Goal: Answer question/provide support: Share knowledge or assist other users

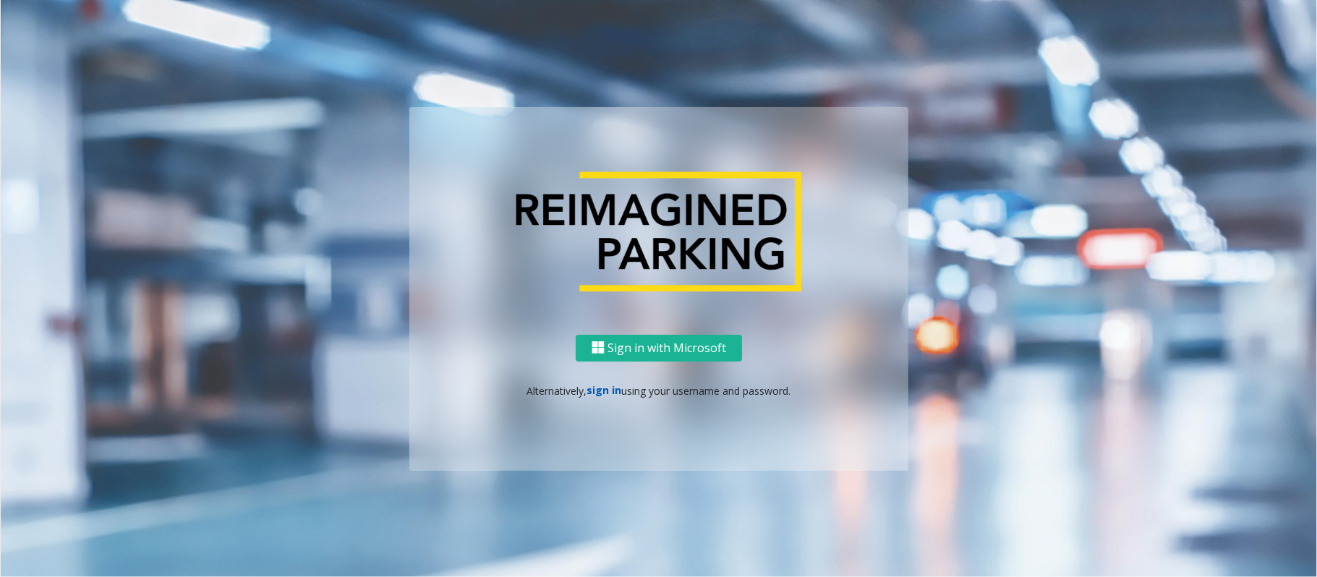
click at [599, 389] on link "sign in" at bounding box center [604, 390] width 35 height 14
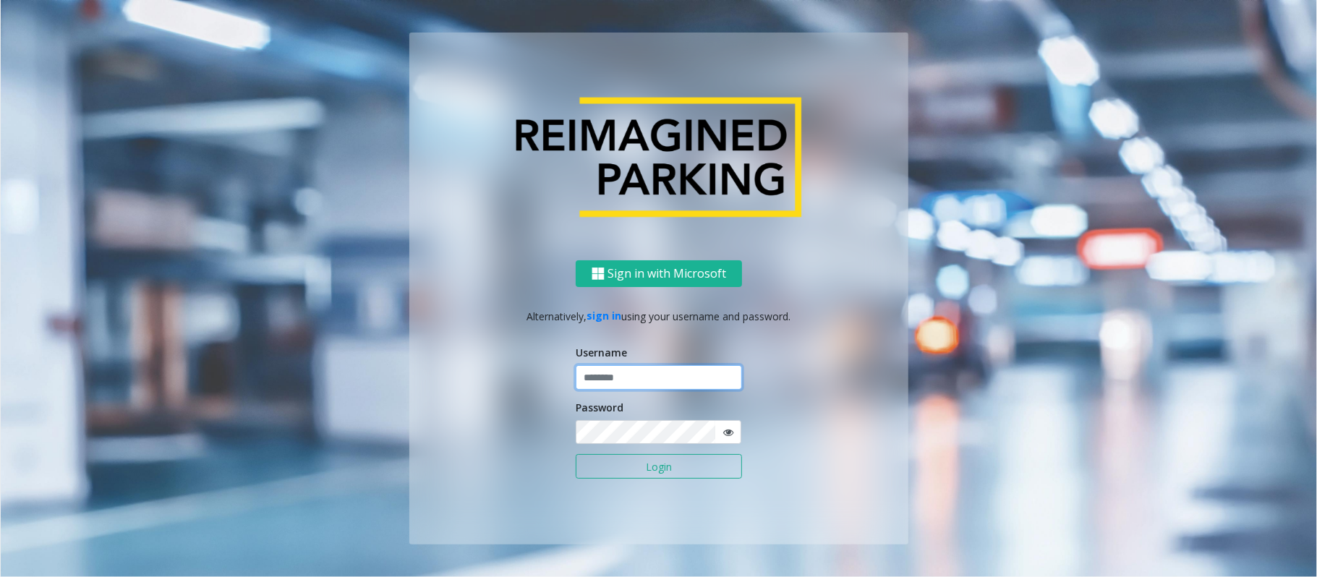
type input "*****"
click at [575, 432] on button "Login" at bounding box center [658, 466] width 166 height 25
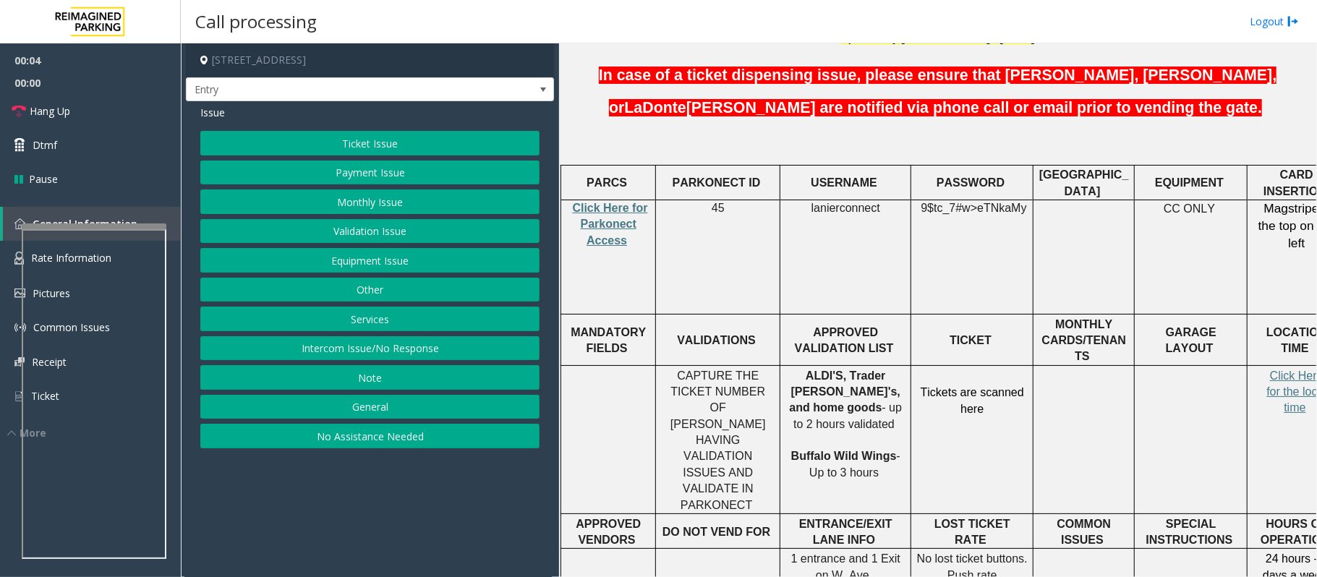
scroll to position [482, 0]
click at [380, 140] on button "Ticket Issue" at bounding box center [369, 143] width 339 height 25
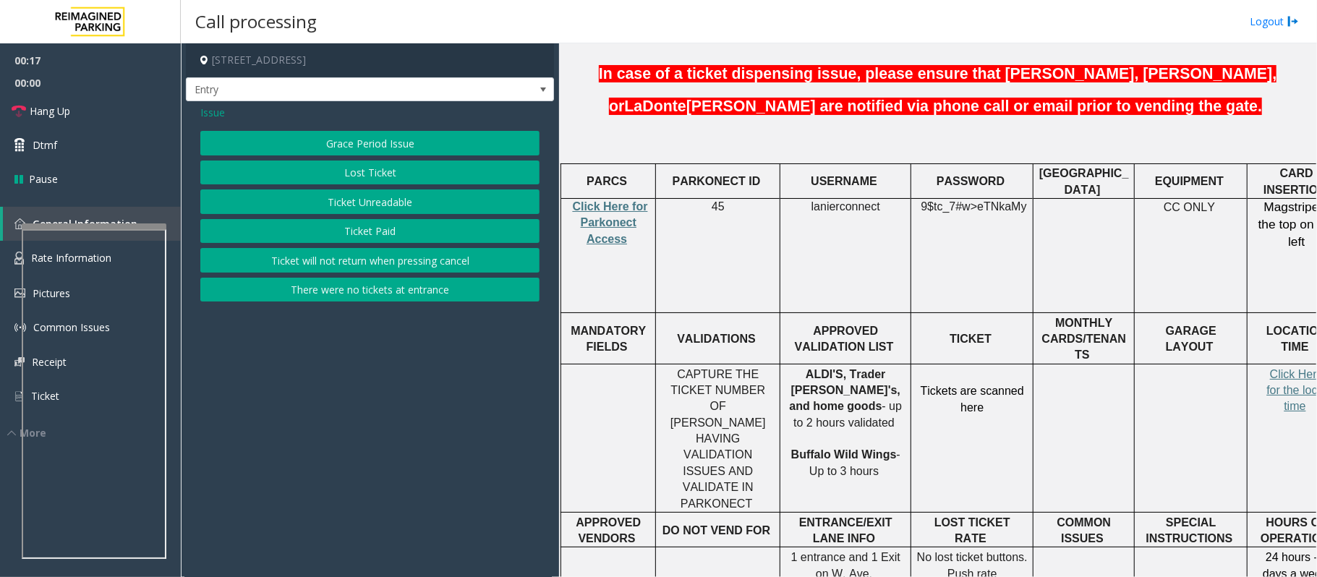
click at [214, 114] on span "Issue" at bounding box center [212, 112] width 25 height 15
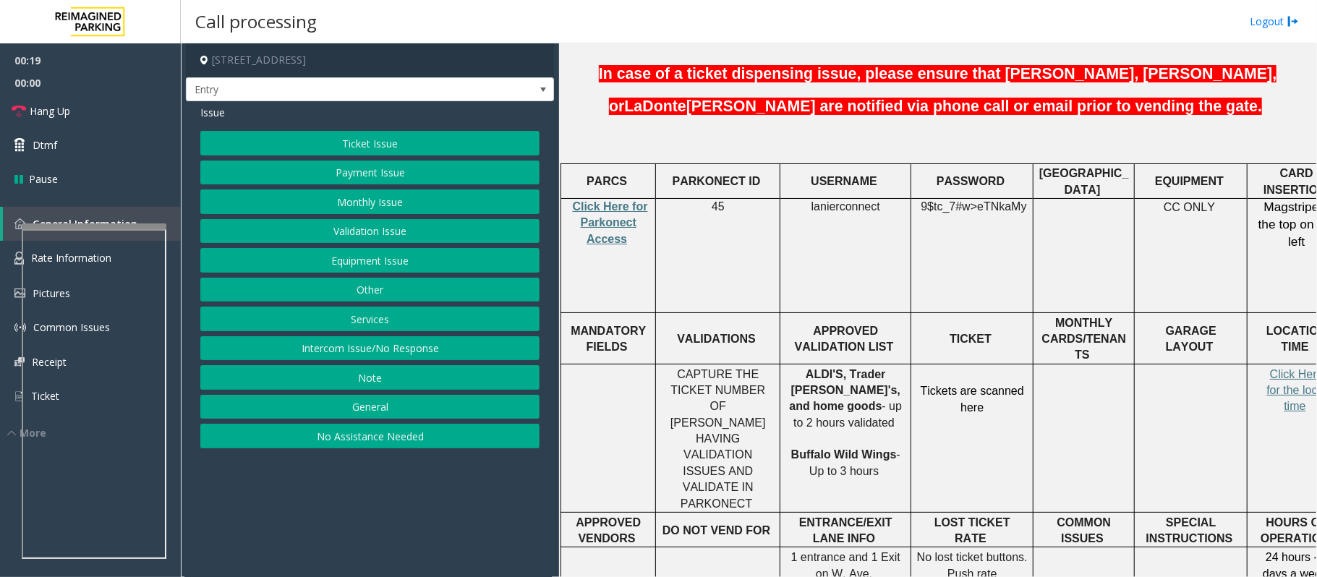
click at [440, 258] on button "Equipment Issue" at bounding box center [369, 260] width 339 height 25
click at [434, 200] on button "Out of Tickets" at bounding box center [369, 201] width 339 height 25
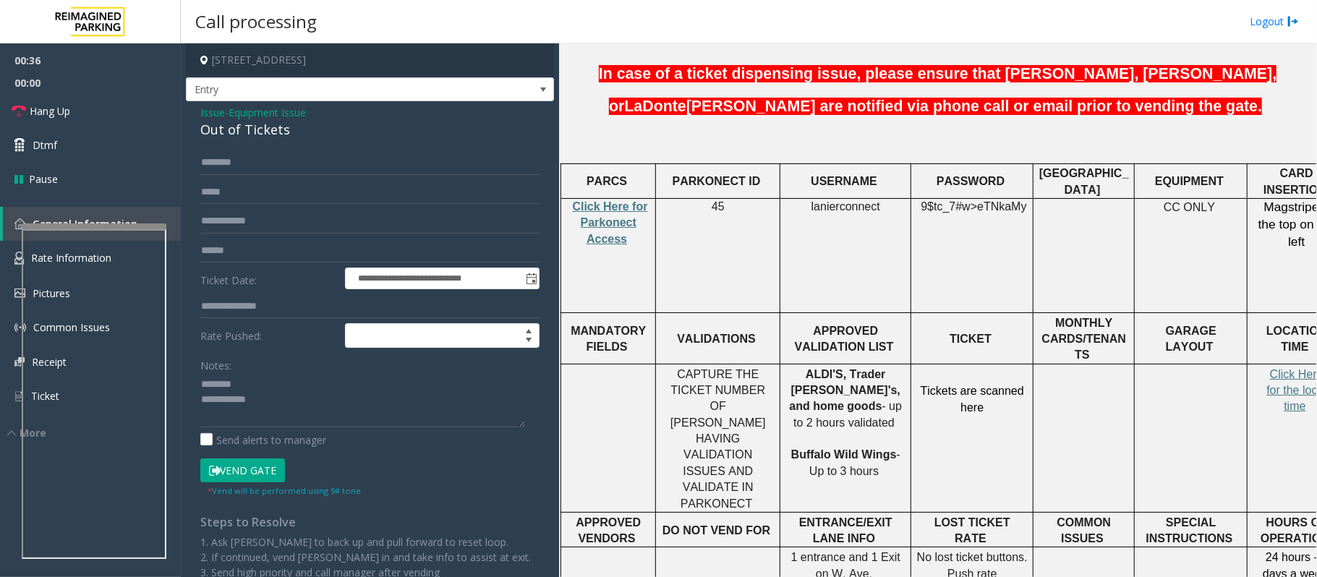
click at [241, 131] on div "Out of Tickets" at bounding box center [369, 130] width 339 height 20
type textarea "**********"
click at [302, 163] on input "text" at bounding box center [369, 162] width 339 height 25
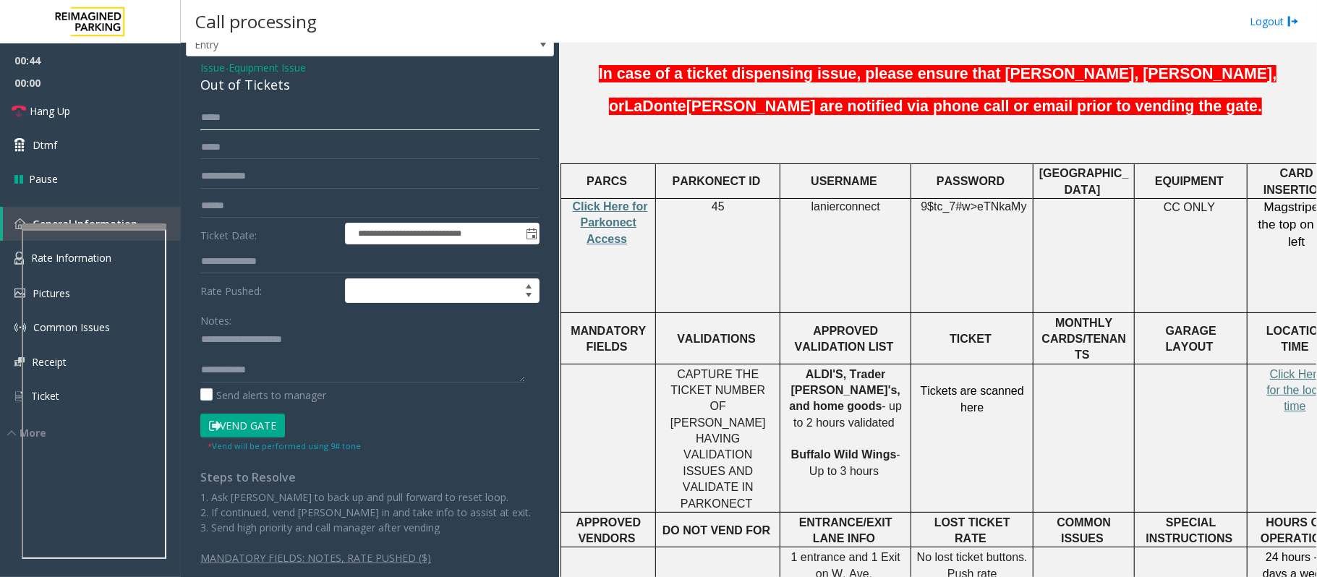
scroll to position [64, 0]
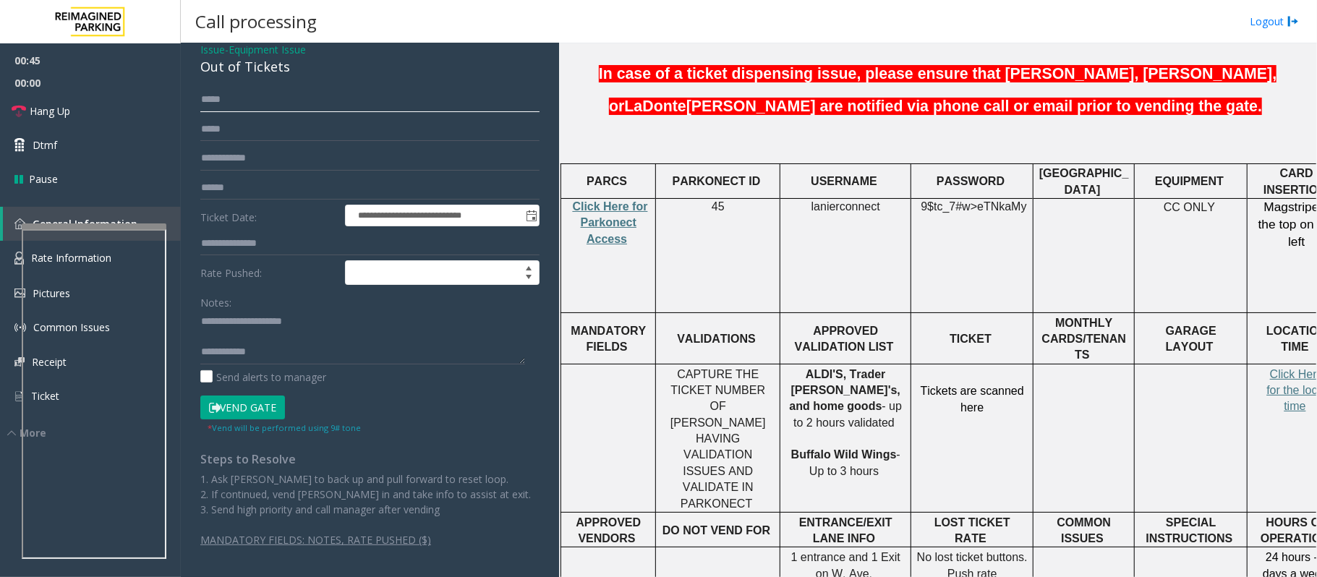
type input "*****"
click at [239, 422] on small "* Vend will be performed using 9# tone" at bounding box center [283, 427] width 153 height 11
click at [254, 411] on button "Vend Gate" at bounding box center [242, 407] width 85 height 25
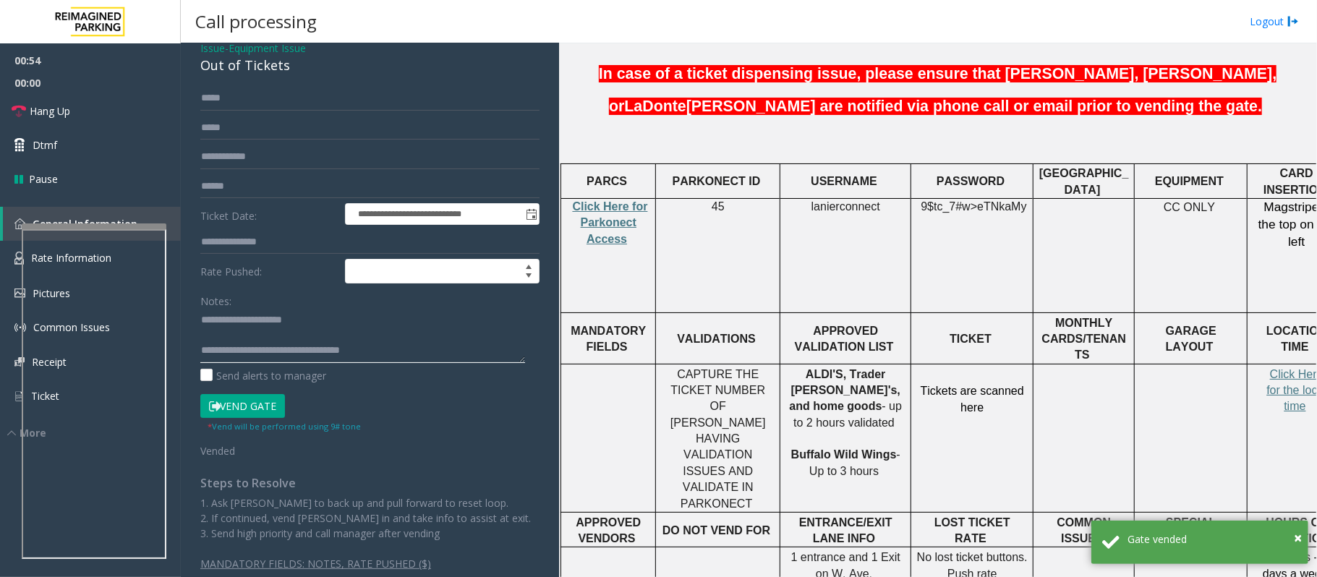
click at [261, 340] on textarea at bounding box center [362, 336] width 325 height 54
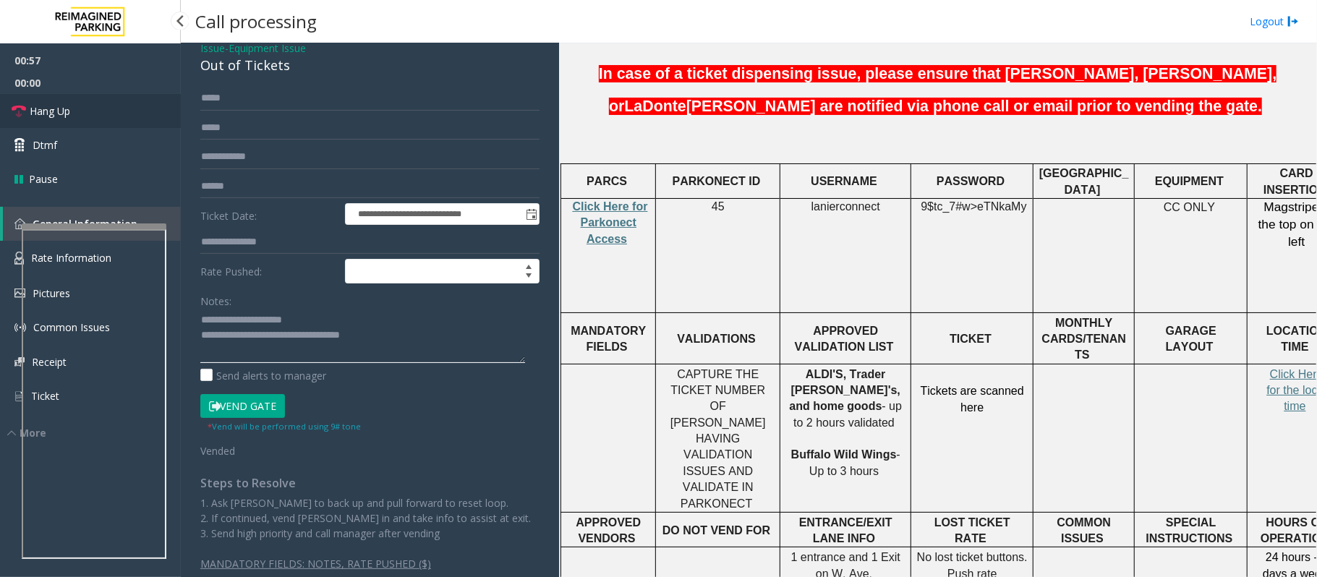
type textarea "**********"
click at [73, 110] on link "Hang Up" at bounding box center [90, 111] width 181 height 34
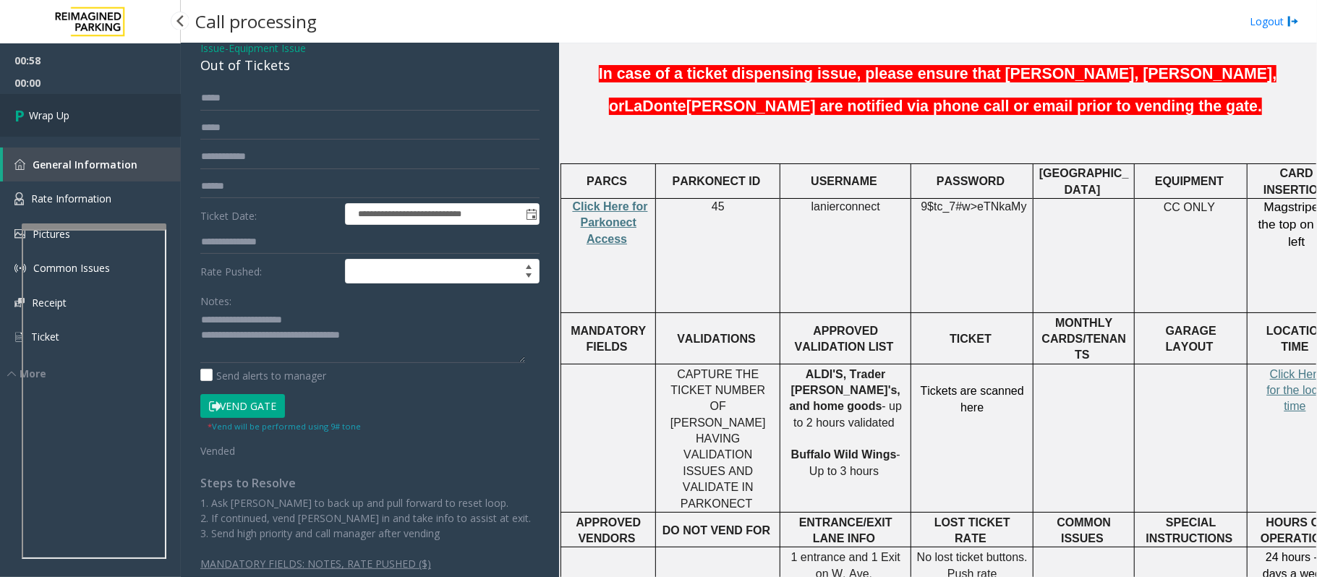
click at [73, 110] on link "Wrap Up" at bounding box center [90, 115] width 181 height 43
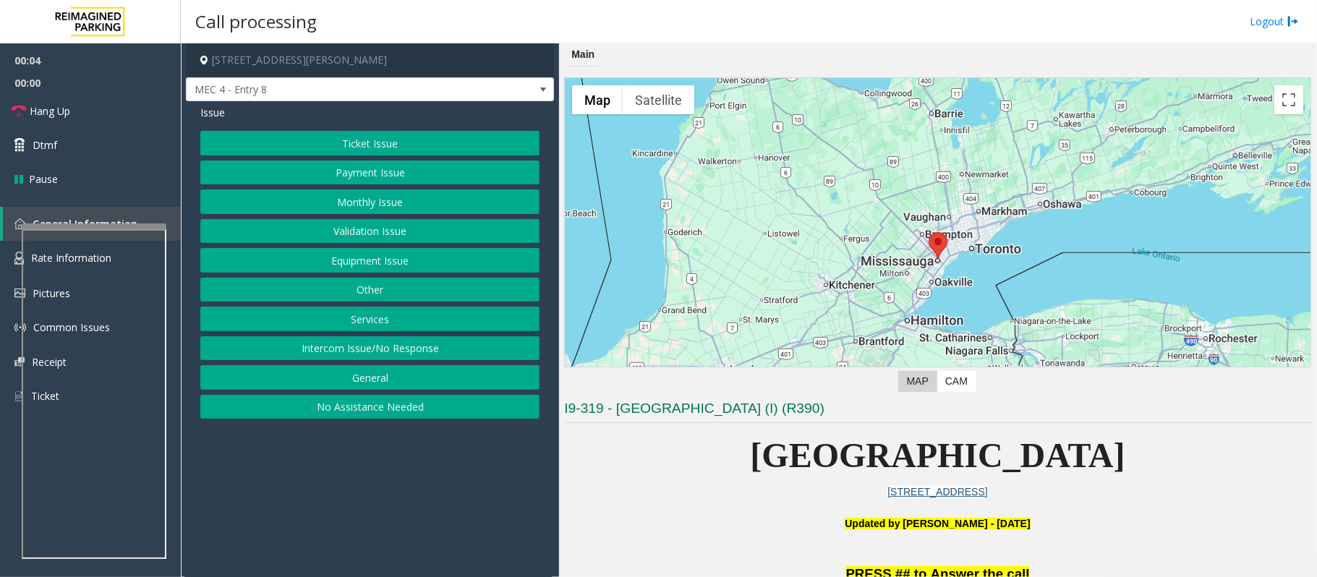
click at [712, 432] on p "Updated by [PERSON_NAME] - [DATE]" at bounding box center [937, 531] width 747 height 33
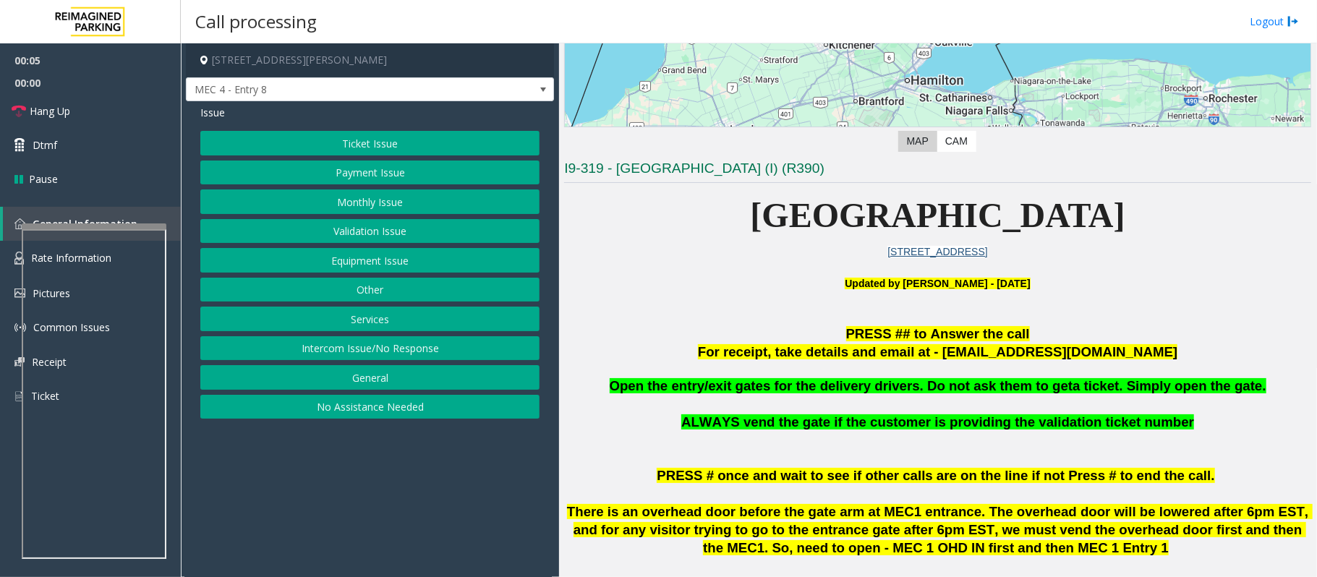
scroll to position [289, 0]
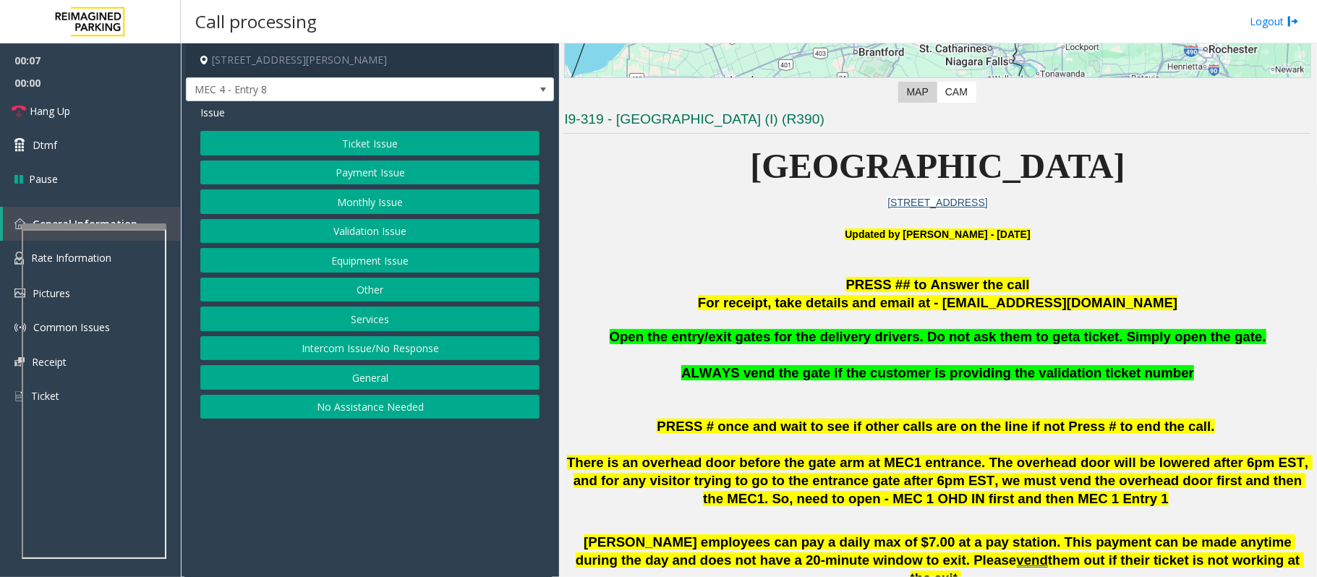
click at [351, 262] on button "Equipment Issue" at bounding box center [369, 260] width 339 height 25
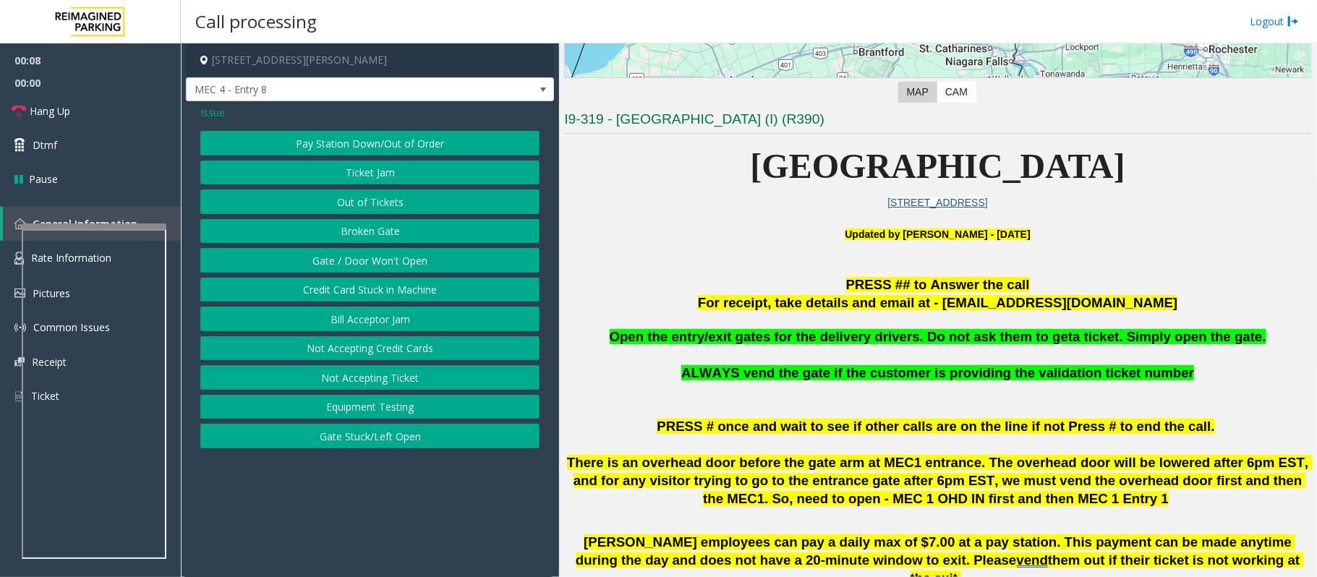
click at [351, 262] on button "Gate / Door Won't Open" at bounding box center [369, 260] width 339 height 25
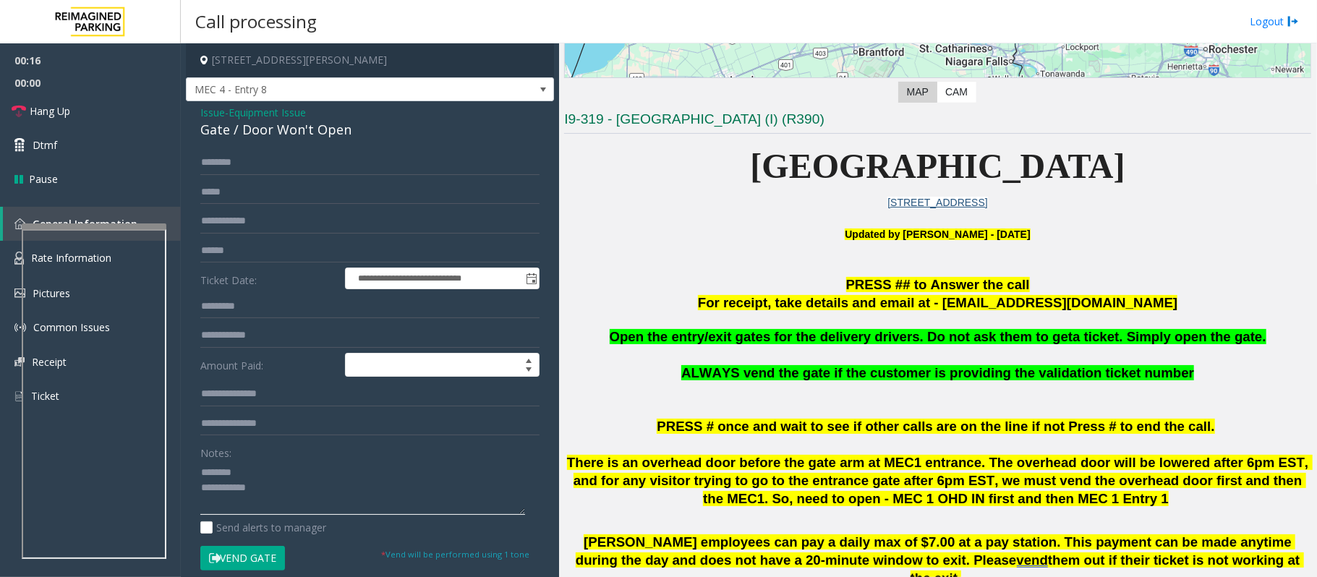
type textarea "**********"
click at [285, 114] on span "Equipment Issue" at bounding box center [266, 112] width 77 height 15
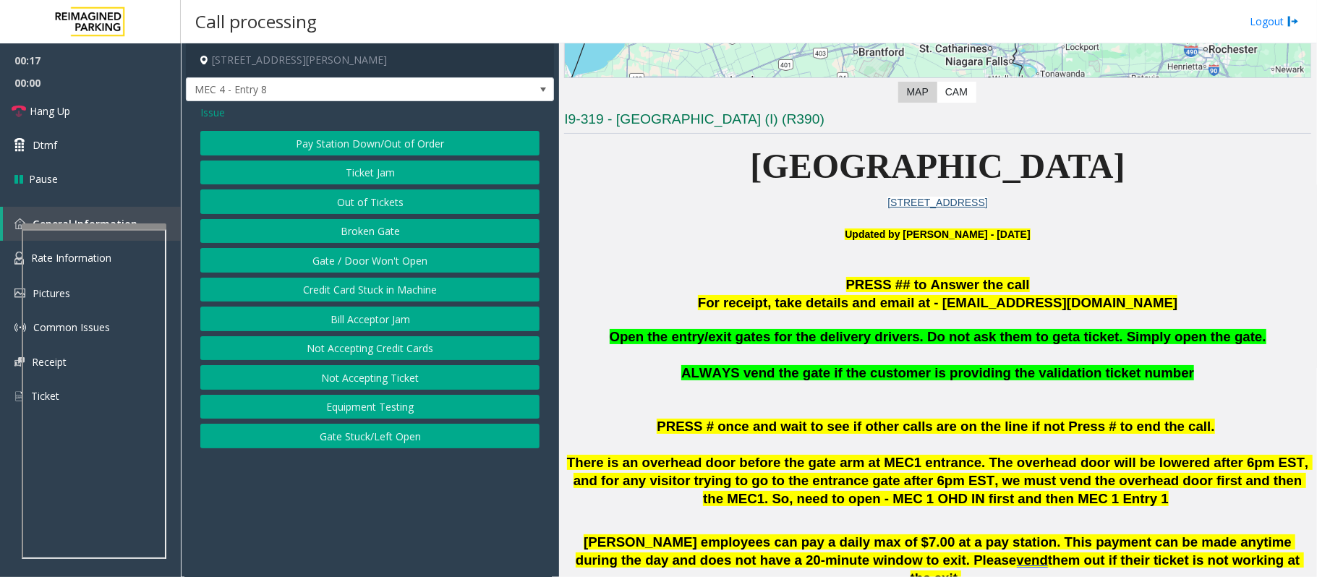
click at [285, 114] on div "Issue" at bounding box center [369, 112] width 339 height 15
click at [353, 266] on button "Gate / Door Won't Open" at bounding box center [369, 260] width 339 height 25
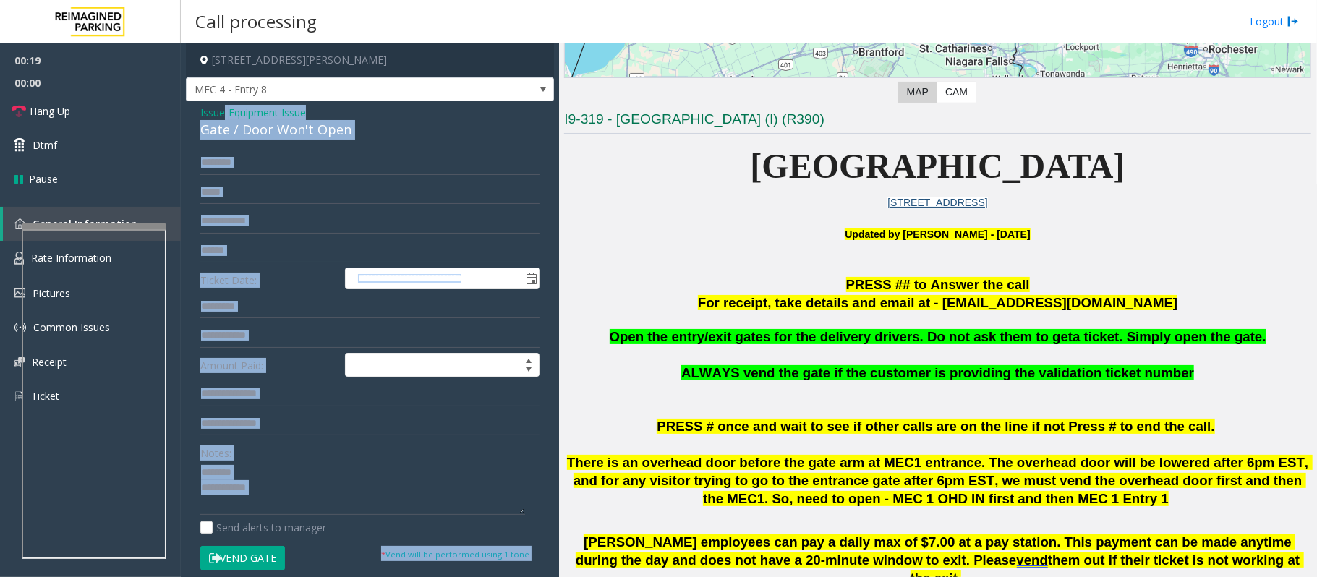
click at [286, 137] on div "Gate / Door Won't Open" at bounding box center [369, 130] width 339 height 20
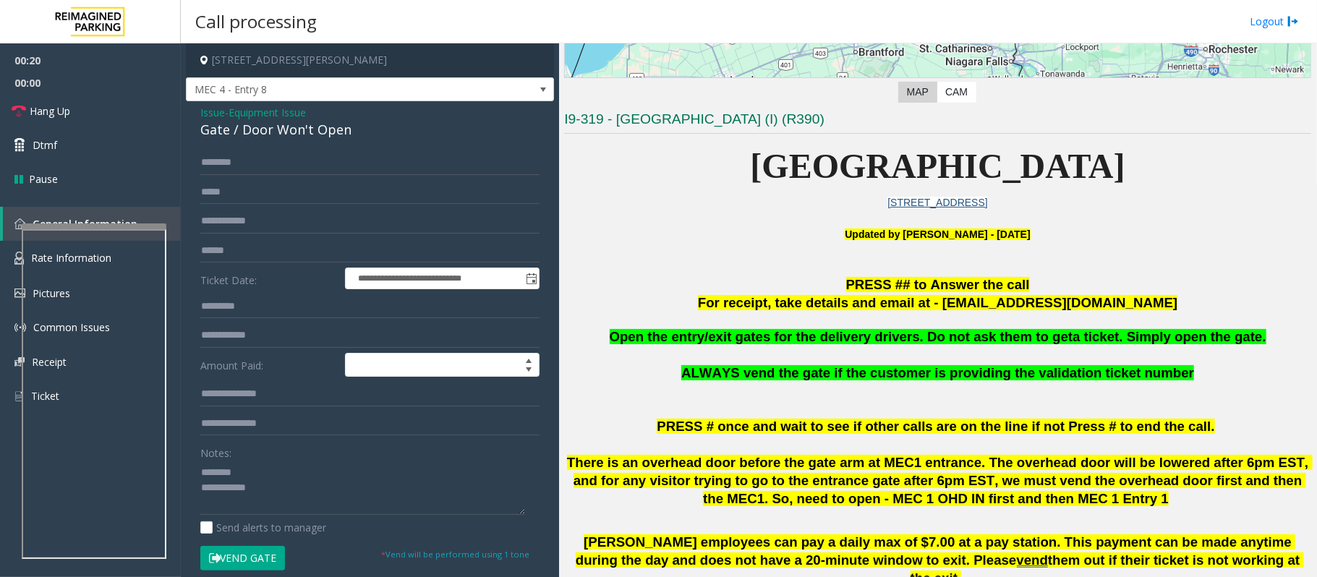
click at [291, 131] on div "Gate / Door Won't Open" at bounding box center [369, 130] width 339 height 20
click at [285, 432] on textarea at bounding box center [362, 488] width 325 height 54
click at [237, 432] on textarea at bounding box center [362, 488] width 325 height 54
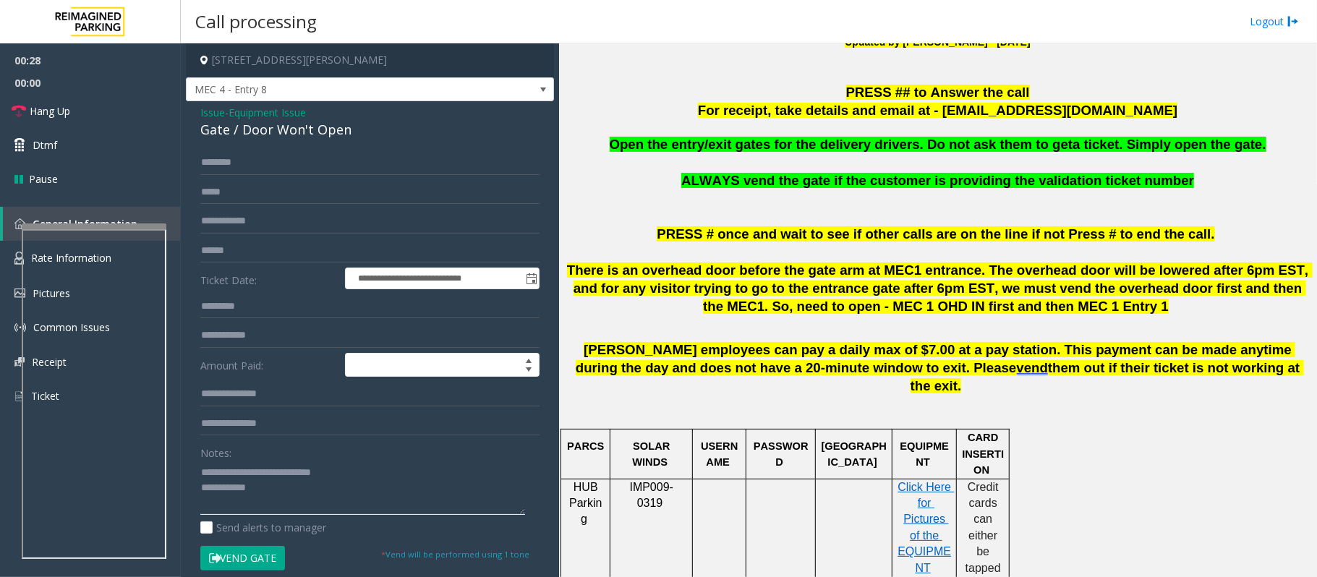
scroll to position [385, 0]
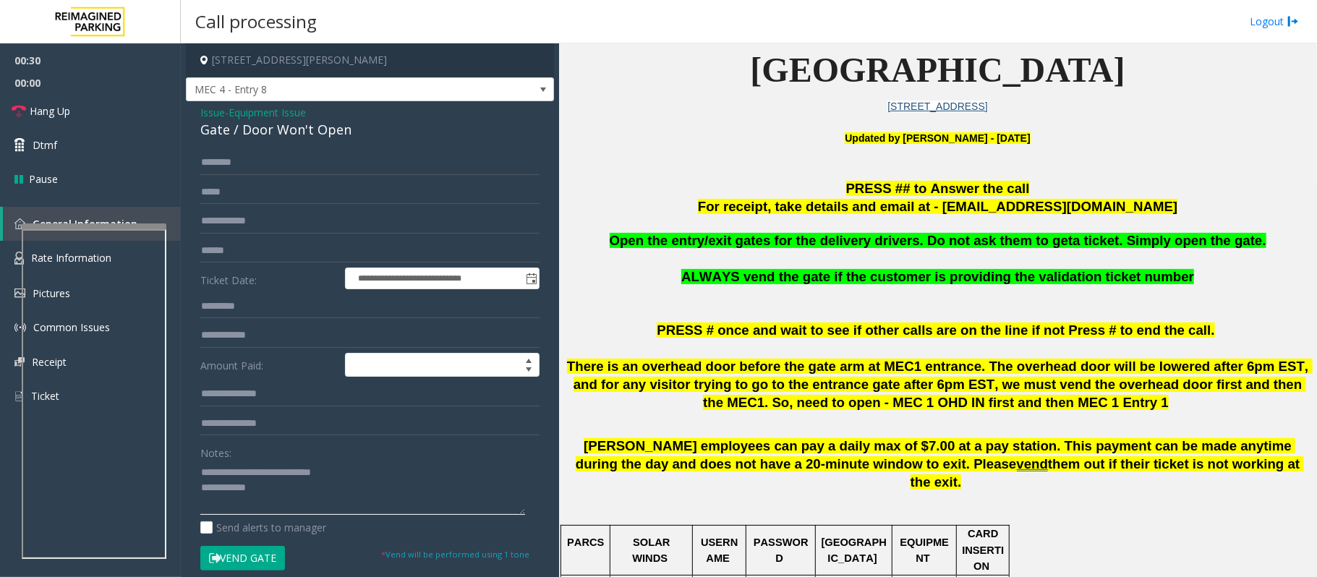
click at [291, 432] on textarea at bounding box center [362, 488] width 325 height 54
type textarea "**********"
click at [292, 107] on span "Equipment Issue" at bounding box center [266, 112] width 77 height 15
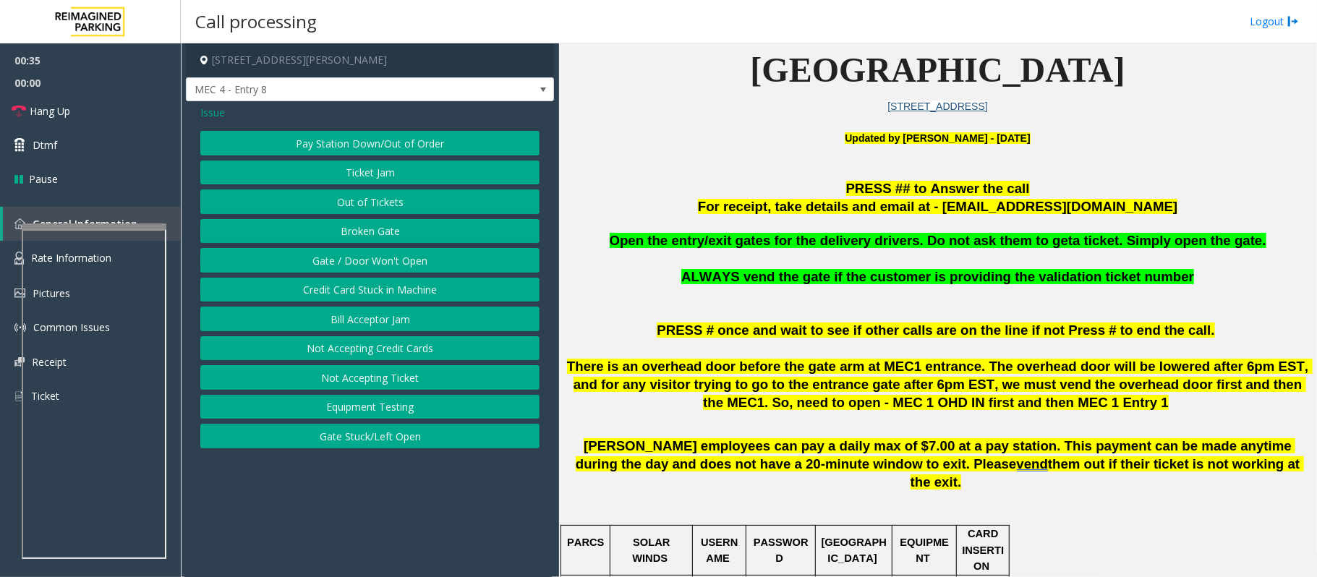
click at [360, 268] on button "Gate / Door Won't Open" at bounding box center [369, 260] width 339 height 25
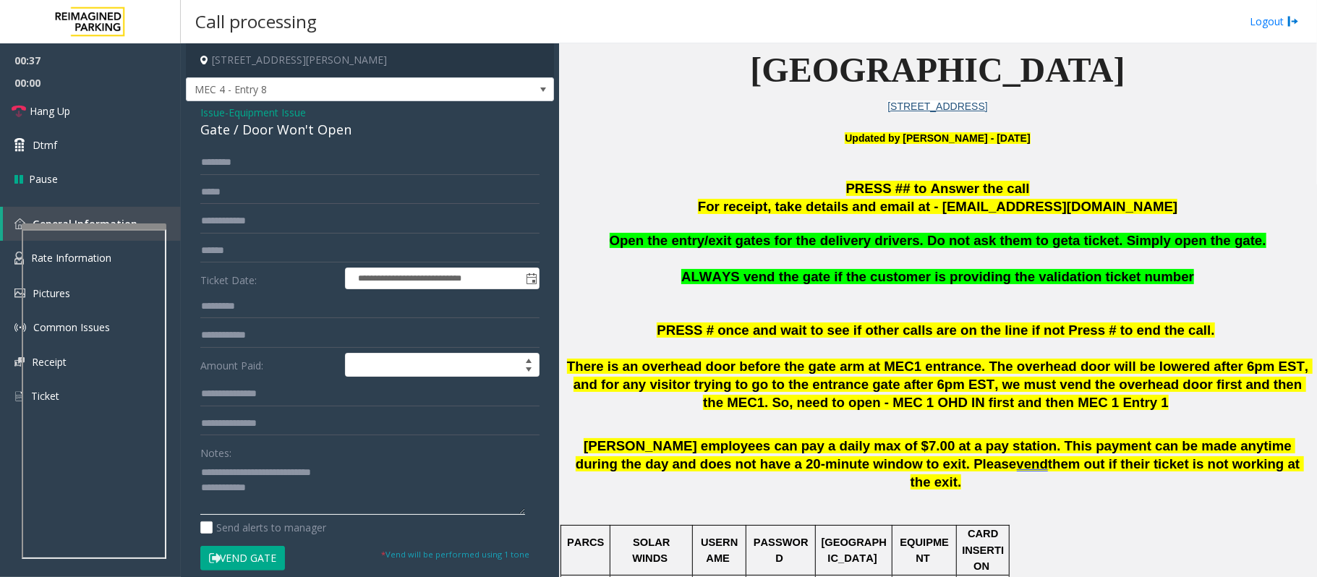
click at [294, 432] on textarea at bounding box center [362, 488] width 325 height 54
click at [287, 110] on span "Equipment Issue" at bounding box center [266, 112] width 77 height 15
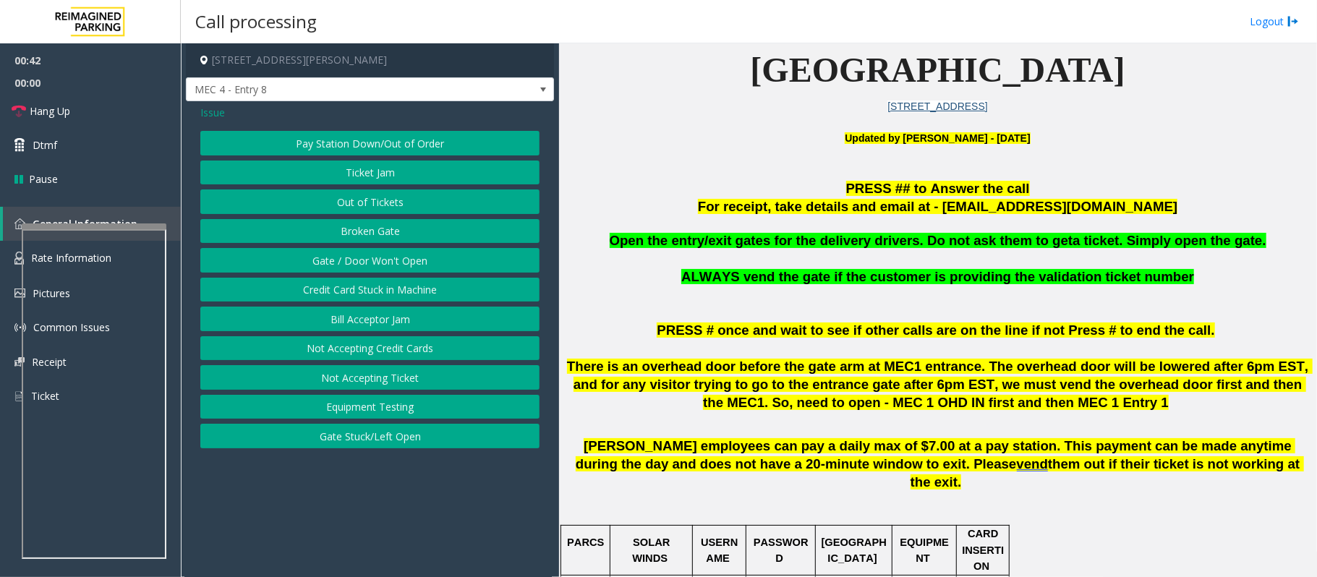
click at [213, 108] on span "Issue" at bounding box center [212, 112] width 25 height 15
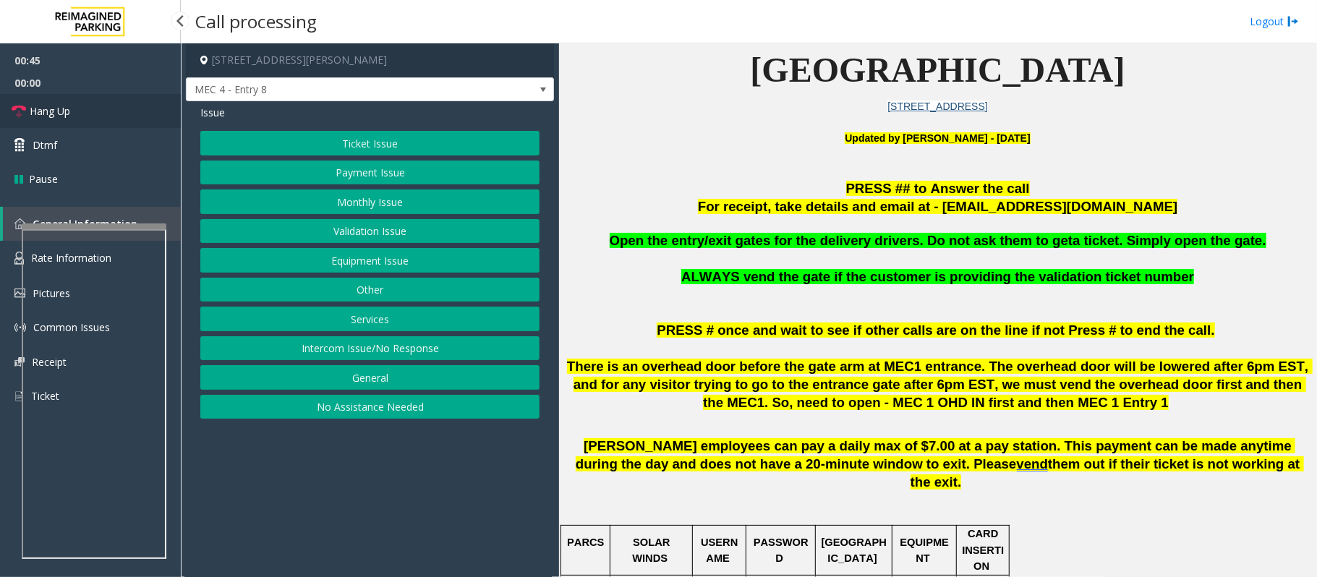
drag, startPoint x: 105, startPoint y: 116, endPoint x: 221, endPoint y: 134, distance: 117.1
click at [105, 116] on link "Hang Up" at bounding box center [90, 111] width 181 height 34
click at [304, 139] on button "Ticket Issue" at bounding box center [369, 143] width 339 height 25
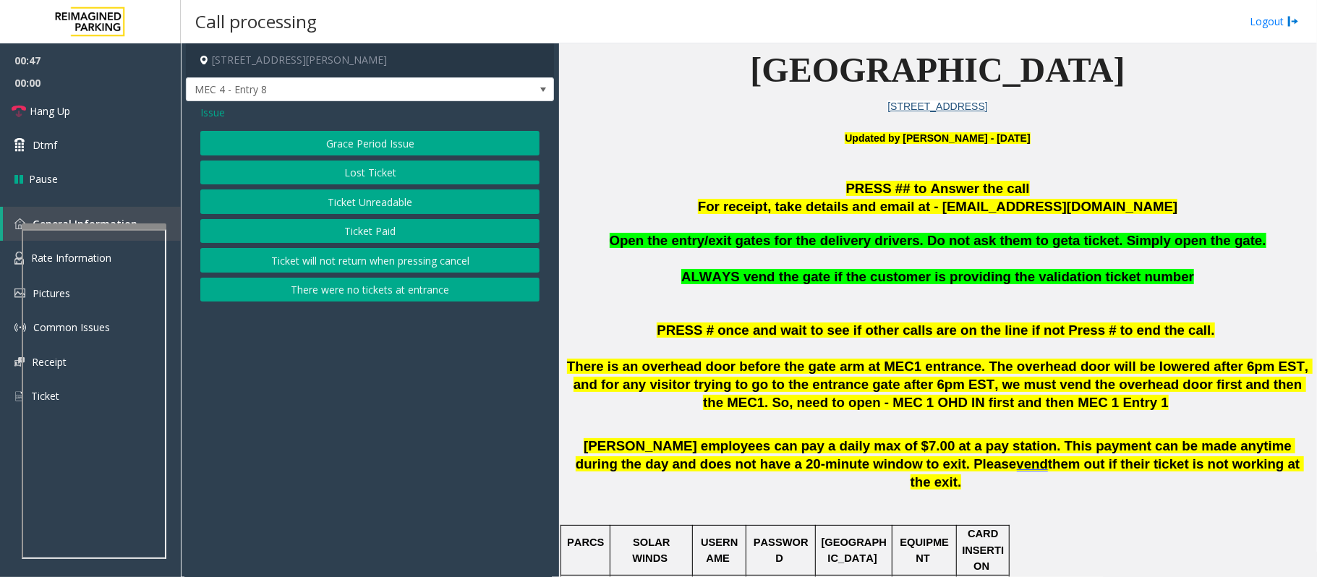
click at [354, 298] on button "There were no tickets at entrance" at bounding box center [369, 290] width 339 height 25
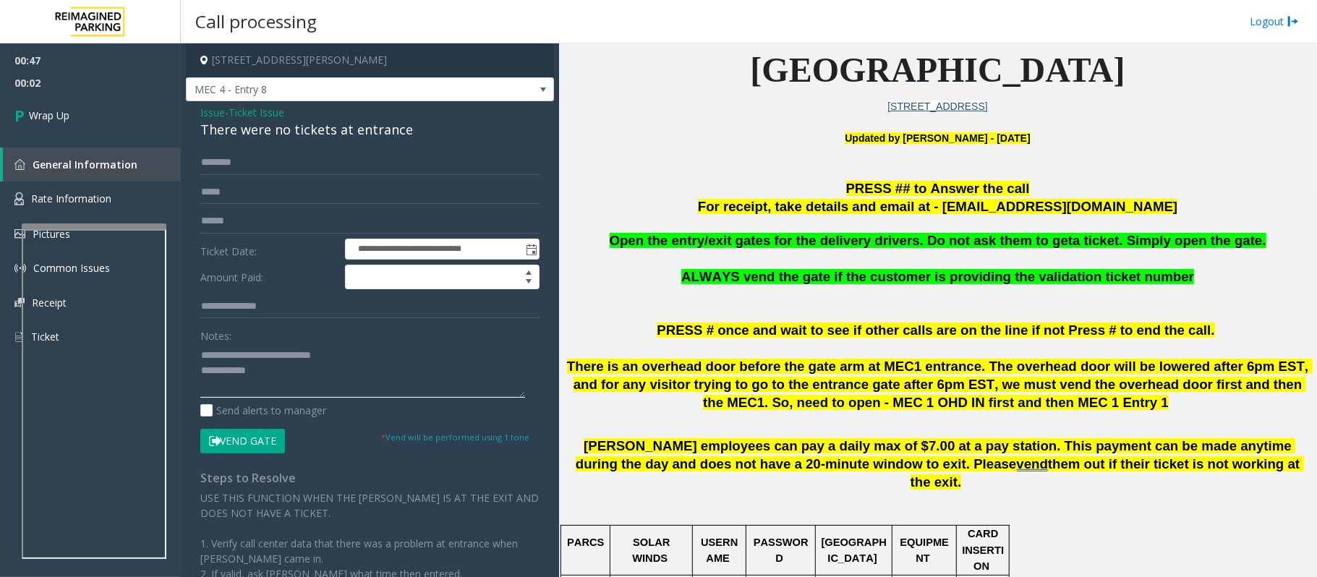
drag, startPoint x: 233, startPoint y: 354, endPoint x: 406, endPoint y: 354, distance: 173.5
click at [406, 354] on textarea at bounding box center [362, 370] width 325 height 54
click at [279, 130] on div "There were no tickets at entrance" at bounding box center [369, 130] width 339 height 20
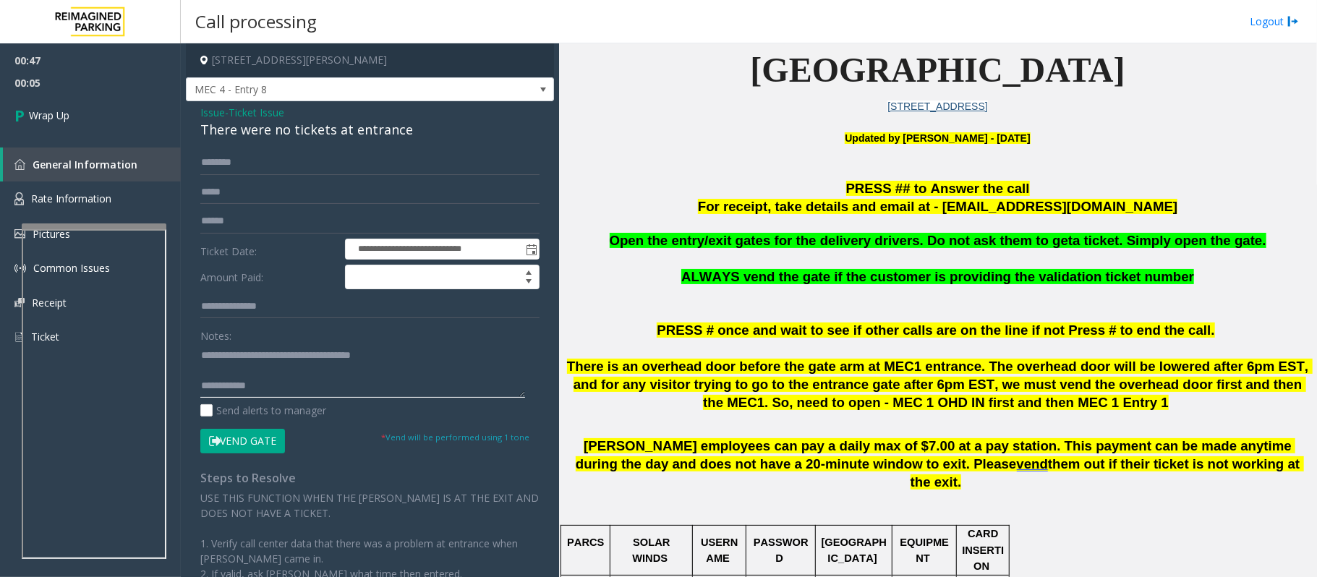
click at [313, 380] on textarea at bounding box center [362, 370] width 325 height 54
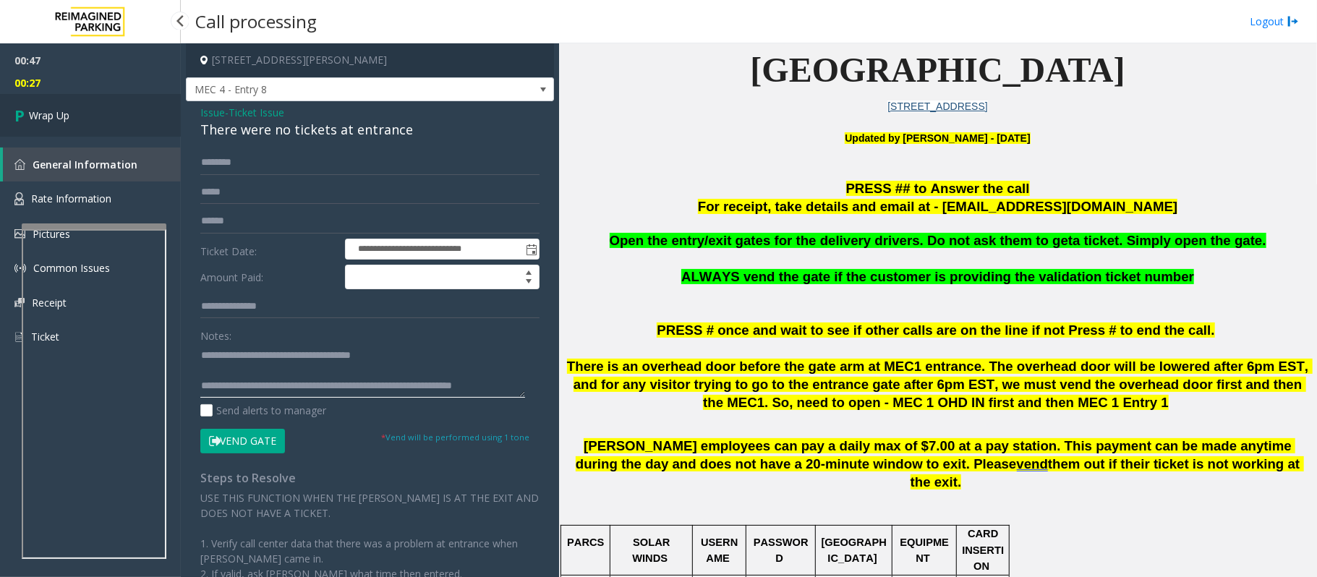
type textarea "**********"
click at [67, 114] on span "Wrap Up" at bounding box center [49, 115] width 40 height 15
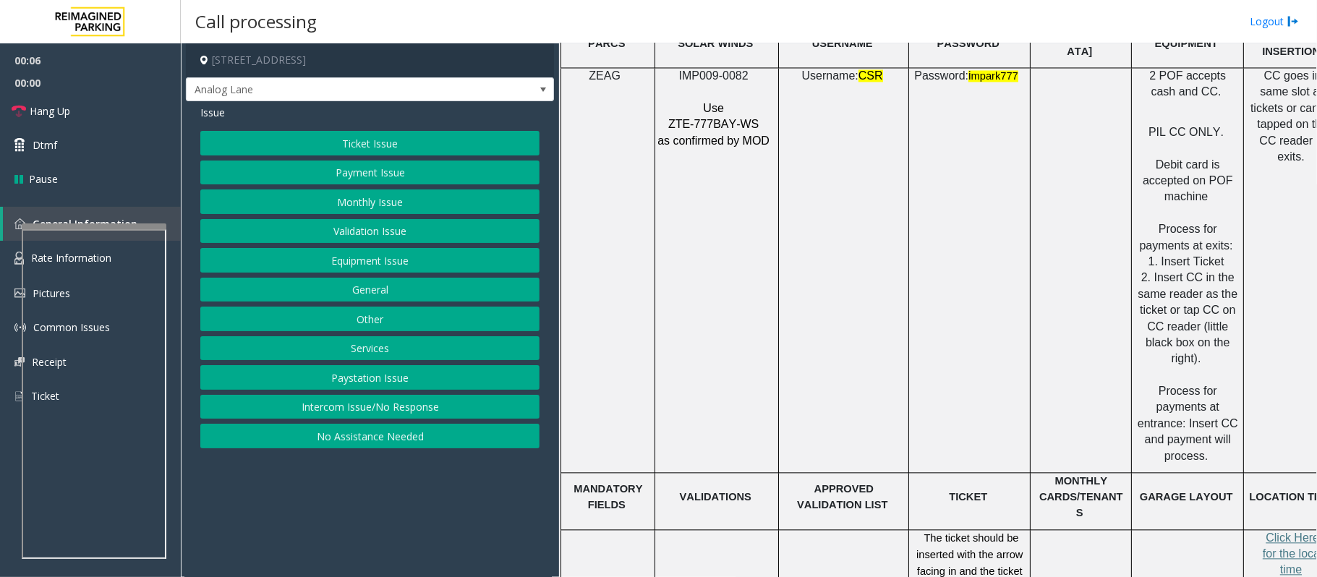
scroll to position [1927, 0]
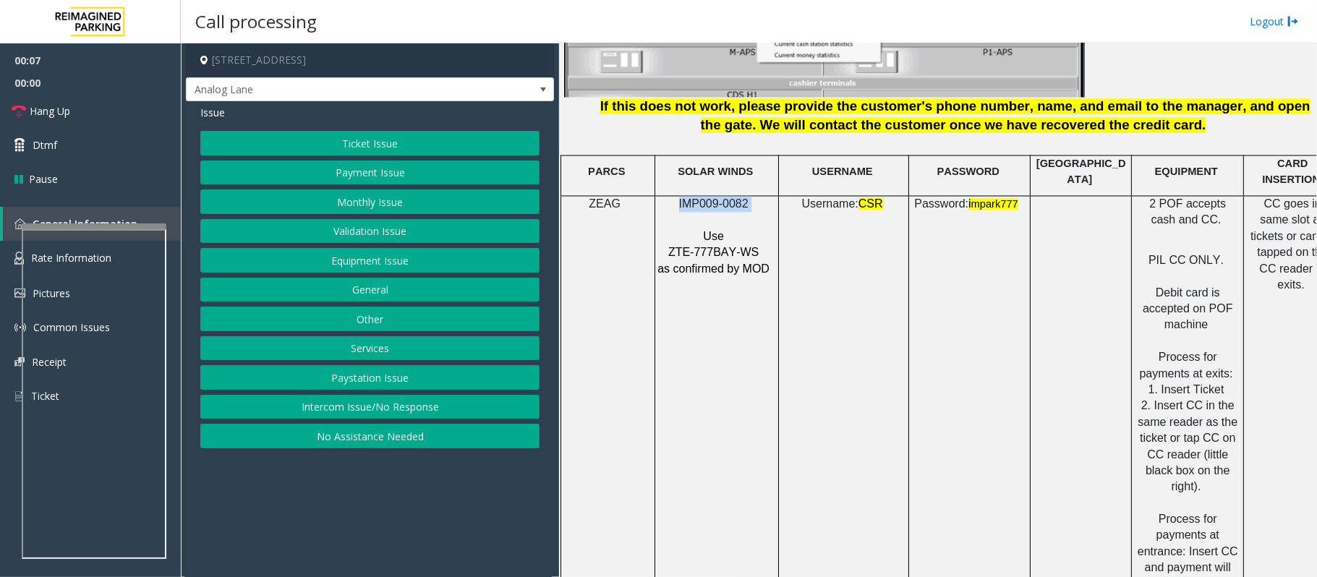
drag, startPoint x: 678, startPoint y: 194, endPoint x: 749, endPoint y: 186, distance: 71.4
click at [749, 197] on p "IMP009-0082" at bounding box center [714, 205] width 116 height 16
copy p "IMP009-0082"
click at [330, 412] on button "Intercom Issue/No Response" at bounding box center [369, 407] width 339 height 25
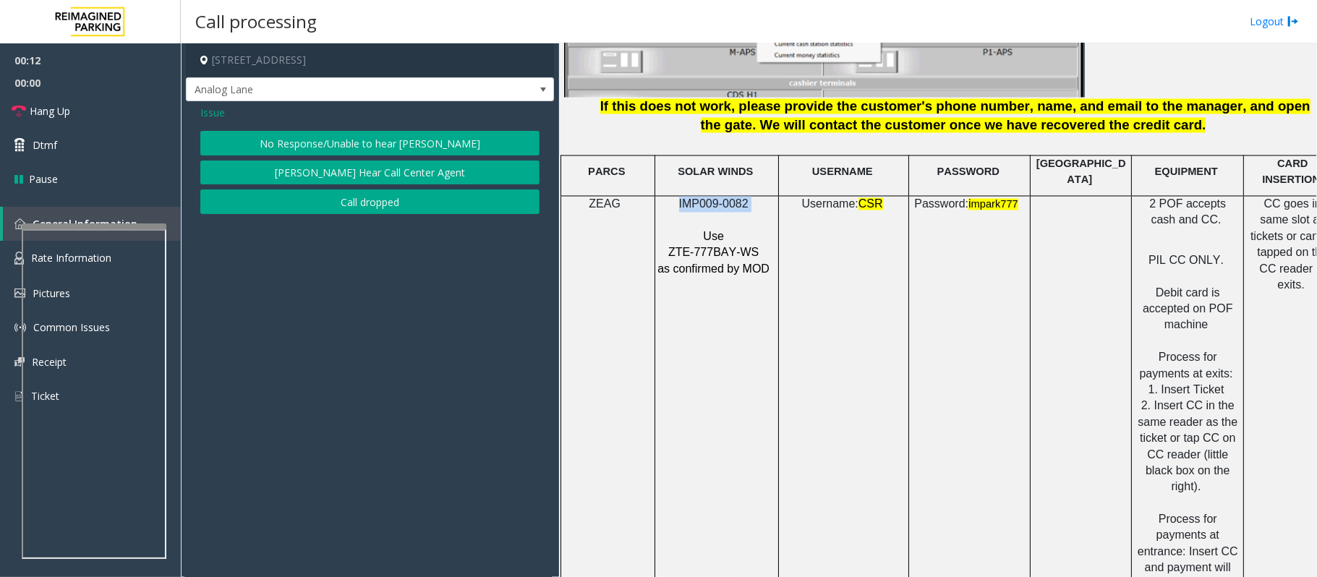
click at [354, 142] on button "No Response/Unable to hear [PERSON_NAME]" at bounding box center [369, 143] width 339 height 25
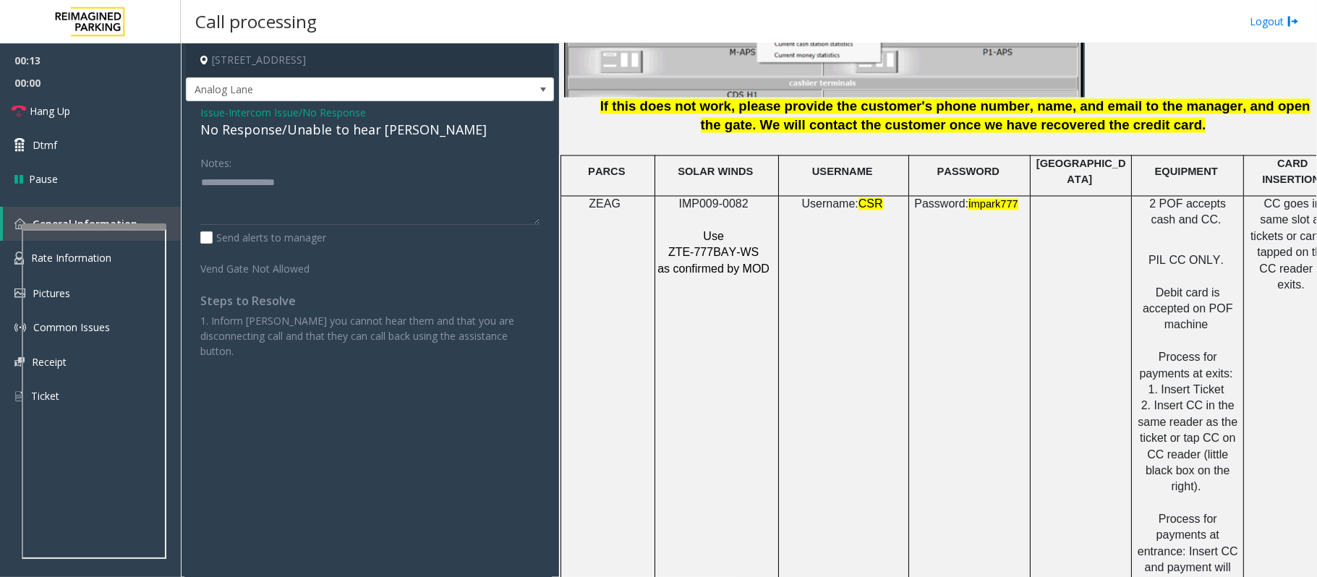
click at [357, 125] on div "No Response/Unable to hear [PERSON_NAME]" at bounding box center [369, 130] width 339 height 20
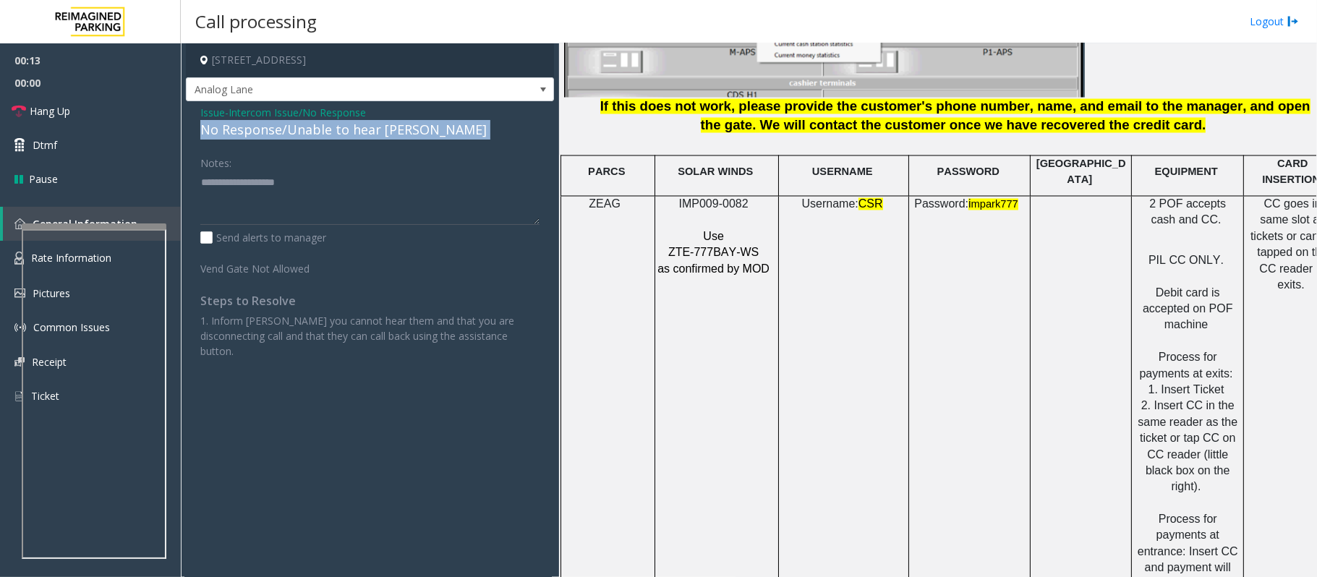
click at [357, 125] on div "No Response/Unable to hear [PERSON_NAME]" at bounding box center [369, 130] width 339 height 20
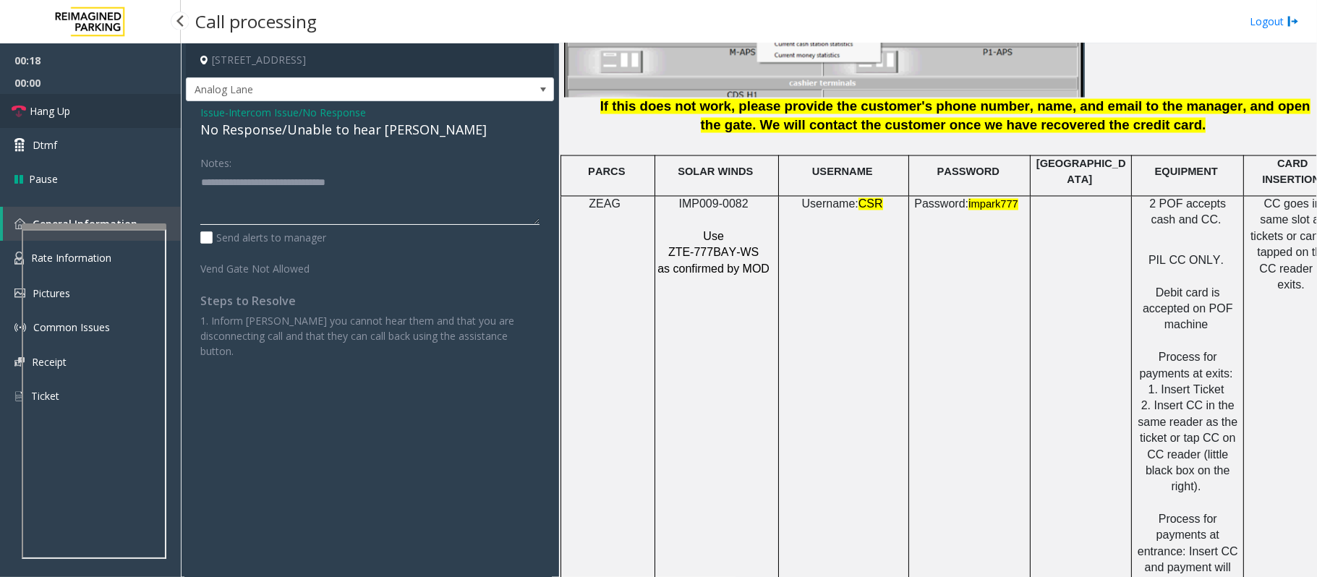
type textarea "**********"
click at [119, 105] on link "Hang Up" at bounding box center [90, 111] width 181 height 34
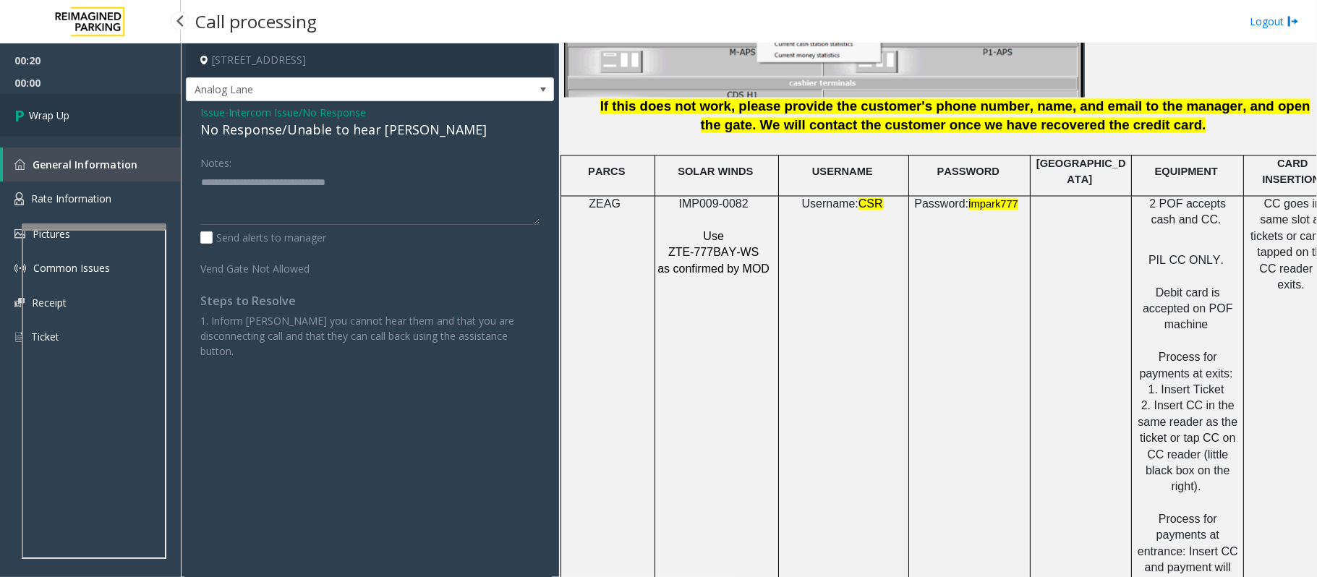
click at [119, 105] on link "Wrap Up" at bounding box center [90, 115] width 181 height 43
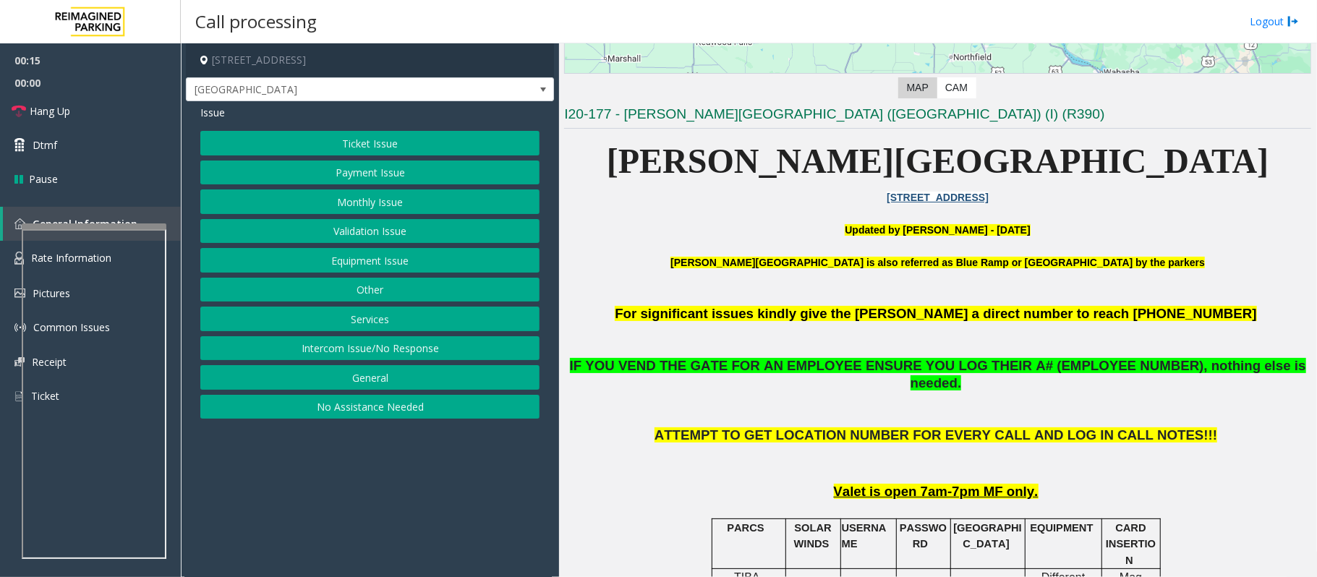
scroll to position [289, 0]
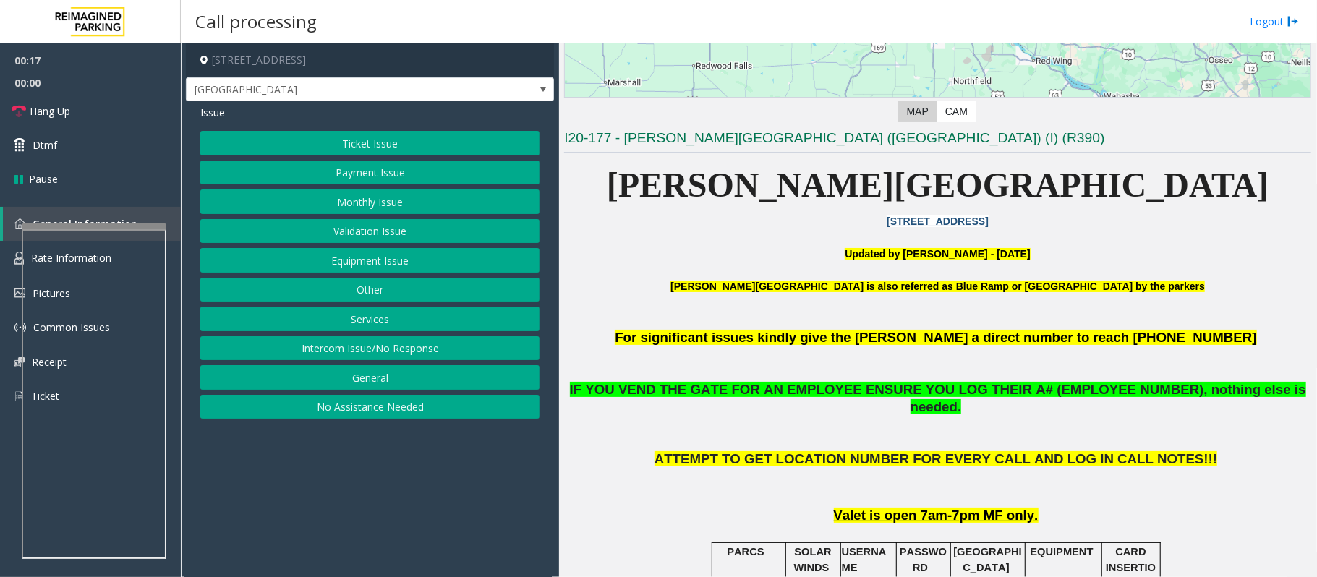
click at [411, 147] on button "Ticket Issue" at bounding box center [369, 143] width 339 height 25
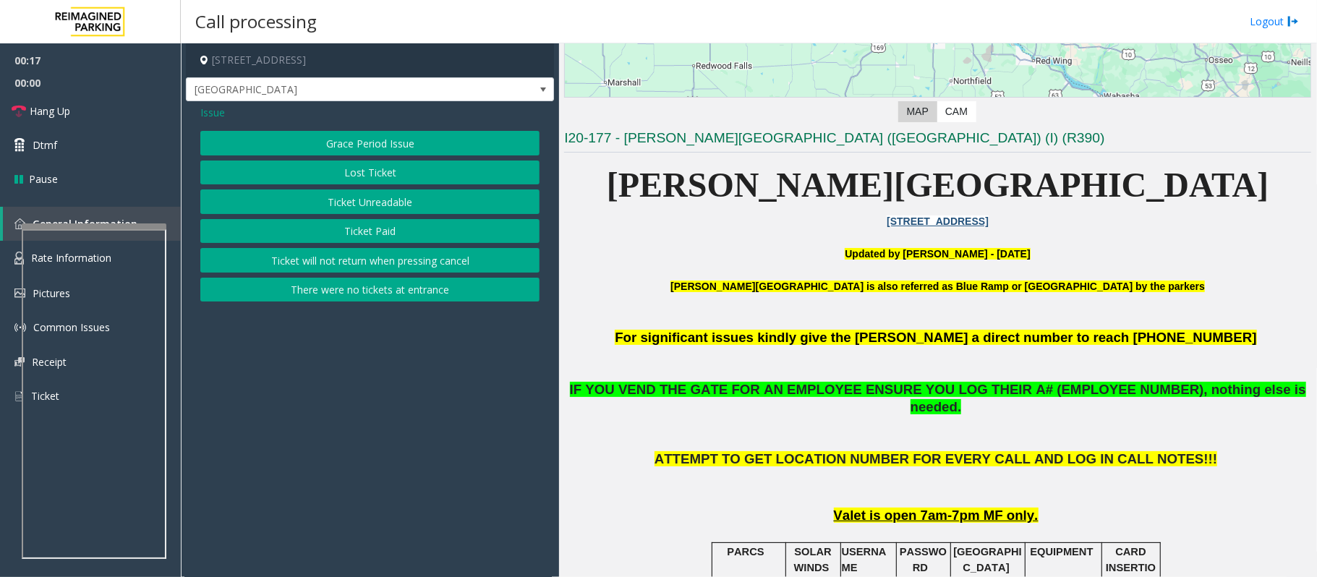
click at [389, 200] on button "Ticket Unreadable" at bounding box center [369, 201] width 339 height 25
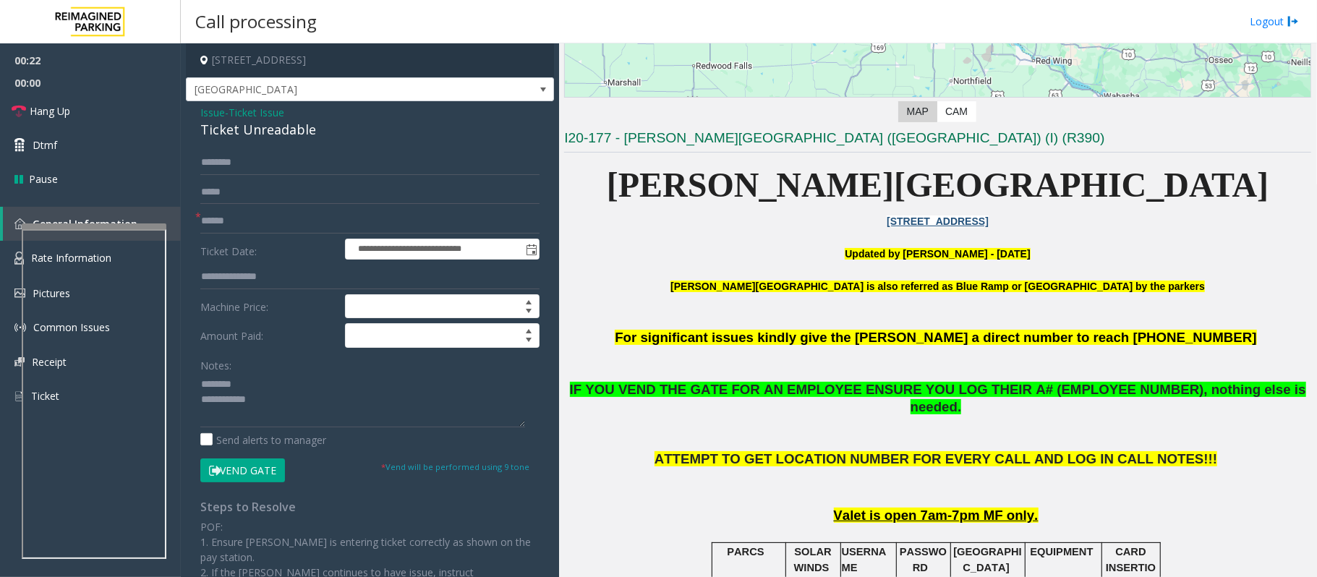
click at [265, 134] on div "Ticket Unreadable" at bounding box center [369, 130] width 339 height 20
click at [253, 397] on textarea at bounding box center [362, 400] width 325 height 54
type textarea "**********"
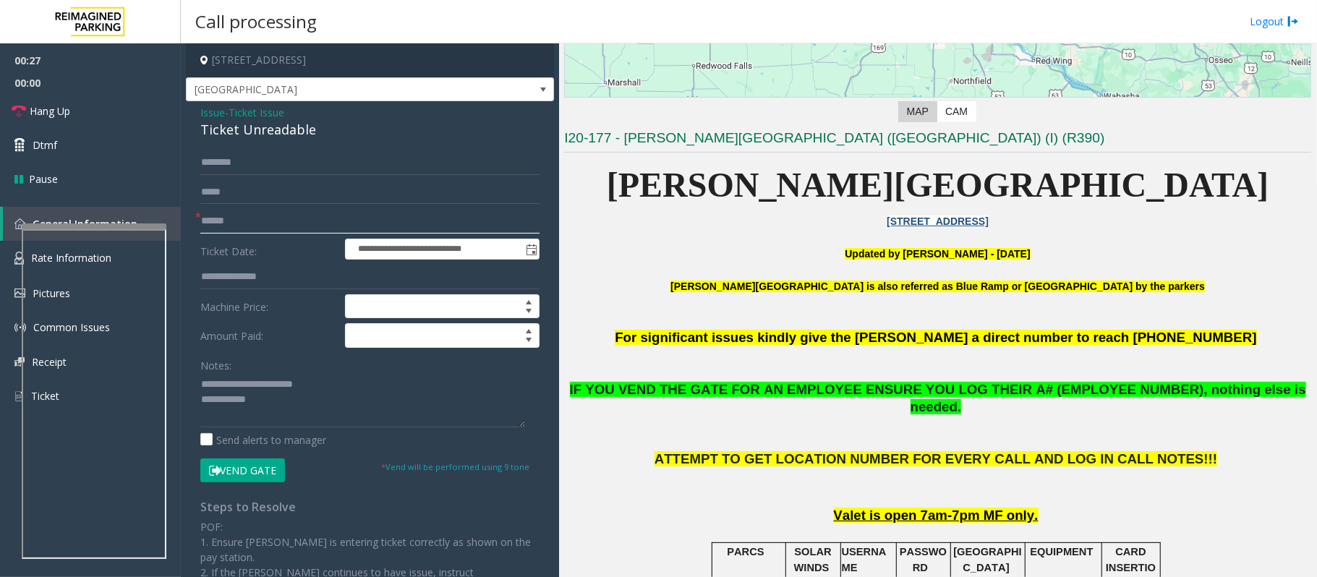
click at [250, 231] on input "text" at bounding box center [369, 221] width 339 height 25
click at [257, 110] on span "Ticket Issue" at bounding box center [256, 112] width 56 height 15
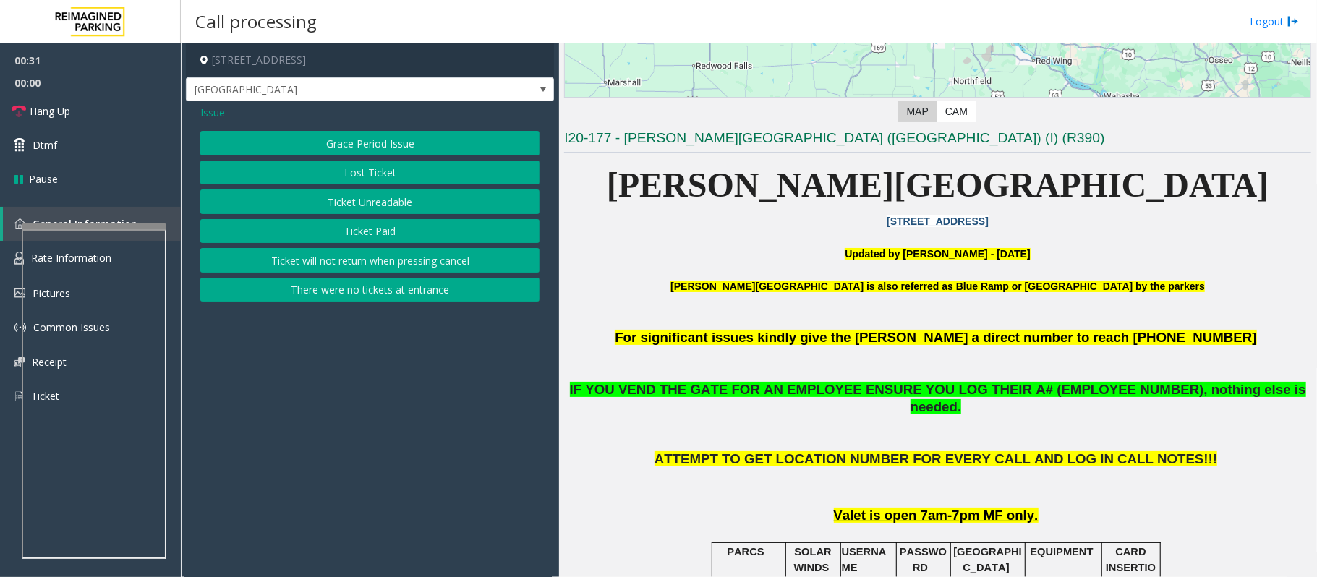
click at [213, 111] on span "Issue" at bounding box center [212, 112] width 25 height 15
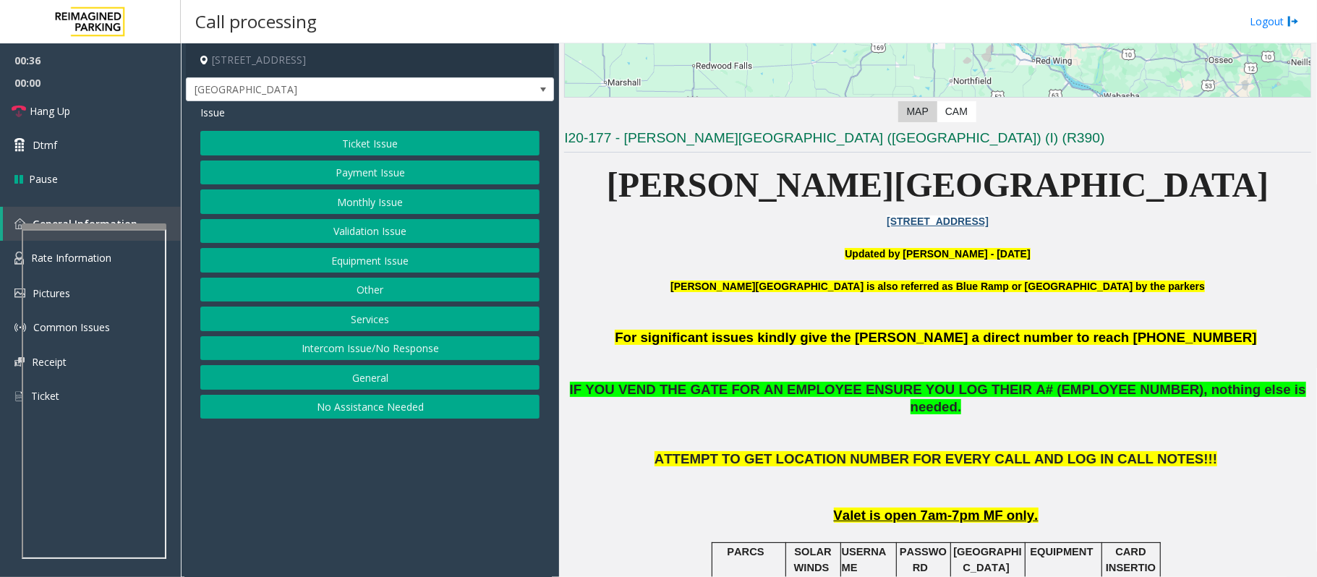
click at [389, 140] on button "Ticket Issue" at bounding box center [369, 143] width 339 height 25
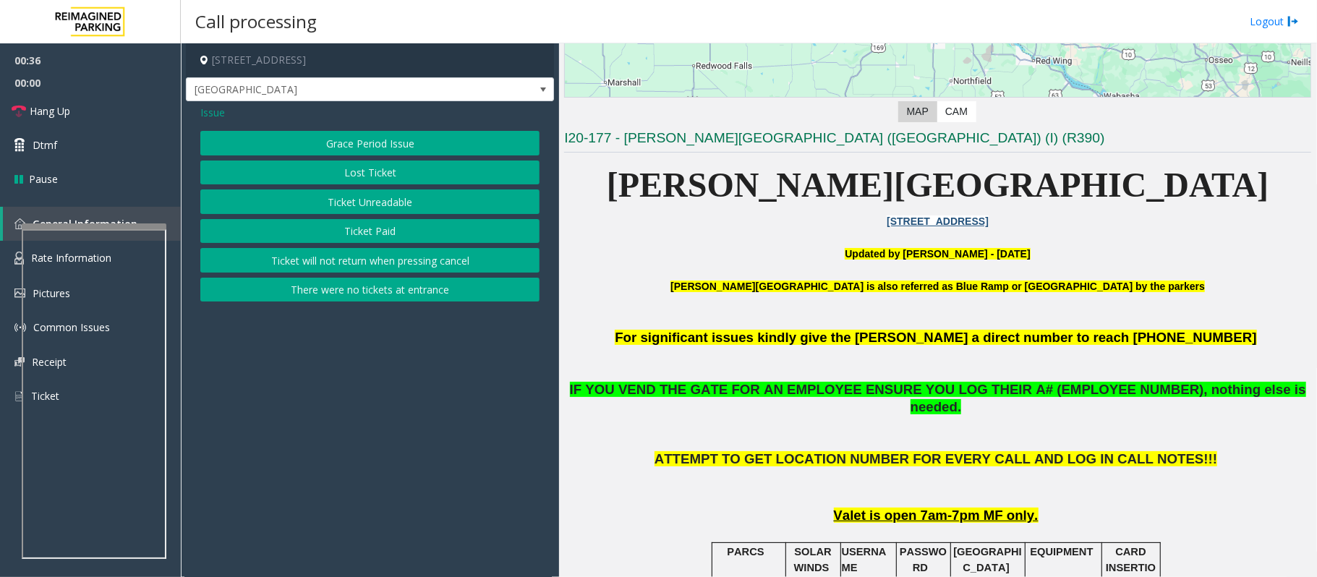
click at [383, 200] on button "Ticket Unreadable" at bounding box center [369, 201] width 339 height 25
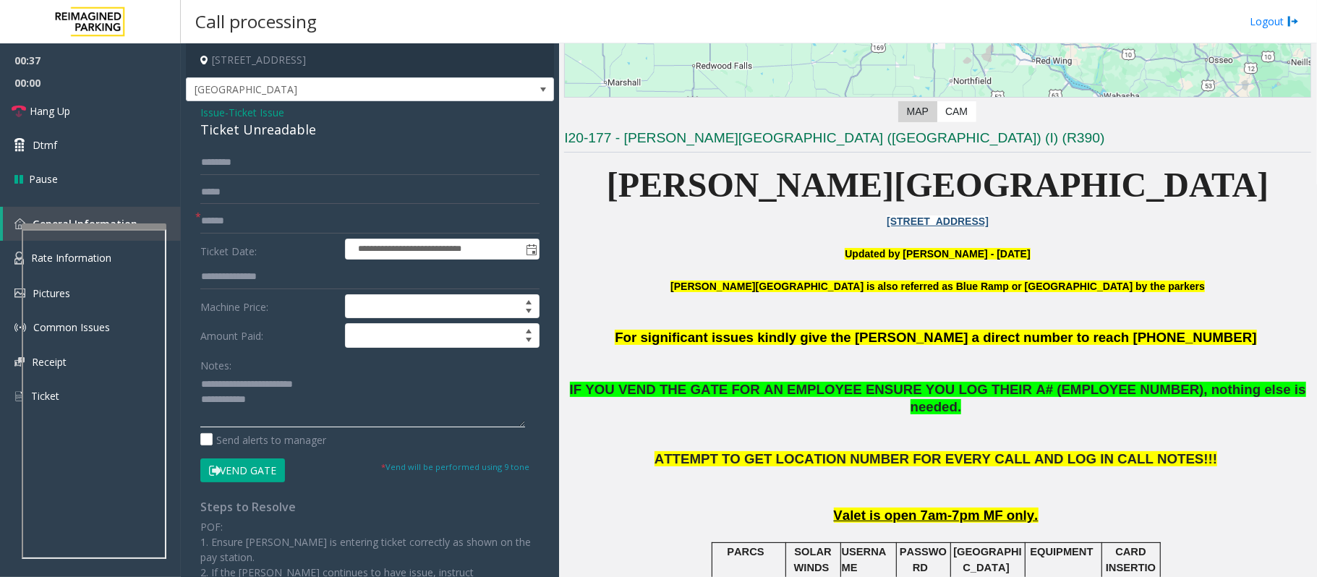
click at [304, 411] on textarea at bounding box center [362, 400] width 325 height 54
click at [257, 220] on input "text" at bounding box center [369, 221] width 339 height 25
click at [241, 432] on div "**********" at bounding box center [369, 440] width 361 height 581
click at [257, 432] on button "Vend Gate" at bounding box center [242, 470] width 85 height 25
click at [292, 421] on textarea at bounding box center [362, 400] width 325 height 54
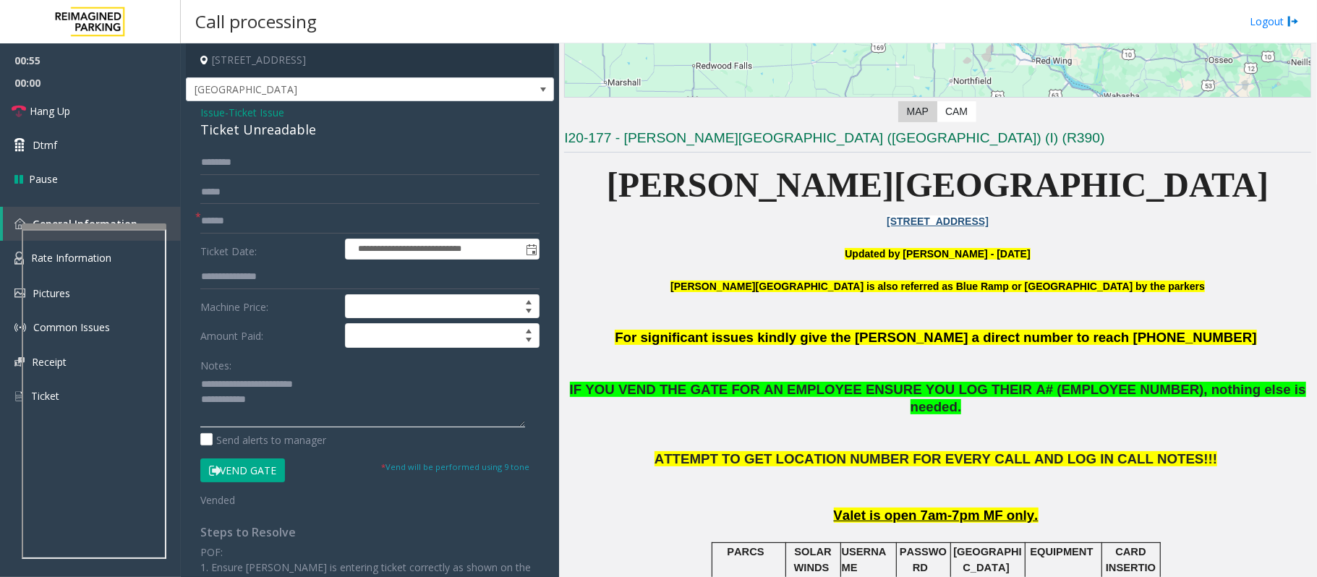
paste textarea "**********"
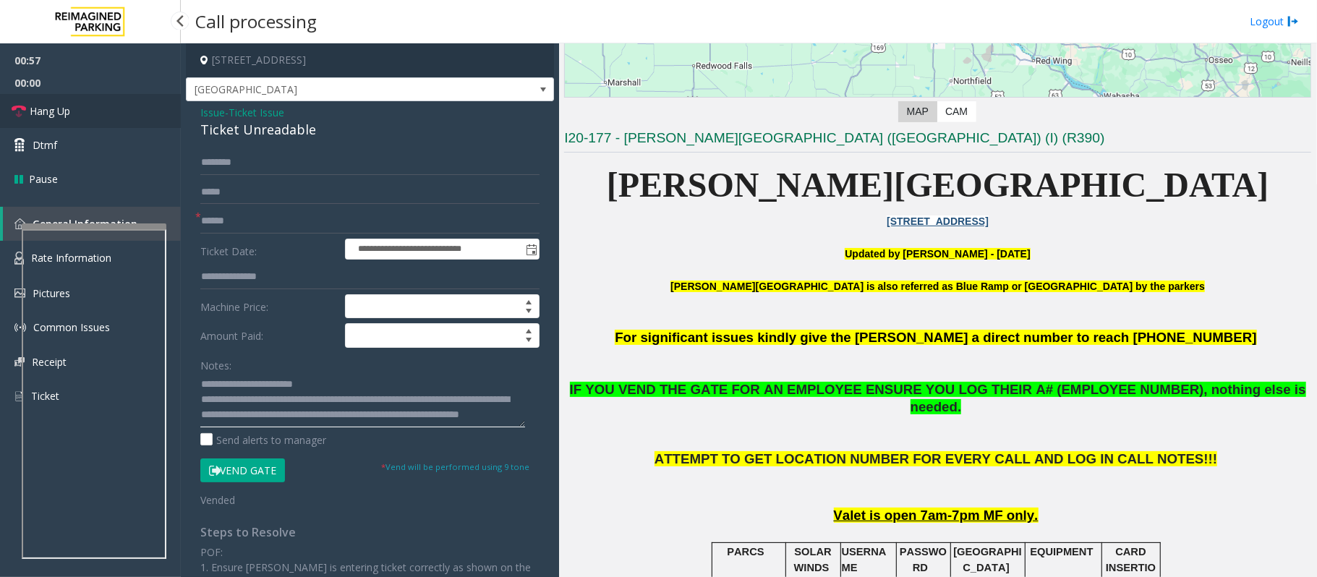
type textarea "**********"
drag, startPoint x: 67, startPoint y: 113, endPoint x: 223, endPoint y: 227, distance: 194.1
click at [67, 113] on span "Hang Up" at bounding box center [50, 110] width 40 height 15
click at [247, 215] on input "text" at bounding box center [369, 221] width 339 height 25
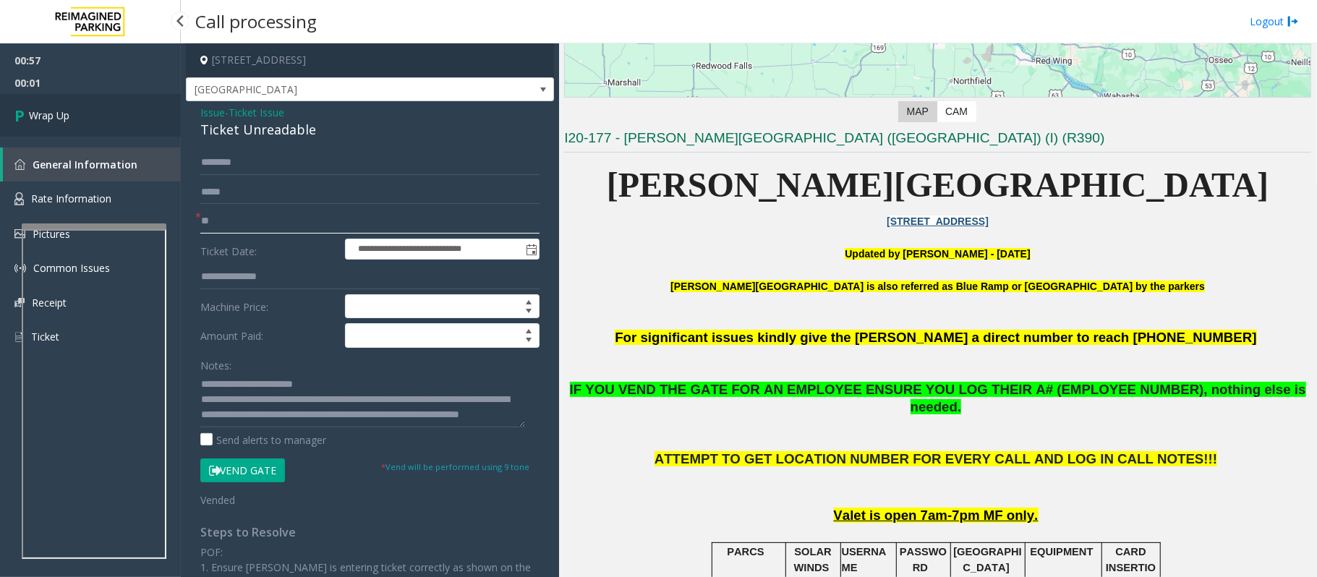
type input "**"
click at [108, 116] on link "Wrap Up" at bounding box center [90, 115] width 181 height 43
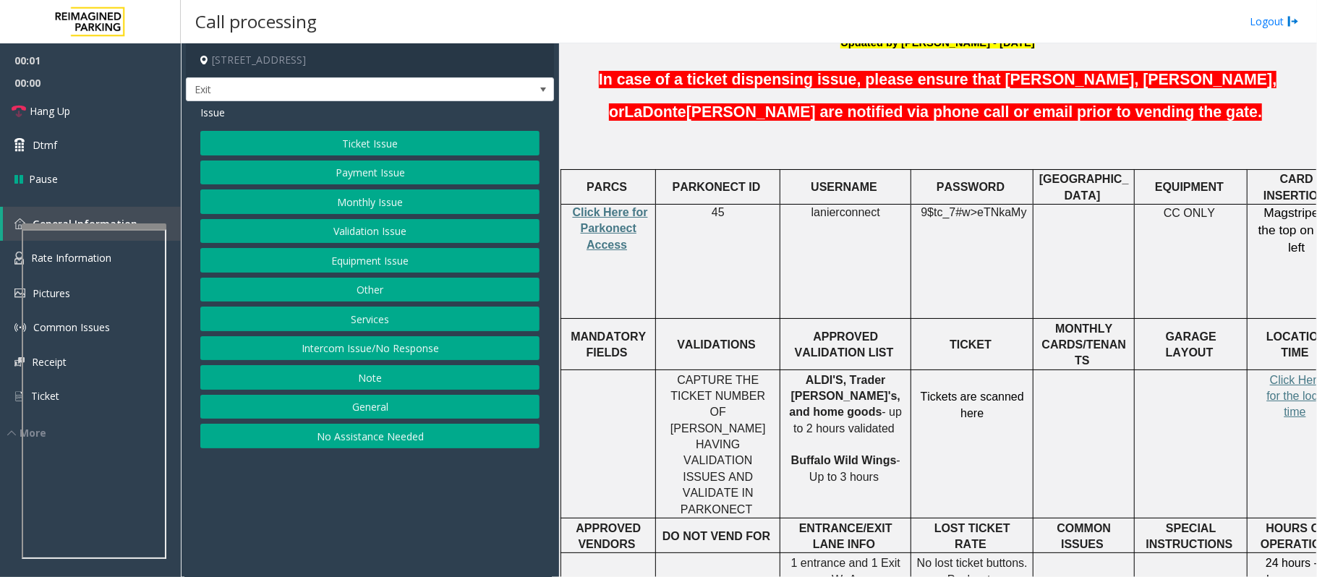
scroll to position [482, 0]
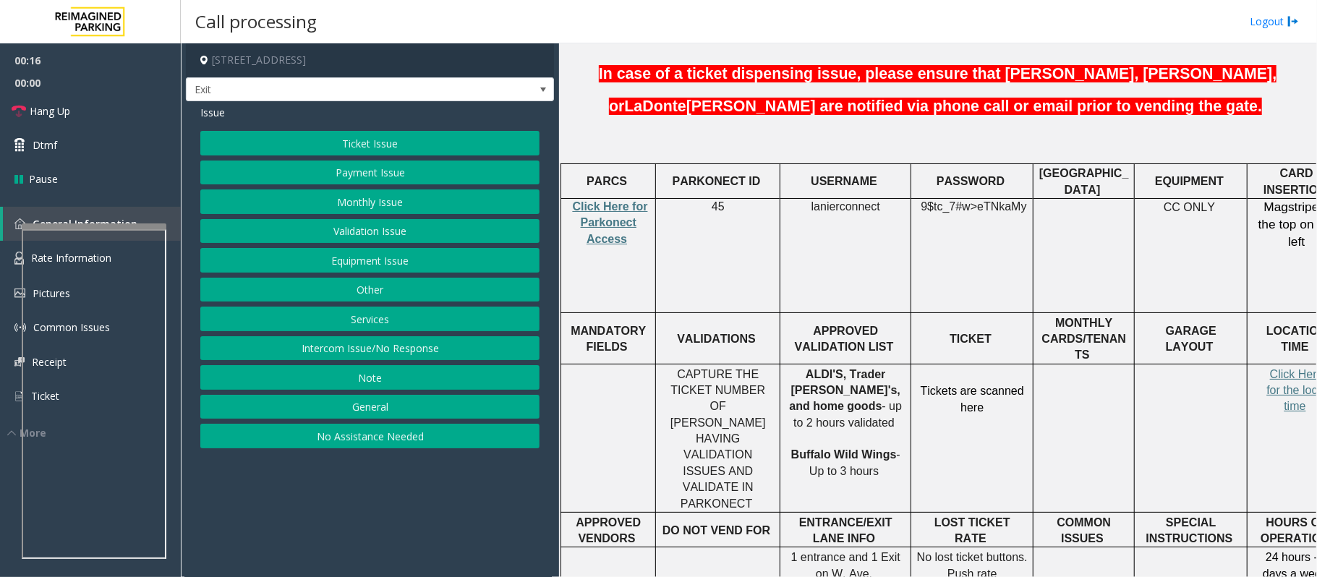
click at [362, 237] on button "Validation Issue" at bounding box center [369, 231] width 339 height 25
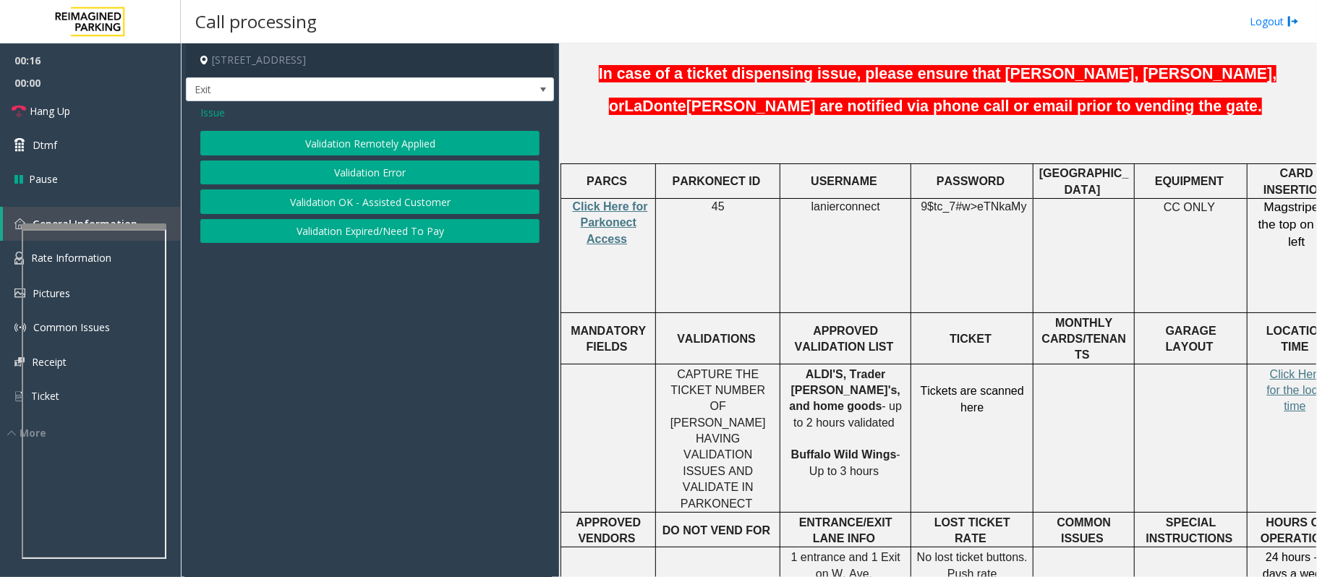
click at [380, 171] on button "Validation Error" at bounding box center [369, 173] width 339 height 25
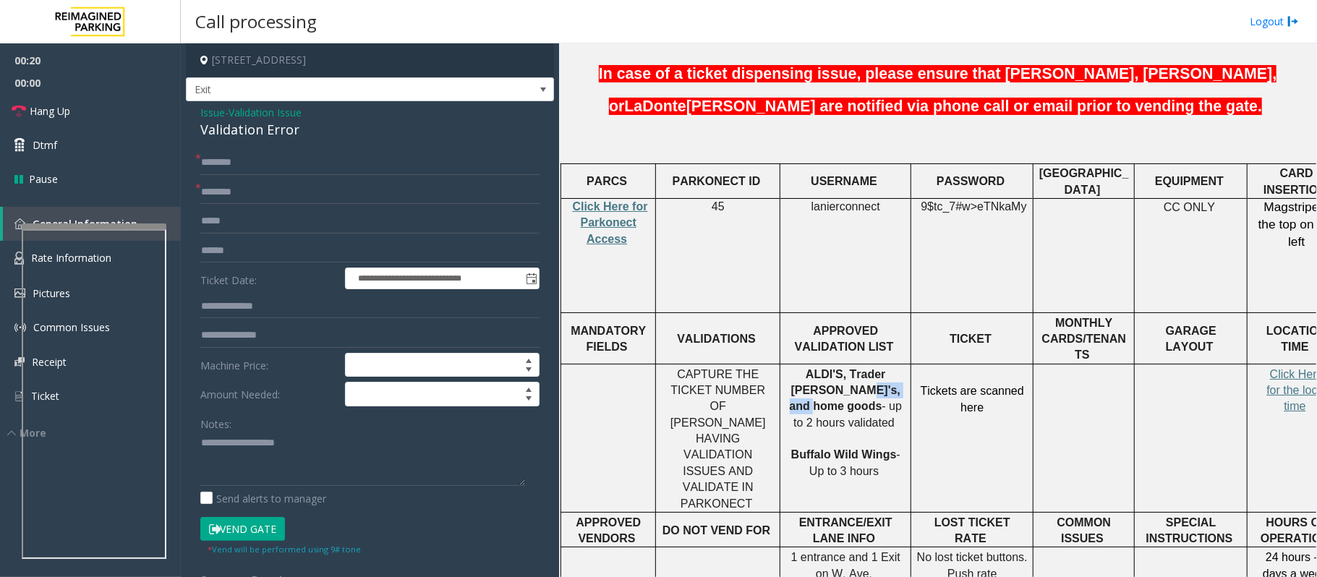
drag, startPoint x: 854, startPoint y: 333, endPoint x: 797, endPoint y: 338, distance: 57.3
click at [797, 368] on span "ALDI'S, Trader [PERSON_NAME]'s, and home goods" at bounding box center [844, 390] width 111 height 45
type input "**********"
click at [228, 432] on textarea at bounding box center [362, 459] width 325 height 54
type textarea "*"
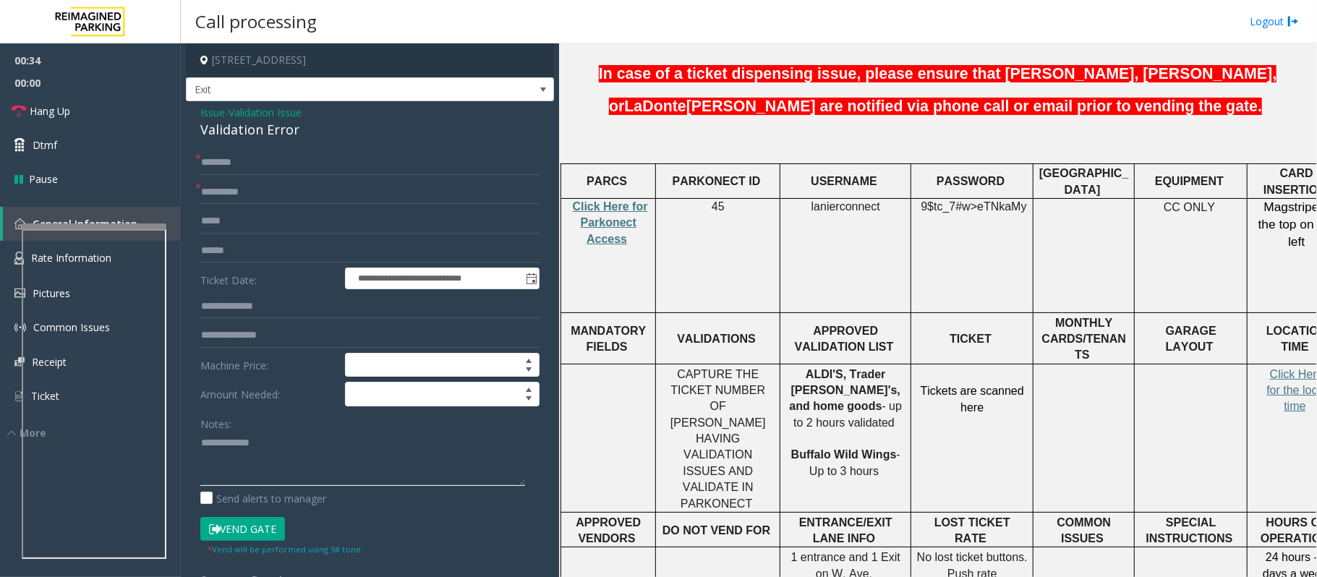
type textarea "**********"
click at [257, 163] on input "text" at bounding box center [369, 162] width 339 height 25
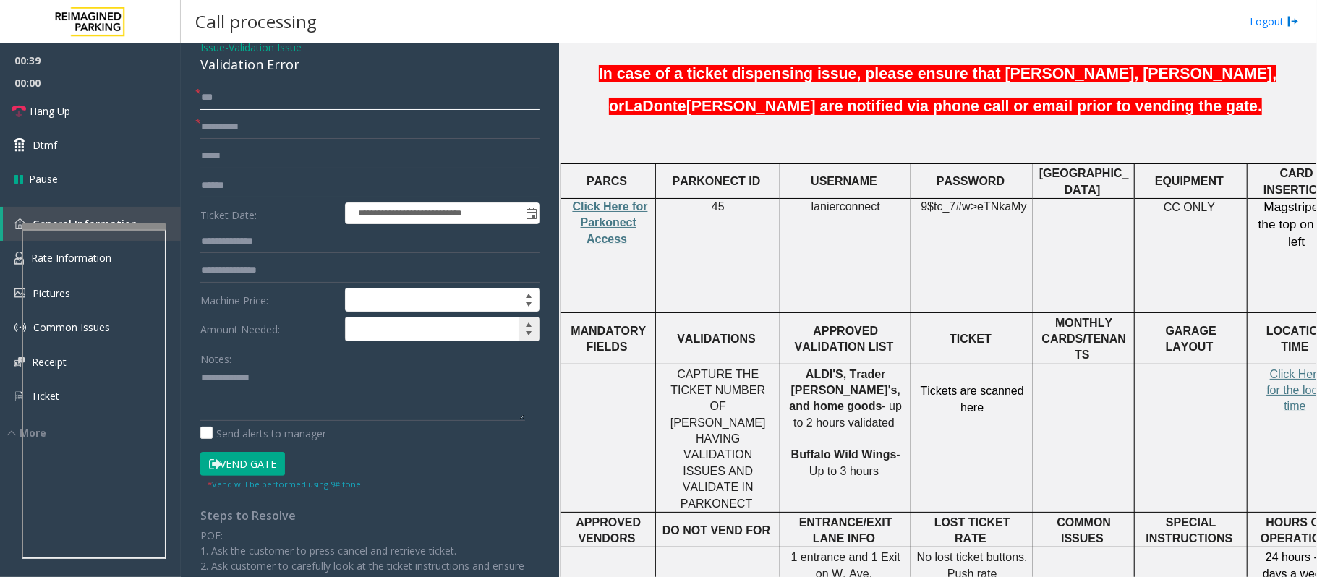
scroll to position [96, 0]
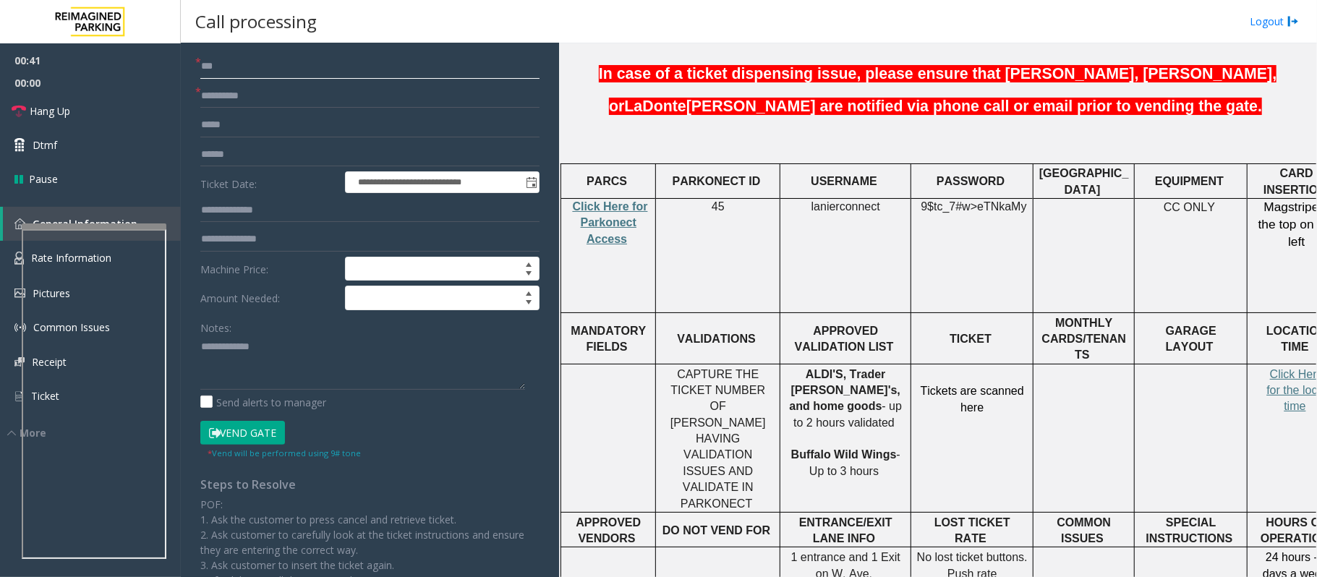
type input "***"
click at [252, 432] on button "Vend Gate" at bounding box center [242, 433] width 85 height 25
drag, startPoint x: 52, startPoint y: 107, endPoint x: 56, endPoint y: 120, distance: 13.7
click at [52, 107] on span "Hang Up" at bounding box center [50, 110] width 40 height 15
click at [287, 350] on textarea at bounding box center [362, 362] width 325 height 54
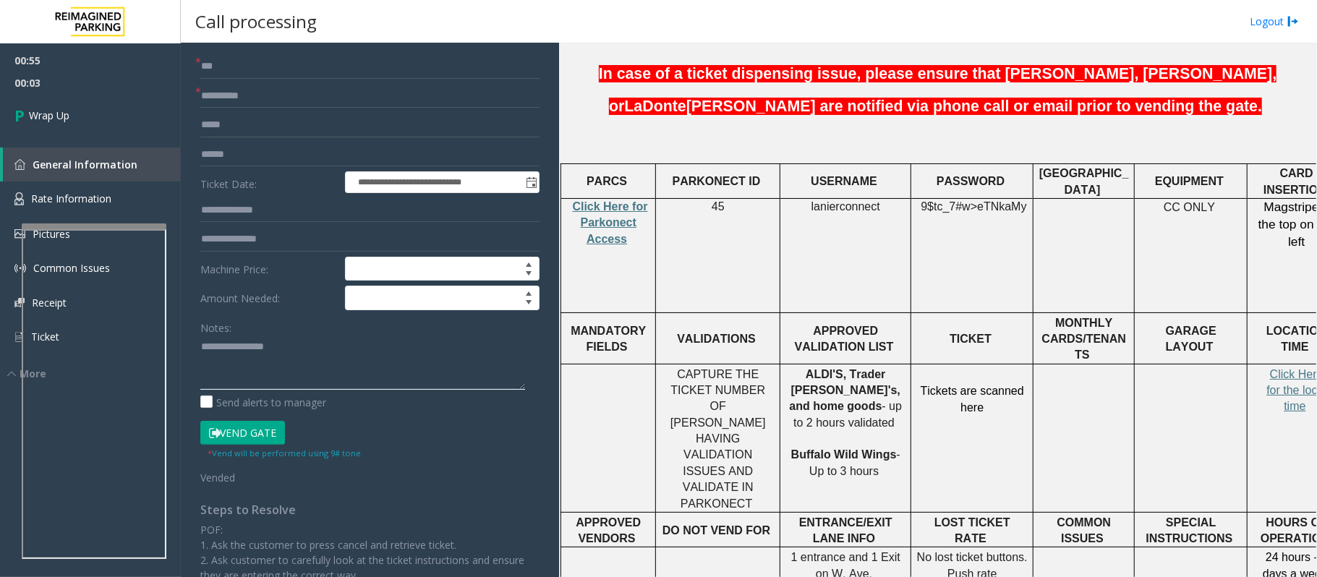
paste textarea "**********"
click at [414, 371] on textarea at bounding box center [362, 362] width 325 height 54
paste textarea "**********"
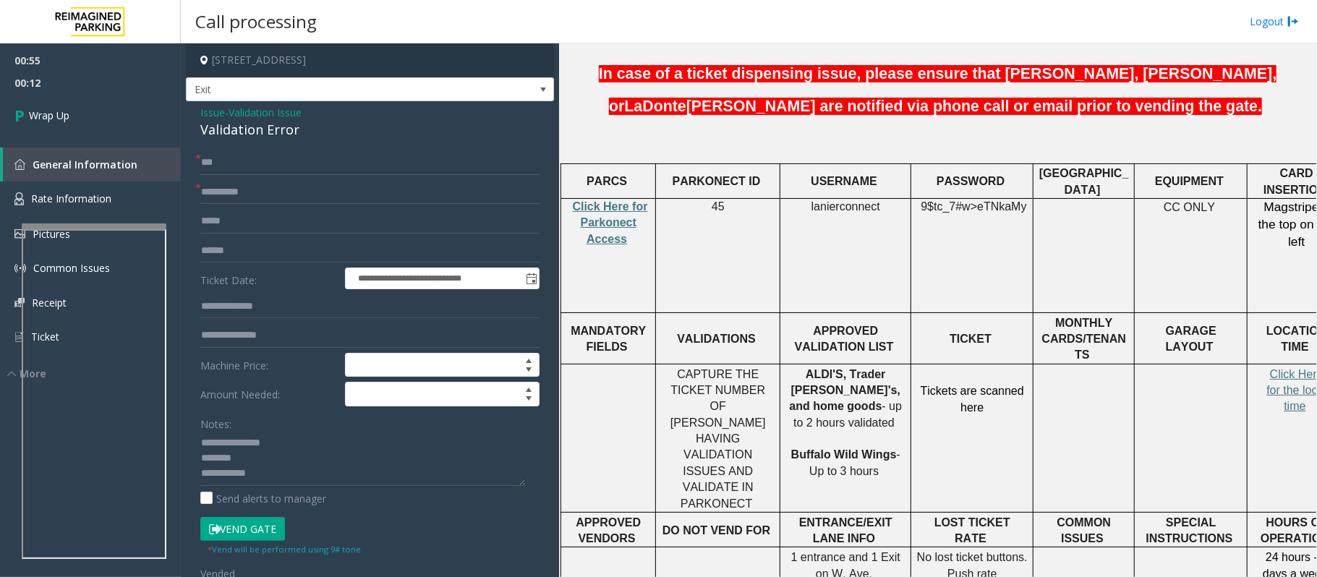
click at [218, 130] on div "Validation Error" at bounding box center [369, 130] width 339 height 20
click at [308, 432] on textarea at bounding box center [362, 459] width 325 height 54
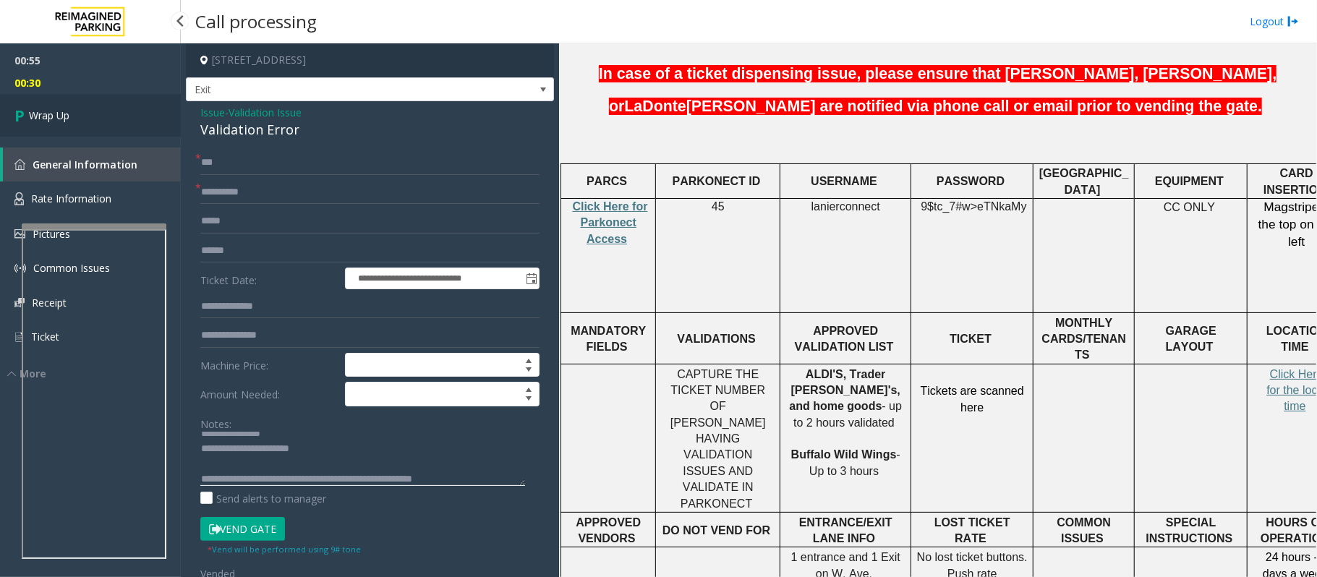
type textarea "**********"
click at [98, 116] on link "Wrap Up" at bounding box center [90, 115] width 181 height 43
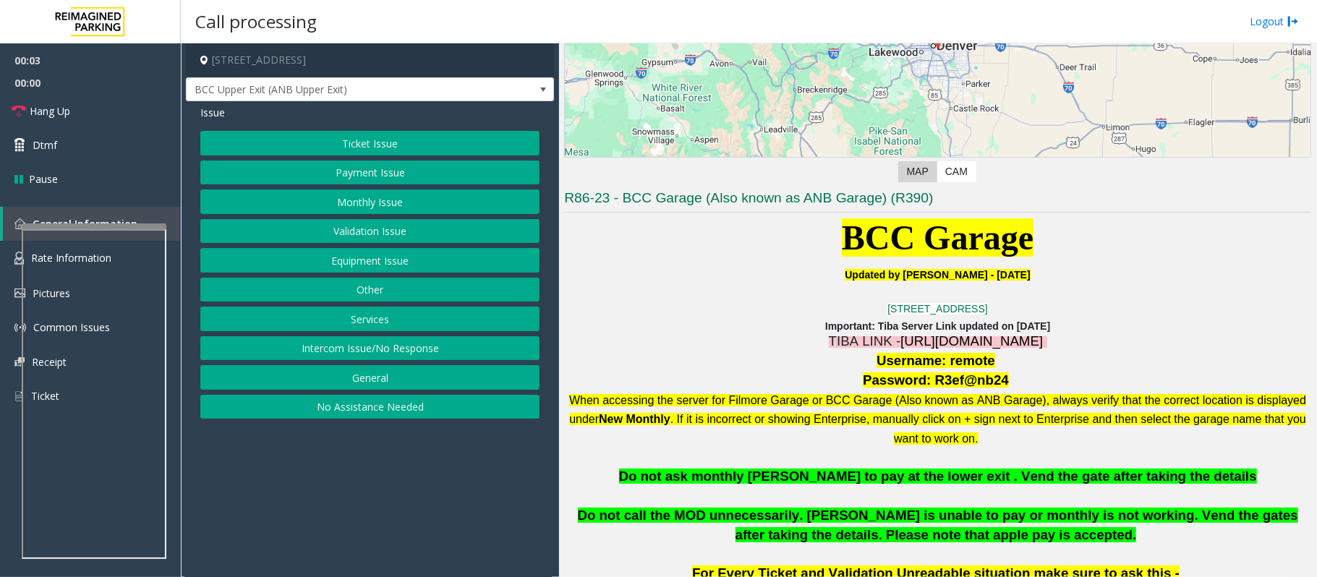
scroll to position [385, 0]
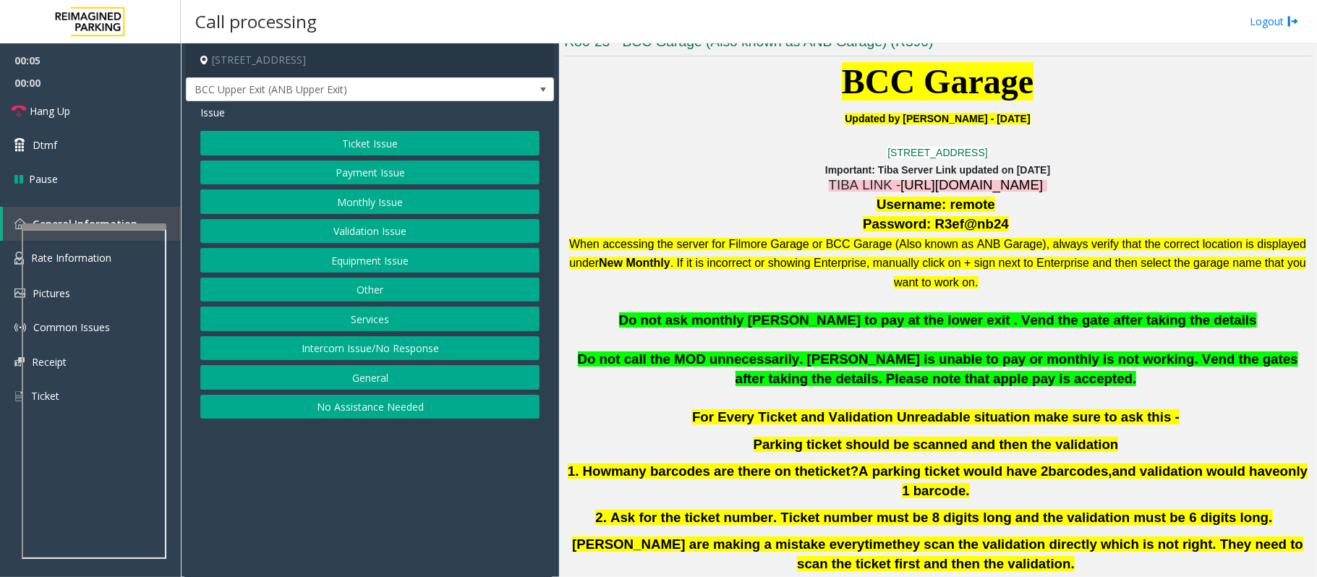
click at [966, 182] on span "[URL][DOMAIN_NAME]" at bounding box center [971, 184] width 142 height 15
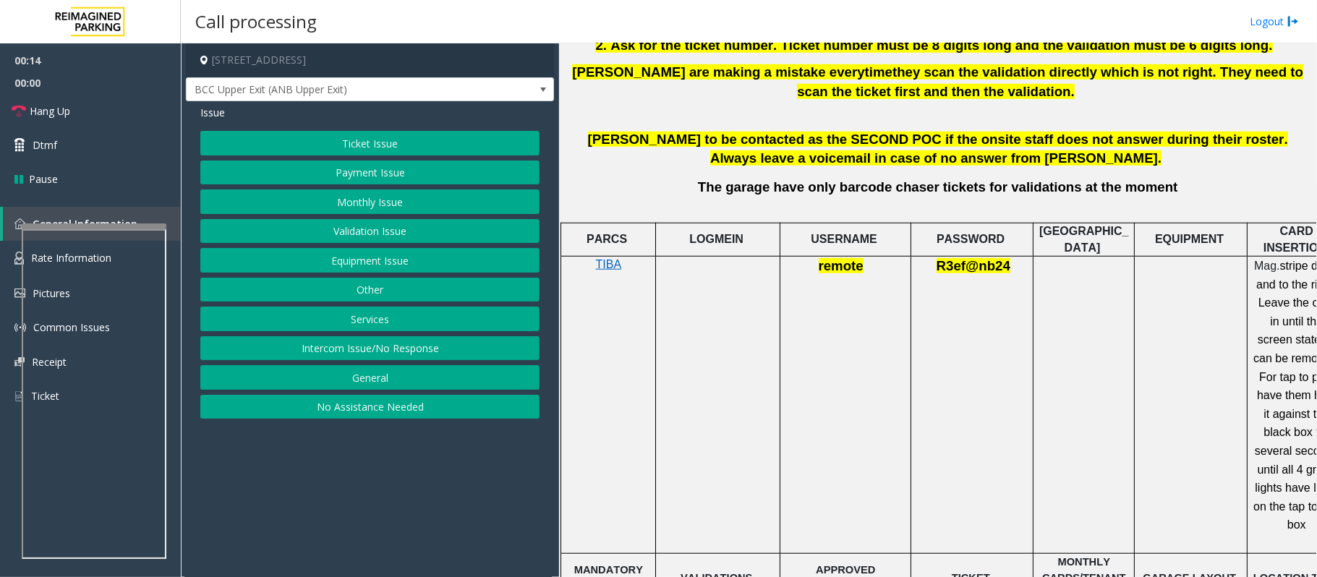
scroll to position [868, 0]
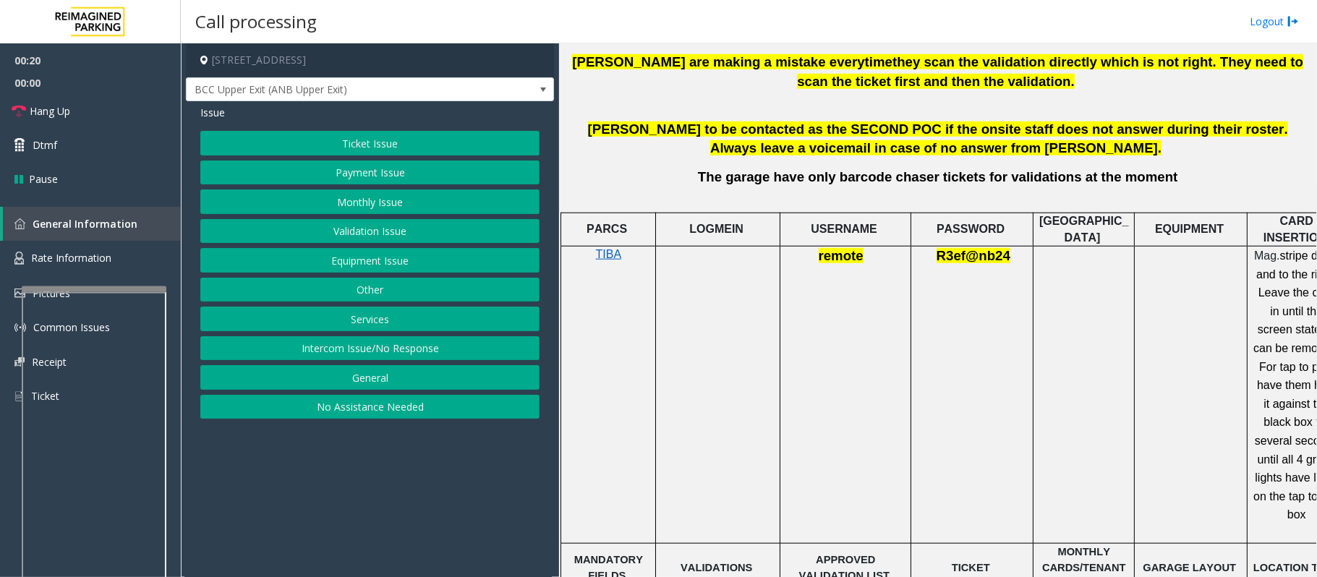
click at [98, 288] on div at bounding box center [94, 289] width 145 height 6
click at [105, 265] on link "Rate Information" at bounding box center [90, 258] width 181 height 35
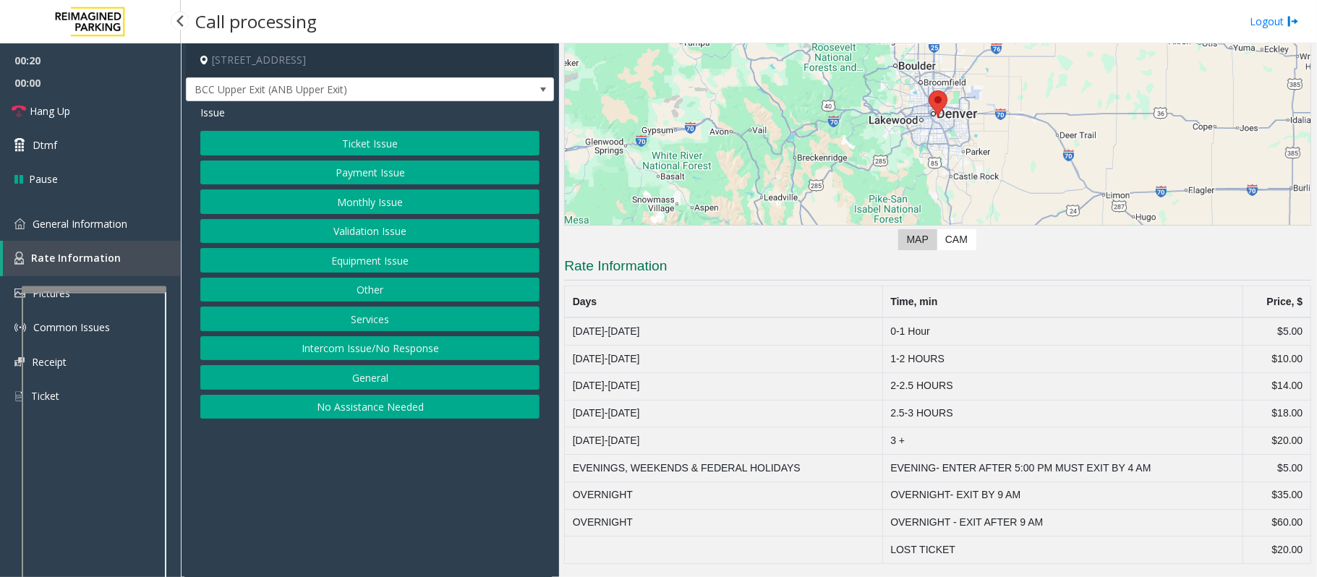
scroll to position [163, 0]
click at [90, 223] on span "General Information" at bounding box center [80, 224] width 95 height 14
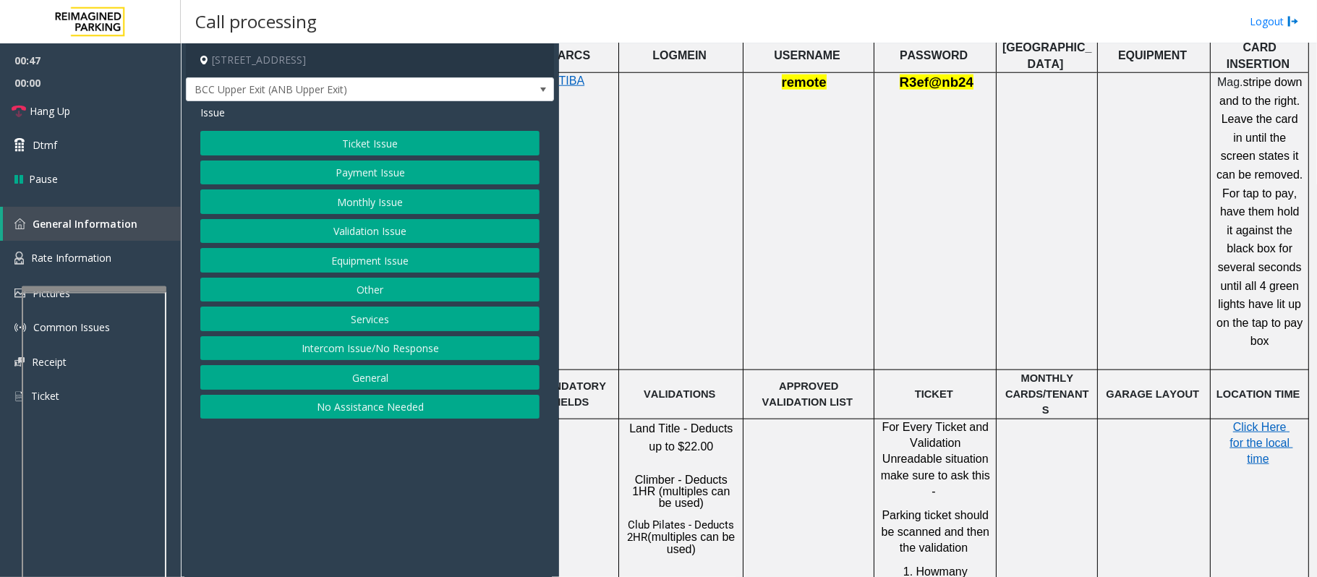
scroll to position [1349, 51]
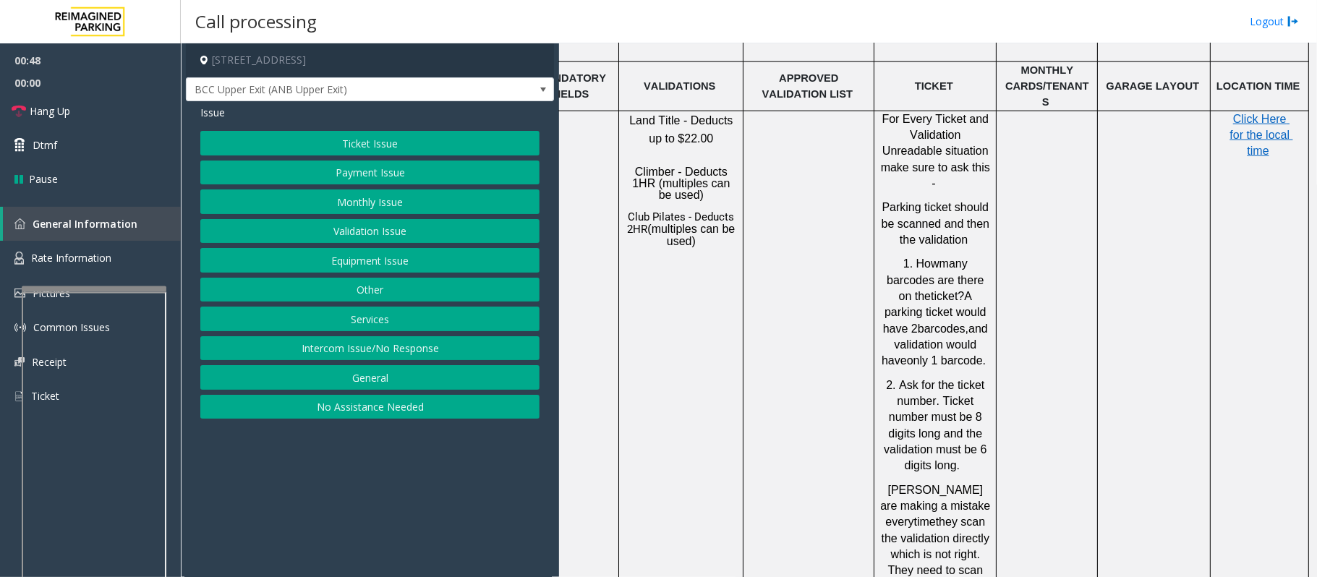
click at [987, 111] on p "Click Here for the local time" at bounding box center [1258, 135] width 87 height 48
click at [987, 113] on span "Click Here for the local time" at bounding box center [1260, 135] width 63 height 45
click at [73, 260] on span "Rate Information" at bounding box center [71, 258] width 80 height 14
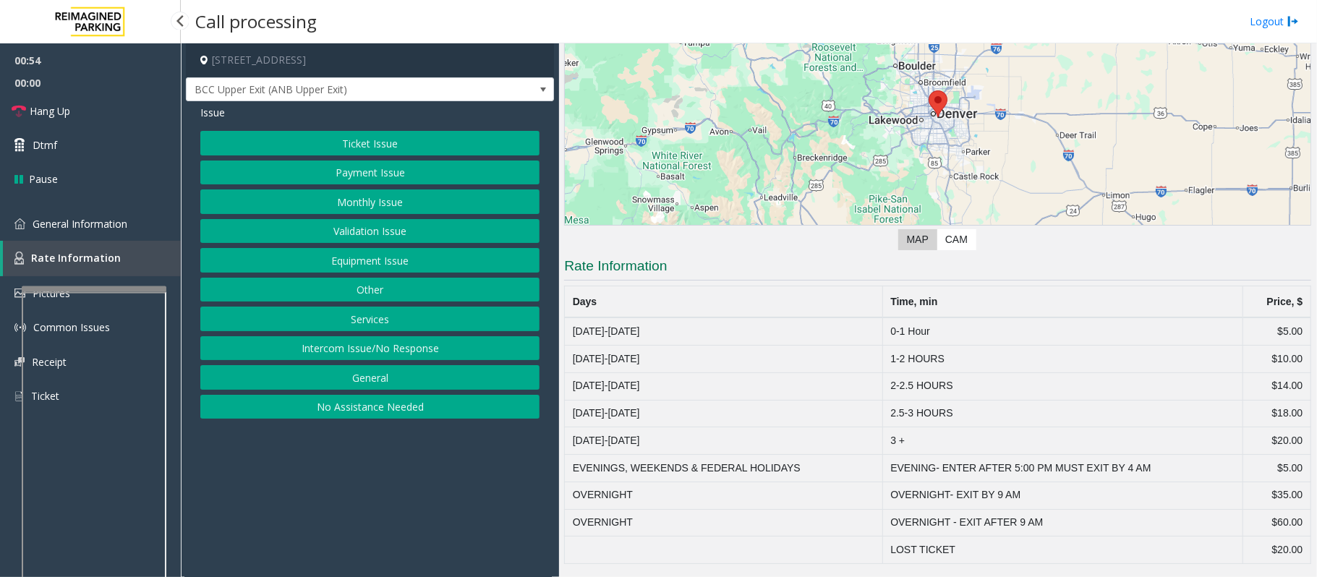
scroll to position [163, 0]
click at [375, 318] on button "Services" at bounding box center [369, 319] width 339 height 25
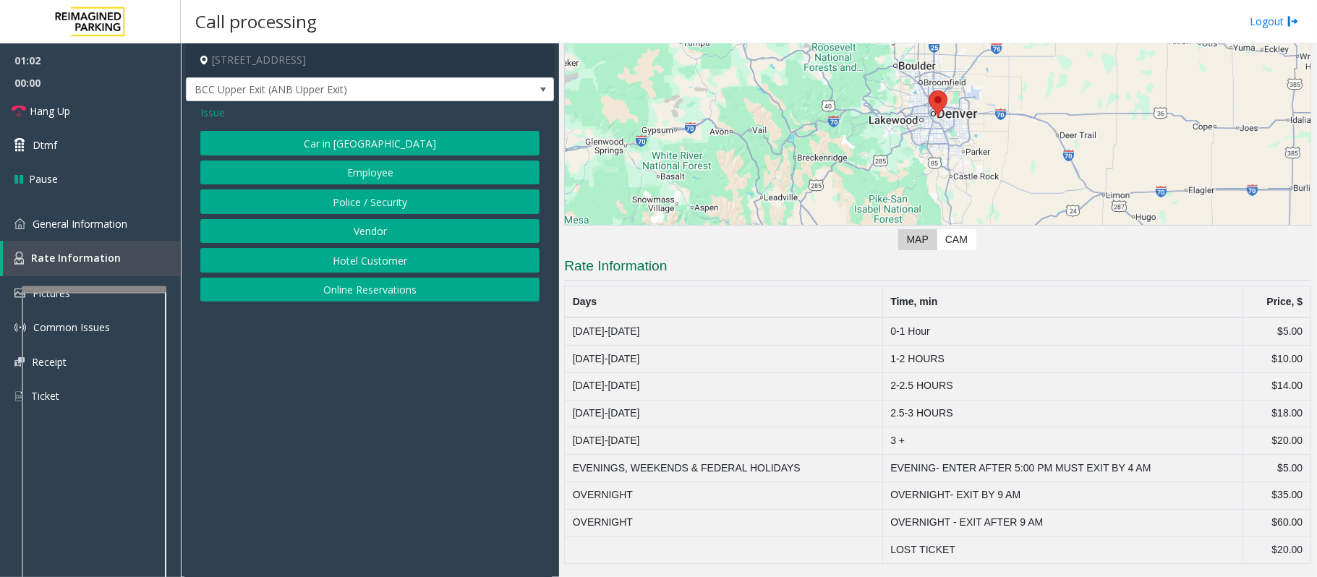
click at [217, 108] on span "Issue" at bounding box center [212, 112] width 25 height 15
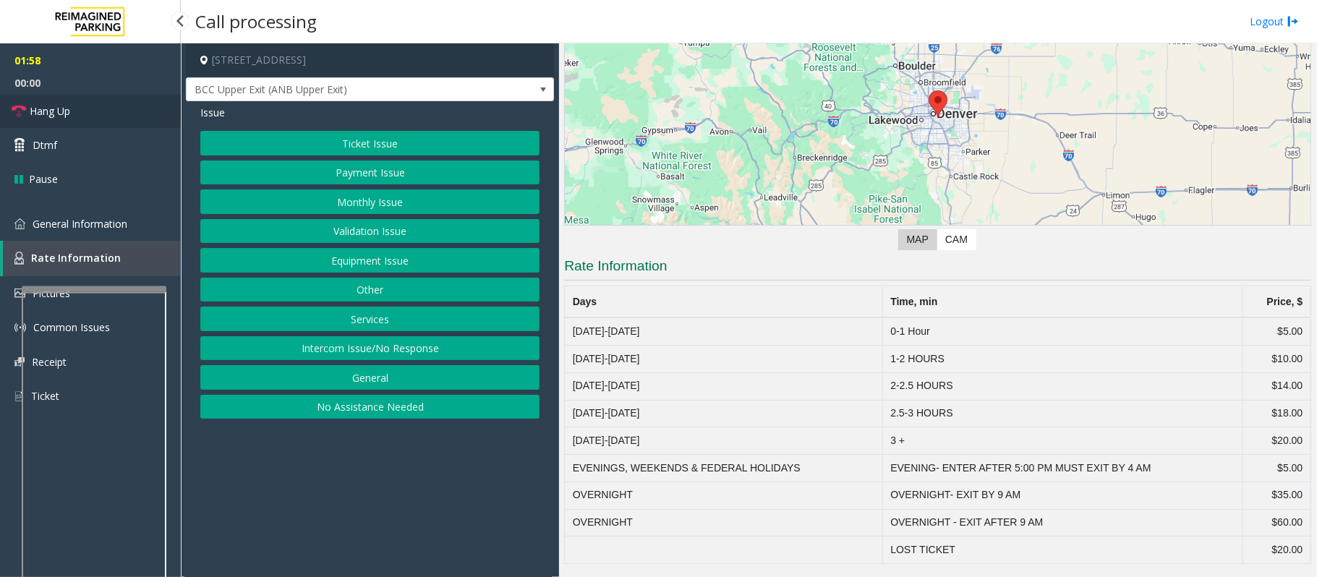
drag, startPoint x: 69, startPoint y: 111, endPoint x: 88, endPoint y: 123, distance: 22.5
click at [69, 111] on span "Hang Up" at bounding box center [50, 110] width 40 height 15
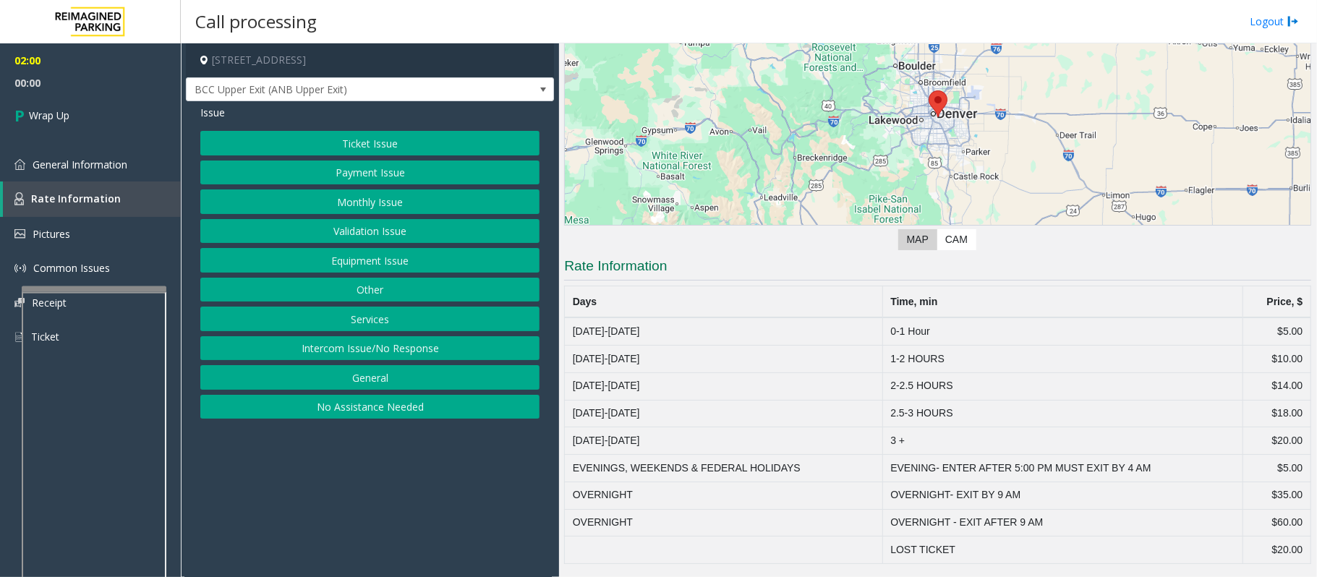
click at [367, 372] on button "General" at bounding box center [369, 377] width 339 height 25
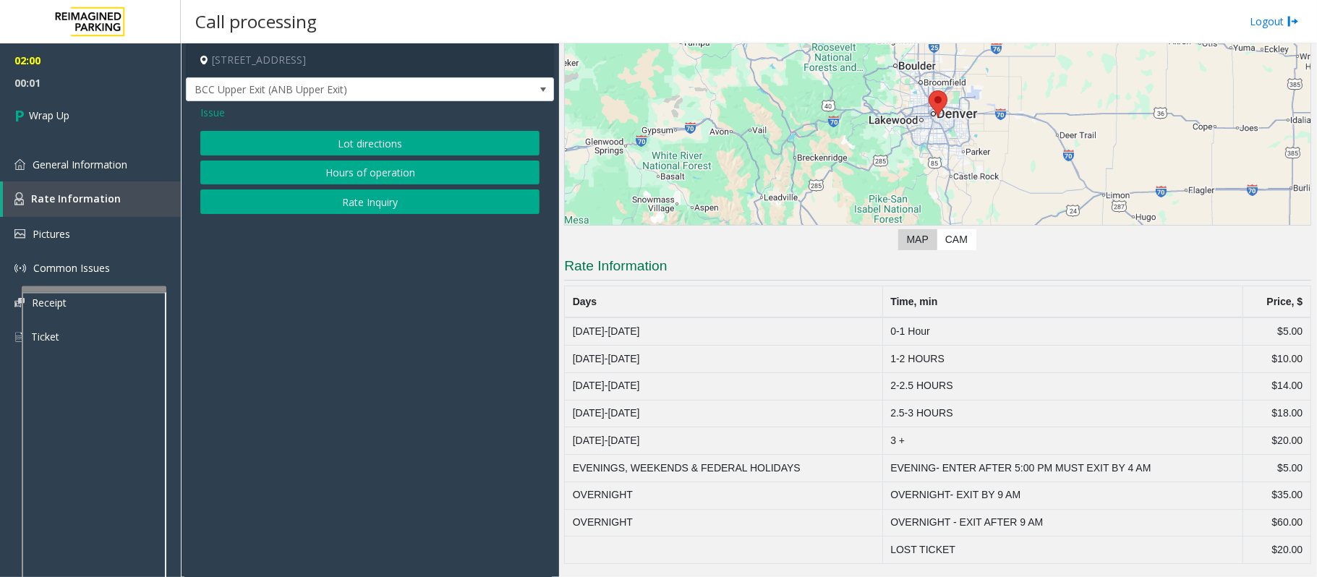
click at [330, 198] on button "Rate Inquiry" at bounding box center [369, 201] width 339 height 25
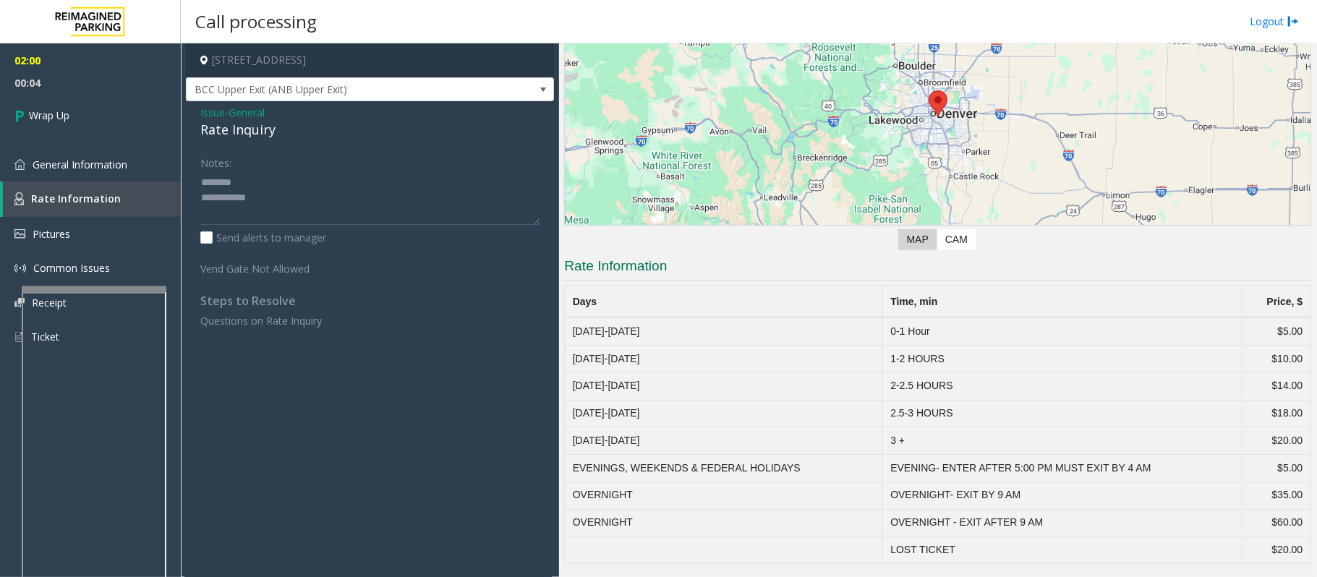
click at [244, 120] on div "Rate Inquiry" at bounding box center [369, 130] width 339 height 20
click at [292, 205] on textarea at bounding box center [369, 198] width 339 height 54
click at [294, 215] on textarea at bounding box center [369, 198] width 339 height 54
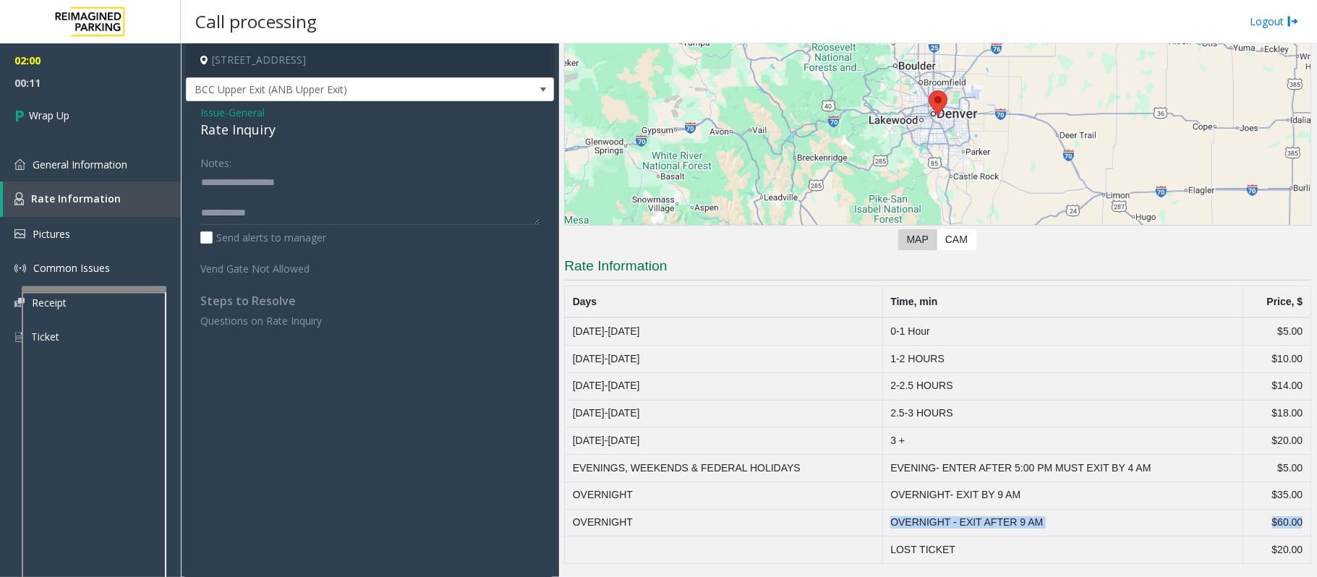
drag, startPoint x: 886, startPoint y: 522, endPoint x: 1294, endPoint y: 521, distance: 407.8
click at [987, 432] on tr "OVERNIGHT OVERNIGHT - EXIT AFTER 9 AM $60.00" at bounding box center [938, 522] width 746 height 27
copy tr "OVERNIGHT - EXIT AFTER 9 AM $60.00"
click at [317, 218] on textarea at bounding box center [369, 198] width 339 height 54
paste textarea "**********"
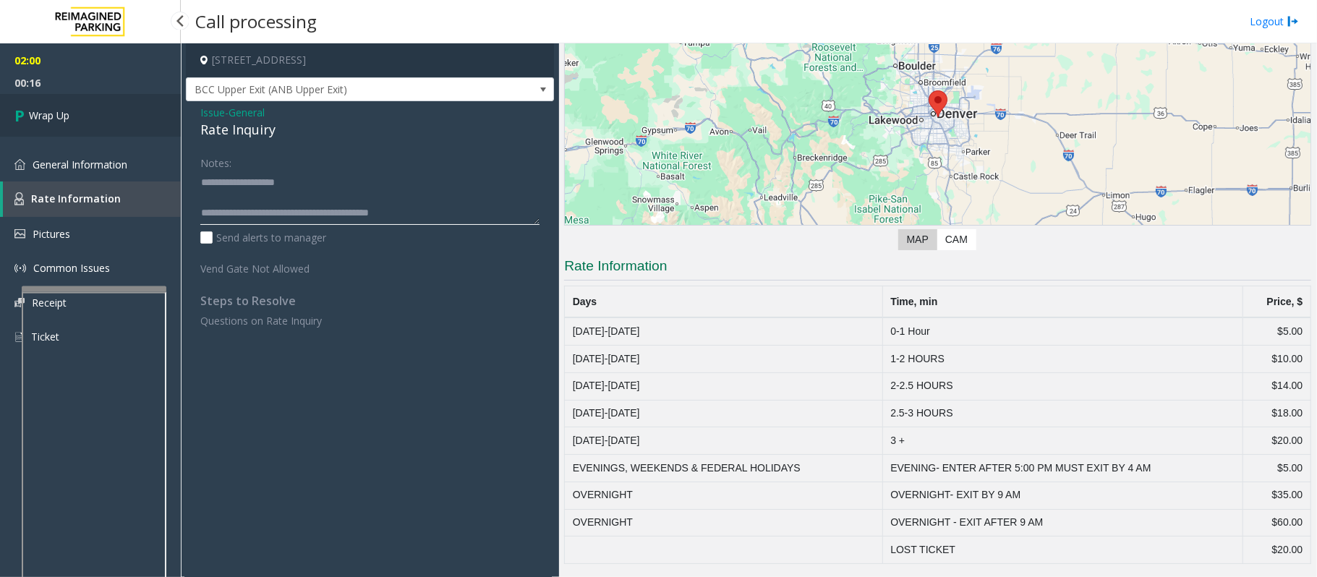
type textarea "**********"
click at [79, 113] on link "Wrap Up" at bounding box center [90, 115] width 181 height 43
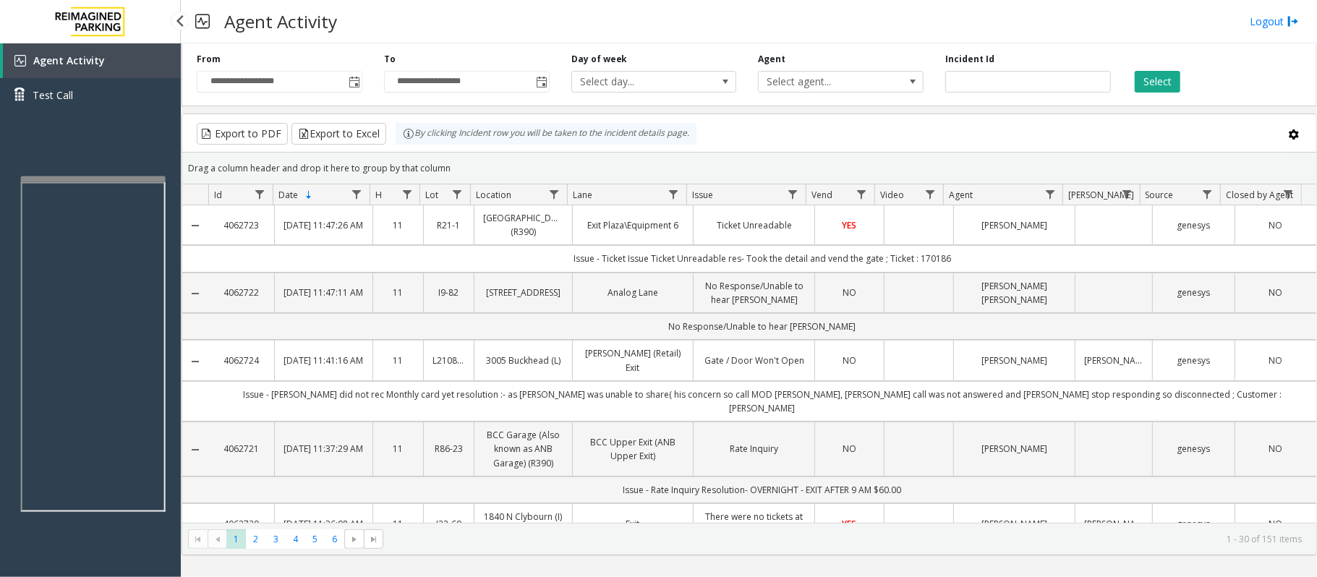
click at [82, 176] on div at bounding box center [93, 179] width 145 height 6
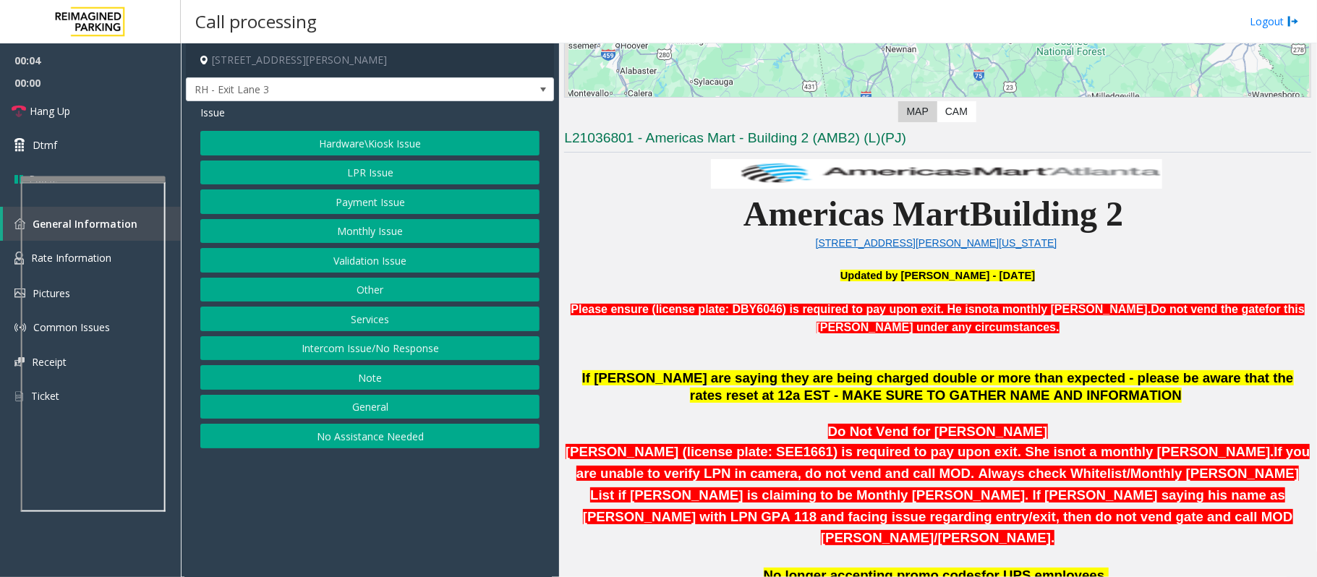
scroll to position [578, 0]
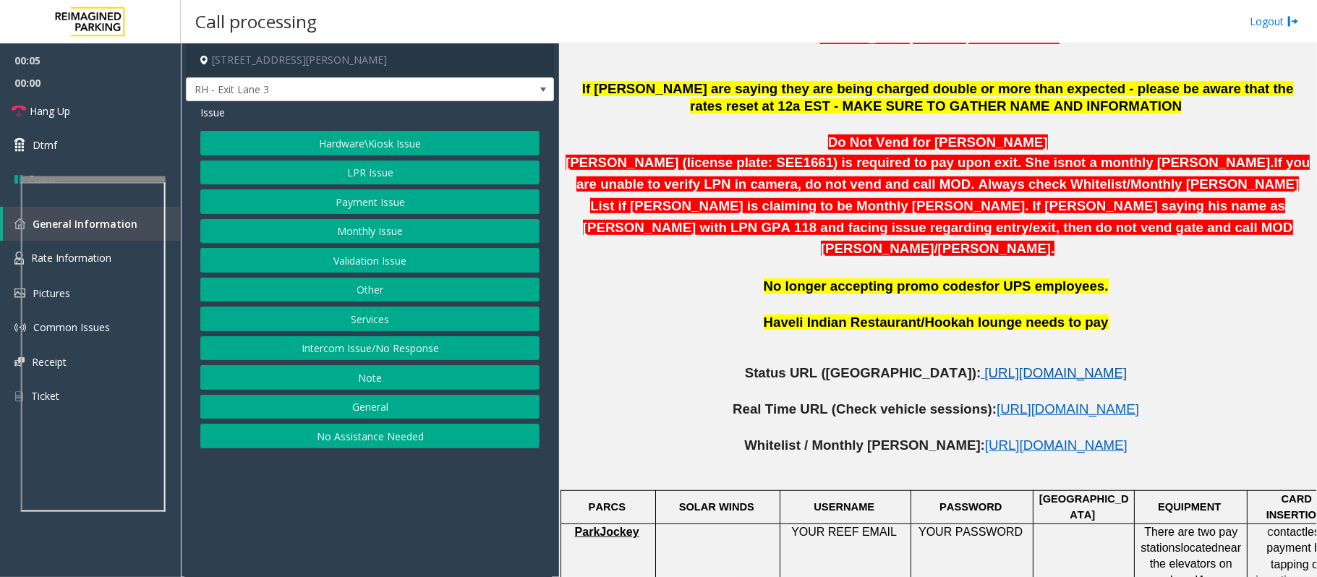
click at [984, 365] on span "[URL][DOMAIN_NAME]" at bounding box center [1055, 372] width 142 height 15
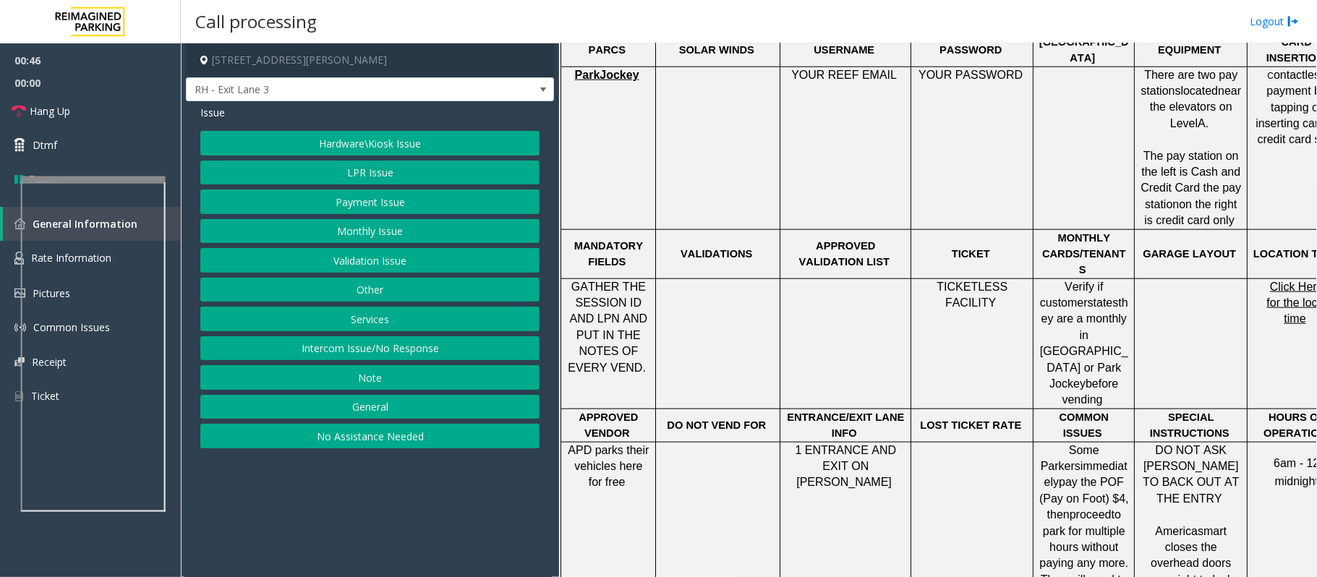
scroll to position [1060, 0]
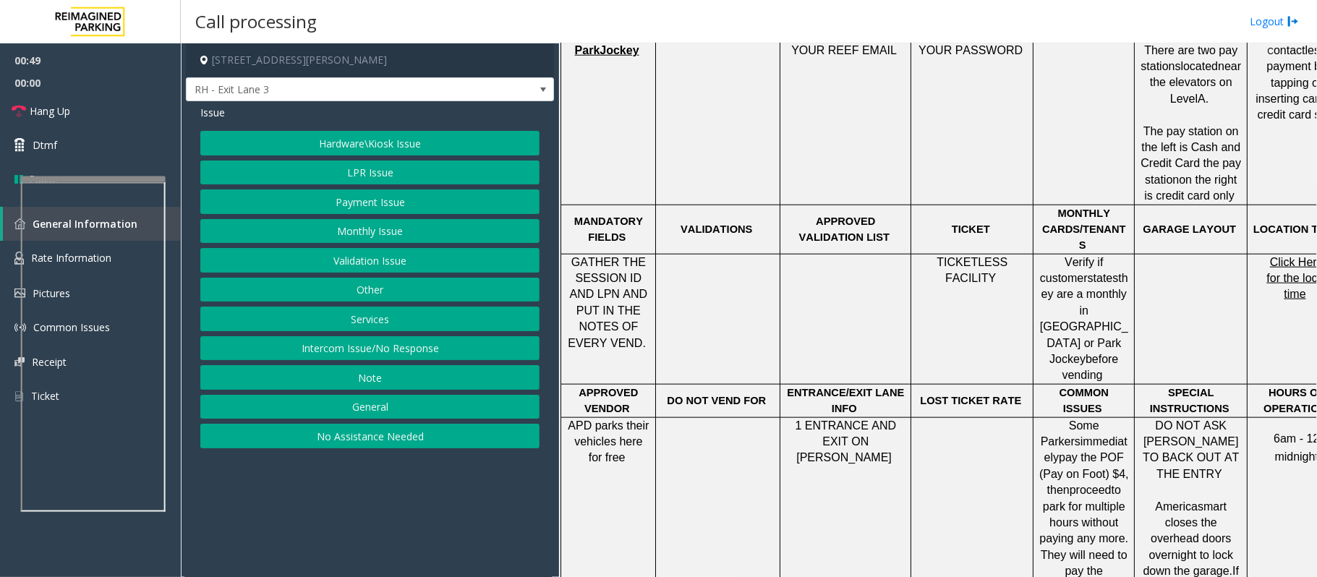
click at [340, 318] on button "Services" at bounding box center [369, 319] width 339 height 25
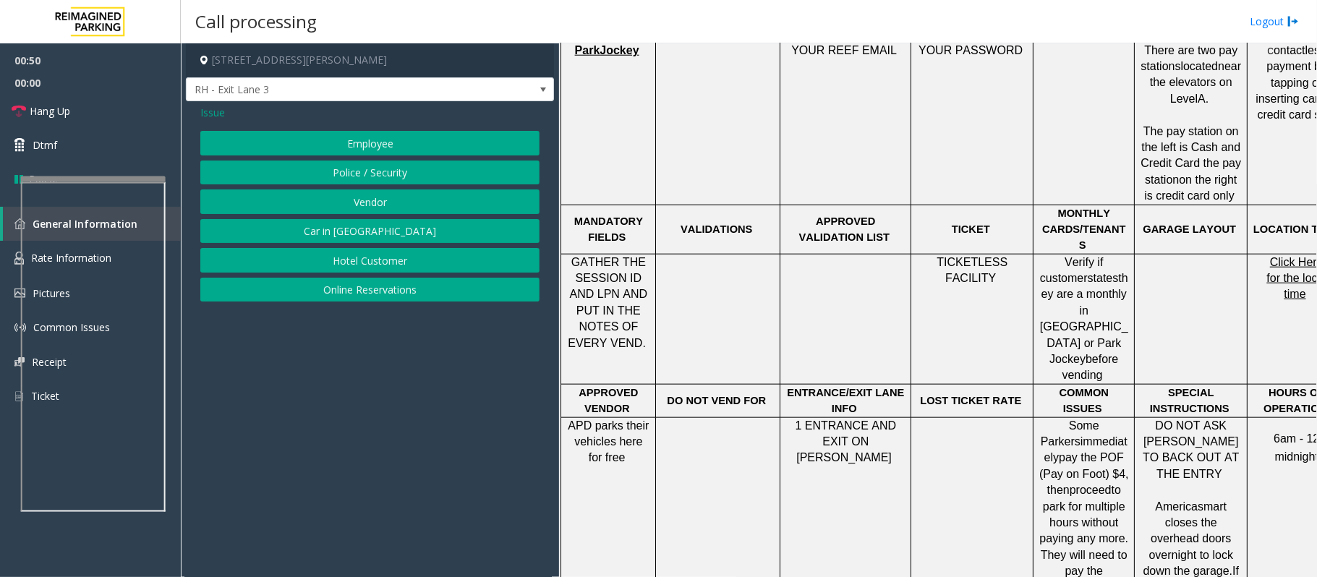
click at [344, 290] on button "Online Reservations" at bounding box center [369, 290] width 339 height 25
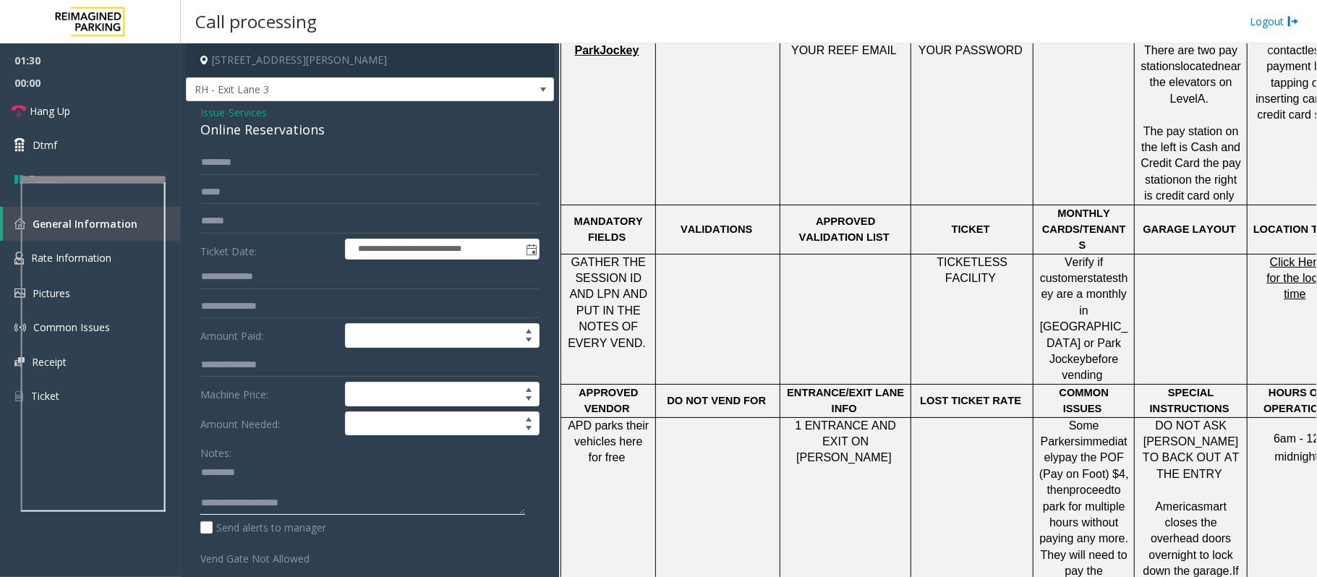
click at [322, 432] on textarea at bounding box center [362, 488] width 325 height 54
click at [275, 163] on input "text" at bounding box center [369, 162] width 339 height 25
click at [258, 163] on input "text" at bounding box center [369, 162] width 339 height 25
click at [263, 158] on input "text" at bounding box center [369, 162] width 339 height 25
click at [235, 432] on textarea at bounding box center [362, 488] width 325 height 54
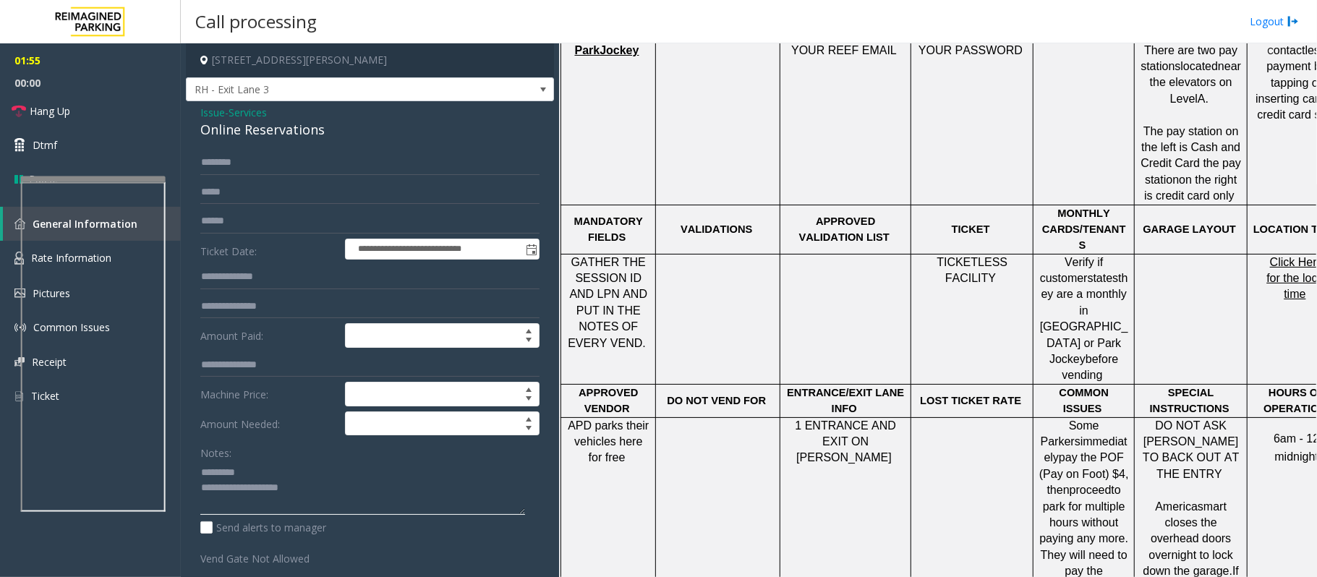
type textarea "**********"
click at [255, 161] on input "text" at bounding box center [369, 162] width 339 height 25
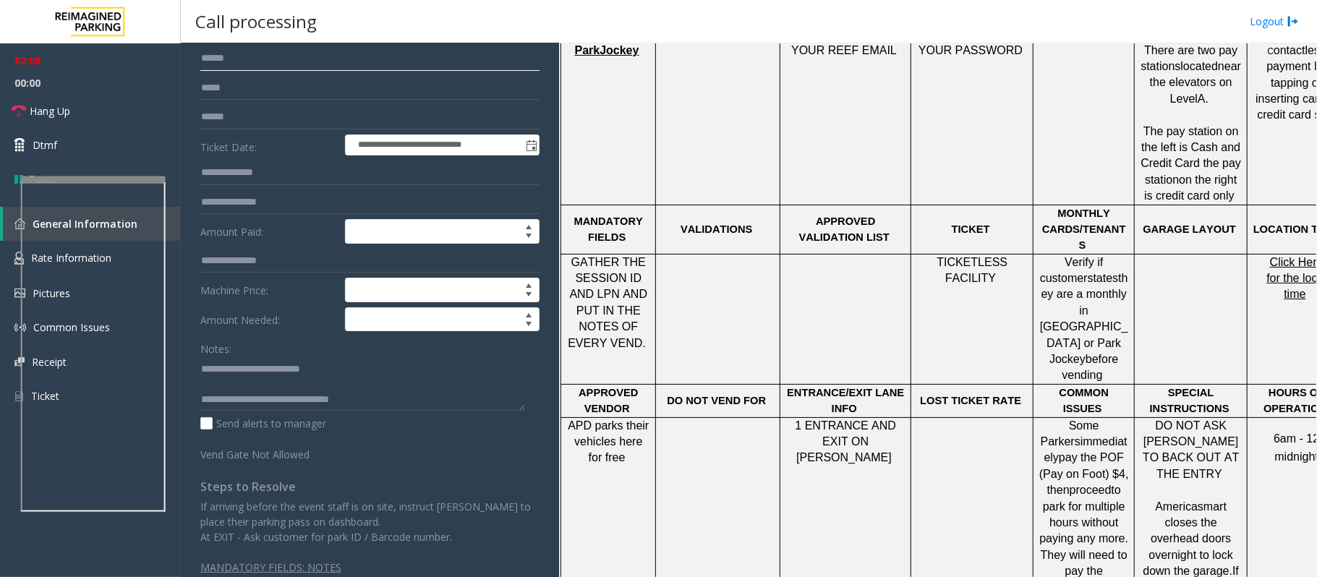
scroll to position [119, 0]
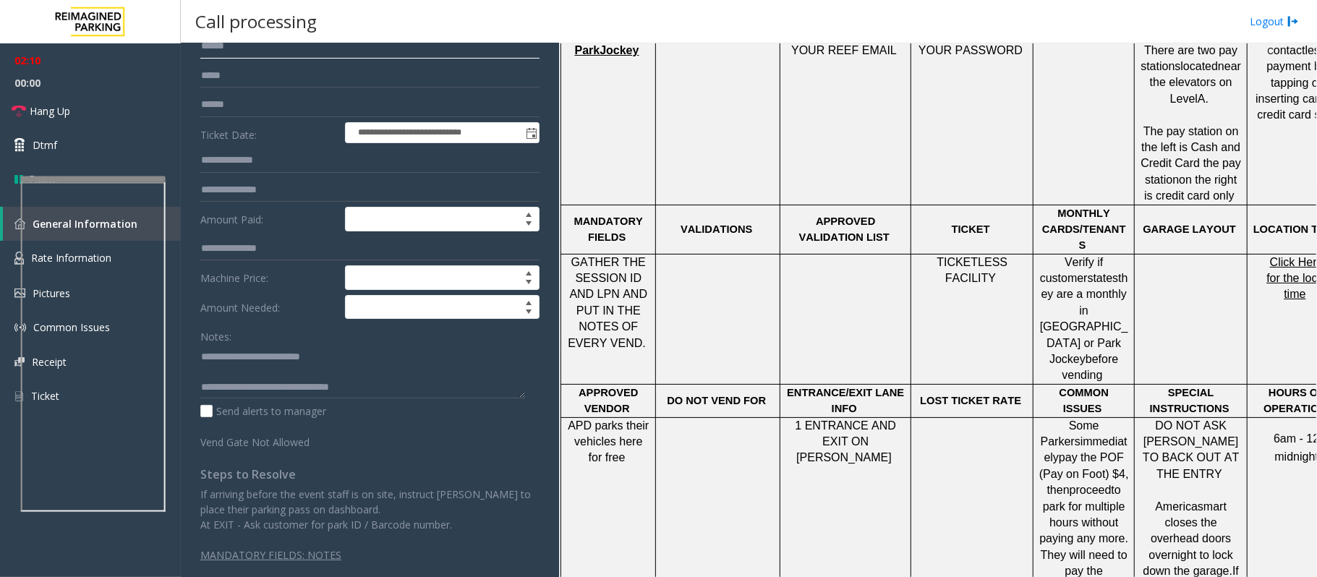
type input "******"
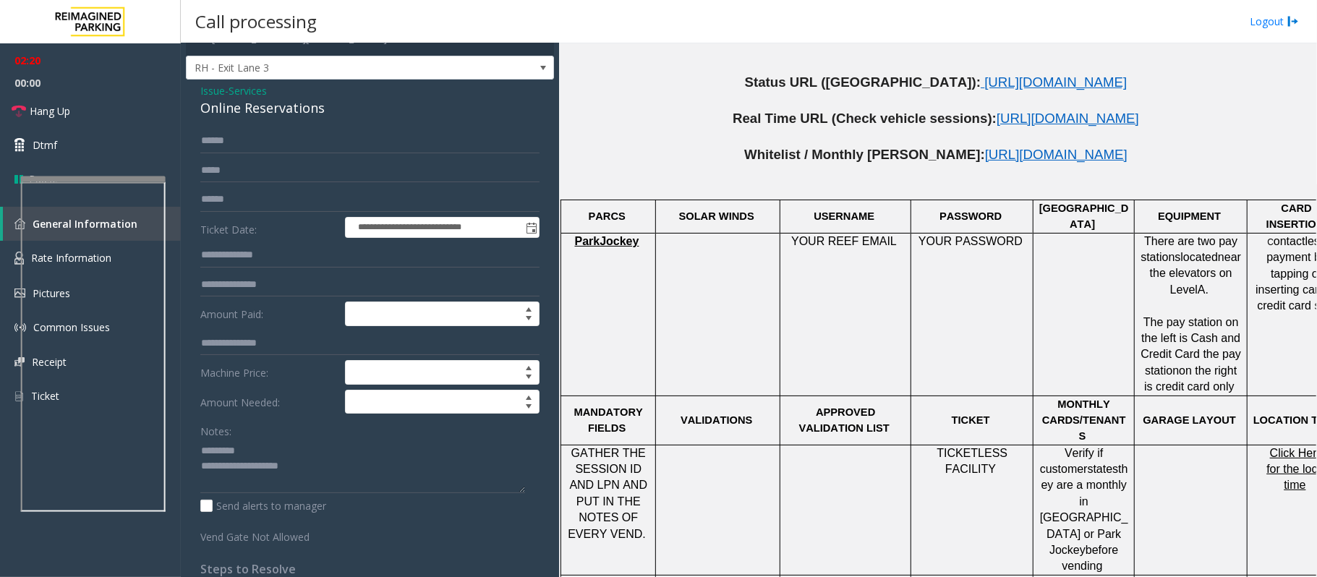
scroll to position [868, 0]
click at [105, 110] on link "Hang Up" at bounding box center [90, 111] width 181 height 34
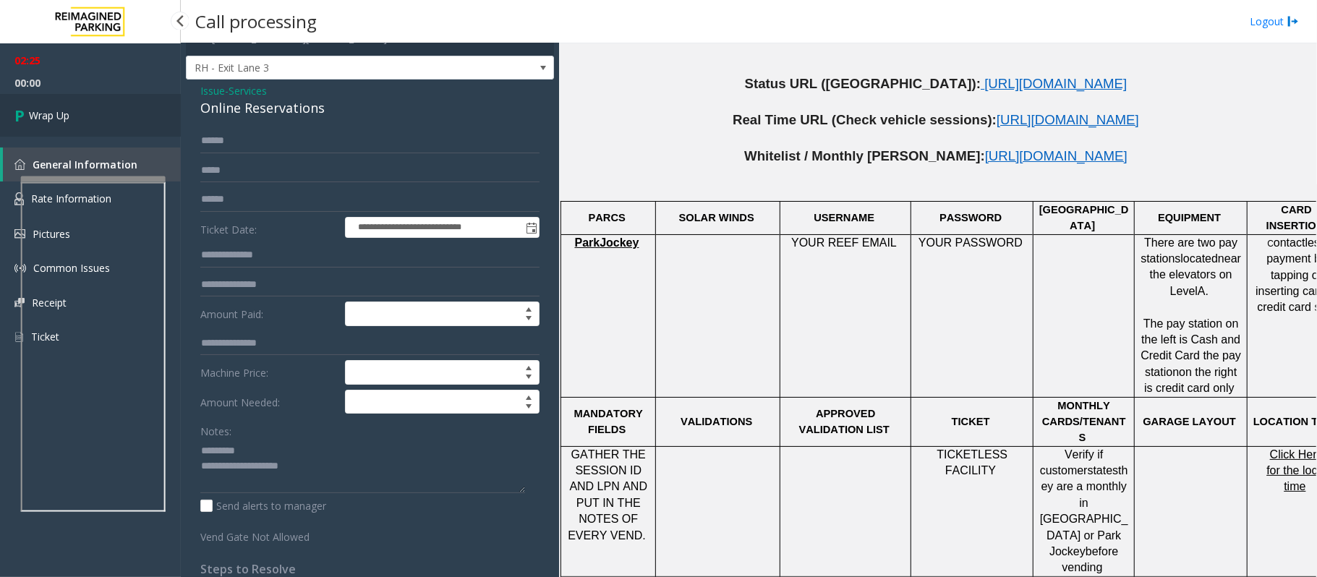
click at [105, 110] on link "Wrap Up" at bounding box center [90, 115] width 181 height 43
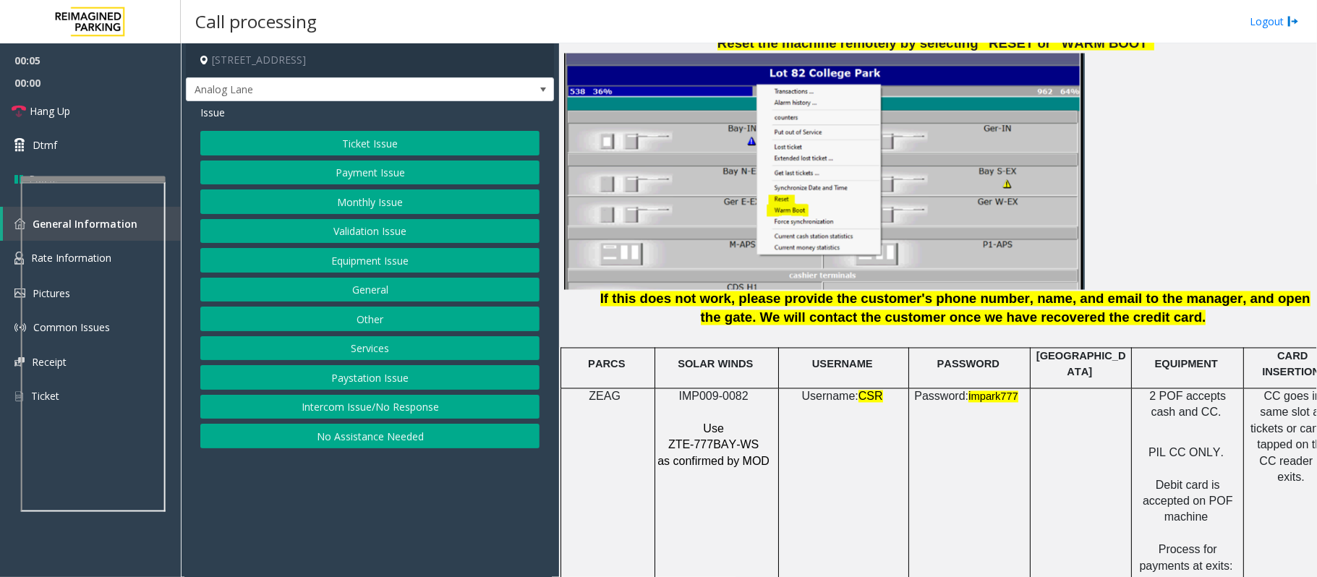
scroll to position [2024, 0]
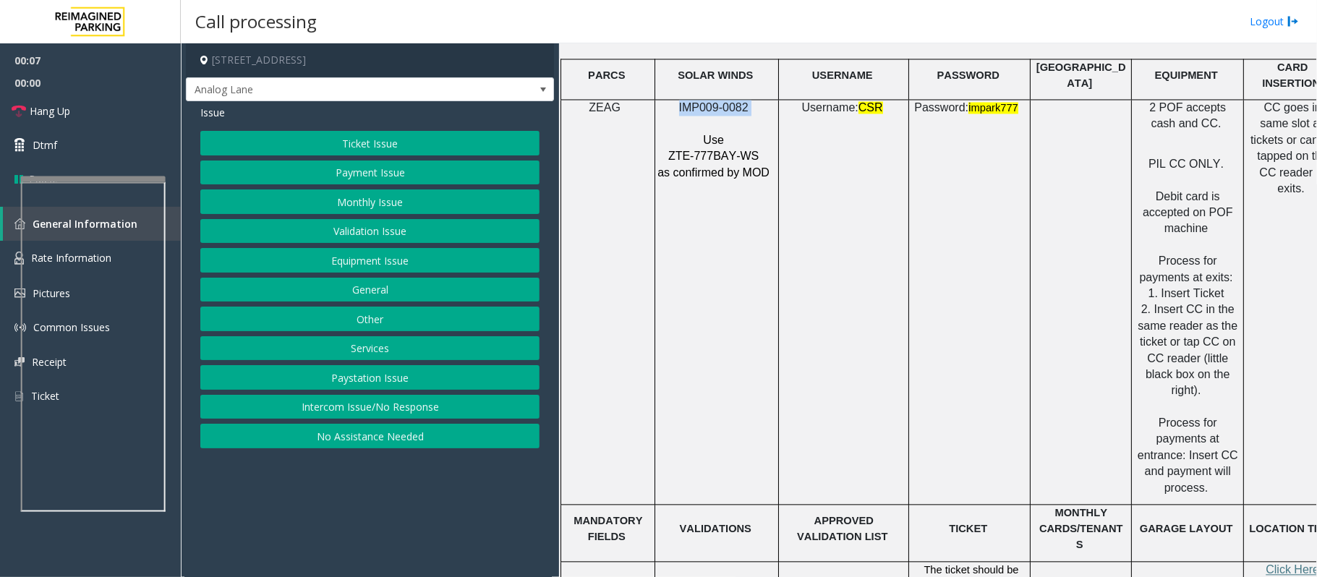
drag, startPoint x: 753, startPoint y: 97, endPoint x: 658, endPoint y: 93, distance: 94.8
click at [658, 100] on p "IMP009-0082" at bounding box center [714, 108] width 116 height 16
copy p "IMP009-0082"
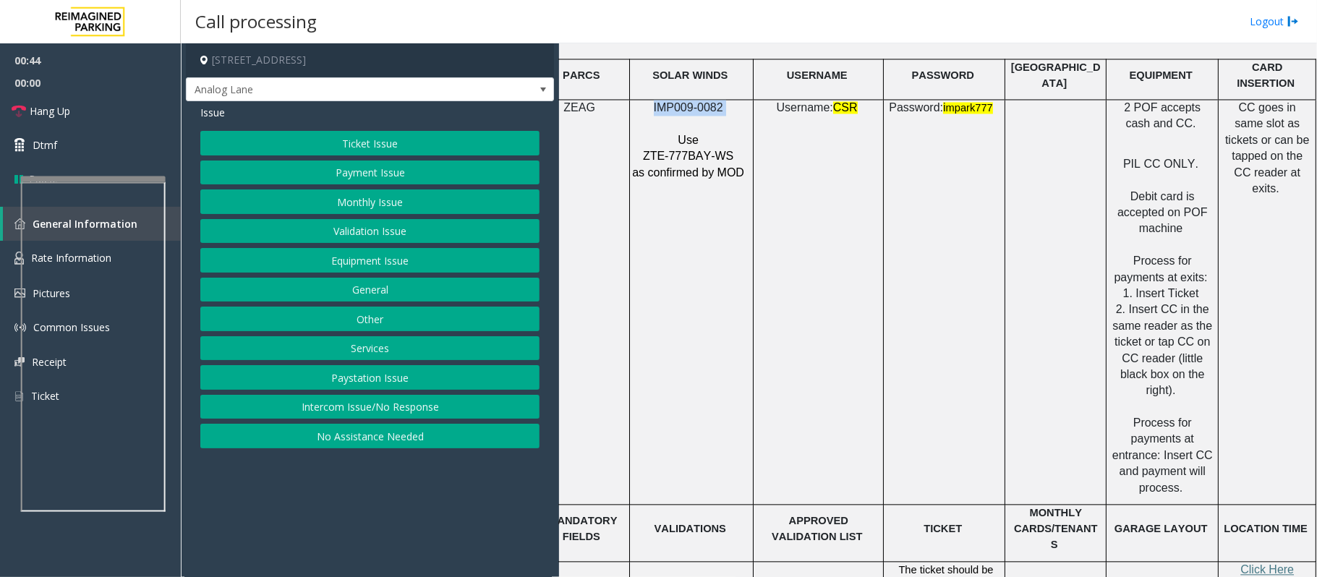
click at [377, 203] on button "Monthly Issue" at bounding box center [369, 201] width 339 height 25
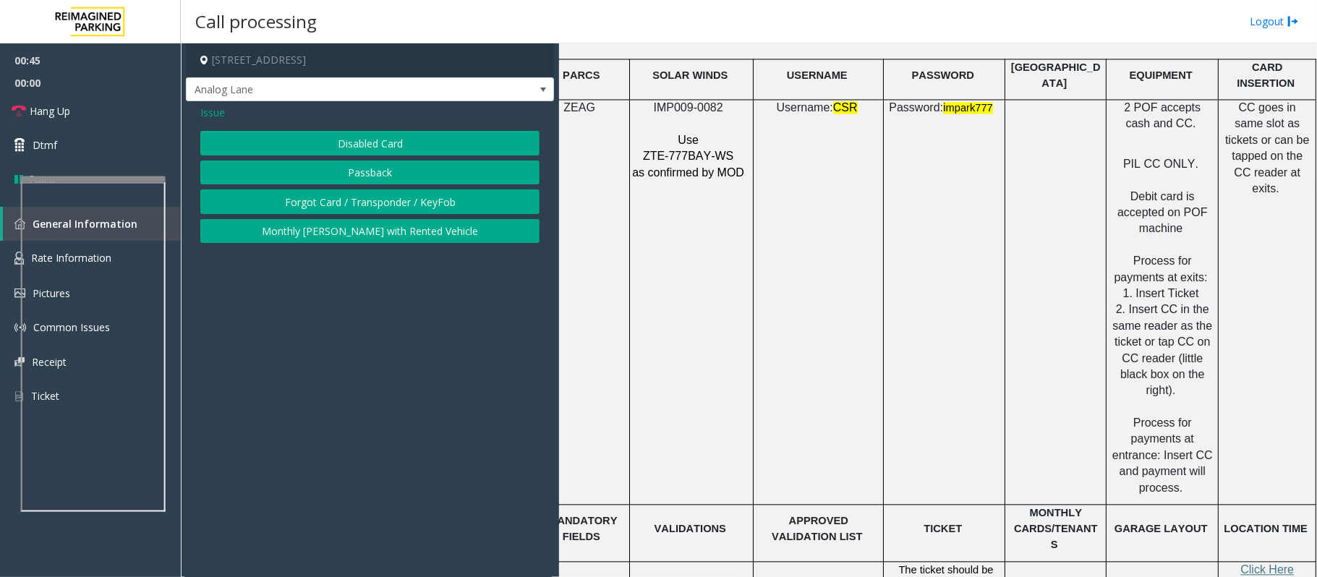
click at [207, 111] on span "Issue" at bounding box center [212, 112] width 25 height 15
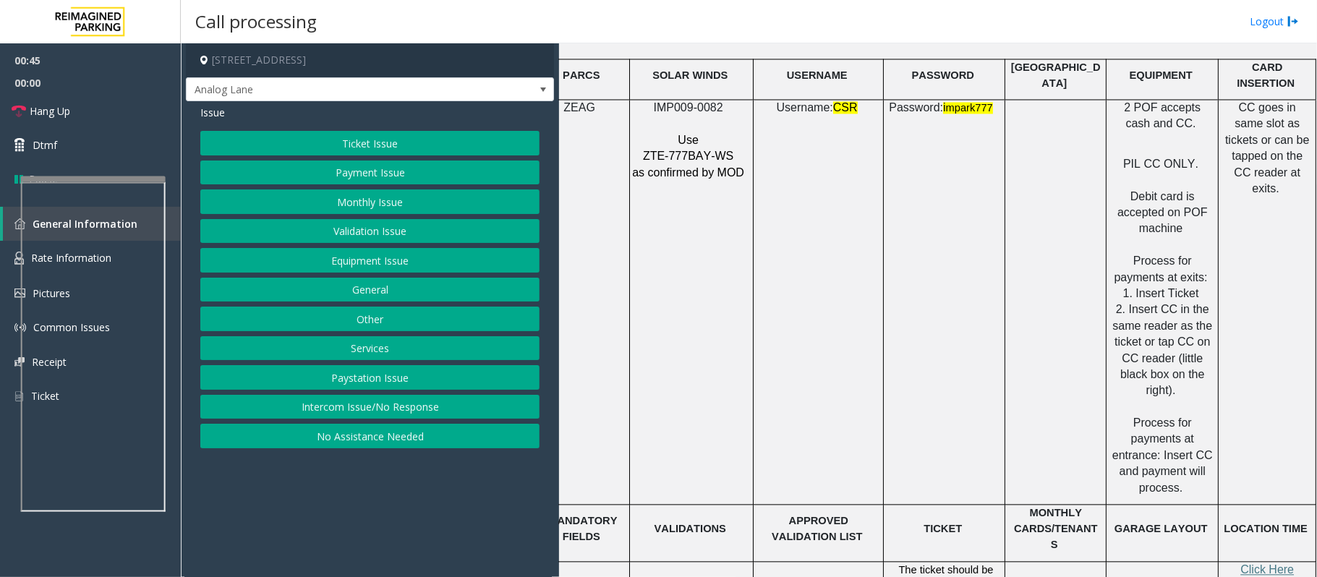
click at [366, 171] on button "Payment Issue" at bounding box center [369, 173] width 339 height 25
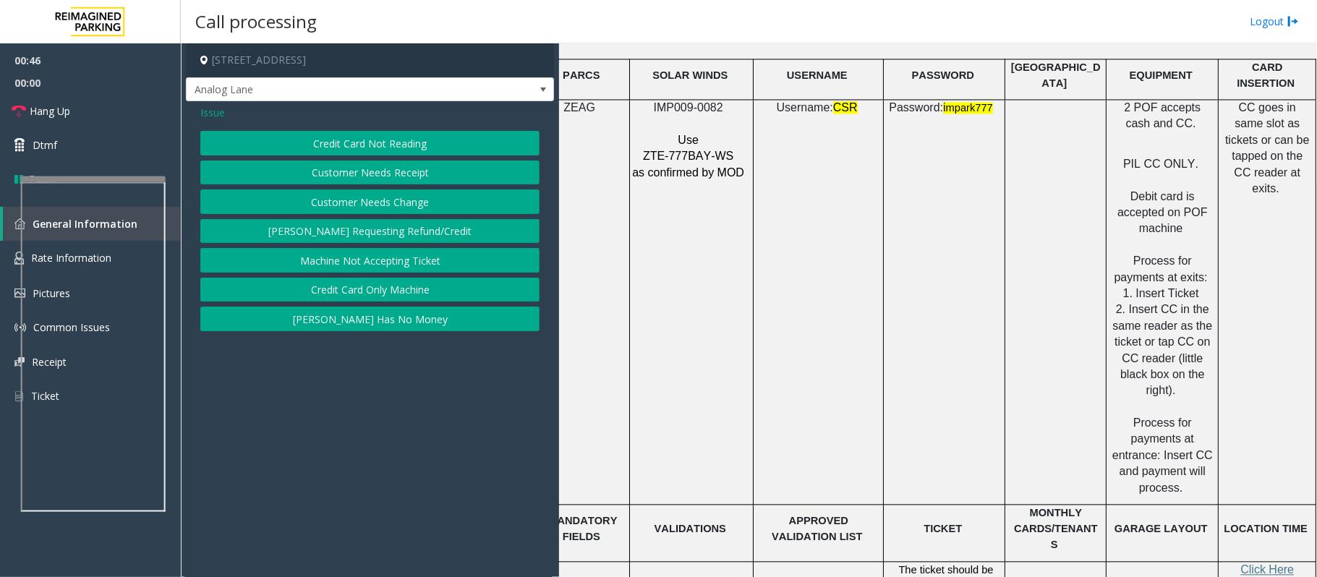
click at [382, 145] on button "Credit Card Not Reading" at bounding box center [369, 143] width 339 height 25
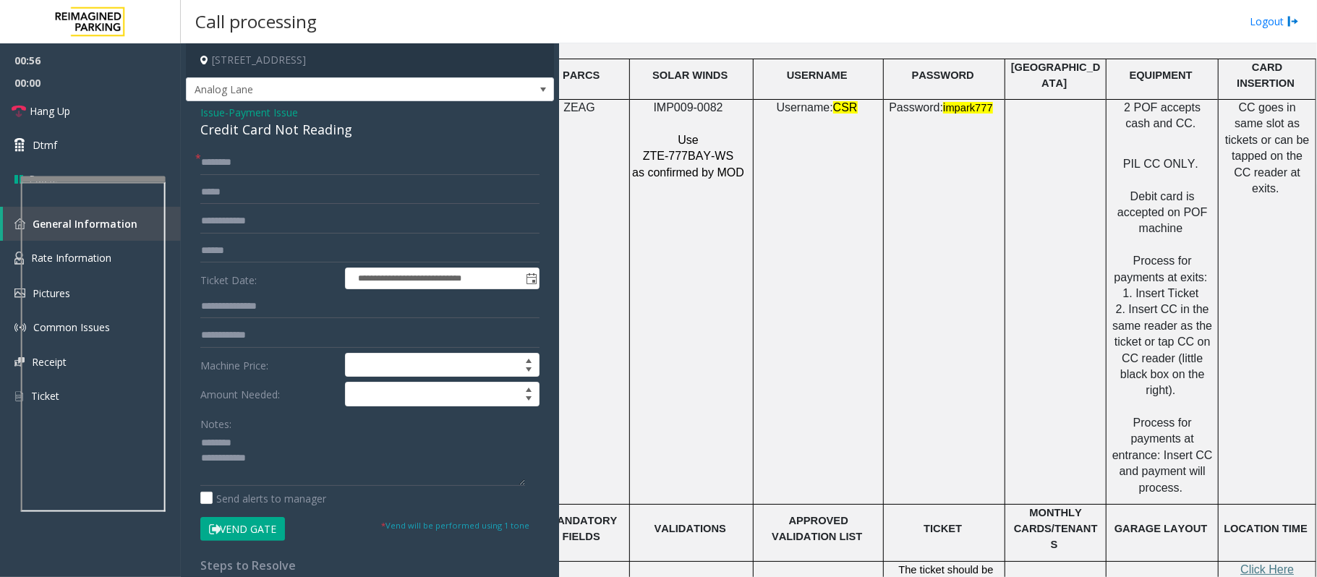
click at [249, 128] on div "Credit Card Not Reading" at bounding box center [369, 130] width 339 height 20
type textarea "**********"
click at [249, 250] on input "text" at bounding box center [369, 251] width 339 height 25
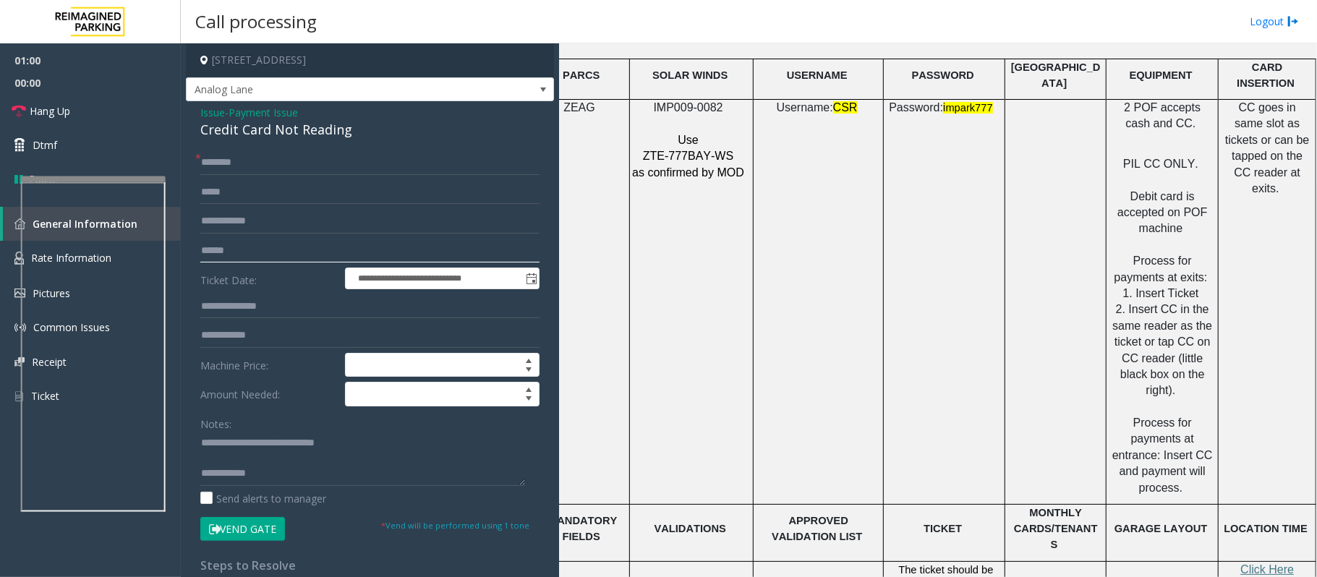
type input "*"
click at [258, 247] on input "******" at bounding box center [369, 251] width 339 height 25
type input "******"
click at [246, 166] on input "text" at bounding box center [369, 162] width 339 height 25
type input "*****"
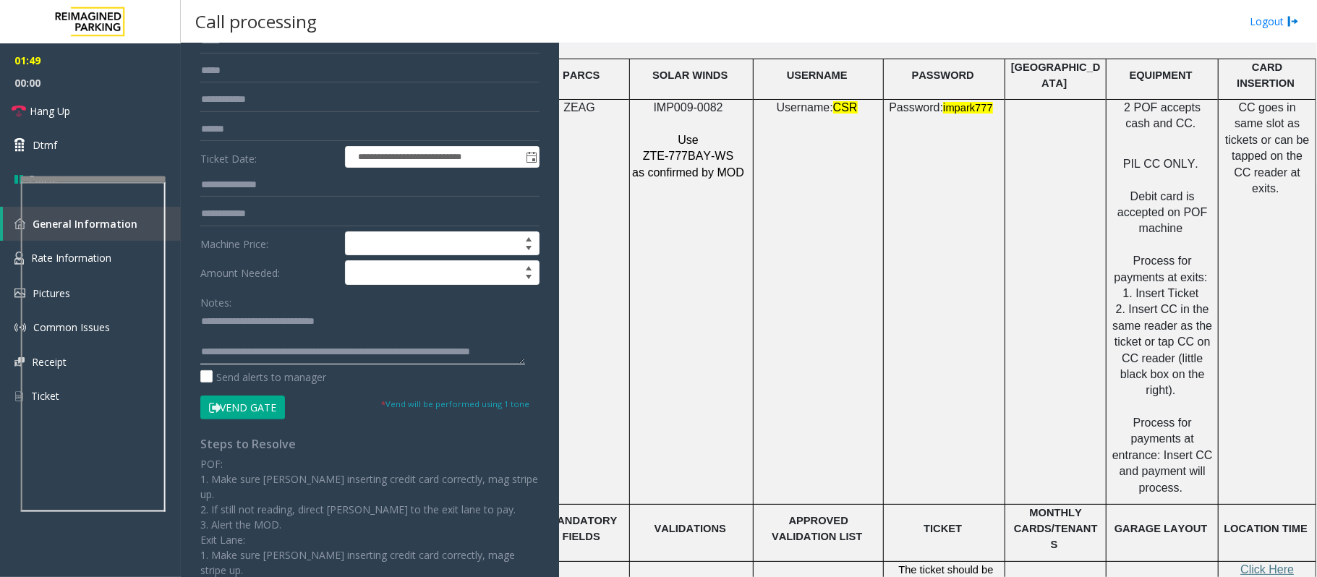
scroll to position [96, 0]
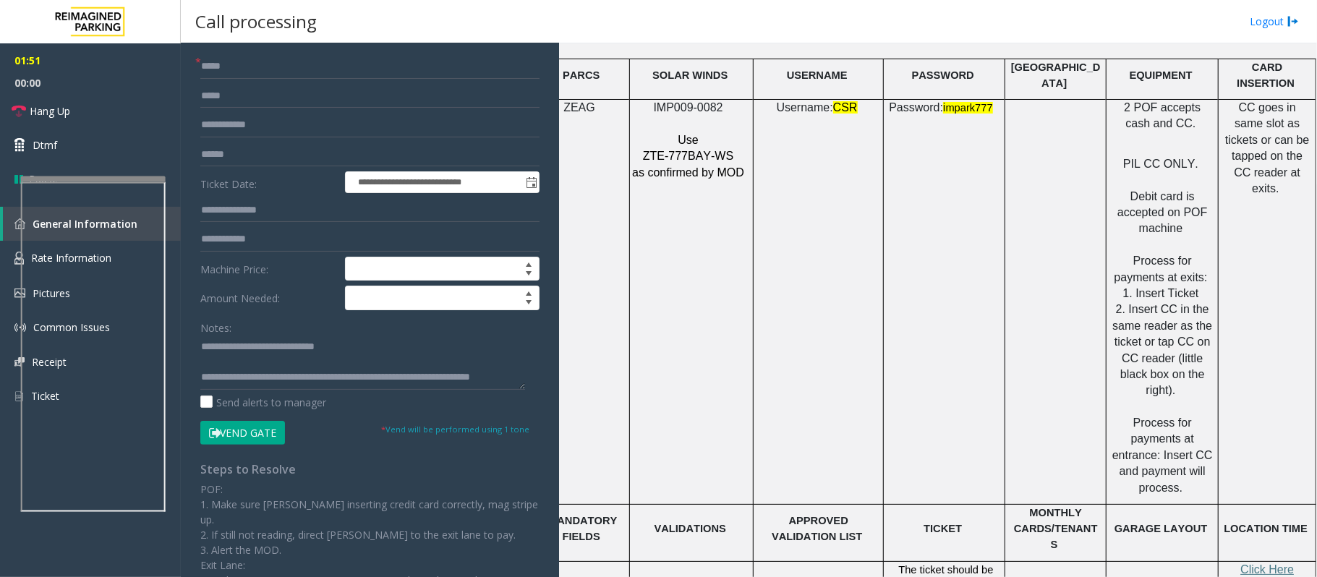
click at [252, 432] on button "Vend Gate" at bounding box center [242, 433] width 85 height 25
click at [237, 362] on textarea at bounding box center [362, 362] width 325 height 54
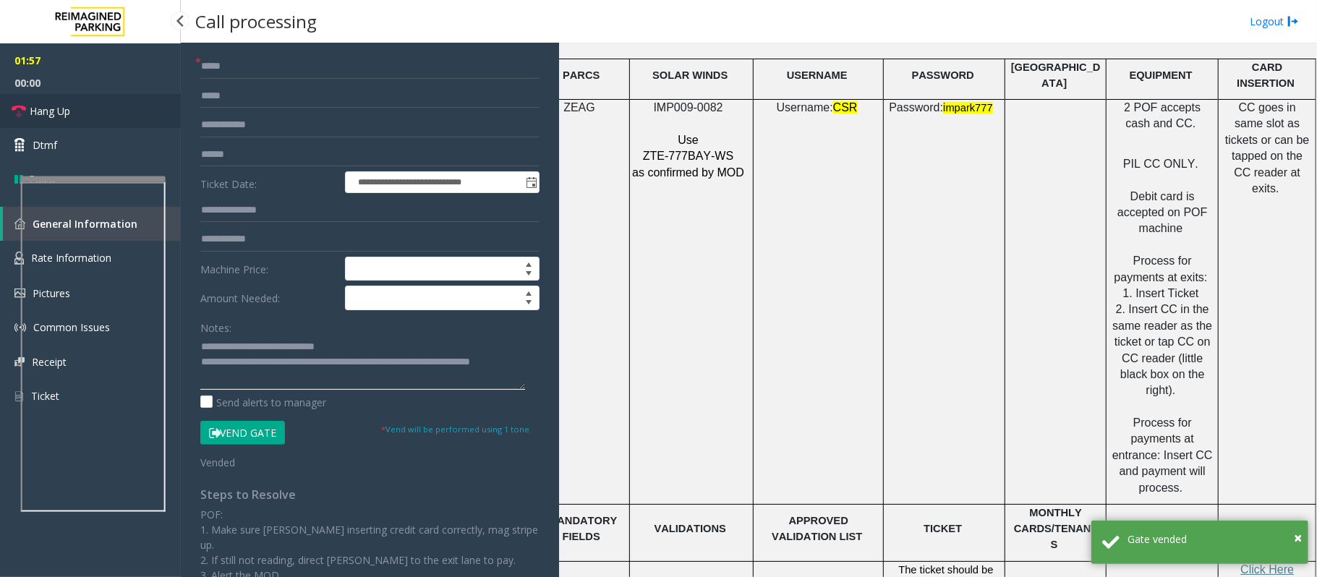
type textarea "**********"
click at [105, 116] on link "Hang Up" at bounding box center [90, 111] width 181 height 34
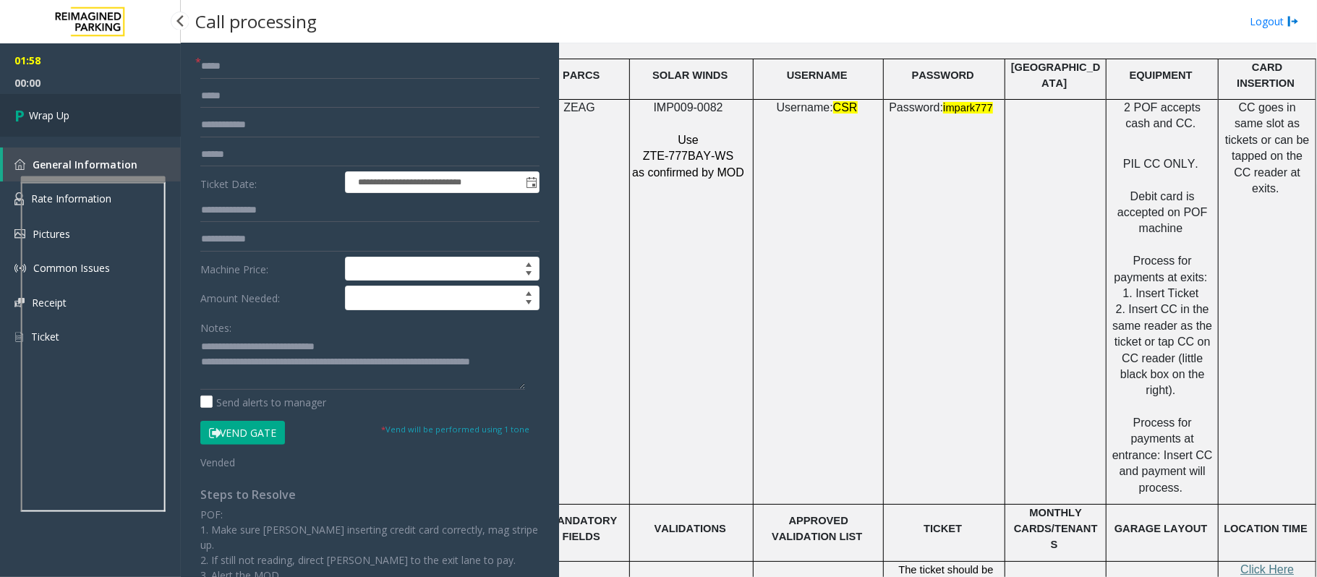
click at [105, 116] on link "Wrap Up" at bounding box center [90, 115] width 181 height 43
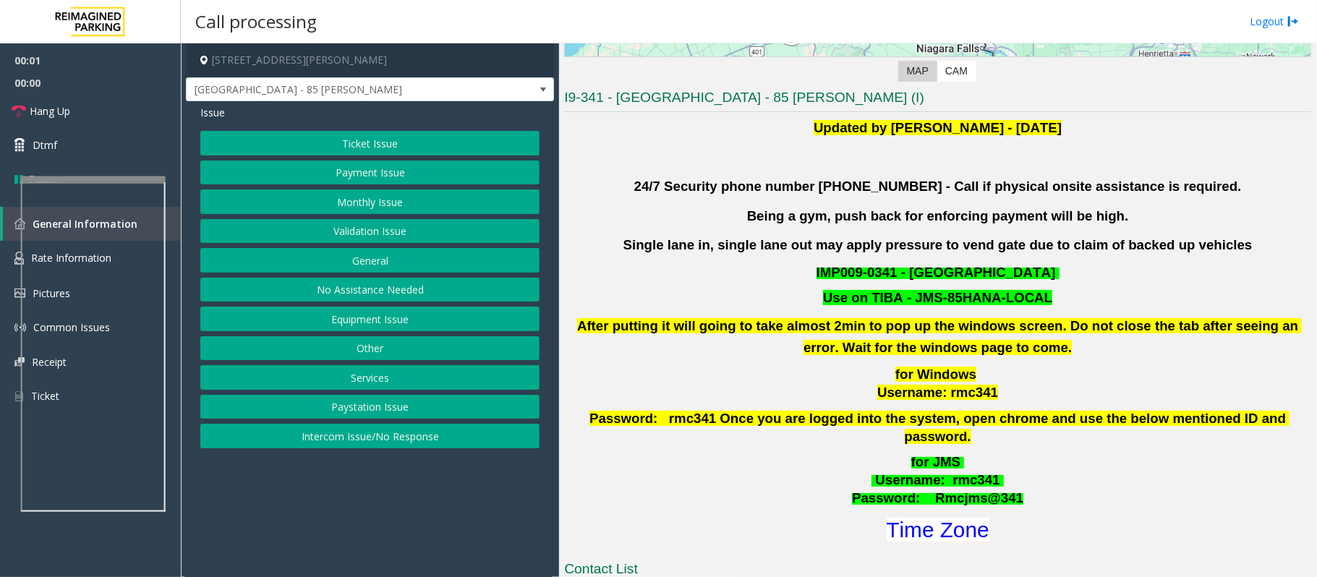
scroll to position [578, 0]
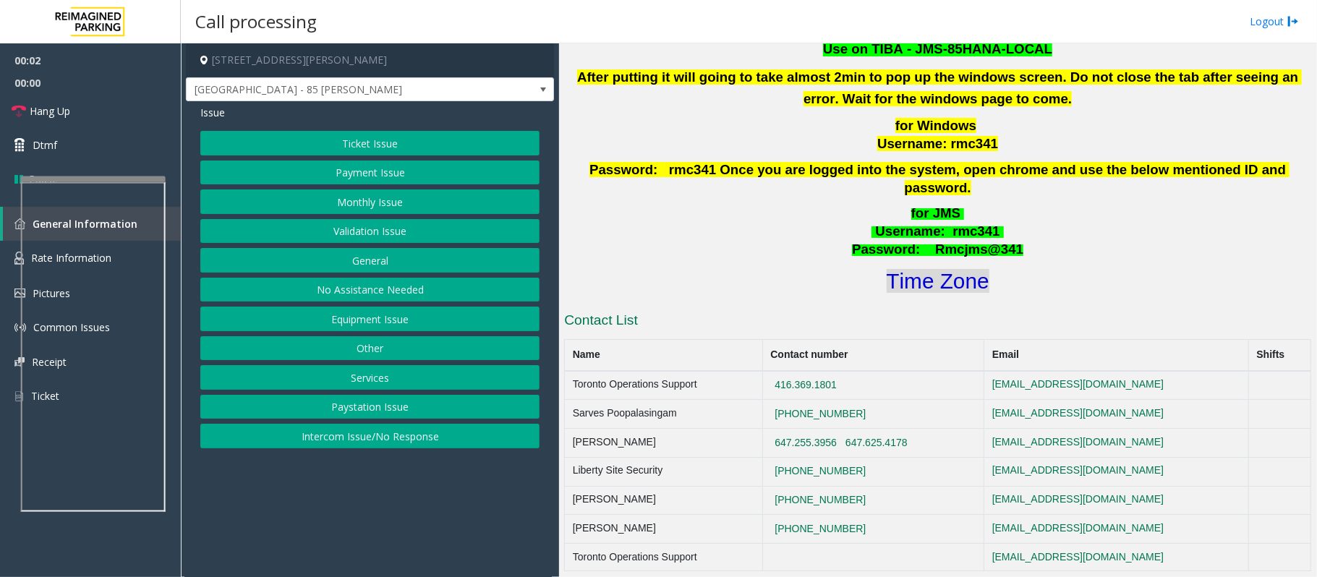
click at [938, 269] on font "Time Zone" at bounding box center [937, 281] width 103 height 24
click at [361, 239] on button "Validation Issue" at bounding box center [369, 231] width 339 height 25
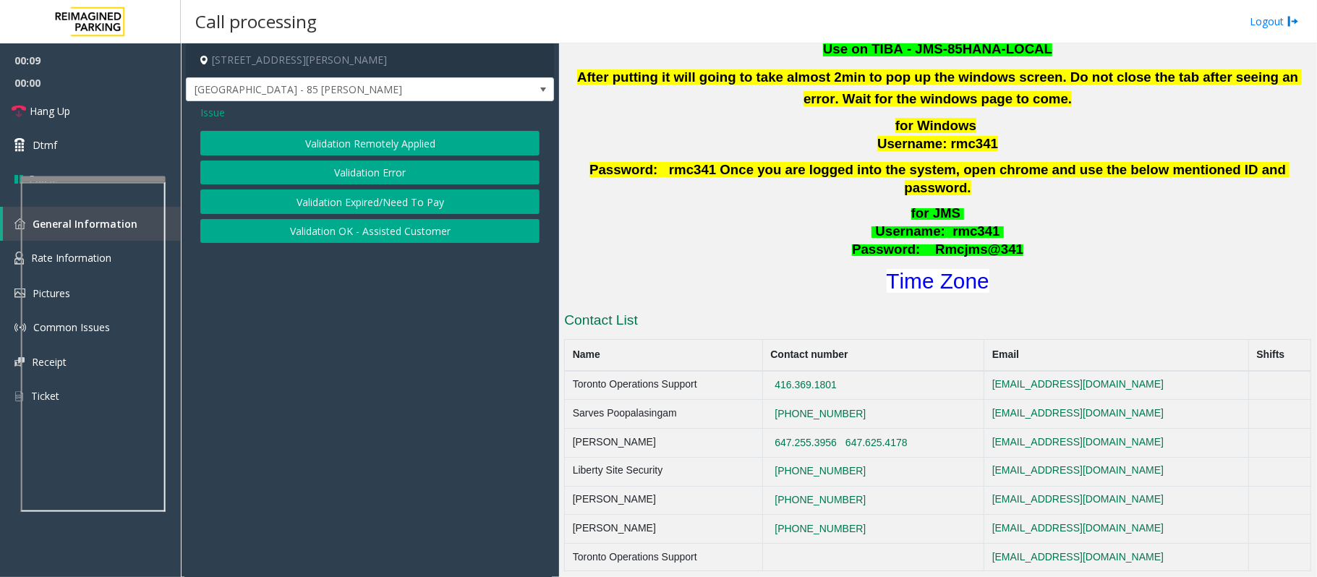
click at [394, 166] on button "Validation Error" at bounding box center [369, 173] width 339 height 25
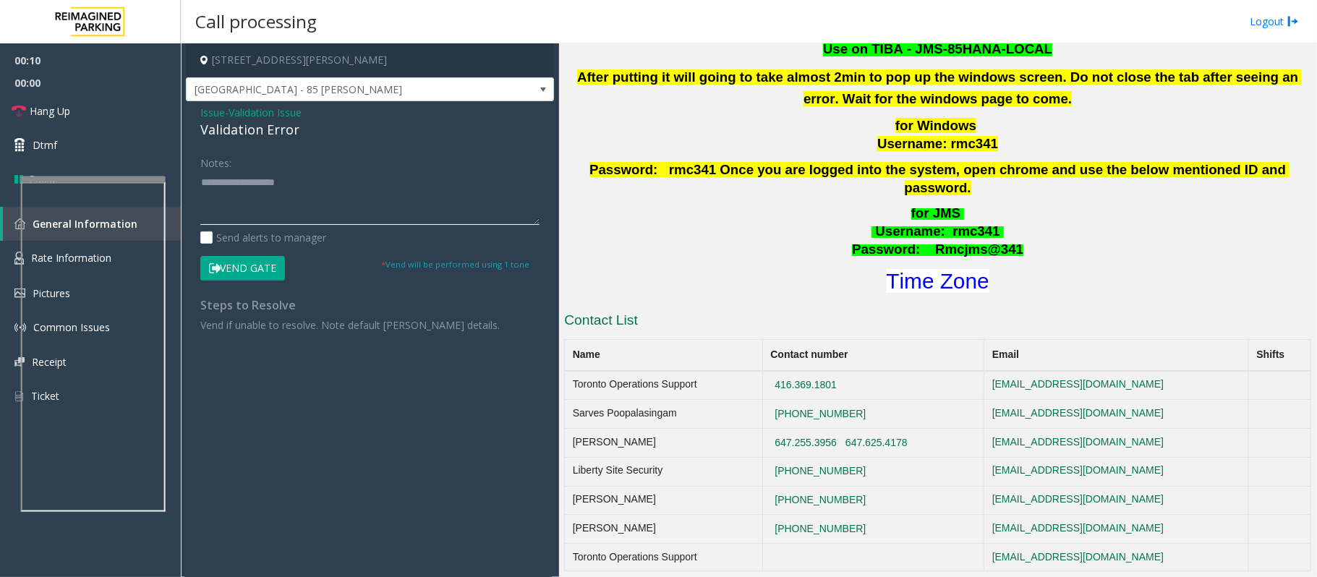
click at [339, 220] on textarea at bounding box center [369, 198] width 339 height 54
click at [295, 200] on textarea at bounding box center [369, 198] width 339 height 54
click at [268, 217] on textarea at bounding box center [369, 198] width 339 height 54
type textarea "**********"
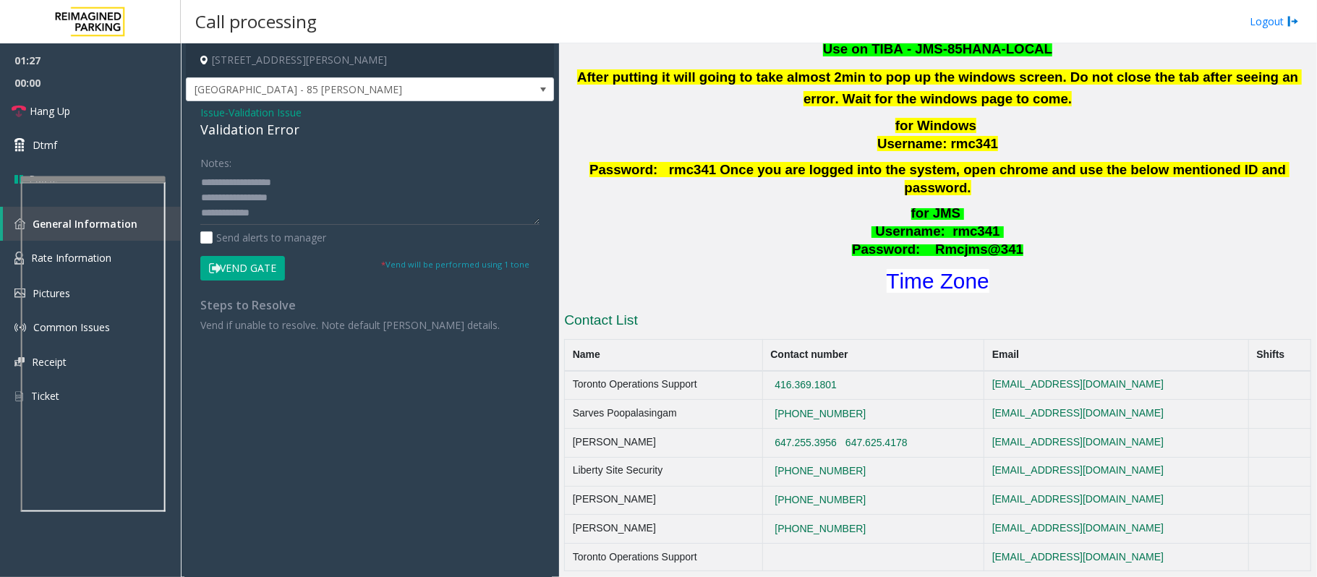
click at [250, 267] on button "Vend Gate" at bounding box center [242, 268] width 85 height 25
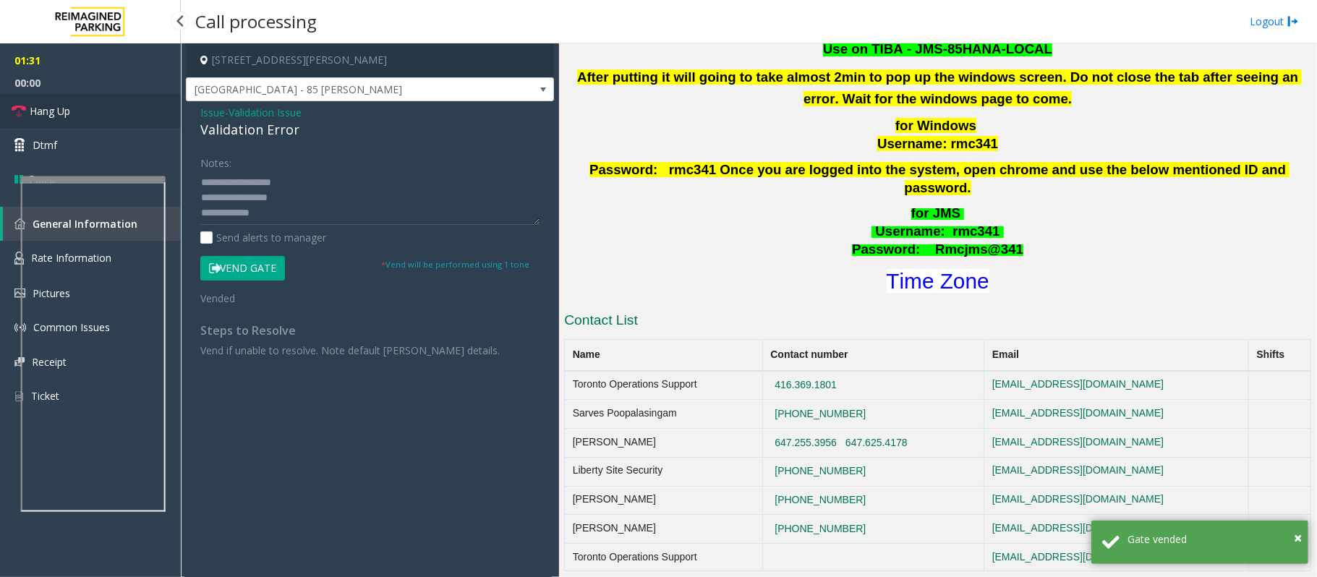
click at [76, 111] on link "Hang Up" at bounding box center [90, 111] width 181 height 34
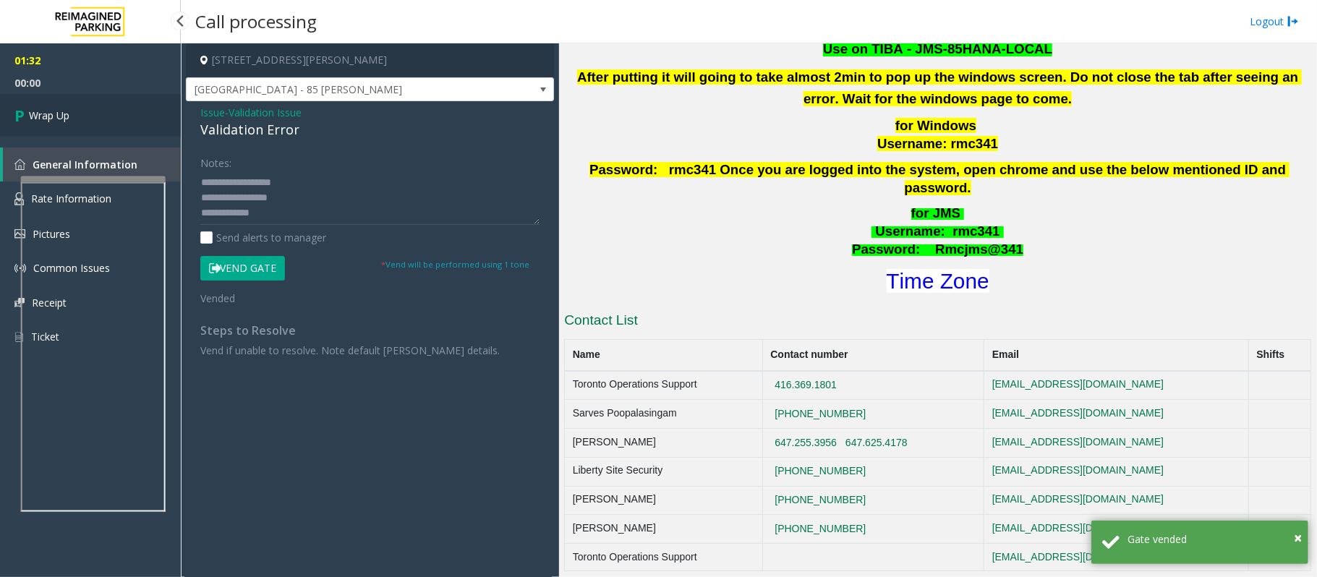
click at [76, 111] on link "Wrap Up" at bounding box center [90, 115] width 181 height 43
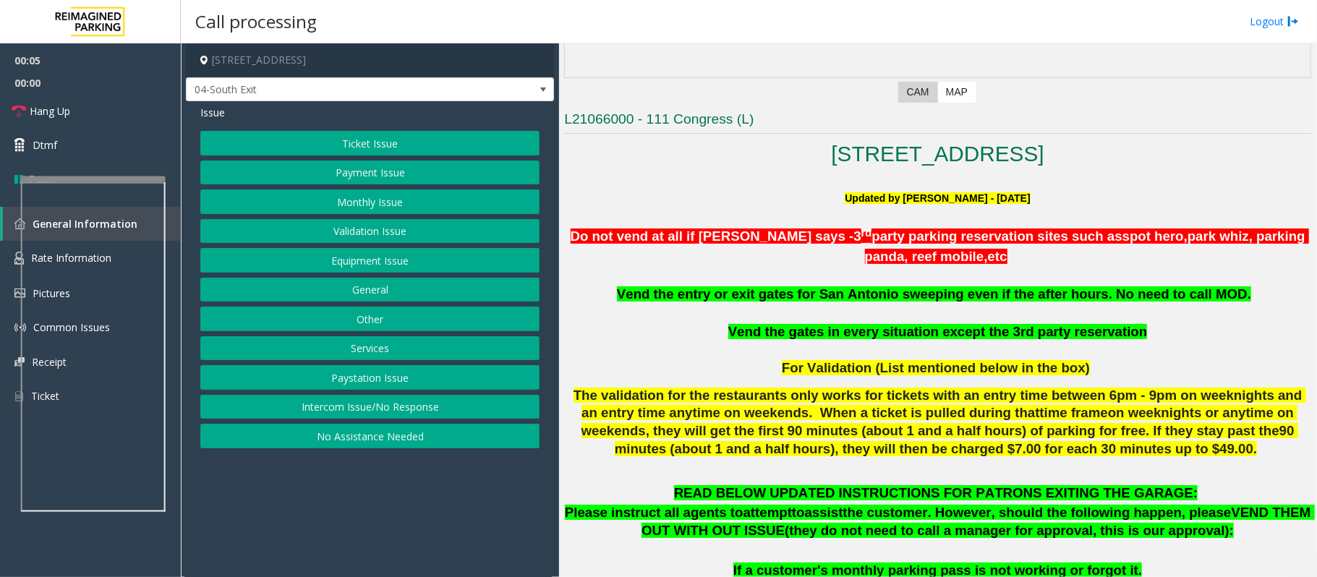
scroll to position [385, 0]
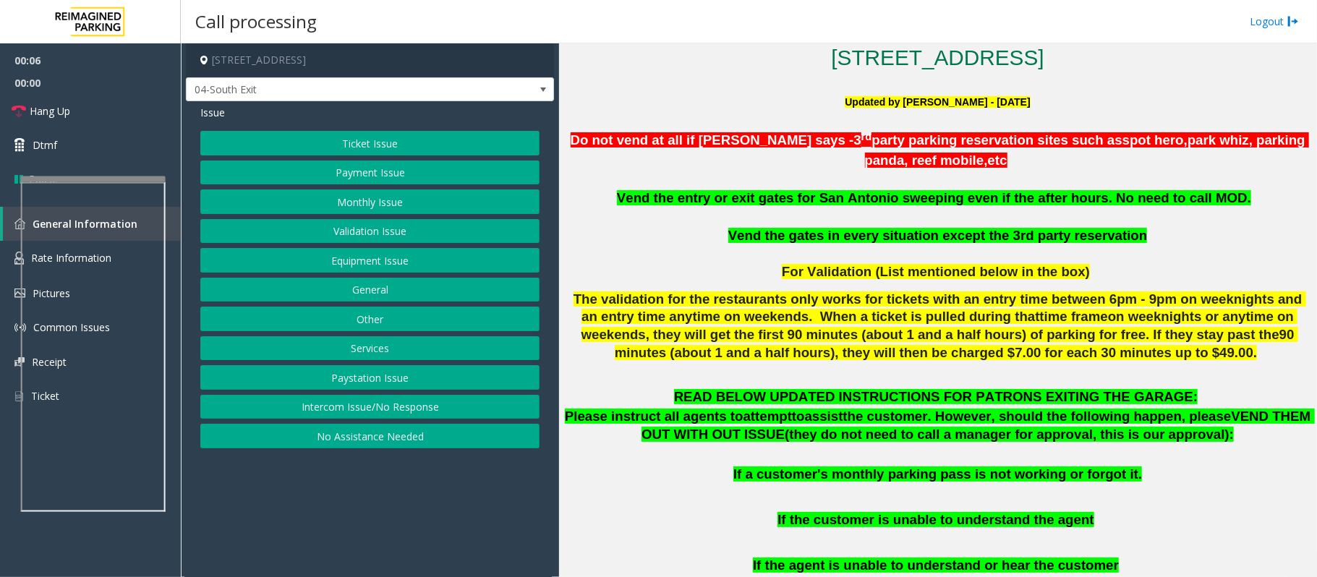
click at [354, 228] on button "Validation Issue" at bounding box center [369, 231] width 339 height 25
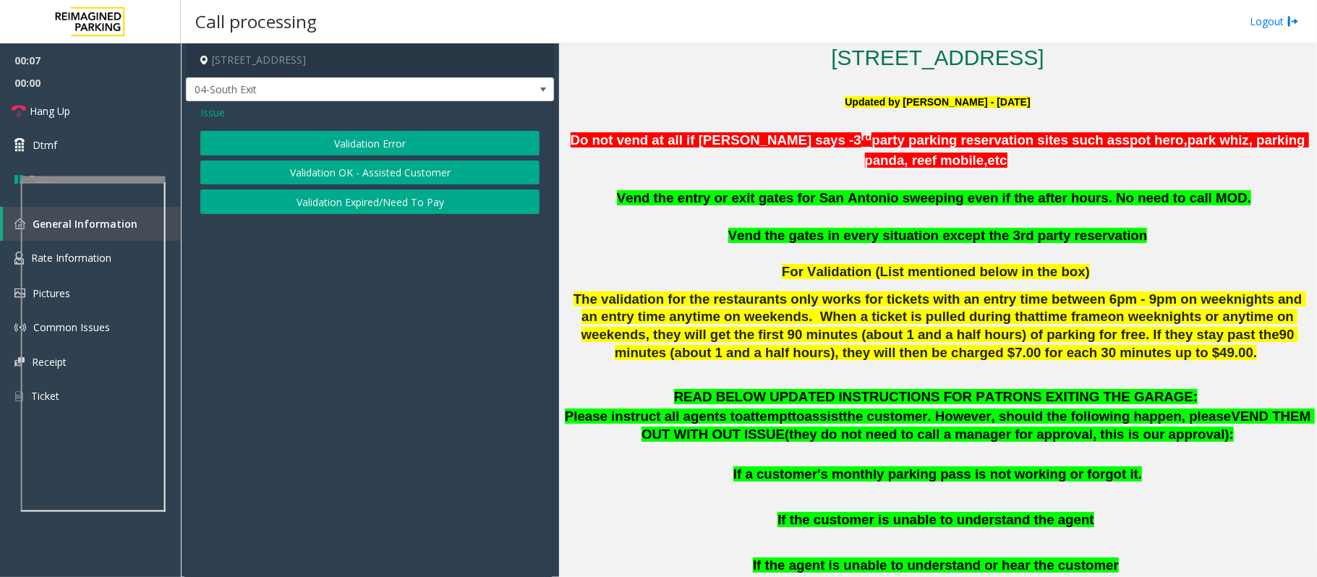
click at [389, 140] on button "Validation Error" at bounding box center [369, 143] width 339 height 25
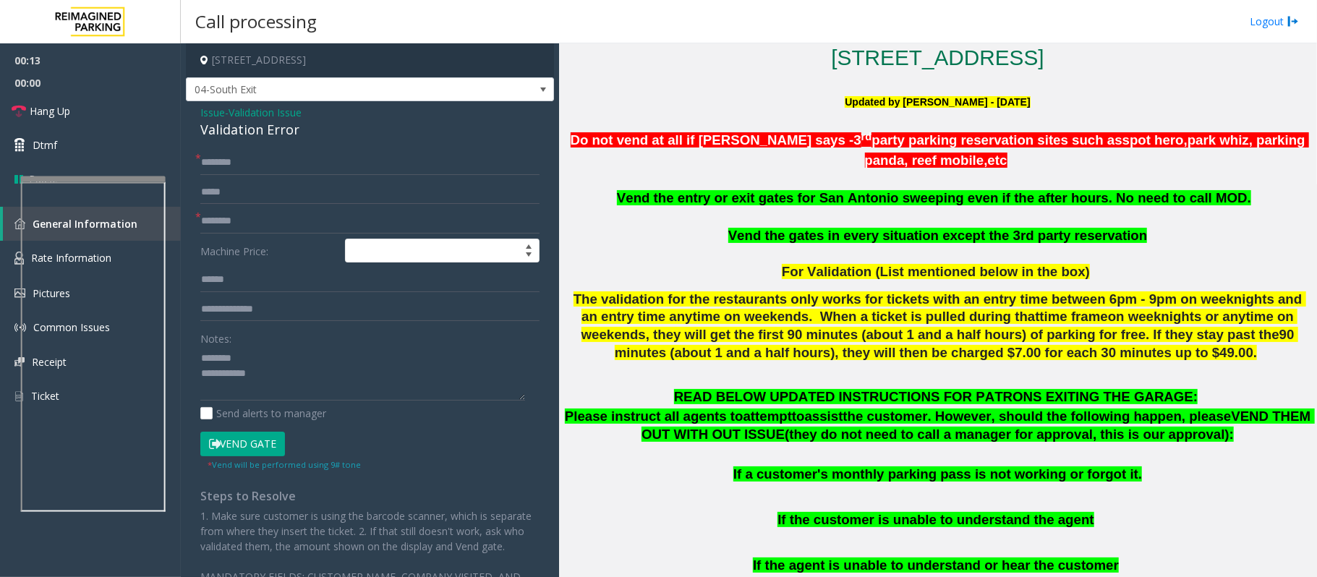
click at [224, 131] on div "Validation Error" at bounding box center [369, 130] width 339 height 20
type textarea "**********"
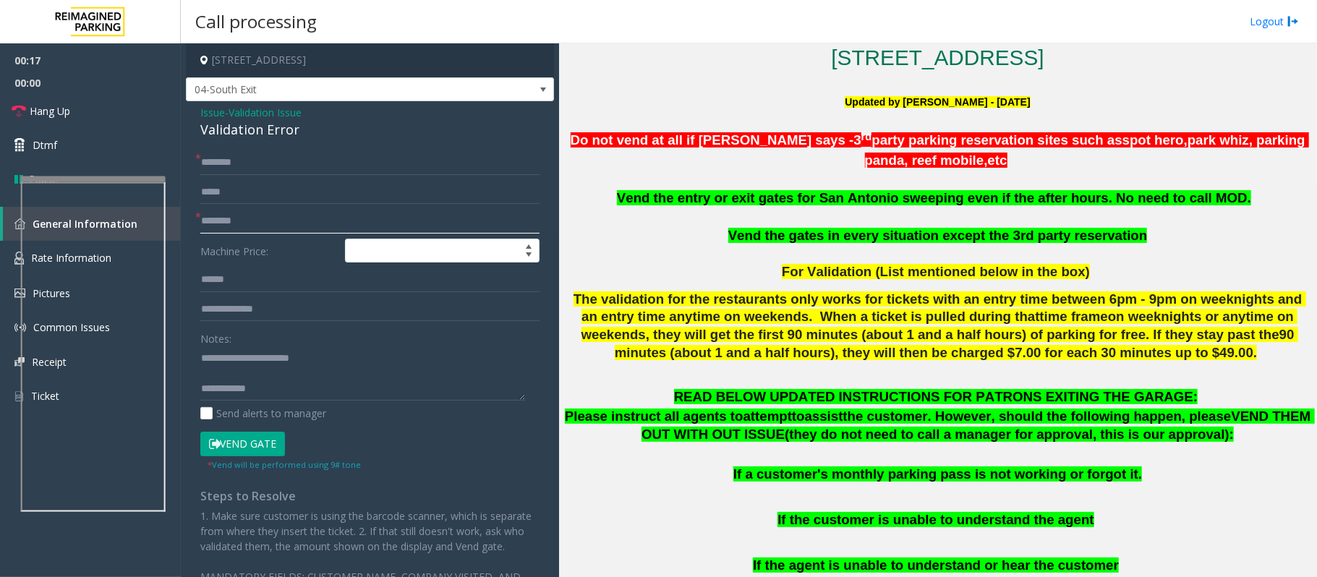
click at [252, 221] on input "text" at bounding box center [369, 221] width 339 height 25
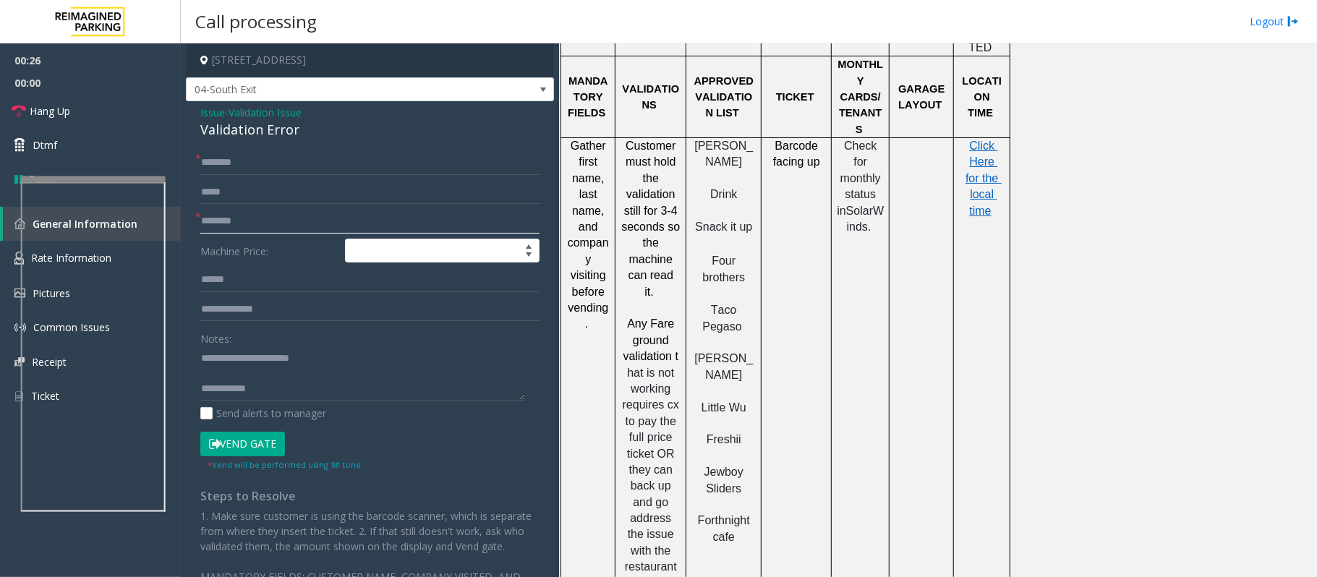
scroll to position [1446, 0]
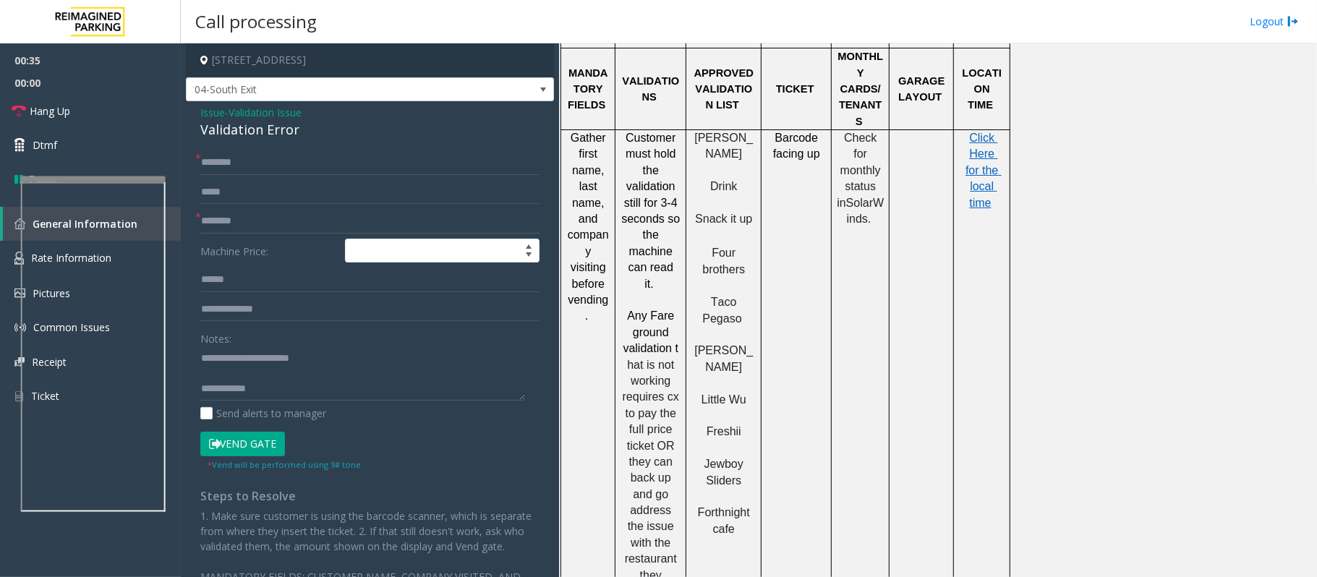
drag, startPoint x: 752, startPoint y: 273, endPoint x: 695, endPoint y: 252, distance: 60.6
click at [695, 343] on p "[PERSON_NAME]" at bounding box center [723, 359] width 64 height 33
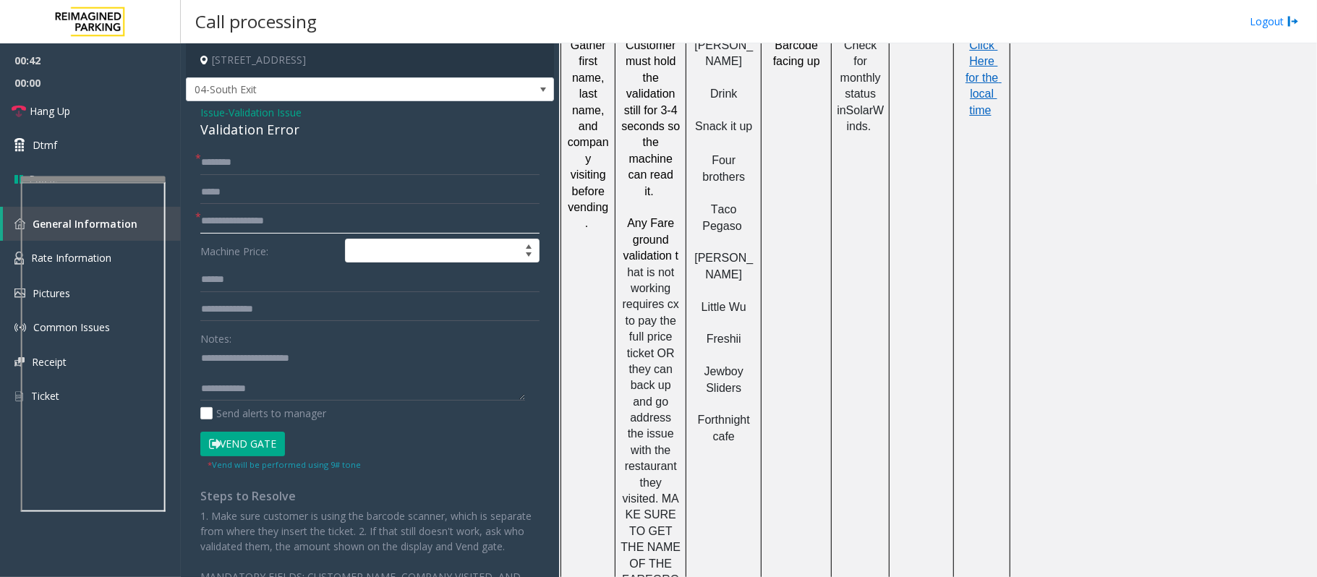
scroll to position [1542, 0]
type input "**********"
click at [243, 278] on input "text" at bounding box center [369, 280] width 339 height 25
click at [252, 375] on textarea at bounding box center [362, 373] width 325 height 54
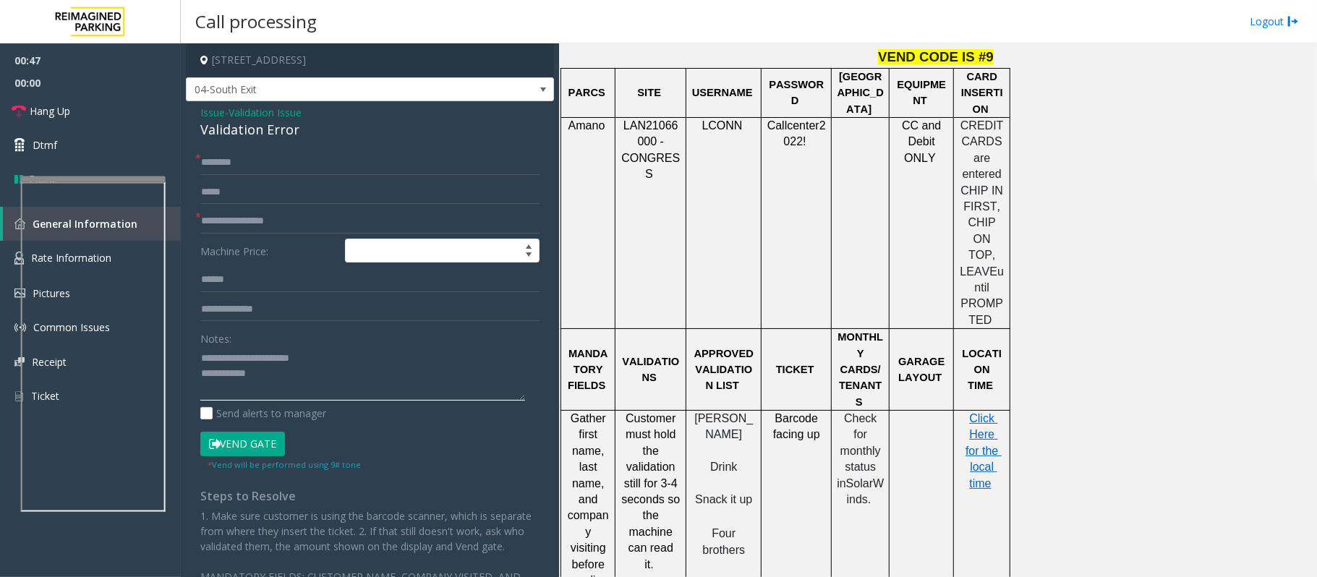
scroll to position [1157, 0]
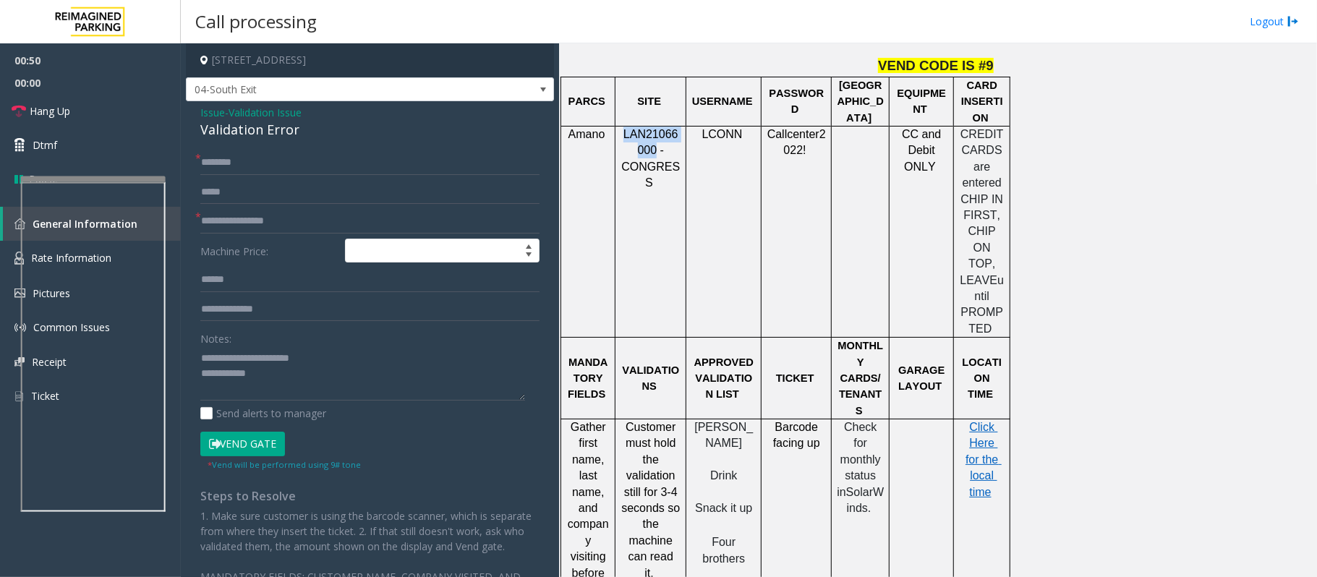
drag, startPoint x: 623, startPoint y: 114, endPoint x: 651, endPoint y: 131, distance: 33.1
click at [651, 131] on span "LAN21066000 - CONGRESS" at bounding box center [650, 158] width 59 height 61
copy span "LAN21066000"
drag, startPoint x: 325, startPoint y: 388, endPoint x: 565, endPoint y: 405, distance: 240.6
click at [325, 388] on textarea at bounding box center [362, 373] width 325 height 54
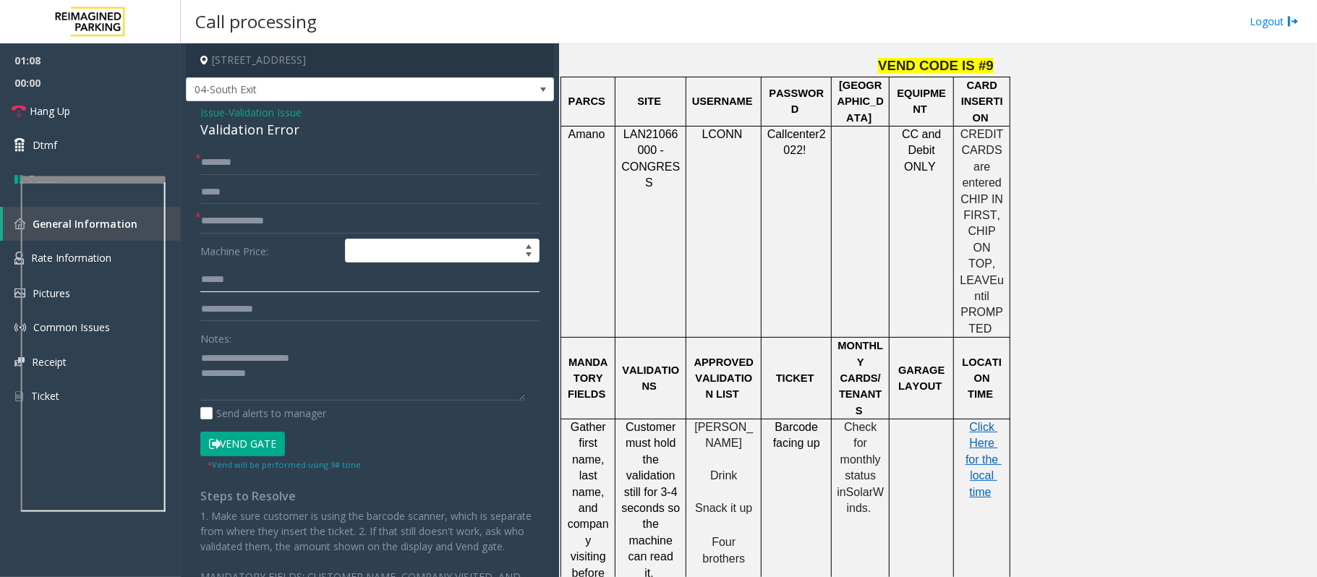
click at [230, 278] on input "text" at bounding box center [369, 280] width 339 height 25
type textarea "**********"
click at [263, 285] on input "text" at bounding box center [369, 280] width 339 height 25
type input "******"
click at [273, 316] on input "text" at bounding box center [369, 309] width 339 height 25
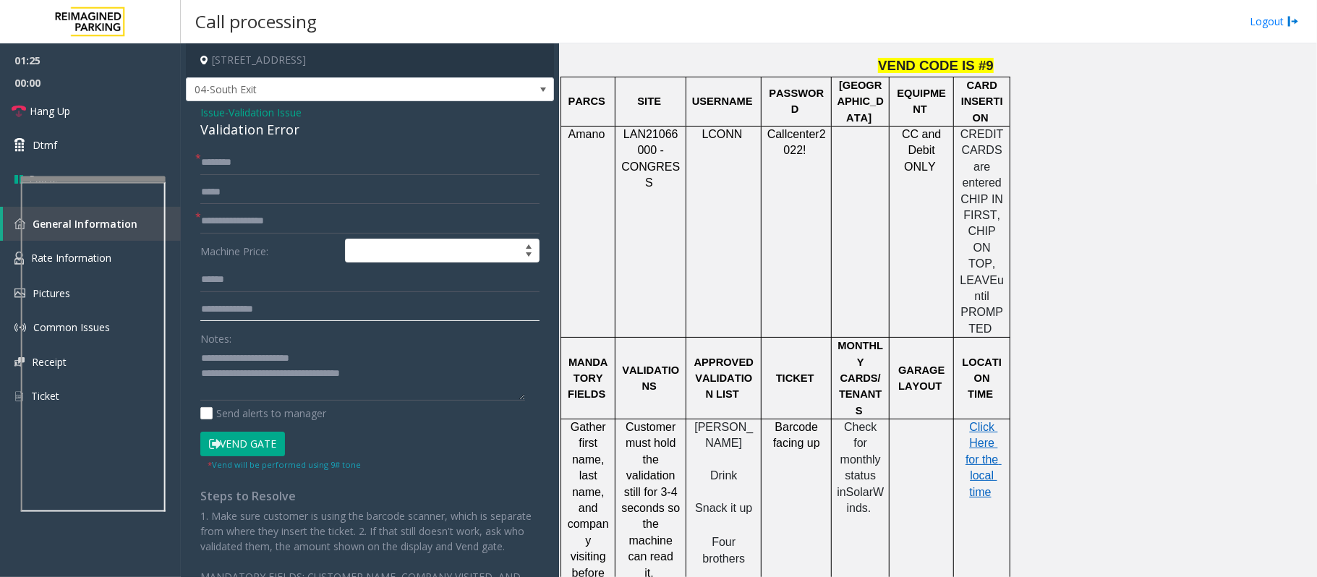
click at [273, 316] on input "text" at bounding box center [369, 309] width 339 height 25
click at [235, 163] on input "text" at bounding box center [369, 162] width 339 height 25
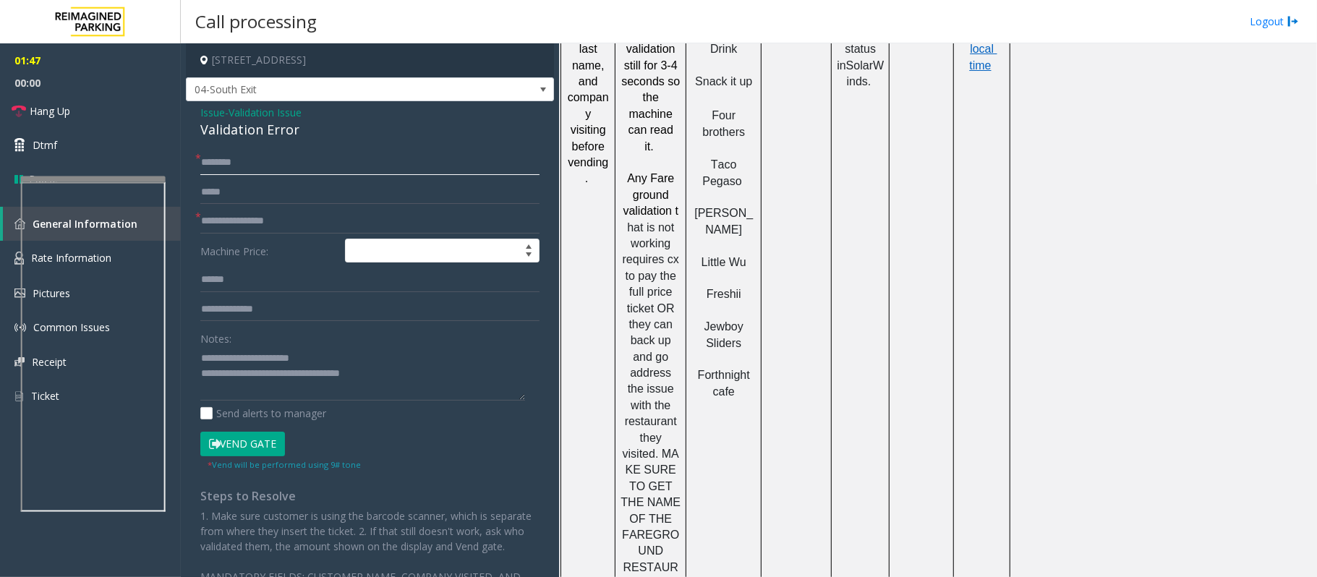
scroll to position [1542, 0]
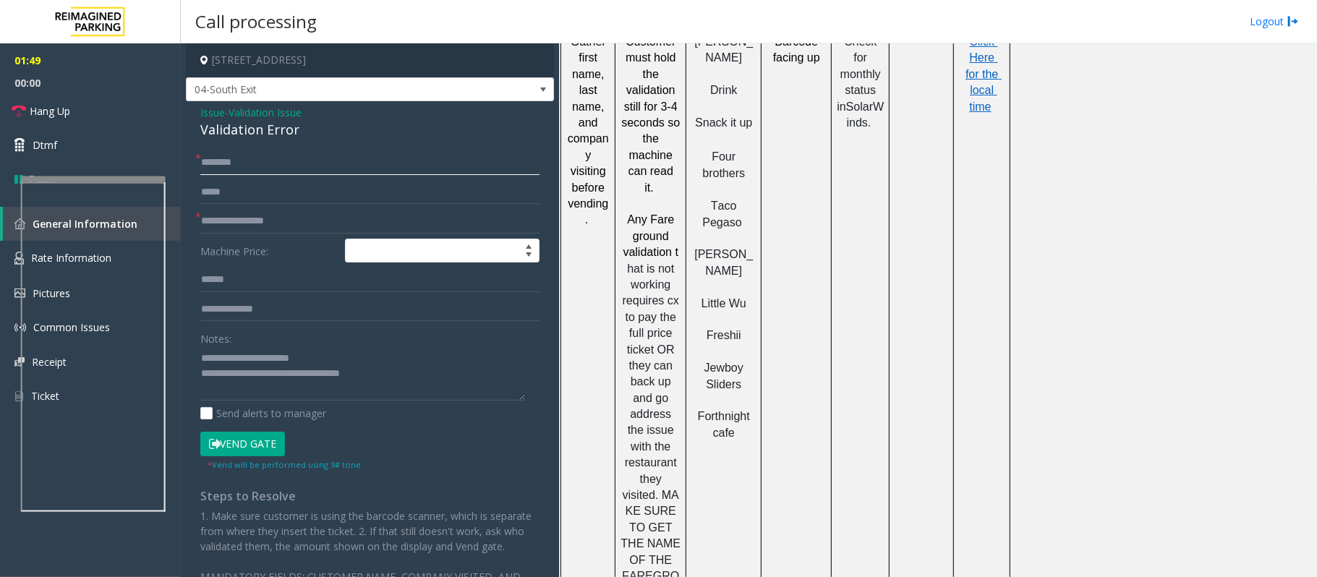
click at [241, 159] on input "text" at bounding box center [369, 162] width 339 height 25
type input "*****"
click at [386, 375] on textarea at bounding box center [362, 373] width 325 height 54
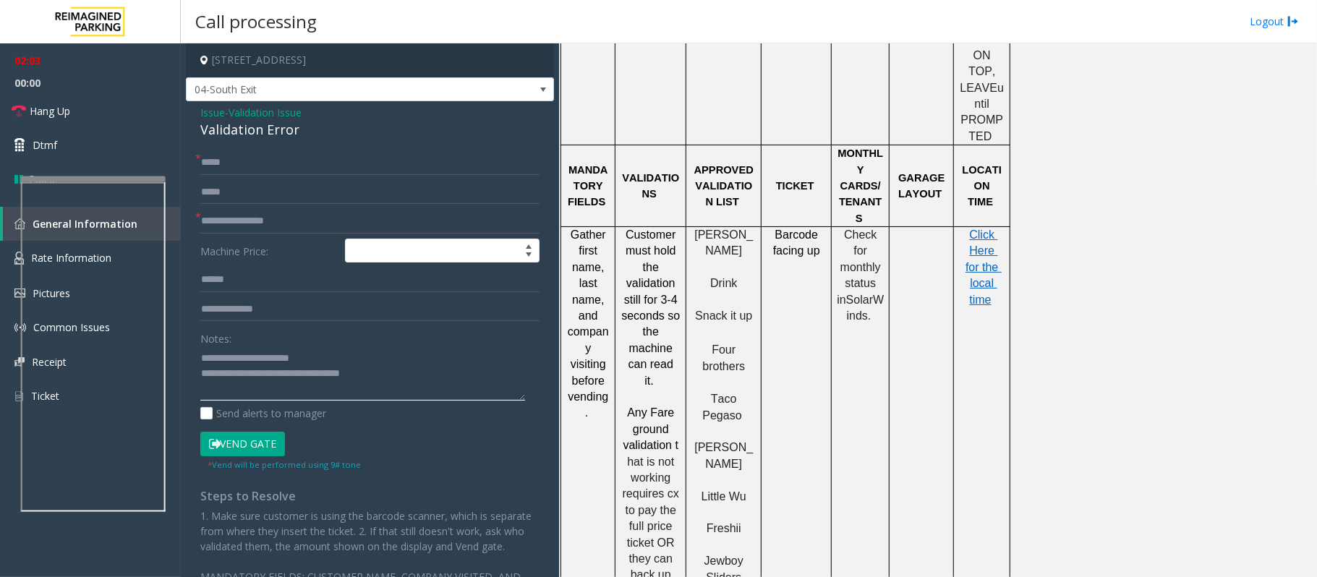
scroll to position [1157, 0]
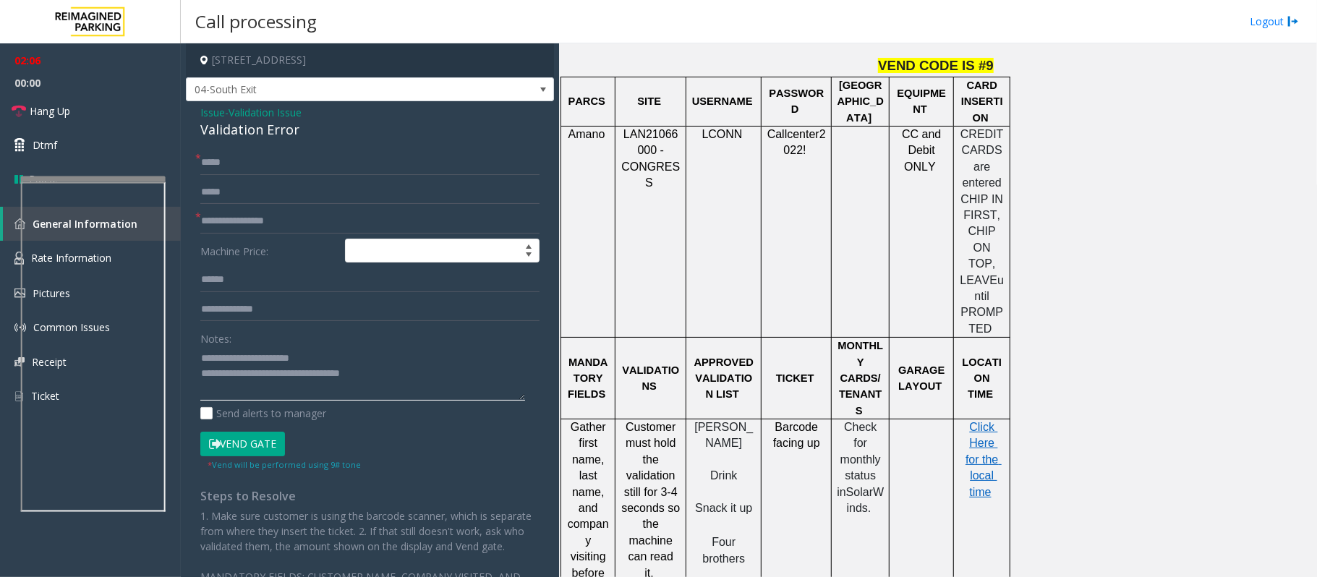
click at [385, 364] on textarea at bounding box center [362, 373] width 325 height 54
click at [403, 377] on textarea at bounding box center [362, 373] width 325 height 54
click at [414, 372] on textarea at bounding box center [362, 373] width 325 height 54
click at [256, 432] on button "Vend Gate" at bounding box center [242, 444] width 85 height 25
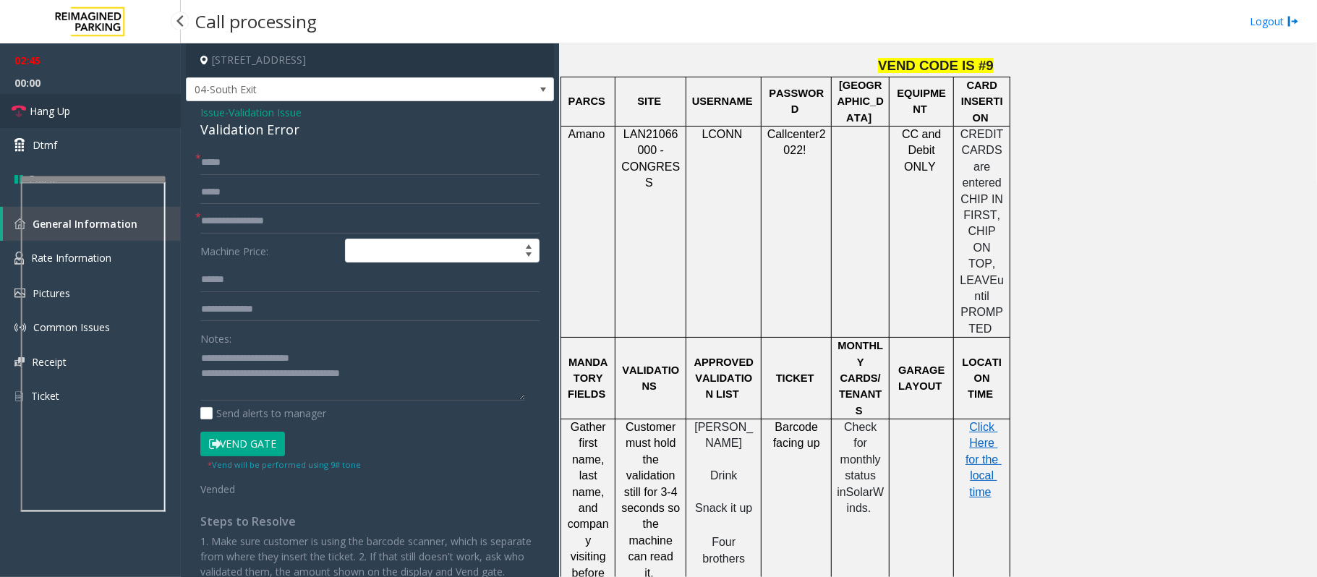
click at [124, 114] on link "Hang Up" at bounding box center [90, 111] width 181 height 34
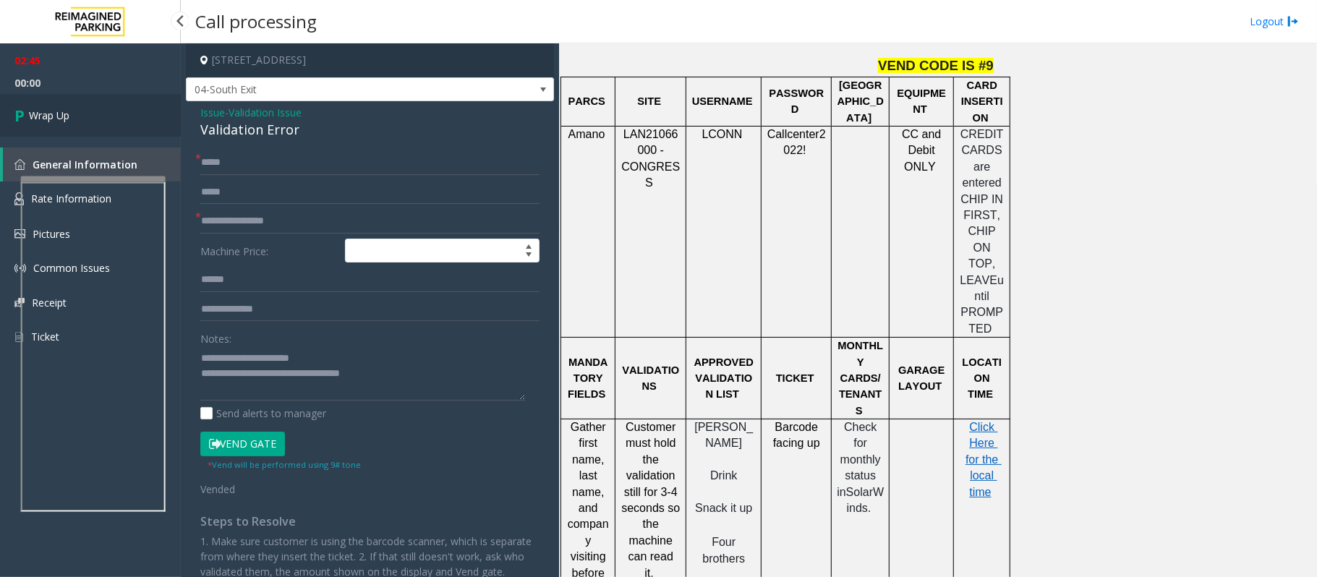
click at [124, 114] on link "Wrap Up" at bounding box center [90, 115] width 181 height 43
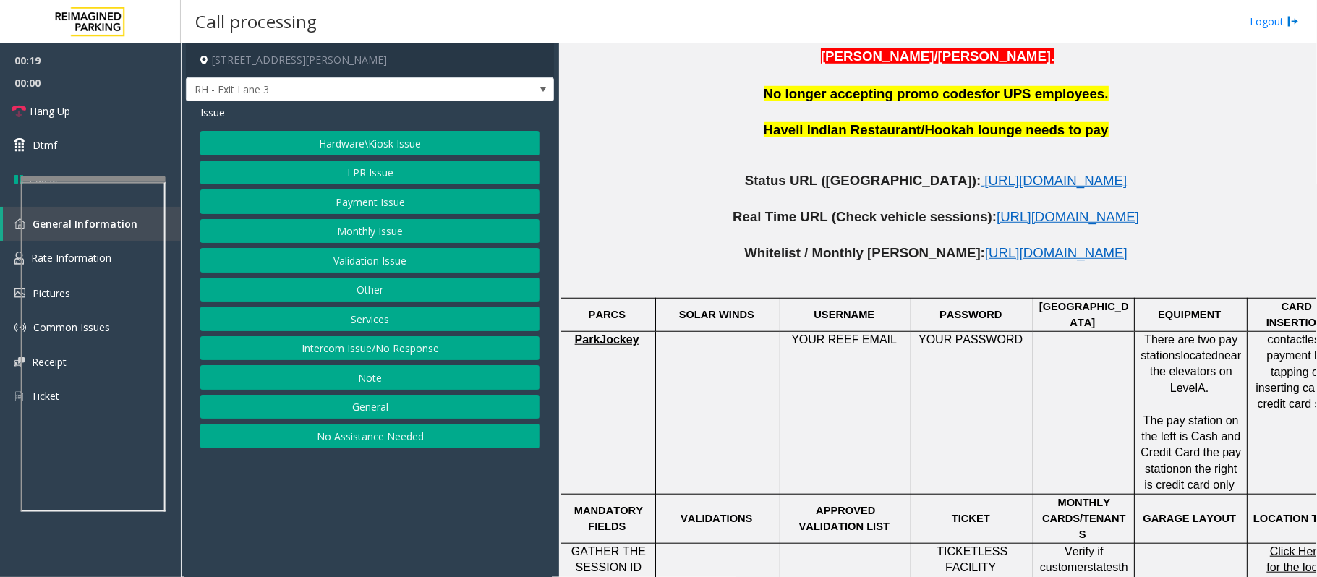
scroll to position [771, 51]
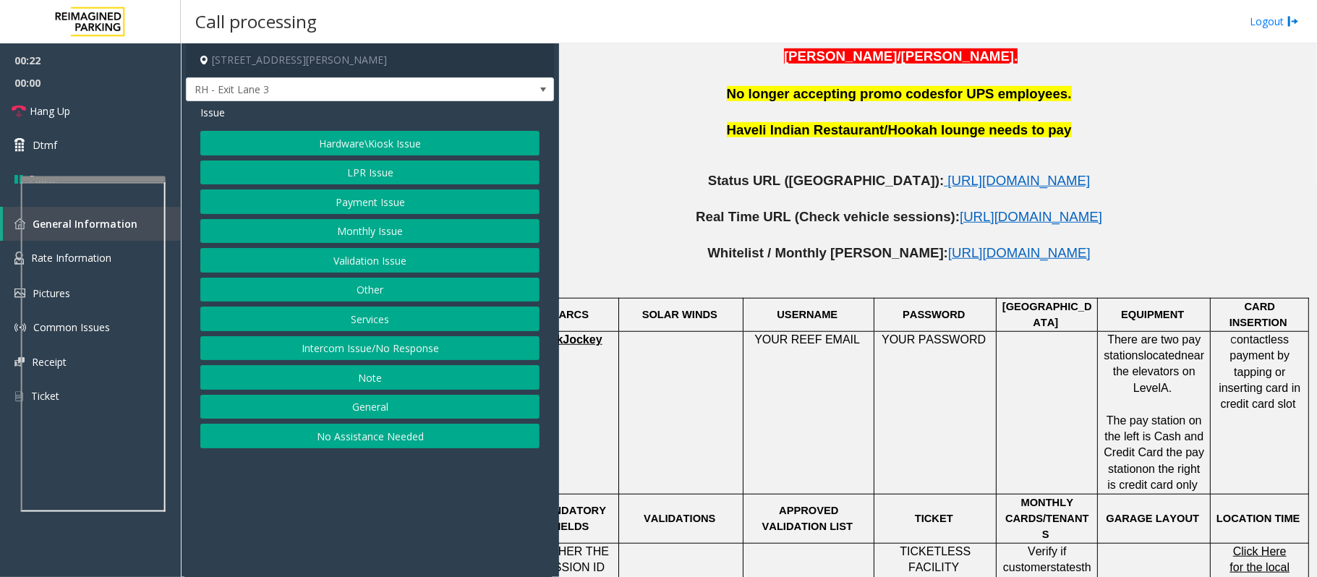
click at [408, 200] on button "Payment Issue" at bounding box center [369, 201] width 339 height 25
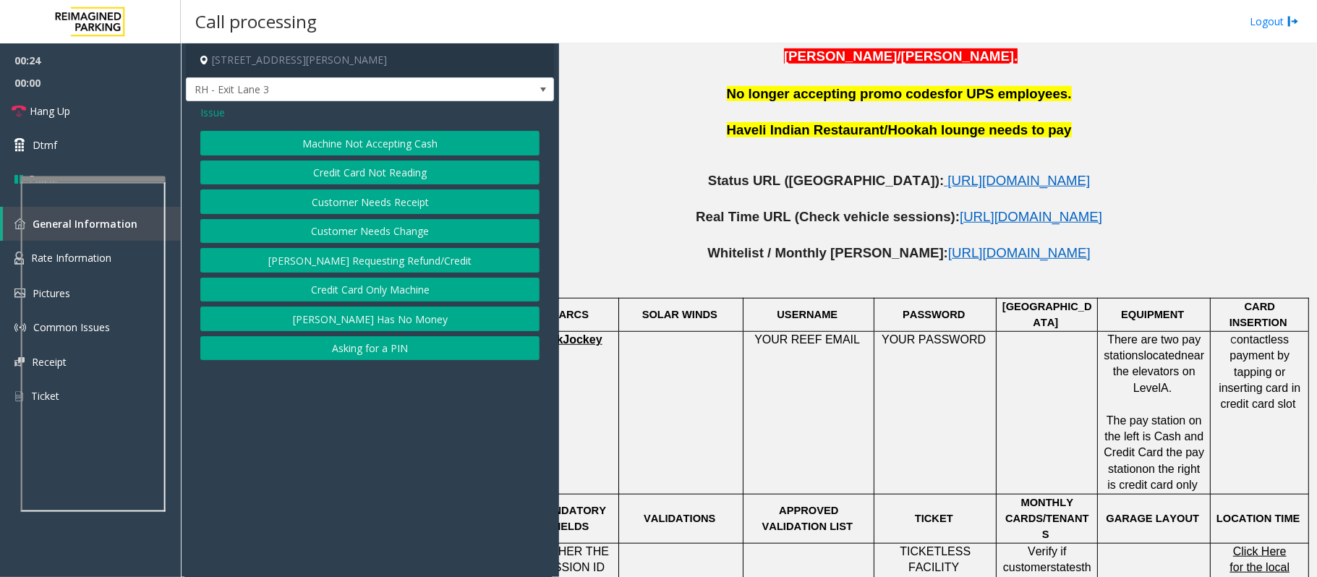
click at [406, 171] on button "Credit Card Not Reading" at bounding box center [369, 173] width 339 height 25
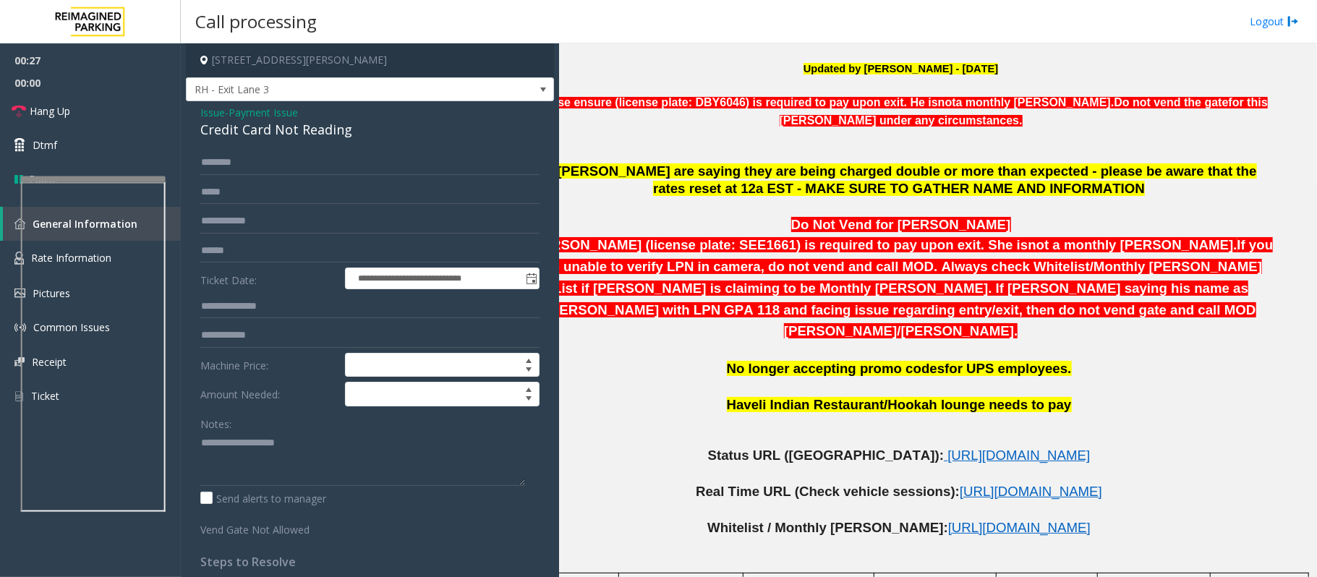
scroll to position [482, 51]
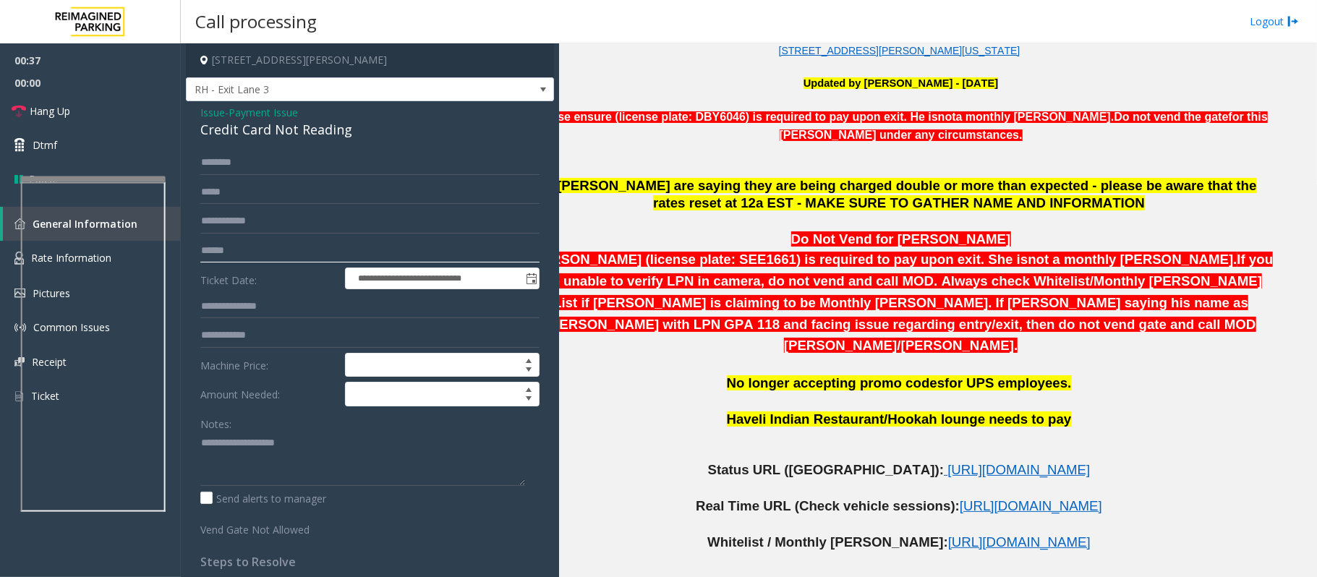
click at [257, 252] on input "text" at bounding box center [369, 251] width 339 height 25
click at [239, 432] on textarea at bounding box center [362, 459] width 325 height 54
click at [218, 432] on textarea at bounding box center [362, 459] width 325 height 54
click at [281, 432] on textarea at bounding box center [362, 459] width 325 height 54
type textarea "******** ******"
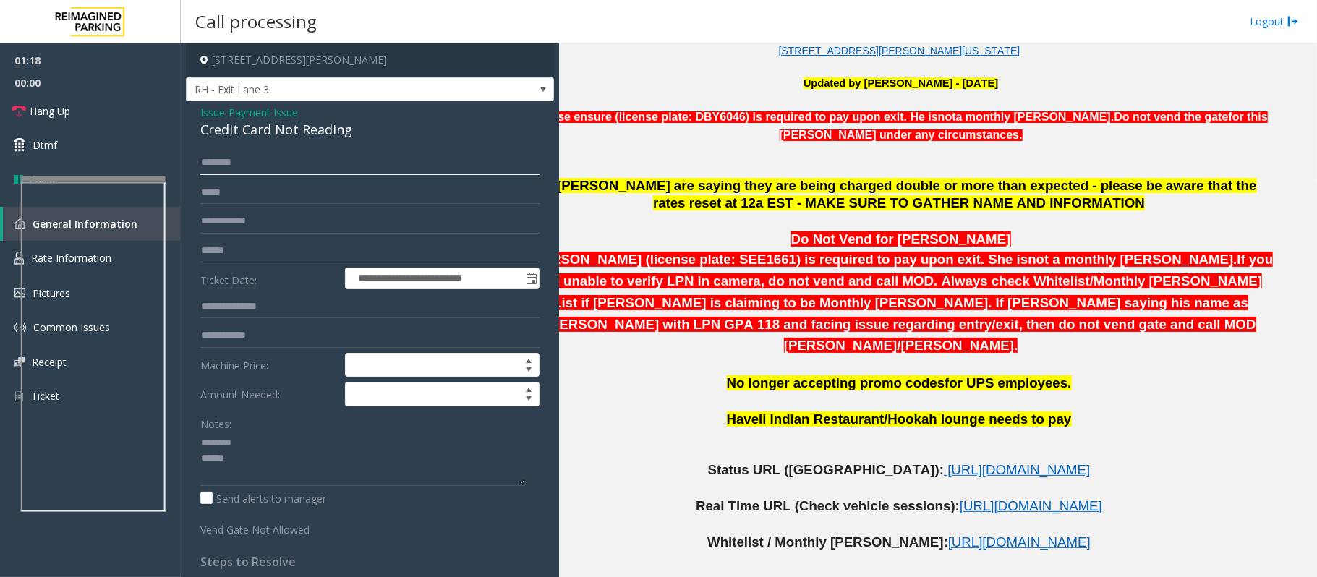
click at [281, 154] on input "text" at bounding box center [369, 162] width 339 height 25
click at [218, 165] on input "text" at bounding box center [369, 162] width 339 height 25
type input "******"
click at [249, 432] on textarea at bounding box center [362, 459] width 325 height 54
click at [250, 134] on div "Credit Card Not Reading" at bounding box center [369, 130] width 339 height 20
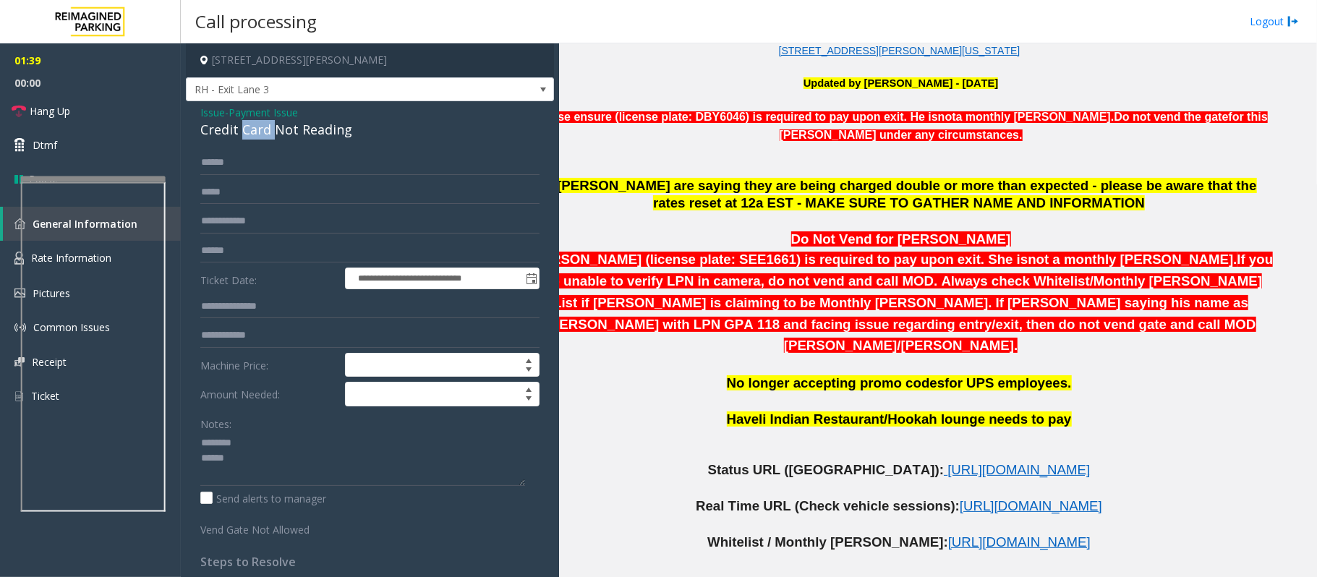
click at [250, 134] on div "Credit Card Not Reading" at bounding box center [369, 130] width 339 height 20
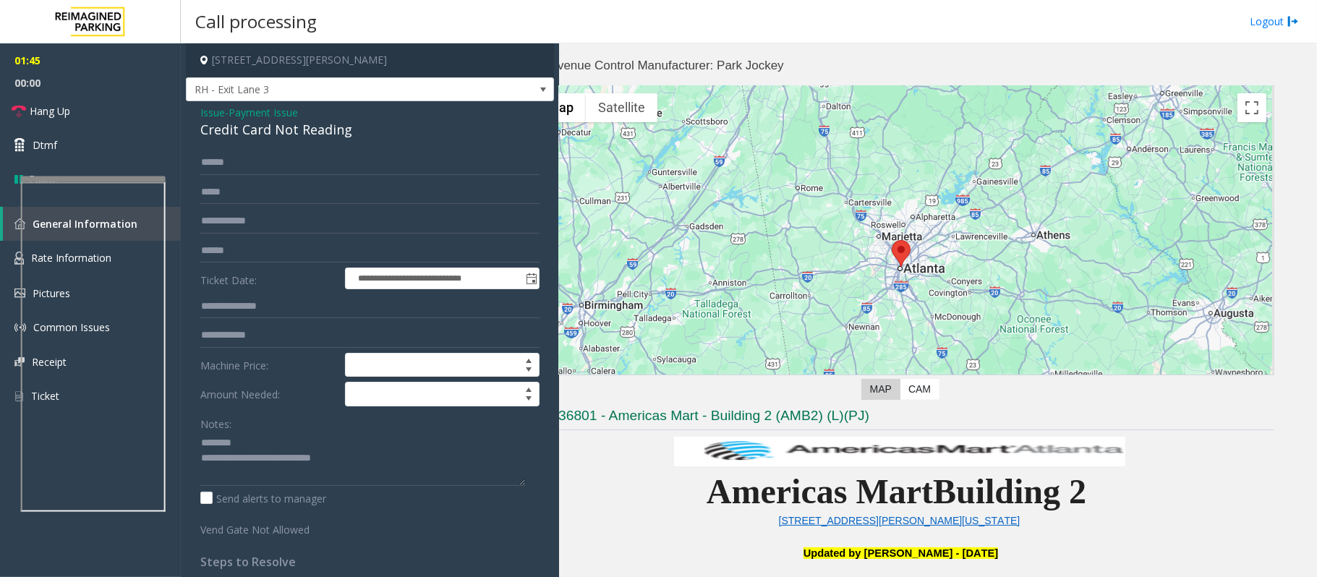
scroll to position [0, 51]
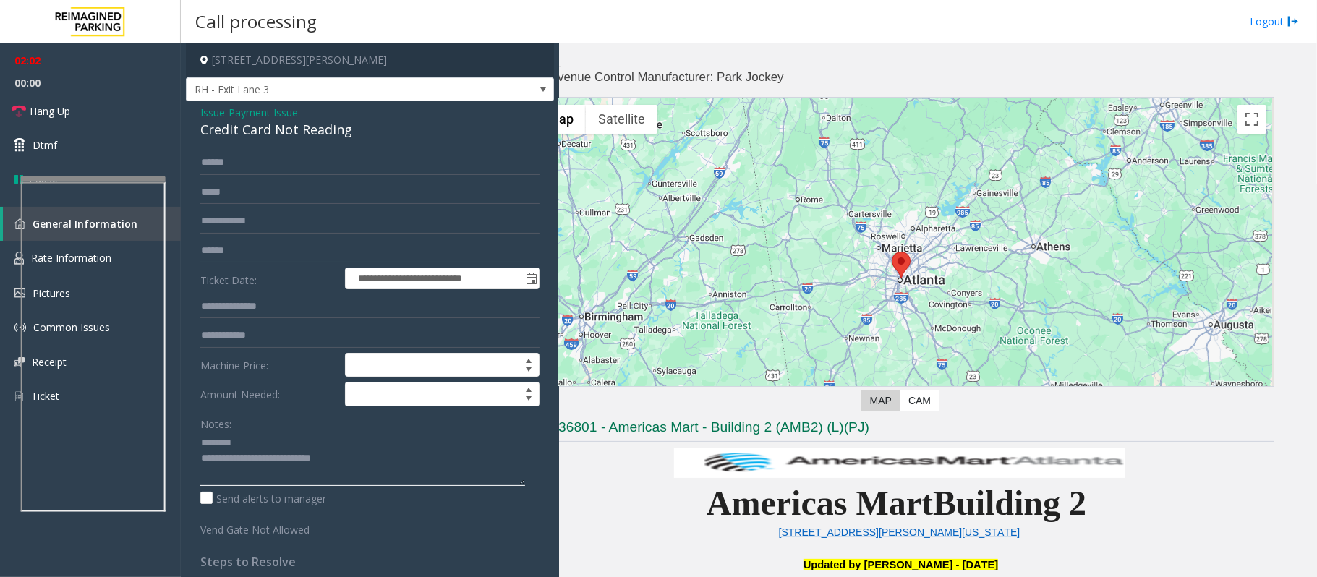
click at [204, 432] on textarea at bounding box center [362, 459] width 325 height 54
paste textarea "**********"
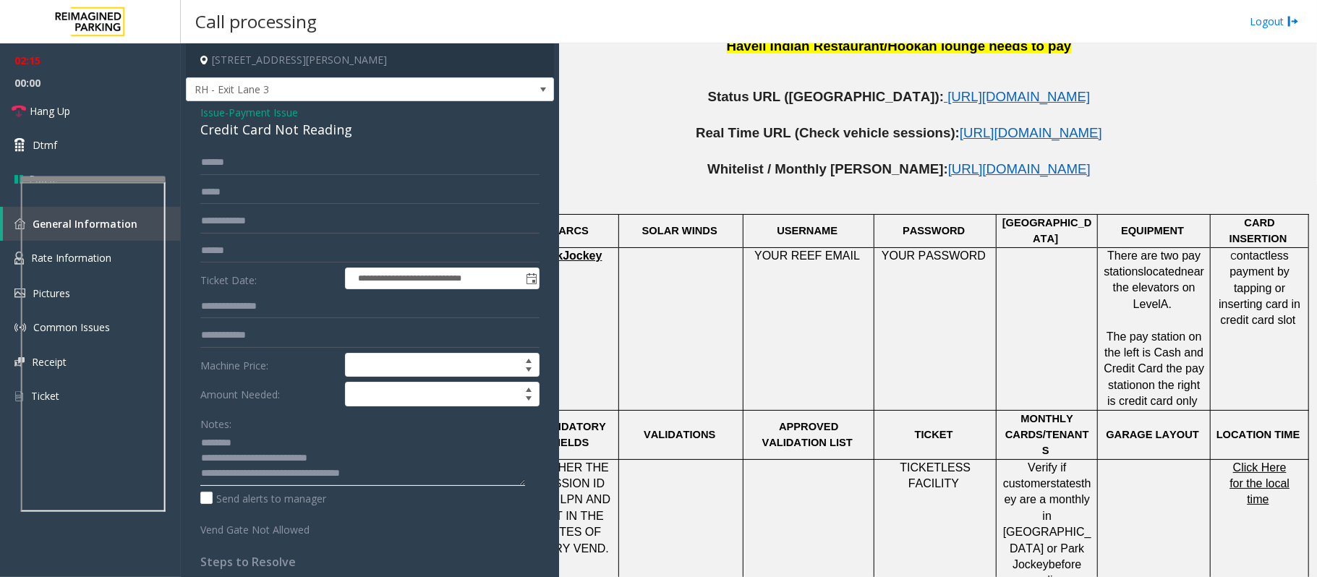
scroll to position [1060, 51]
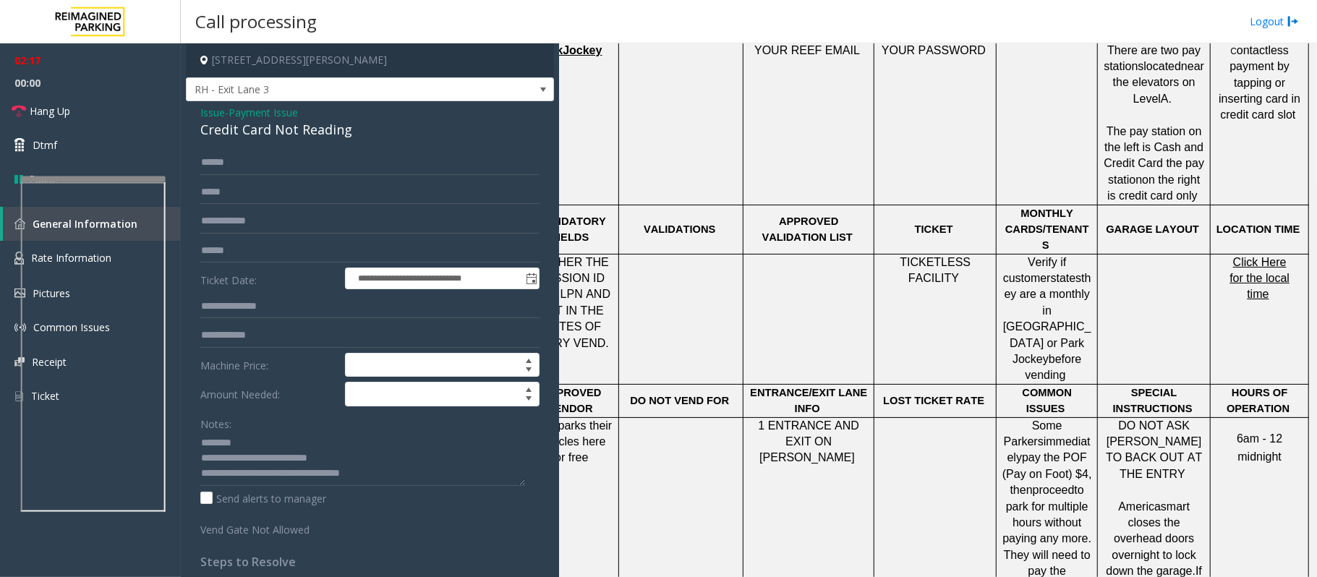
click at [987, 256] on span "Click Here for the local time" at bounding box center [1259, 278] width 60 height 45
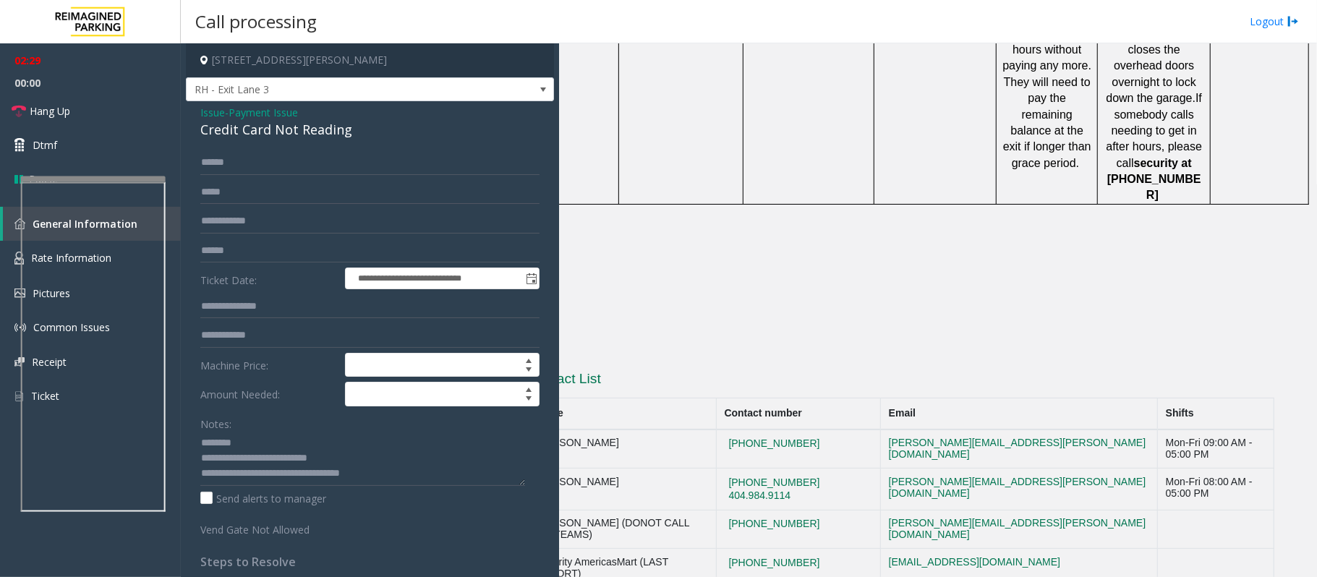
scroll to position [1533, 0]
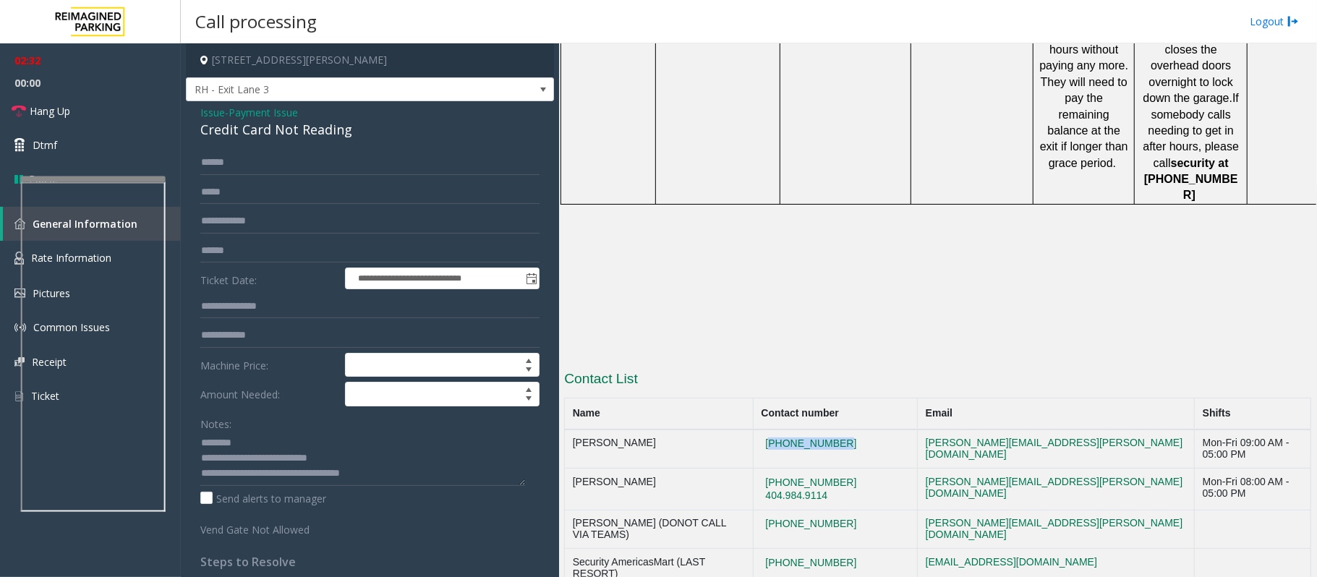
drag, startPoint x: 876, startPoint y: 316, endPoint x: 775, endPoint y: 309, distance: 101.4
click at [775, 429] on td "[PHONE_NUMBER]" at bounding box center [835, 448] width 164 height 39
copy button "[PHONE_NUMBER]"
click at [260, 432] on textarea at bounding box center [362, 459] width 325 height 54
click at [401, 432] on textarea at bounding box center [362, 459] width 325 height 54
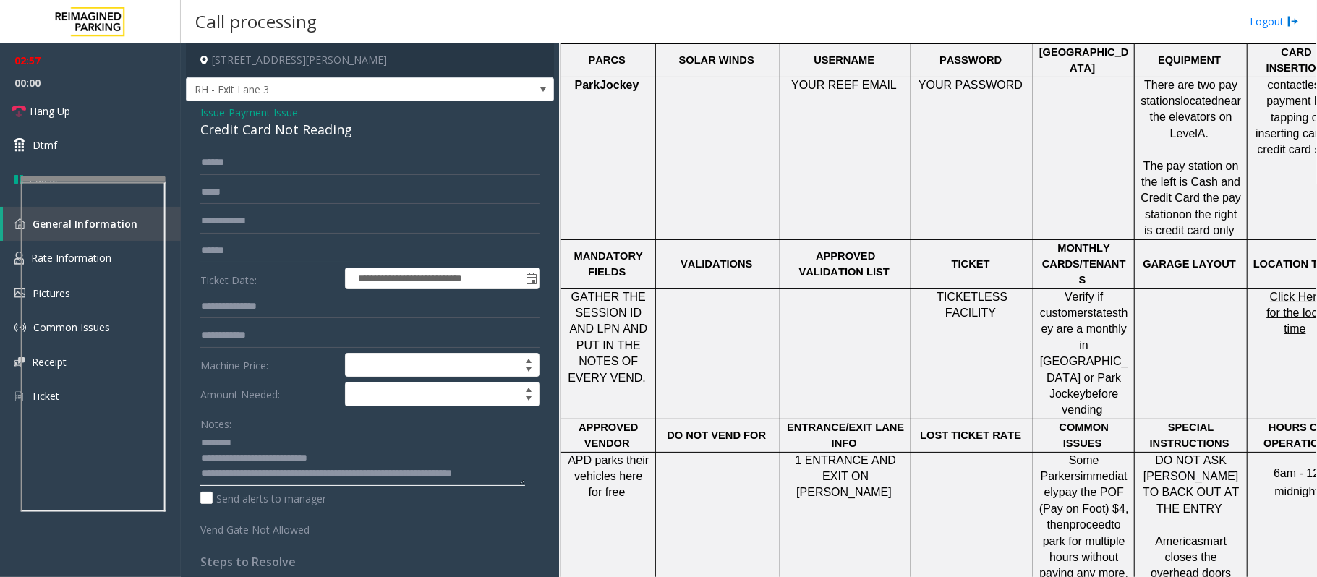
scroll to position [954, 0]
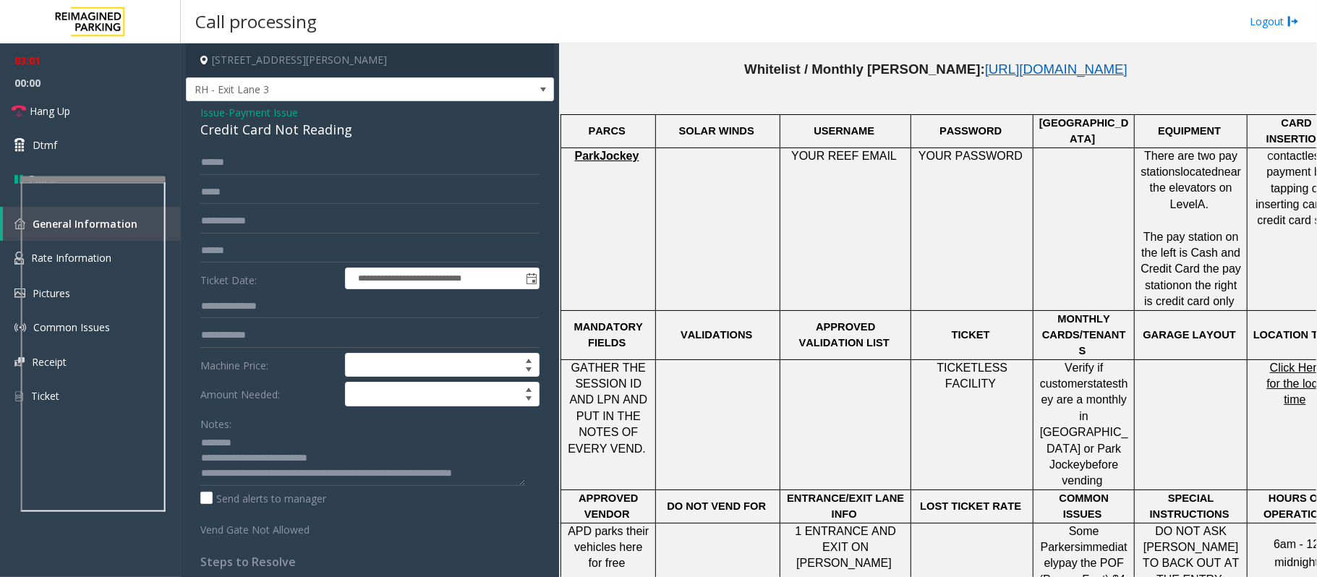
click at [987, 361] on span "Click Here for the local time" at bounding box center [1296, 383] width 60 height 45
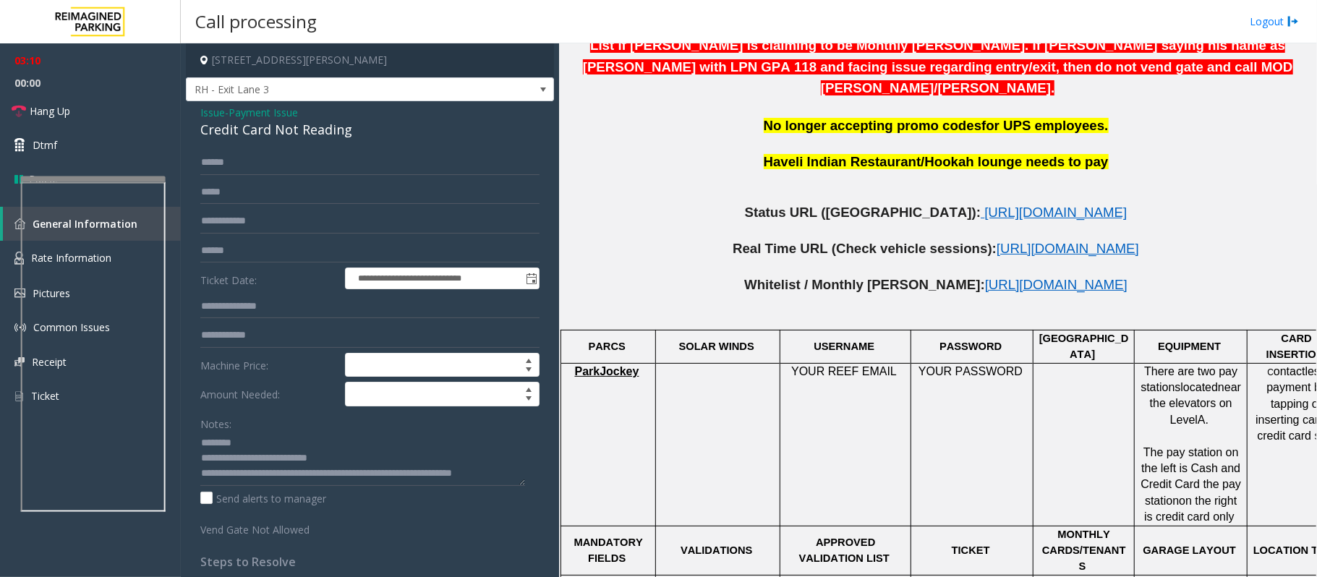
scroll to position [665, 0]
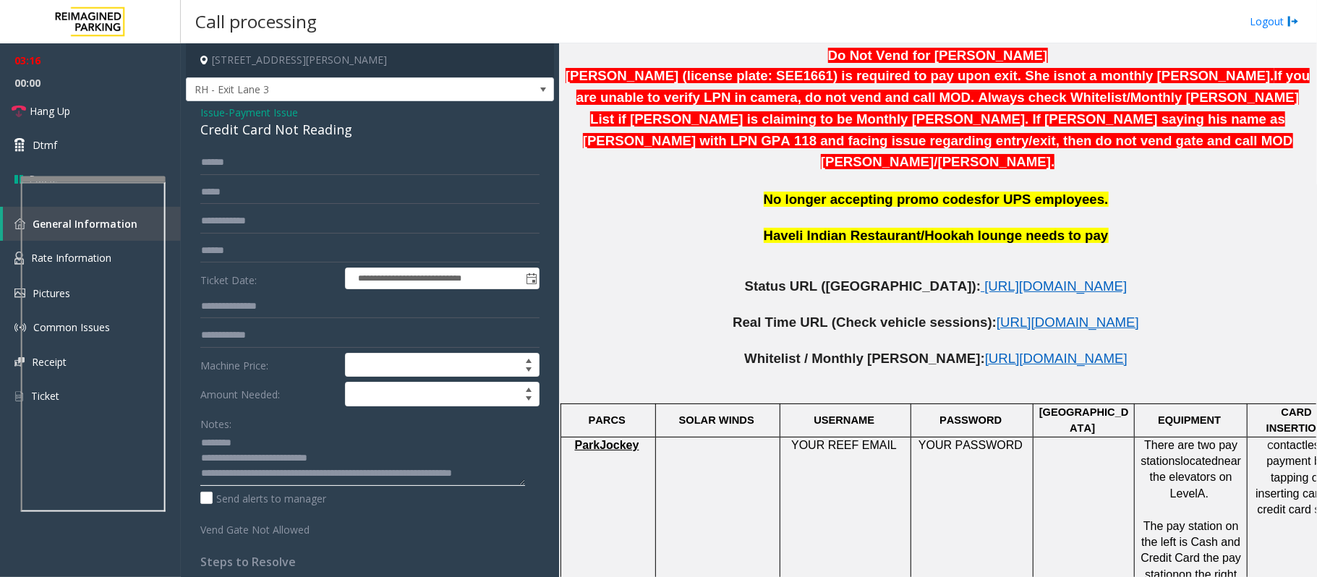
click at [304, 432] on textarea at bounding box center [362, 459] width 325 height 54
click at [308, 432] on textarea at bounding box center [362, 459] width 325 height 54
click at [305, 432] on textarea at bounding box center [362, 459] width 325 height 54
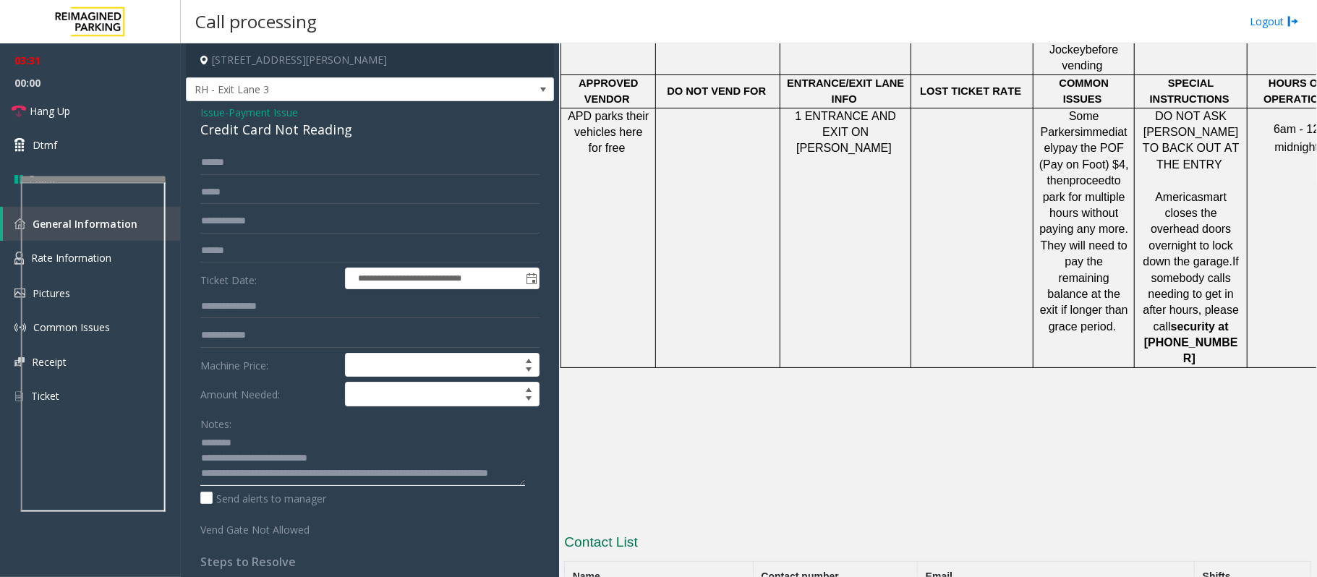
scroll to position [1533, 0]
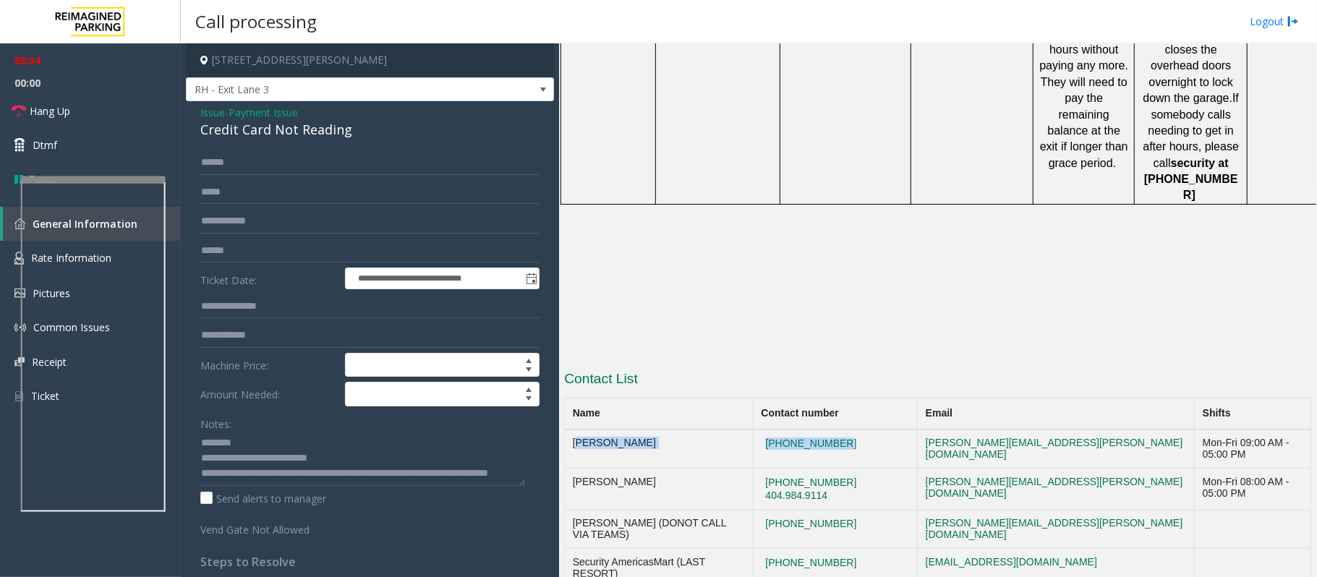
drag, startPoint x: 881, startPoint y: 310, endPoint x: 565, endPoint y: 309, distance: 315.9
click at [565, 429] on tr "[PERSON_NAME] [PHONE_NUMBER] [PERSON_NAME][EMAIL_ADDRESS][PERSON_NAME][DOMAIN_N…" at bounding box center [938, 448] width 746 height 39
copy tr "[PERSON_NAME] [PHONE_NUMBER]"
click at [363, 432] on div "Send alerts to manager" at bounding box center [369, 498] width 339 height 15
click at [356, 432] on textarea at bounding box center [362, 459] width 325 height 54
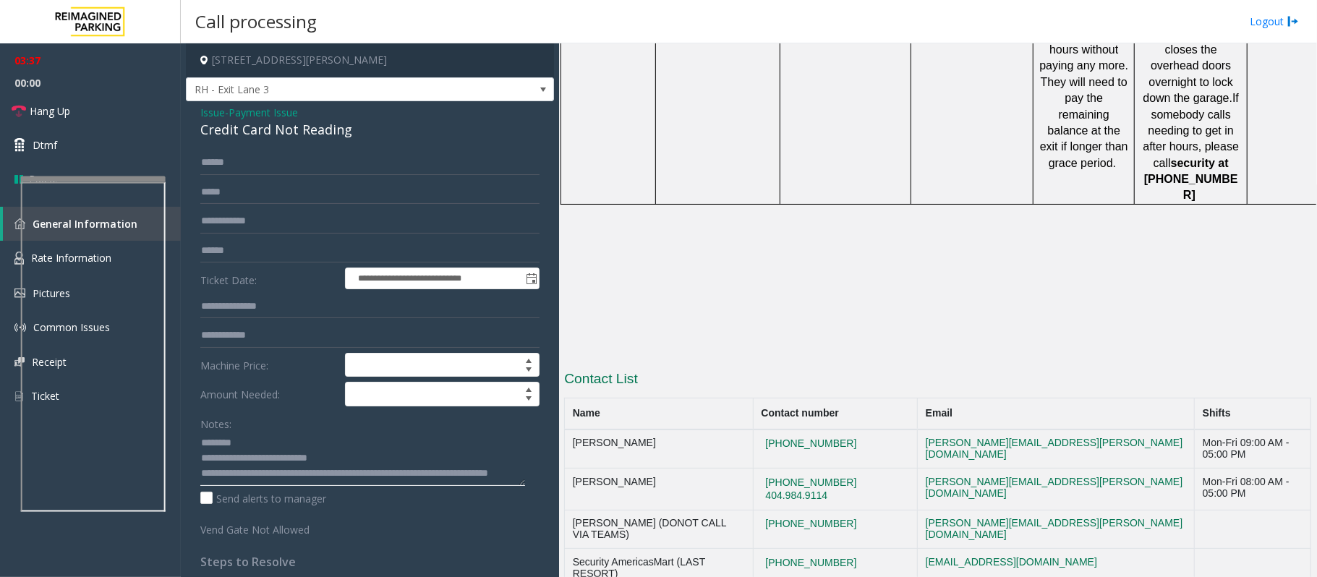
paste textarea "**********"
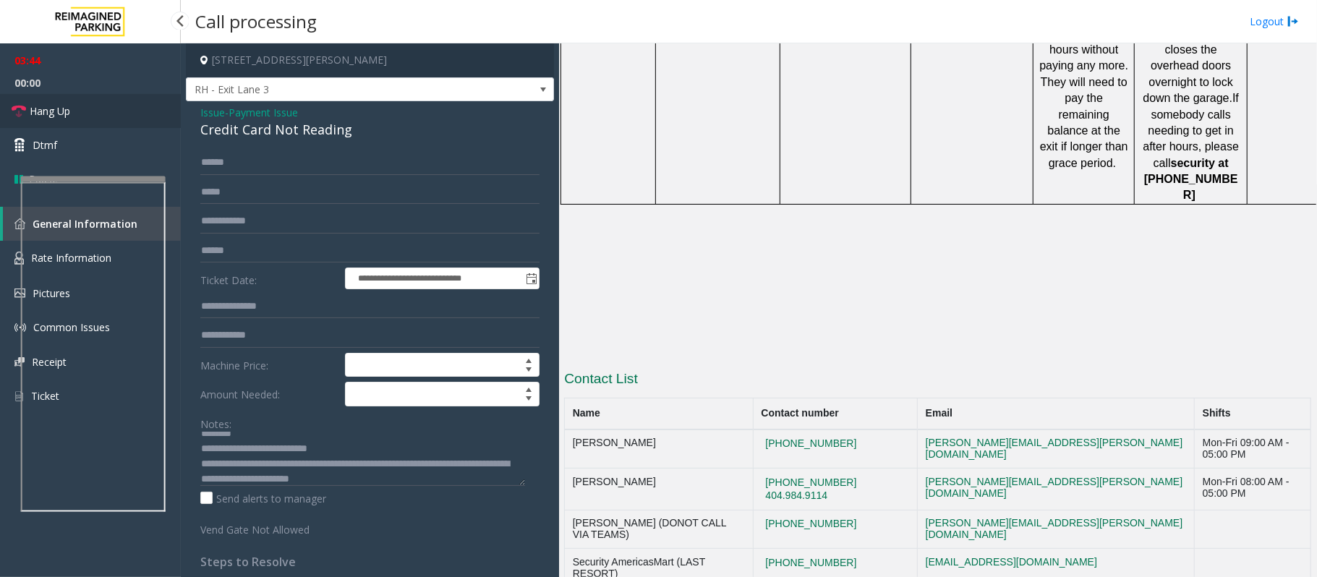
click at [81, 111] on link "Hang Up" at bounding box center [90, 111] width 181 height 34
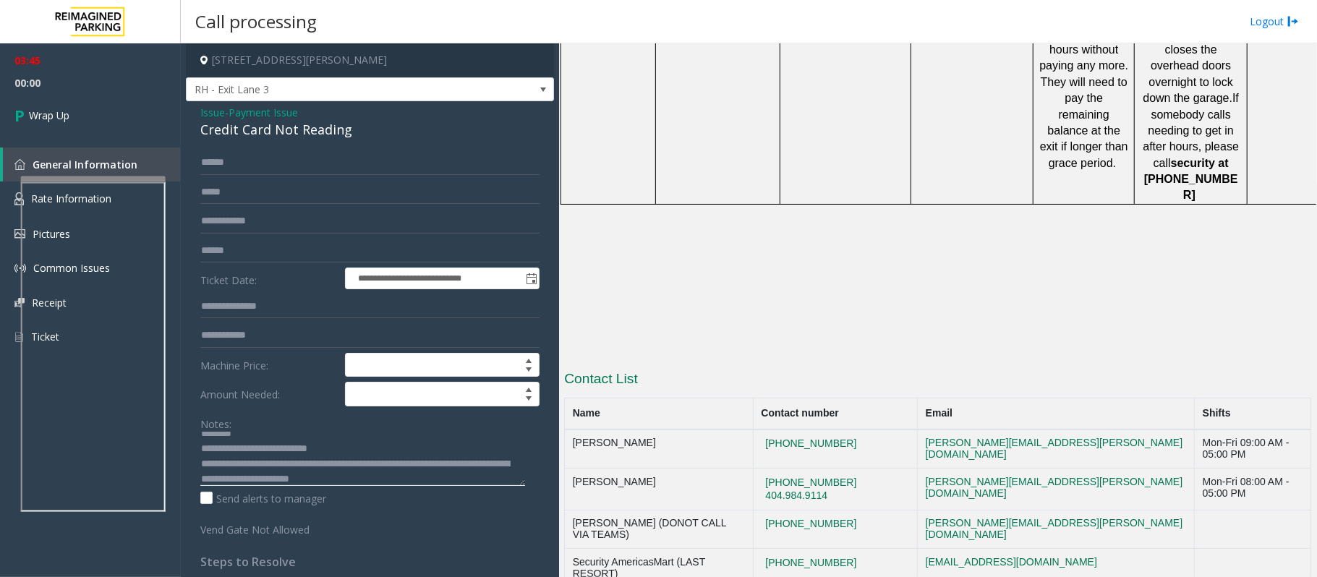
click at [477, 432] on textarea at bounding box center [362, 459] width 325 height 54
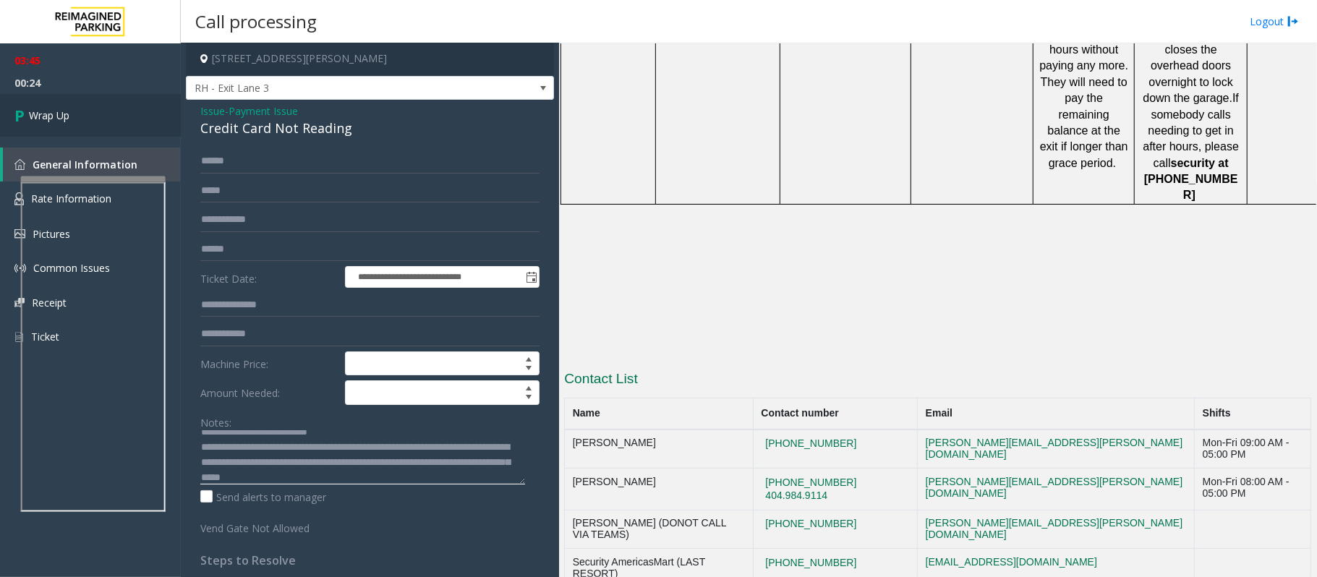
scroll to position [0, 0]
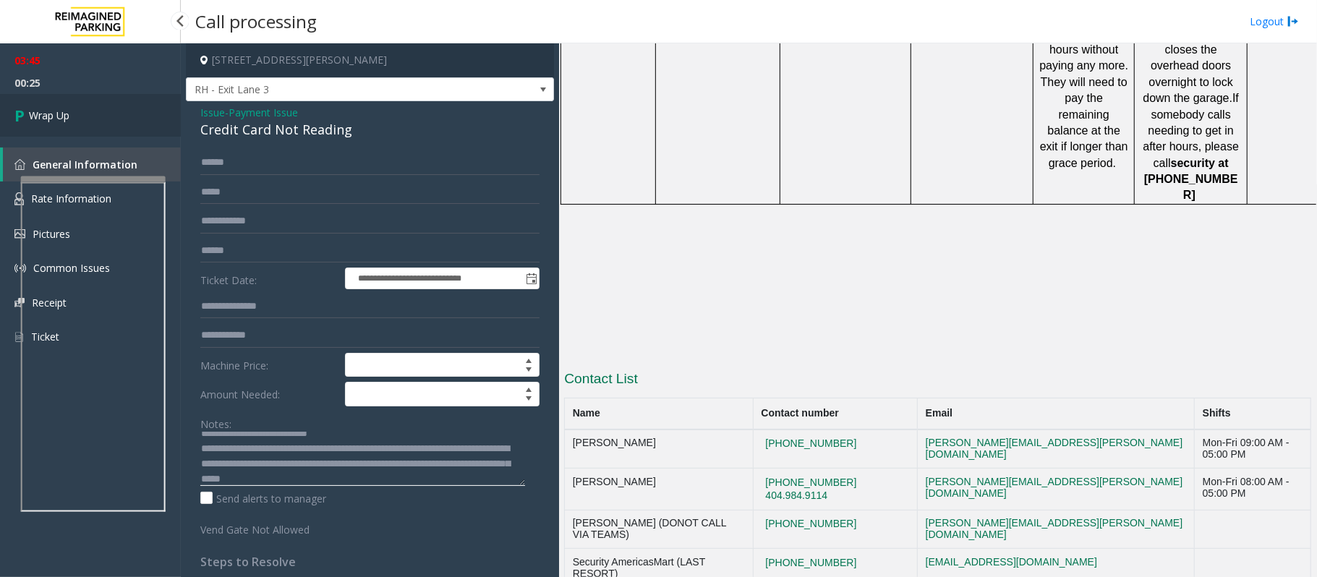
type textarea "**********"
click at [149, 116] on link "Wrap Up" at bounding box center [90, 115] width 181 height 43
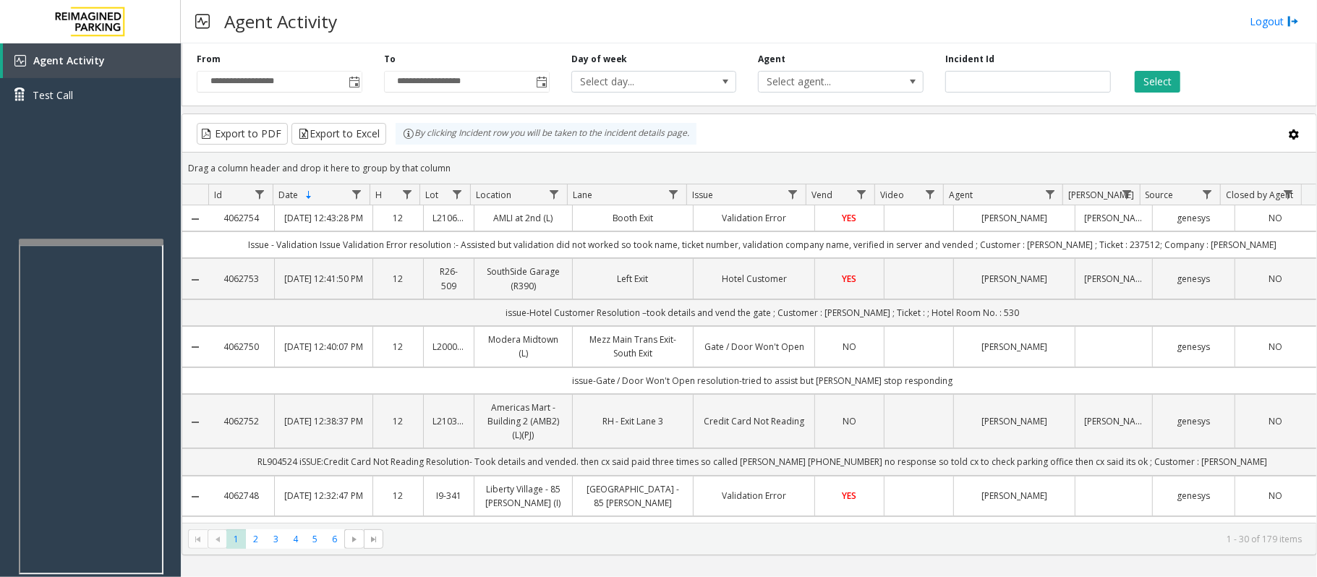
click at [87, 243] on div at bounding box center [91, 242] width 145 height 6
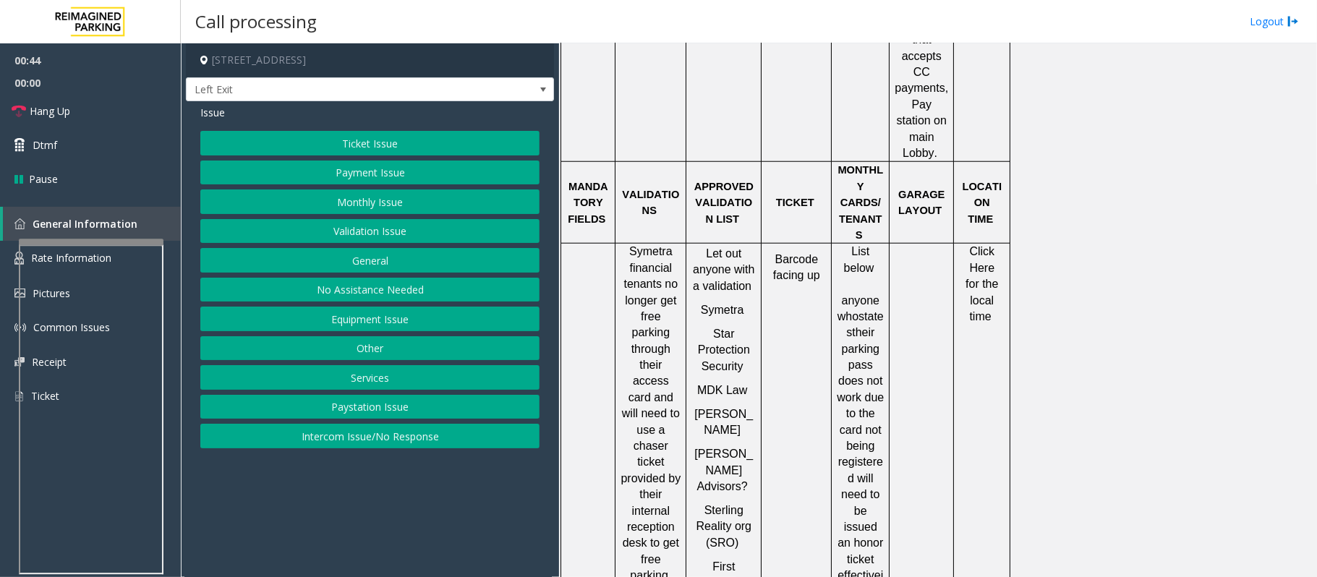
scroll to position [964, 0]
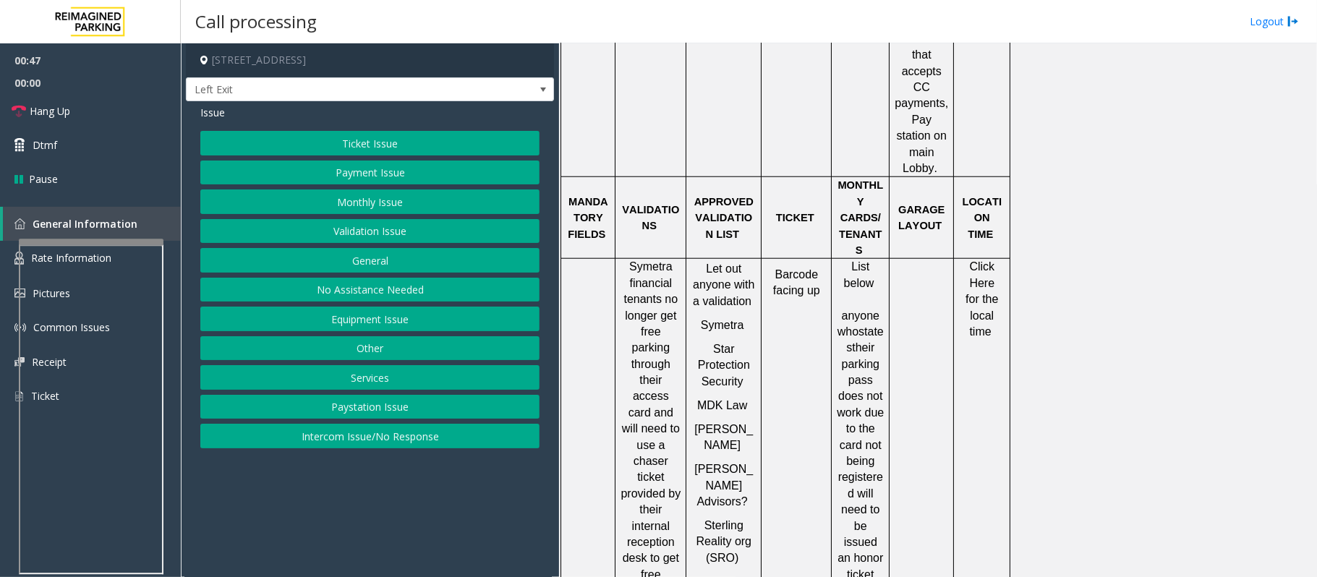
click at [385, 321] on button "Equipment Issue" at bounding box center [369, 319] width 339 height 25
click at [356, 270] on button "Gate / Door Won't Open" at bounding box center [369, 260] width 339 height 25
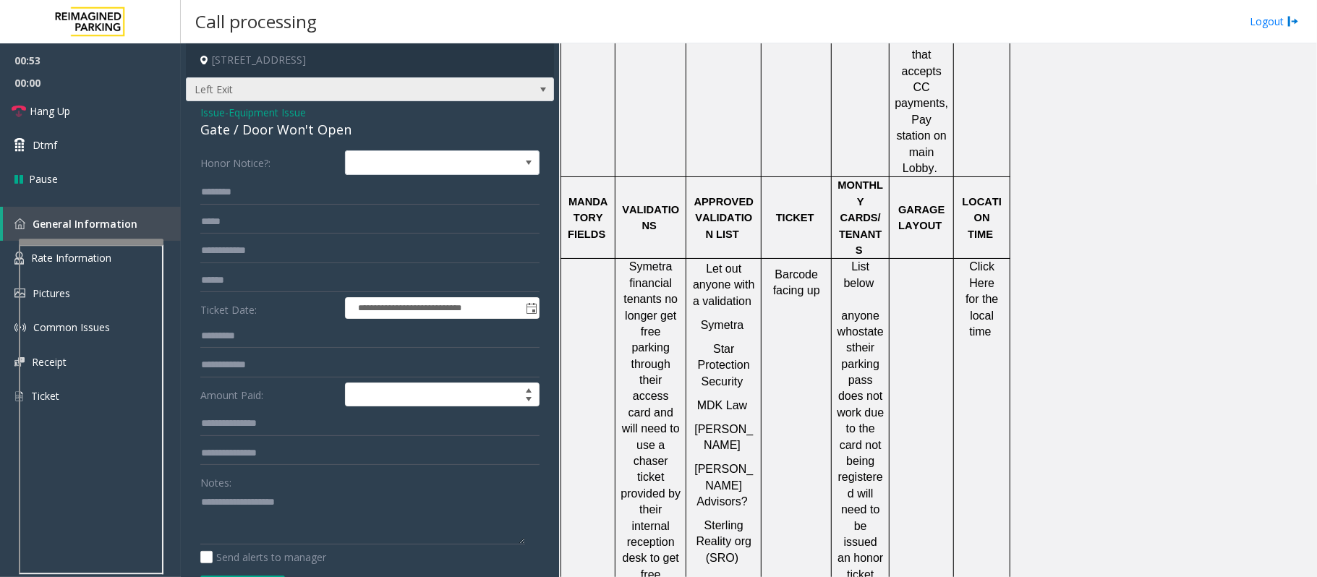
click at [537, 90] on span at bounding box center [543, 90] width 12 height 12
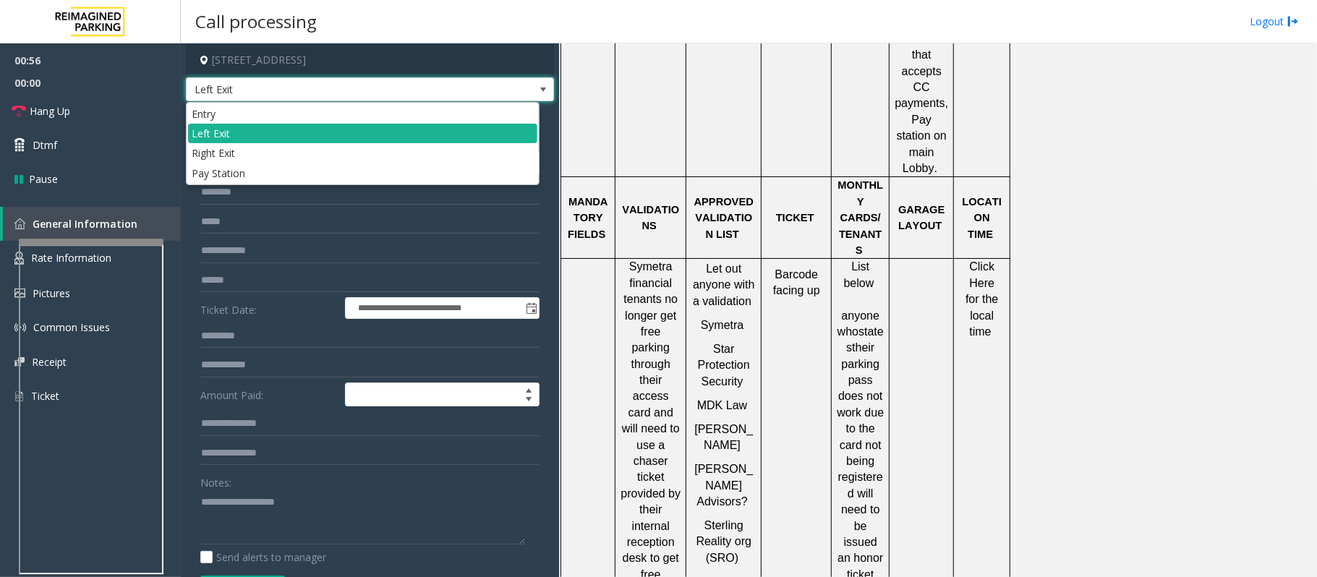
click at [537, 90] on span at bounding box center [543, 90] width 12 height 12
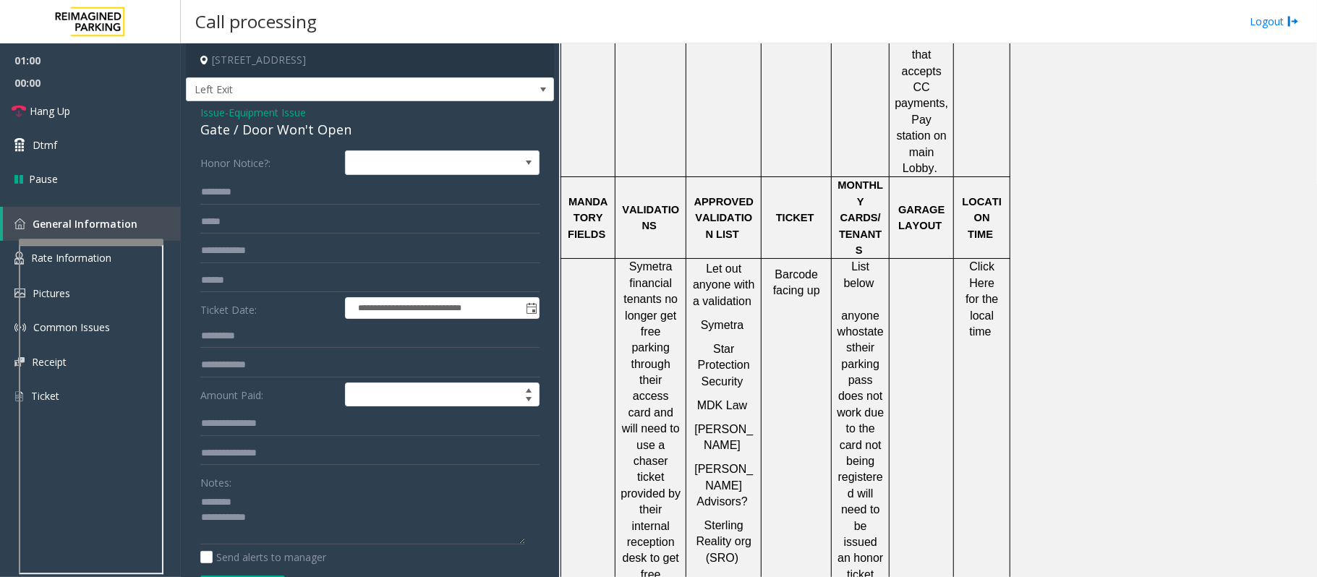
click at [244, 125] on div "Gate / Door Won't Open" at bounding box center [369, 130] width 339 height 20
click at [537, 87] on span at bounding box center [543, 90] width 12 height 12
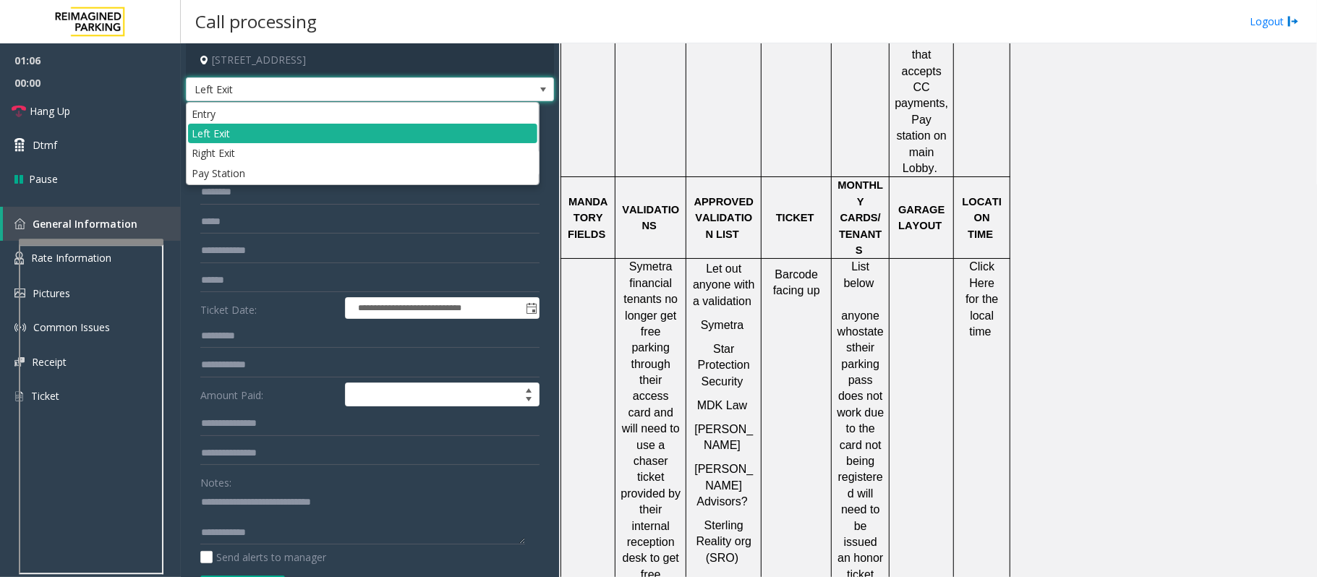
click at [537, 87] on span at bounding box center [543, 90] width 12 height 12
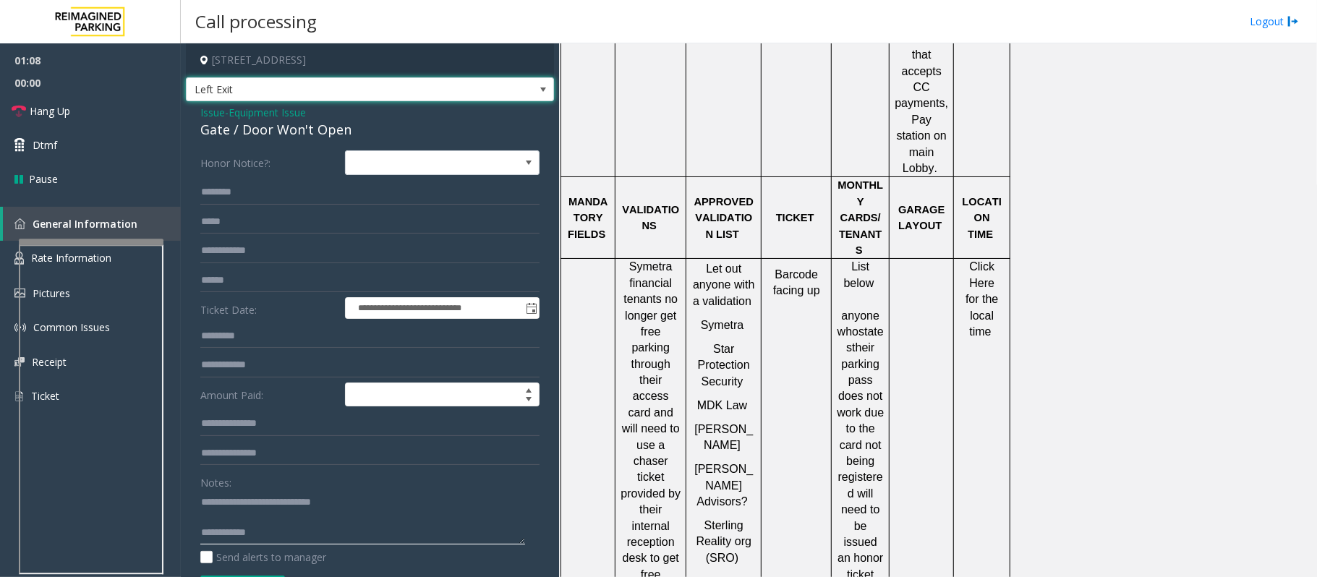
click at [296, 432] on textarea at bounding box center [362, 517] width 325 height 54
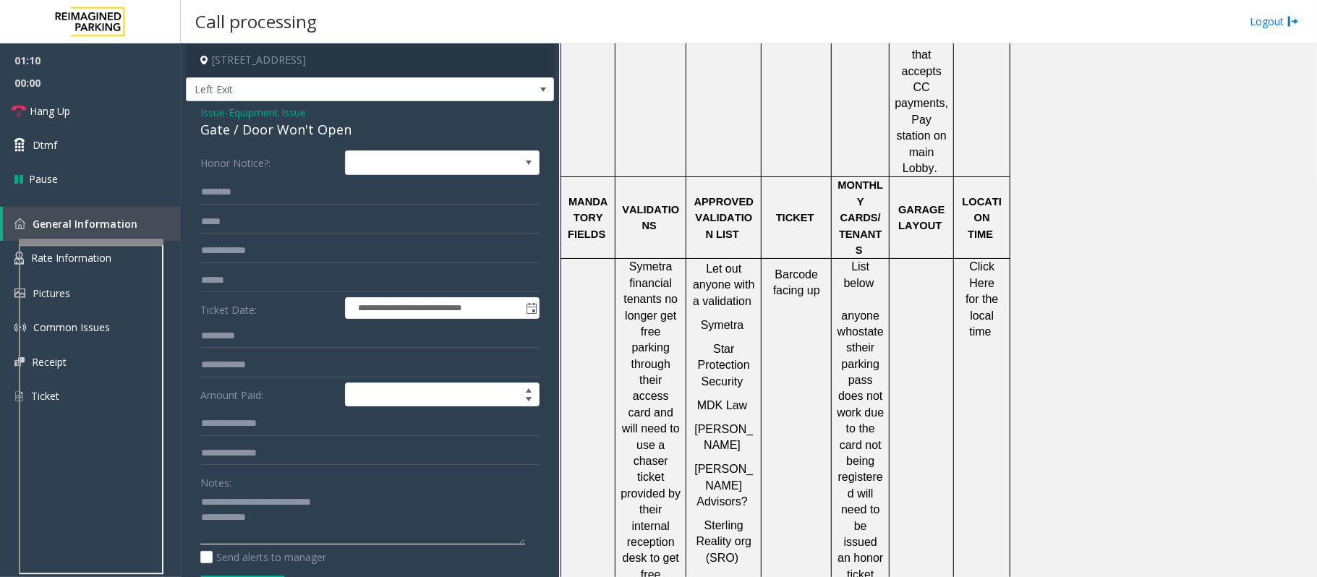
click at [296, 432] on textarea at bounding box center [362, 517] width 325 height 54
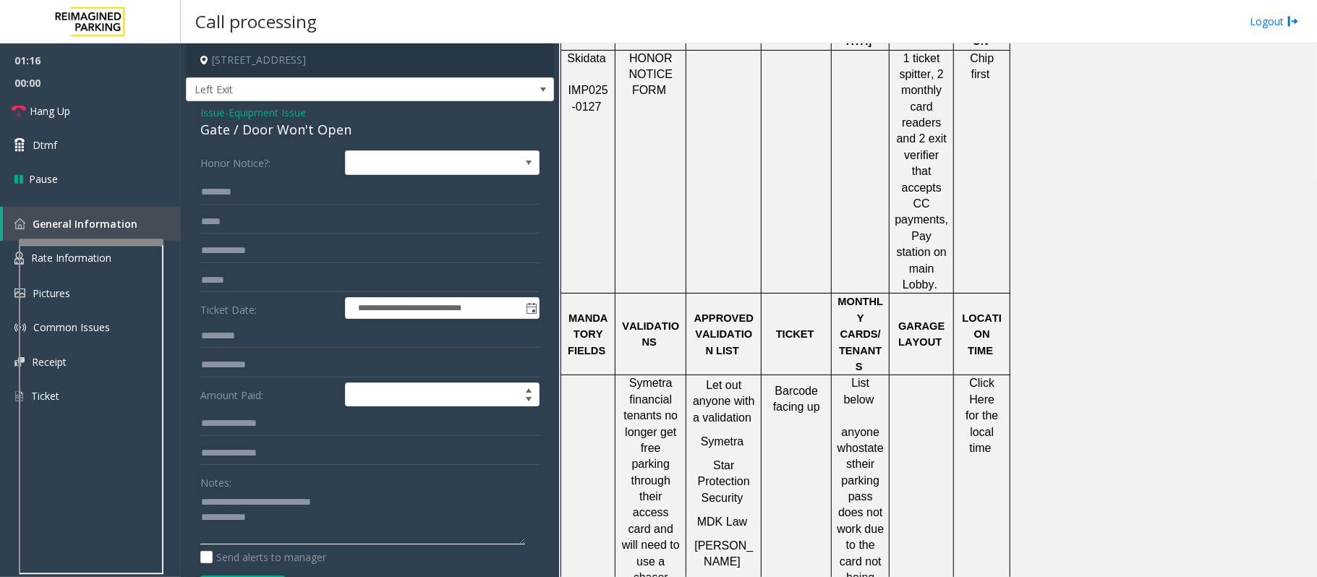
scroll to position [868, 0]
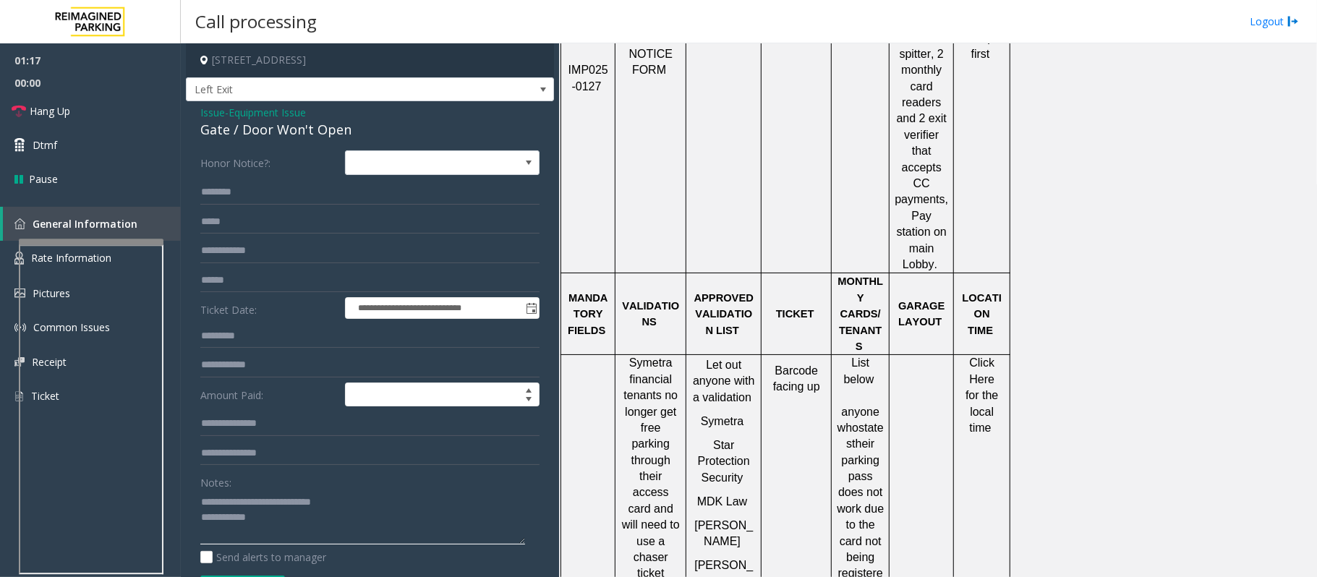
click at [312, 432] on textarea at bounding box center [362, 517] width 325 height 54
click at [293, 432] on textarea at bounding box center [362, 517] width 325 height 54
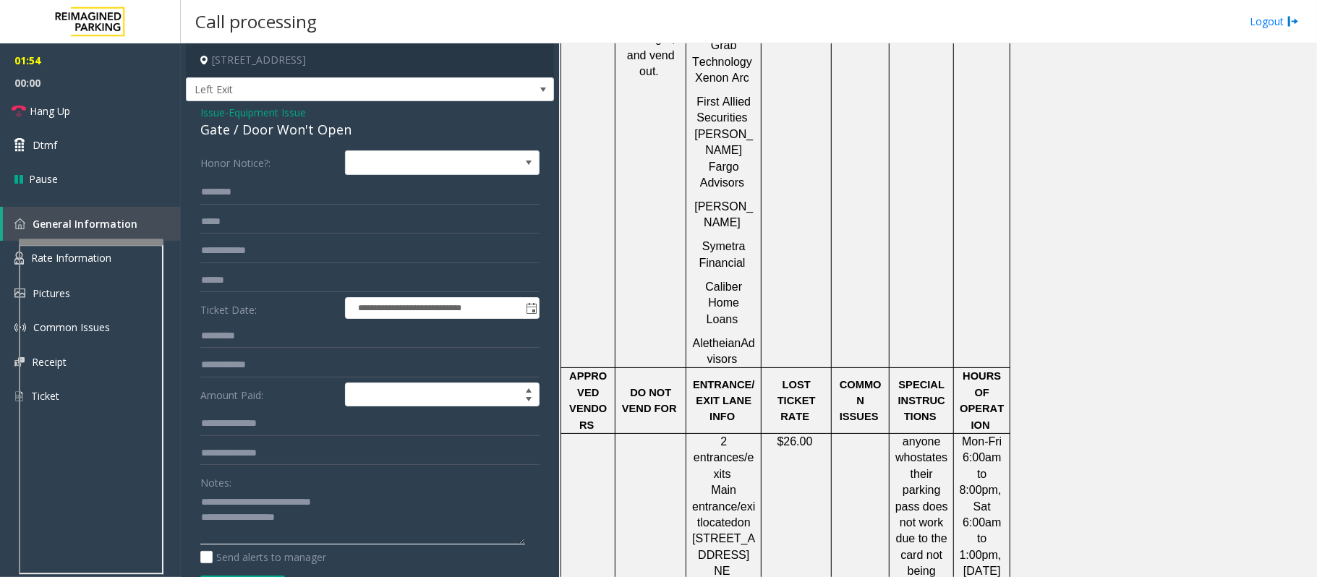
scroll to position [1638, 0]
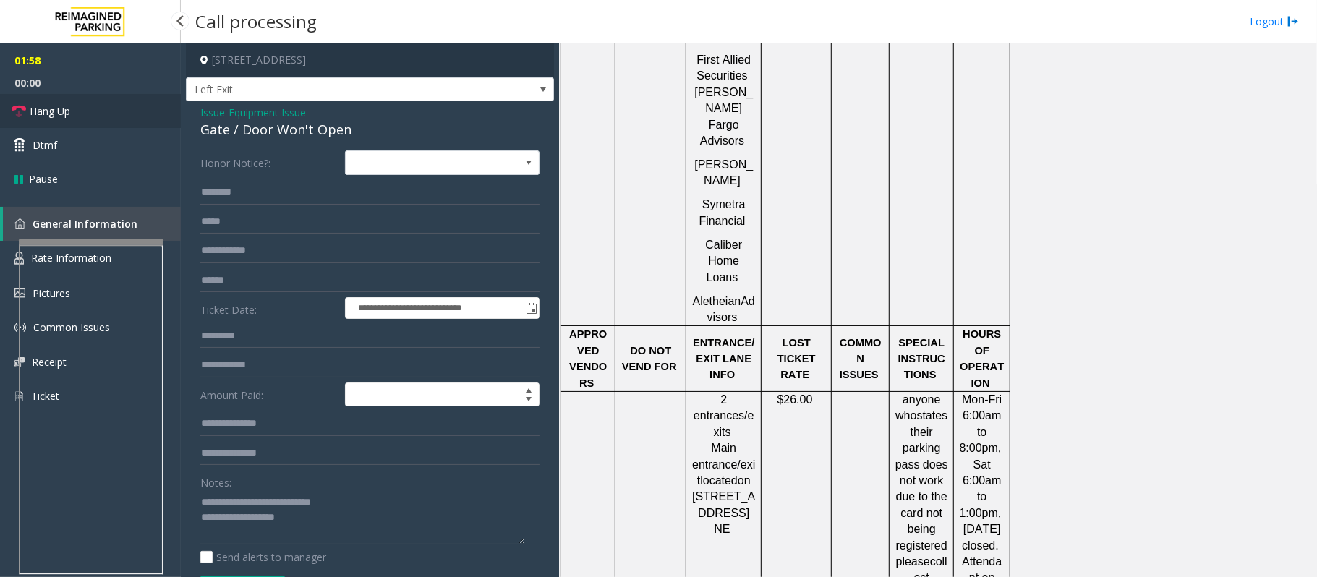
click at [82, 114] on link "Hang Up" at bounding box center [90, 111] width 181 height 34
click at [315, 432] on textarea at bounding box center [362, 517] width 325 height 54
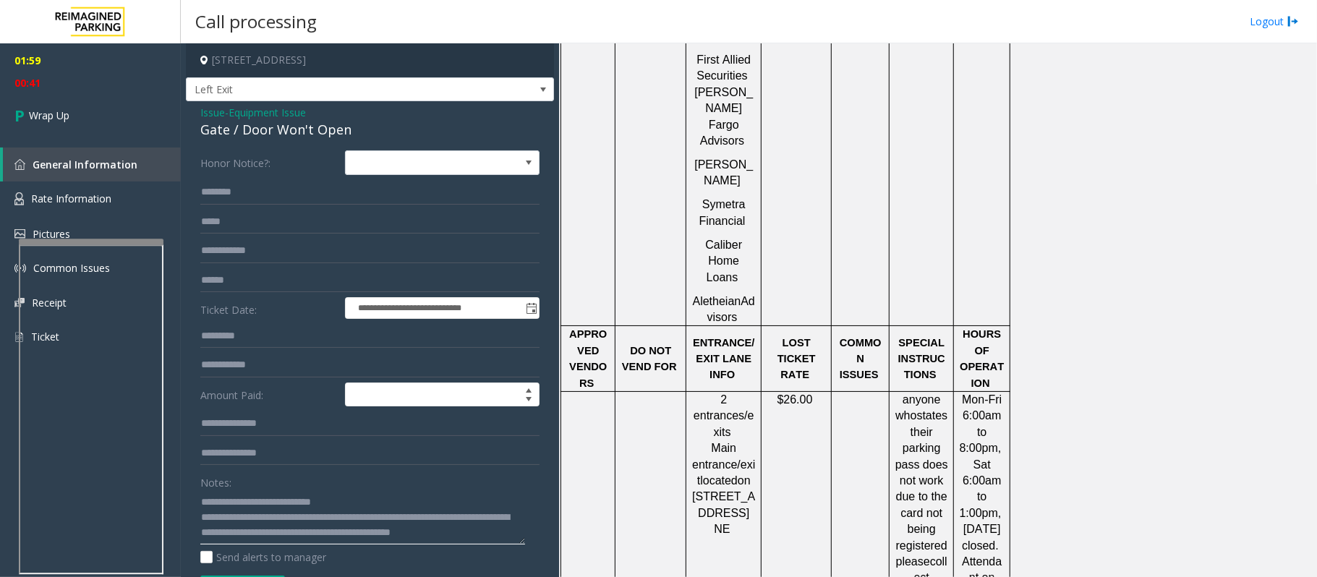
scroll to position [10, 0]
type textarea "**********"
click at [56, 108] on span "Wrap Up" at bounding box center [49, 115] width 40 height 15
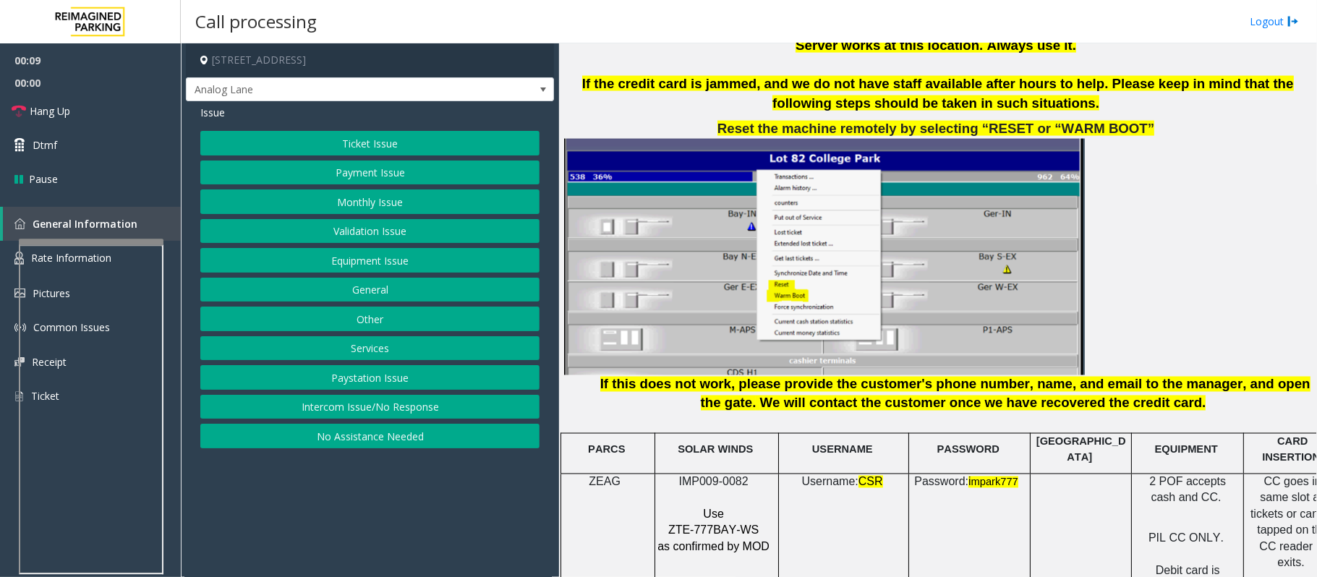
scroll to position [1831, 0]
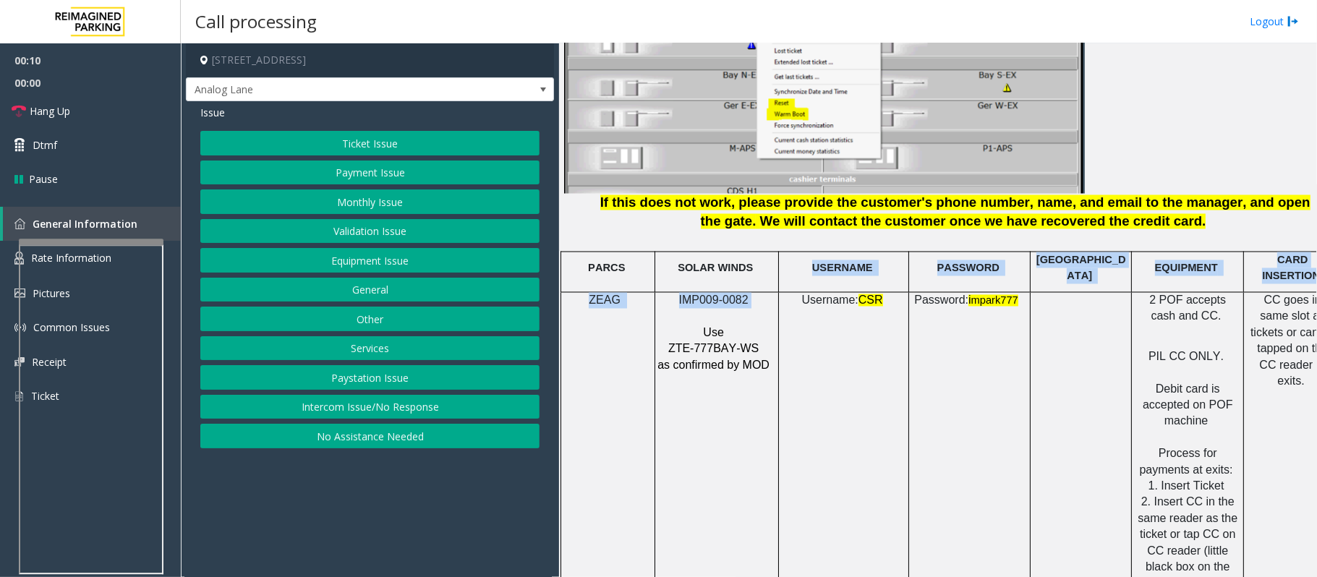
drag, startPoint x: 750, startPoint y: 281, endPoint x: 693, endPoint y: 302, distance: 61.1
click at [756, 295] on p "IMP009-0082" at bounding box center [714, 301] width 116 height 16
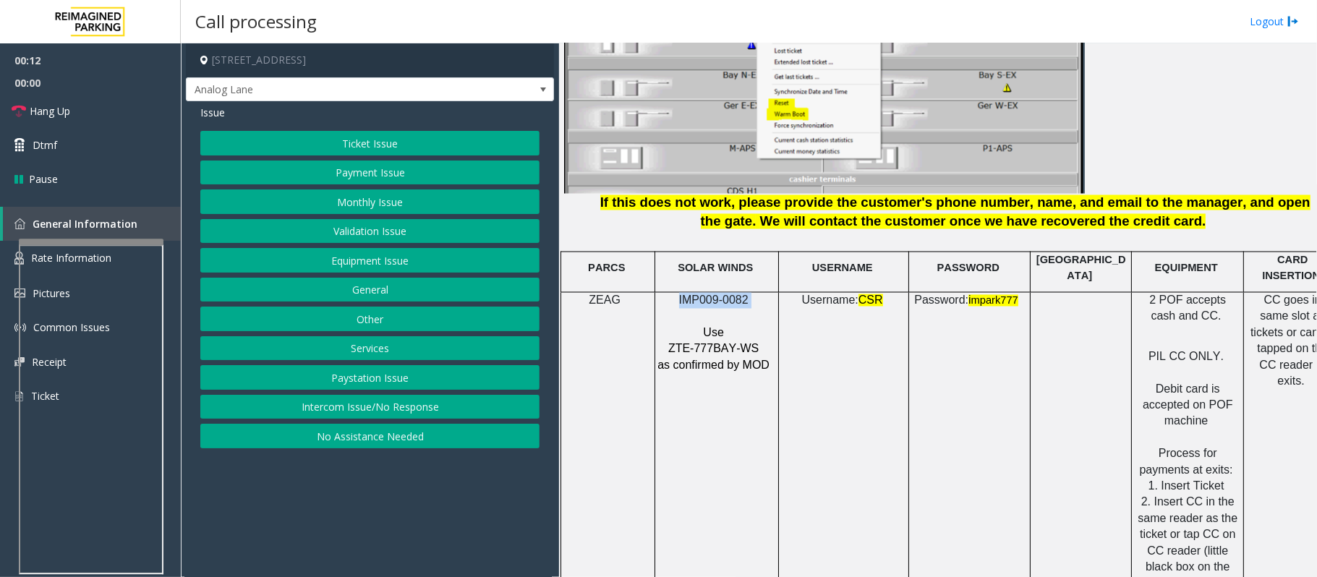
drag, startPoint x: 756, startPoint y: 293, endPoint x: 666, endPoint y: 296, distance: 89.7
click at [666, 296] on p "IMP009-0082" at bounding box center [714, 301] width 116 height 16
copy p "IMP009-0082"
click at [402, 139] on button "Ticket Issue" at bounding box center [369, 143] width 339 height 25
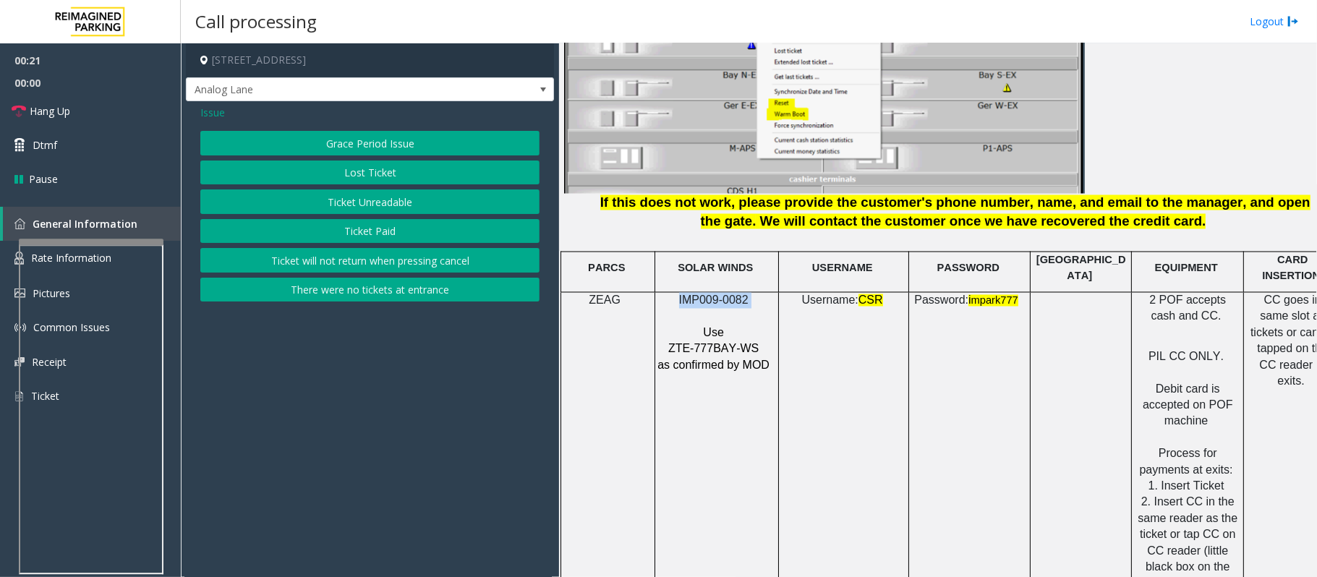
click at [386, 294] on button "There were no tickets at entrance" at bounding box center [369, 290] width 339 height 25
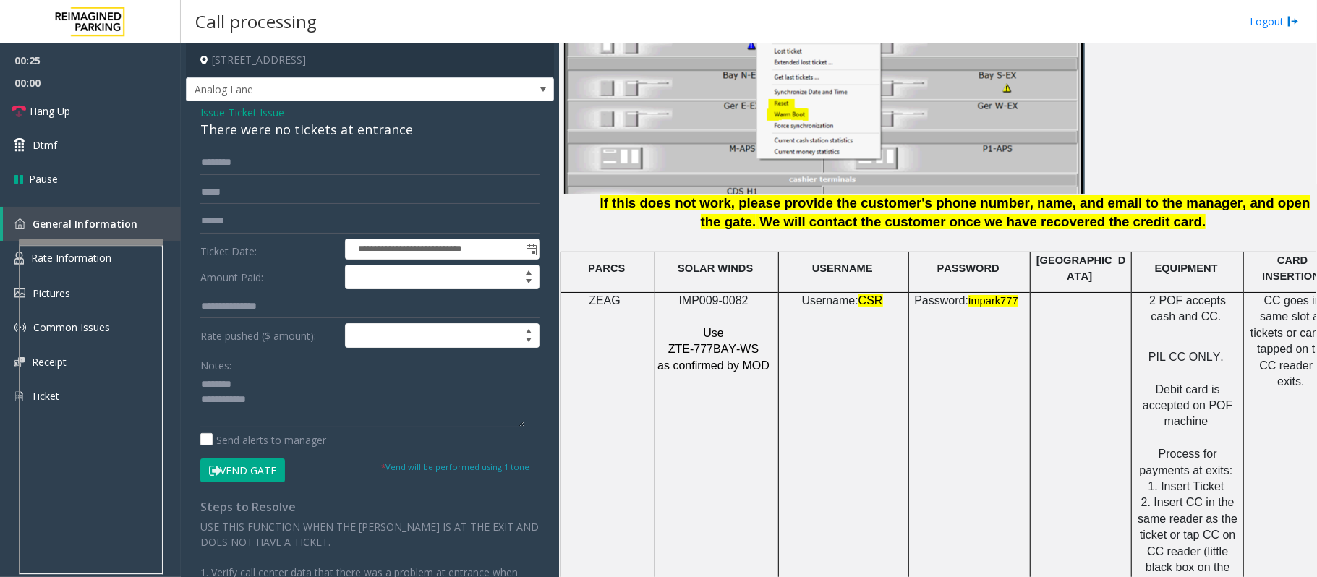
click at [267, 132] on div "There were no tickets at entrance" at bounding box center [369, 130] width 339 height 20
click at [220, 399] on textarea at bounding box center [362, 400] width 325 height 54
type textarea "**********"
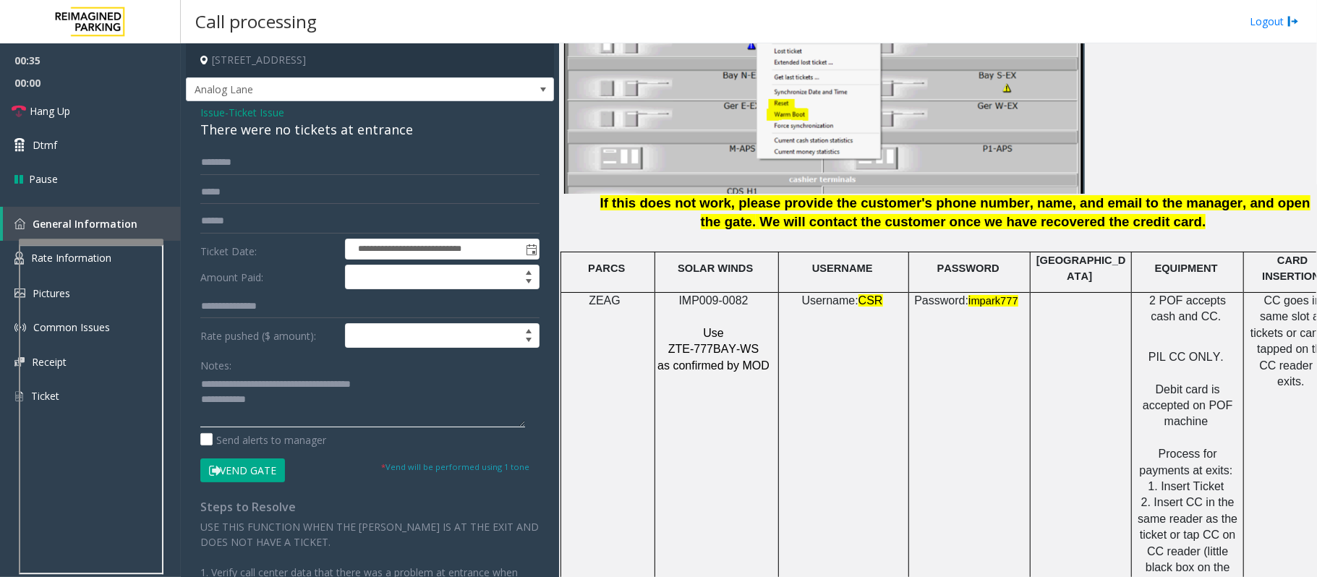
click at [283, 415] on textarea at bounding box center [362, 400] width 325 height 54
click at [250, 158] on input "text" at bounding box center [369, 162] width 339 height 25
click at [314, 417] on textarea at bounding box center [362, 400] width 325 height 54
click at [283, 166] on input "text" at bounding box center [369, 162] width 339 height 25
type input "**********"
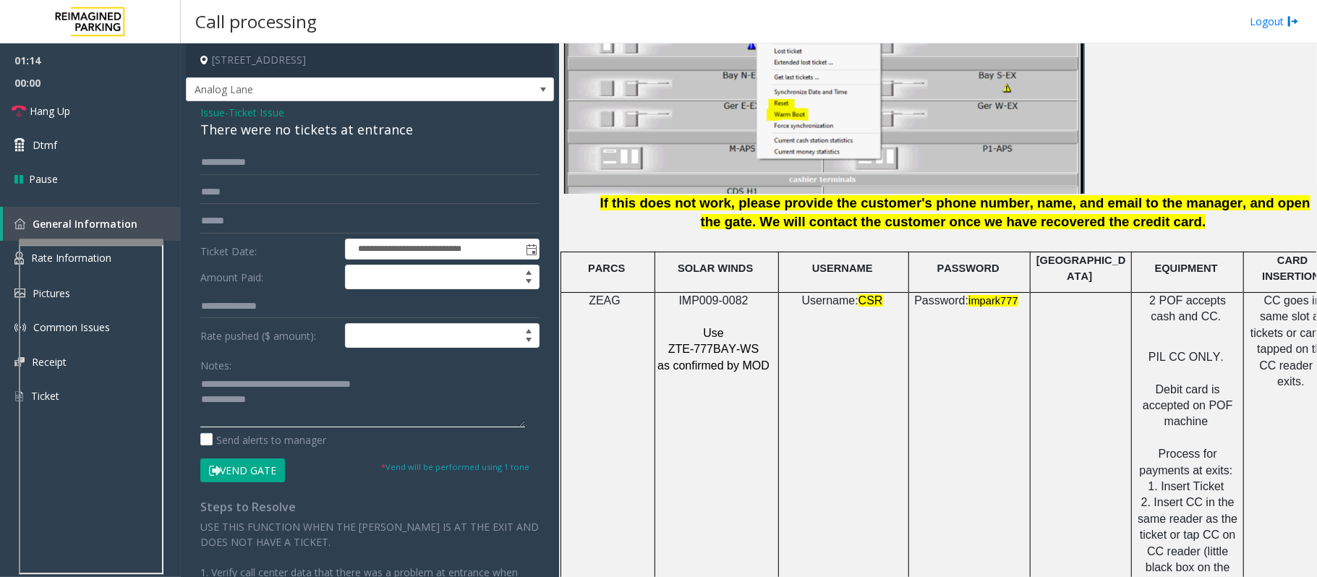
click at [319, 415] on textarea at bounding box center [362, 400] width 325 height 54
click at [201, 382] on textarea at bounding box center [362, 400] width 325 height 54
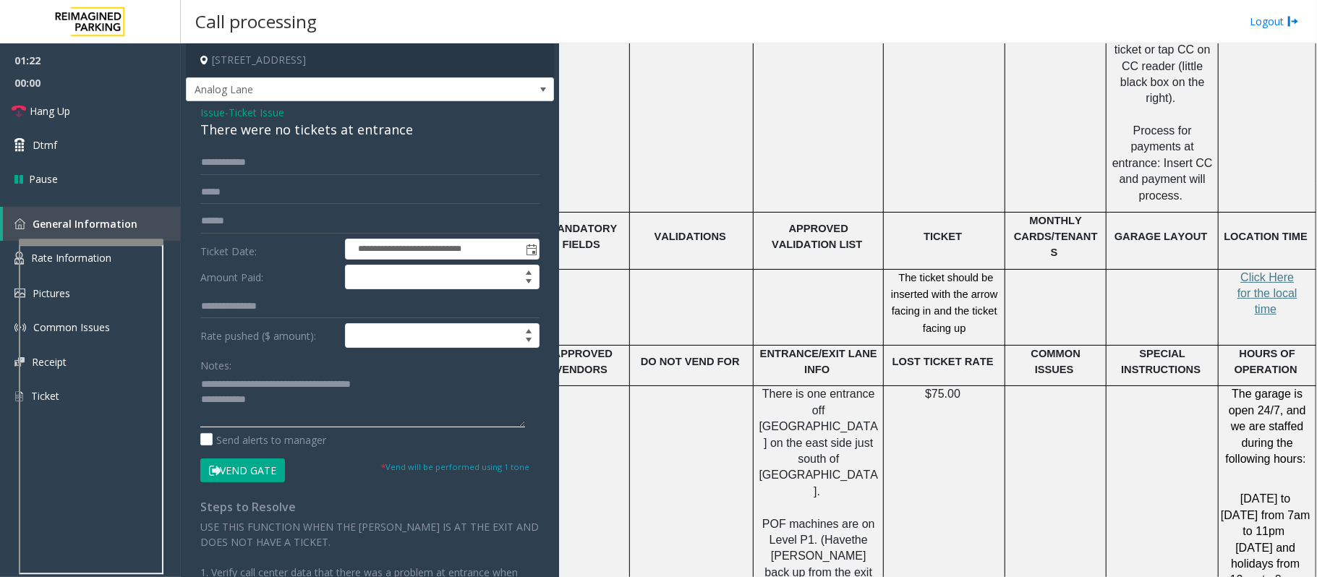
scroll to position [2410, 40]
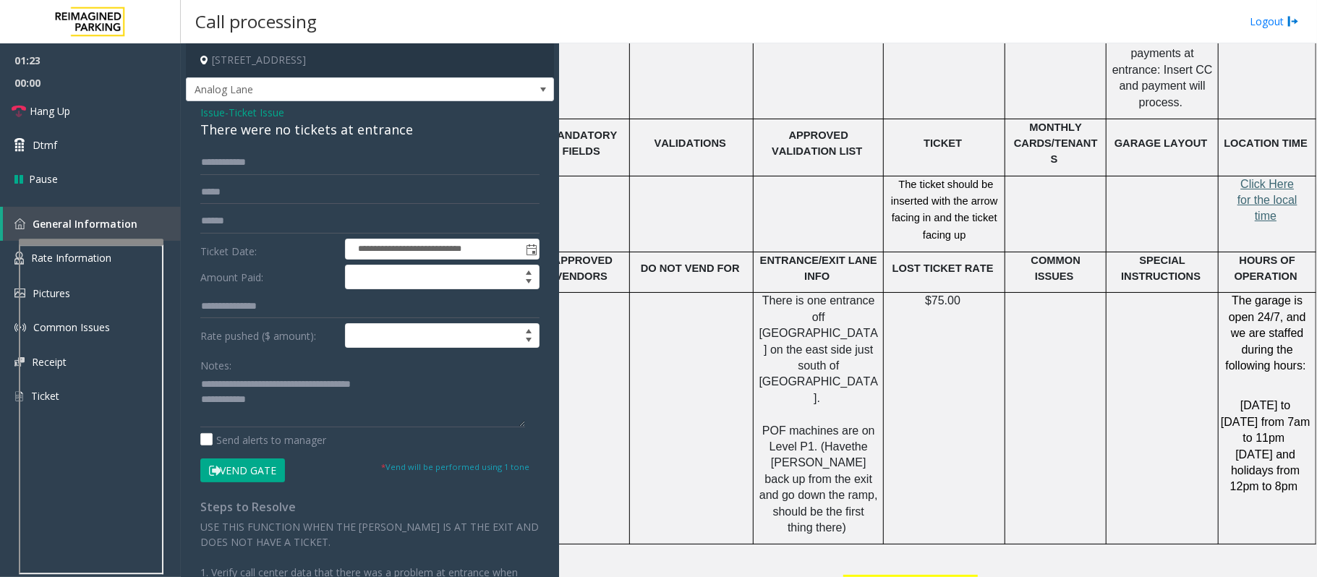
click at [987, 178] on span "Click Here for the local time" at bounding box center [1267, 200] width 60 height 45
click at [200, 380] on textarea at bounding box center [362, 400] width 325 height 54
click at [293, 420] on textarea at bounding box center [362, 400] width 325 height 54
click at [202, 380] on textarea at bounding box center [362, 400] width 325 height 54
click at [201, 385] on textarea at bounding box center [362, 400] width 325 height 54
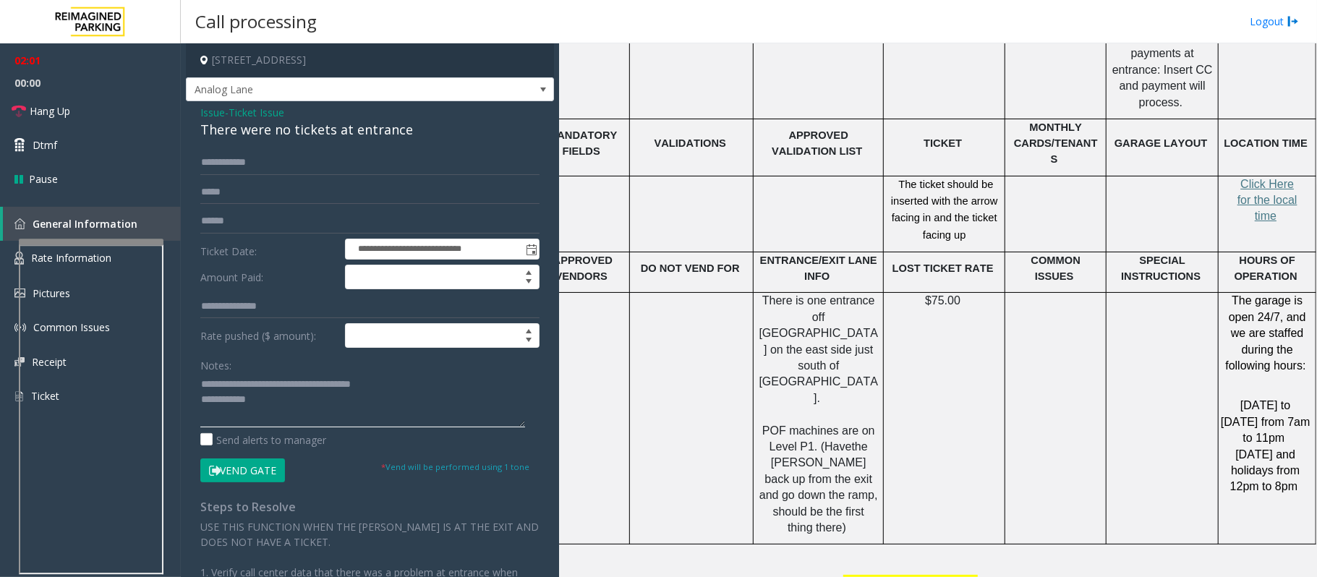
click at [269, 411] on textarea at bounding box center [362, 400] width 325 height 54
click at [53, 111] on span "Hang Up" at bounding box center [50, 110] width 40 height 15
click at [348, 400] on textarea at bounding box center [362, 400] width 325 height 54
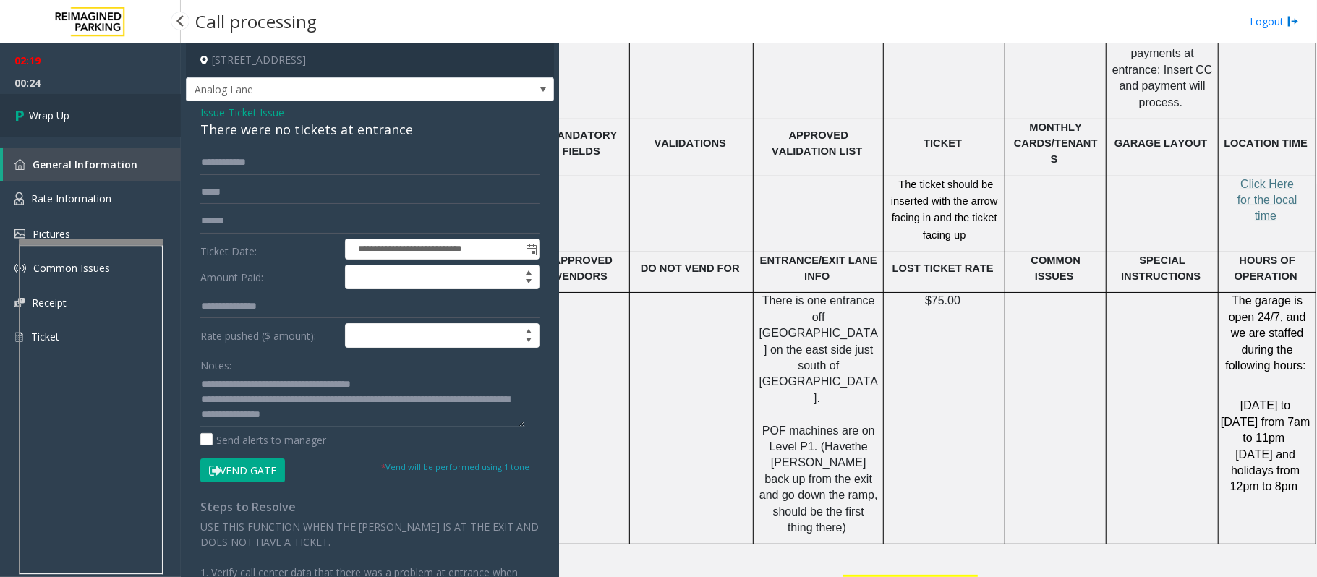
type textarea "**********"
click at [74, 116] on link "Wrap Up" at bounding box center [90, 115] width 181 height 43
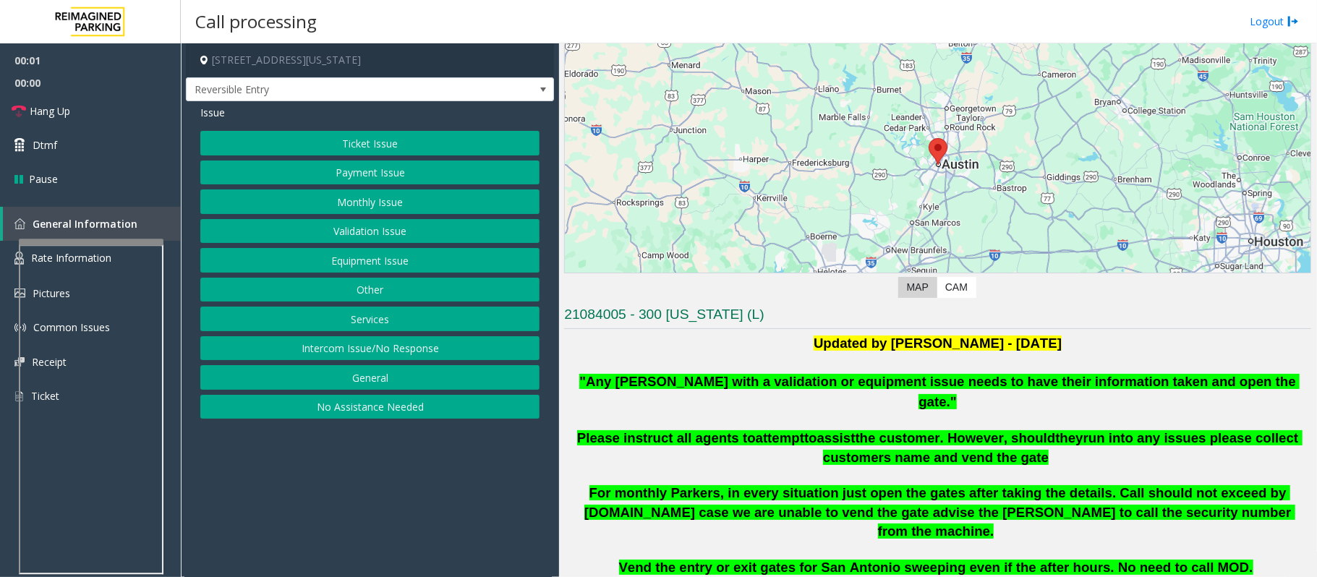
scroll to position [96, 0]
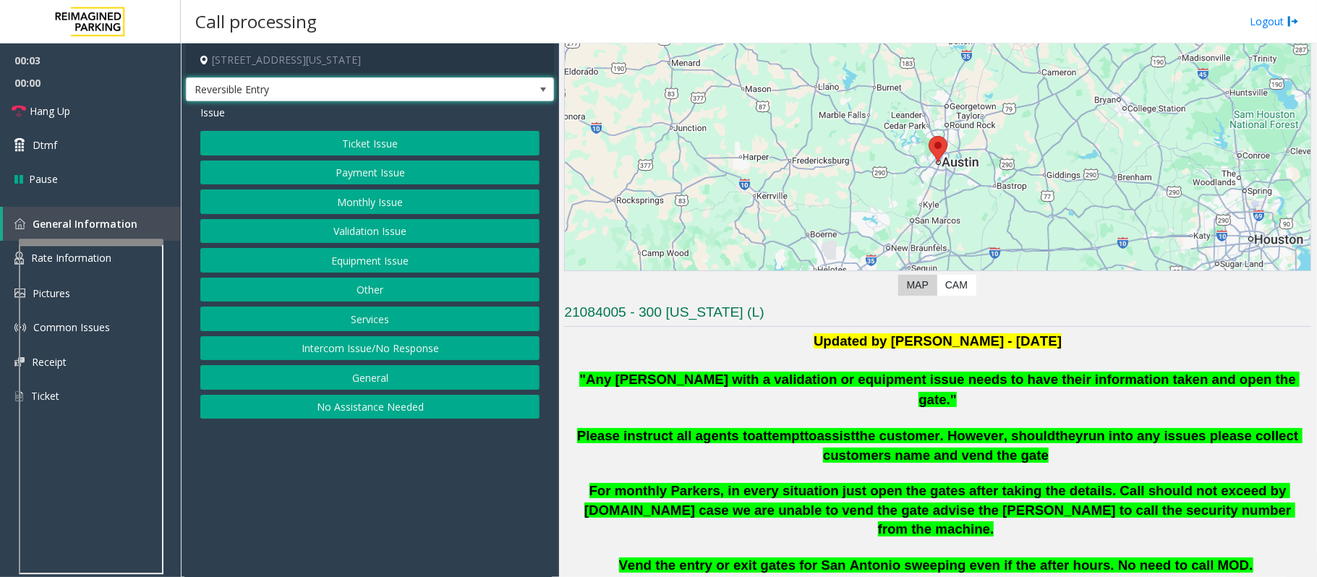
click at [545, 87] on span at bounding box center [543, 90] width 12 height 12
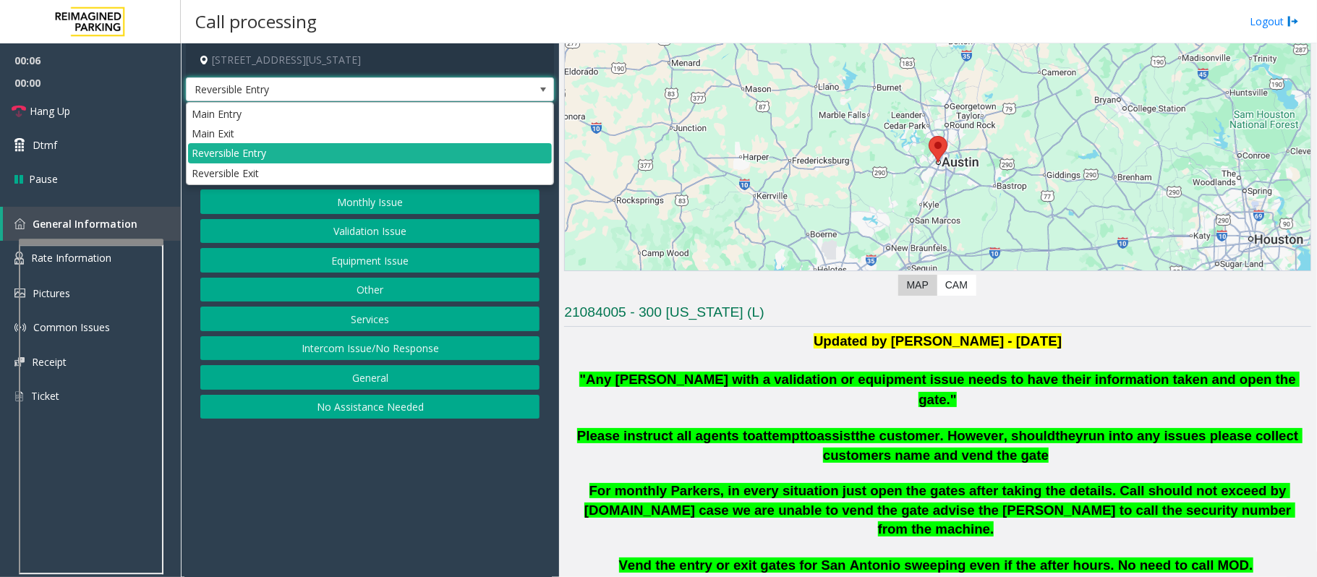
click at [429, 432] on app-call-processing-form "[STREET_ADDRESS][US_STATE] Reversible Entry Issue Ticket Issue Payment Issue Mo…" at bounding box center [370, 310] width 378 height 534
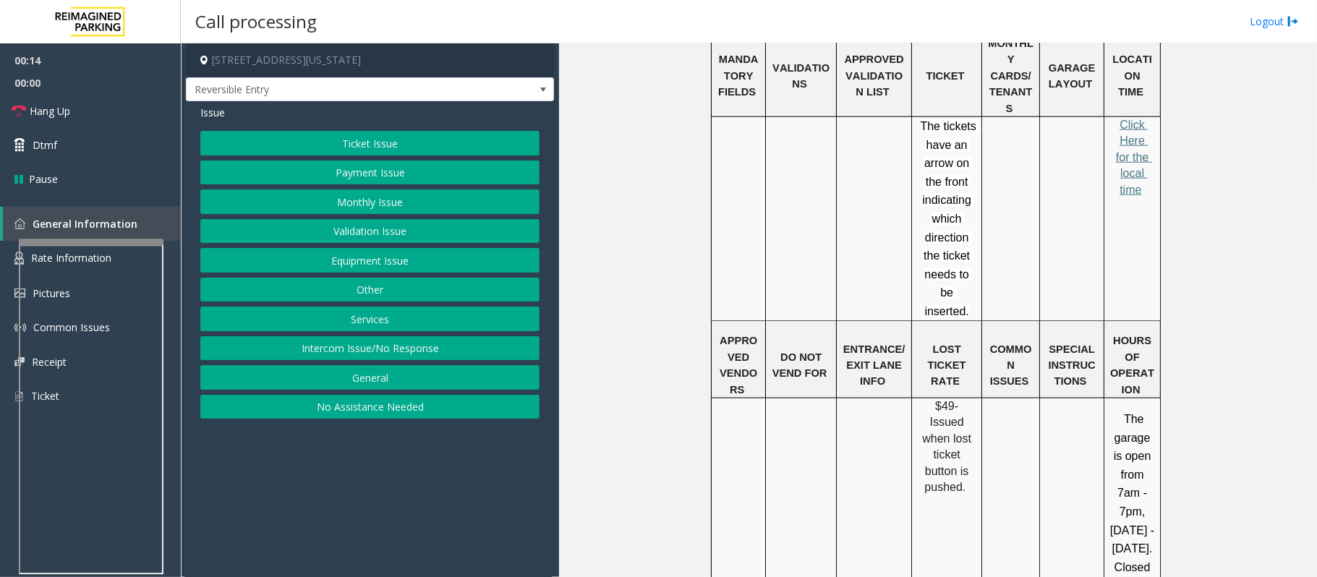
scroll to position [1060, 0]
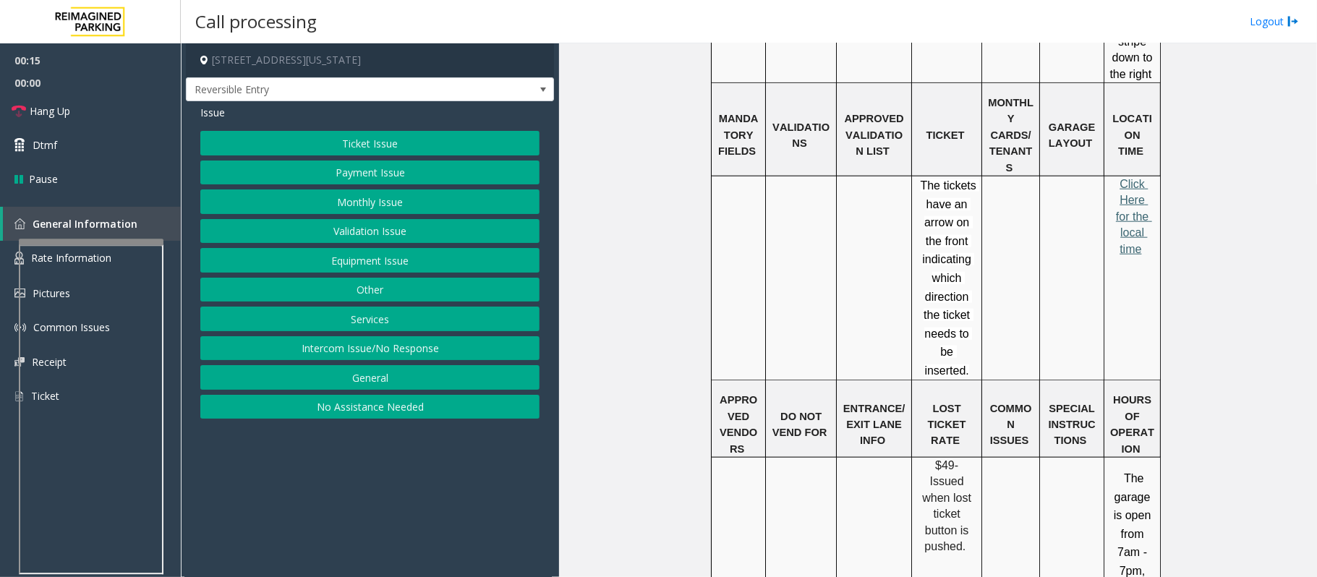
click at [987, 178] on span "Click Here for the local time" at bounding box center [1134, 216] width 36 height 77
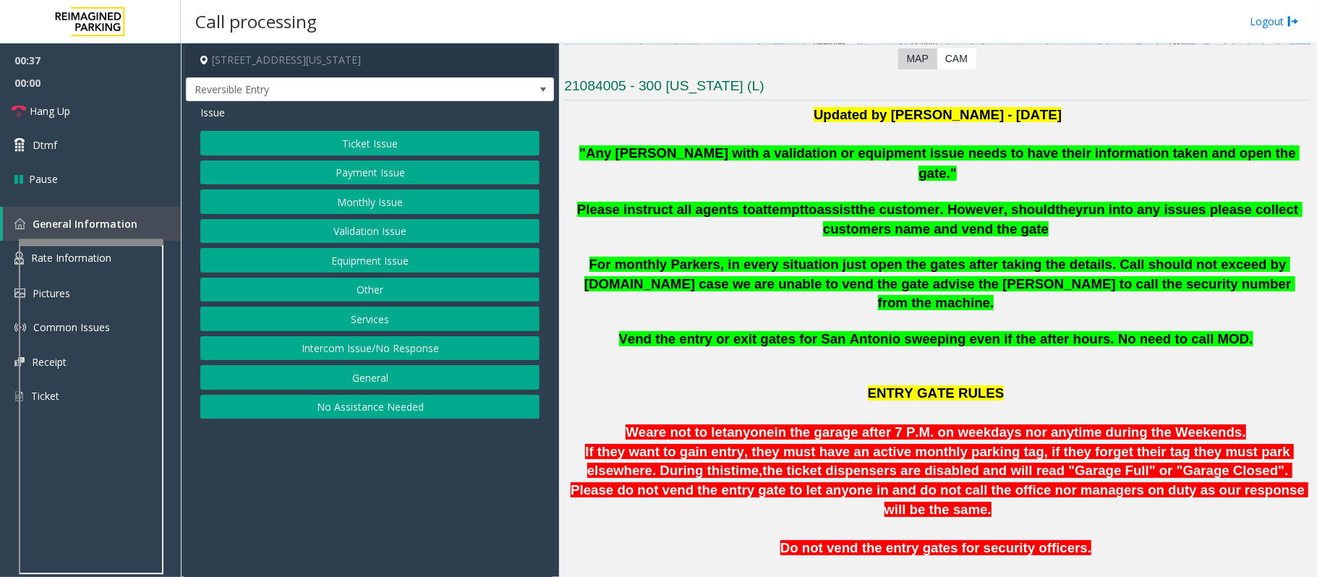
scroll to position [289, 0]
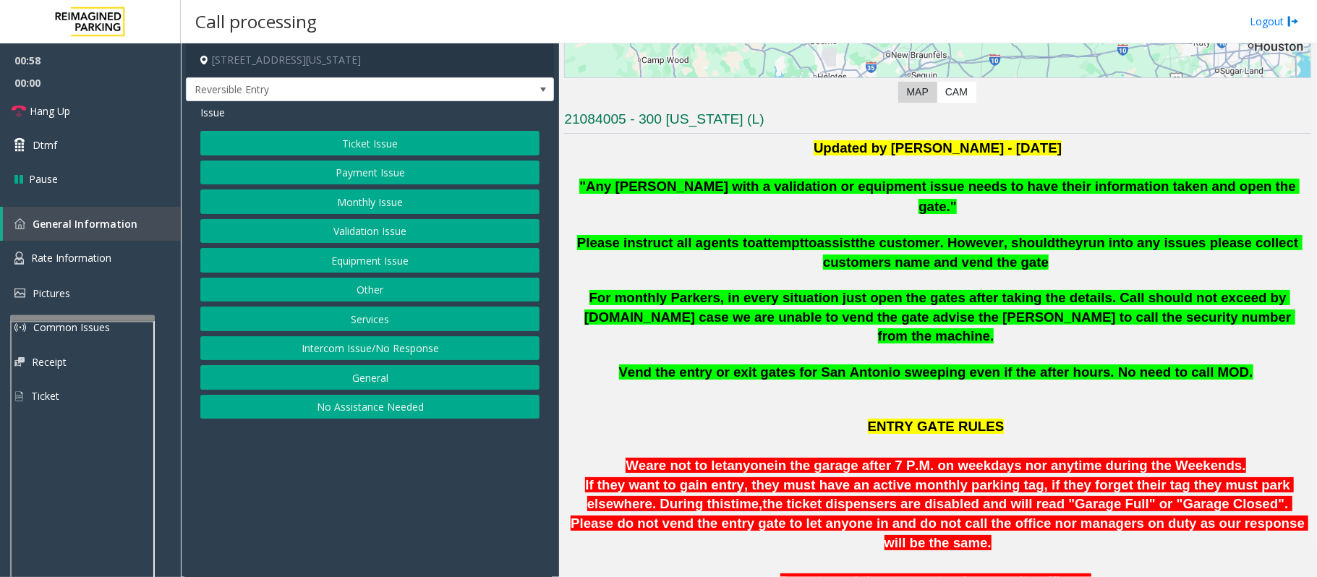
click at [82, 315] on div at bounding box center [82, 318] width 145 height 6
click at [101, 260] on span "Rate Information" at bounding box center [71, 258] width 80 height 14
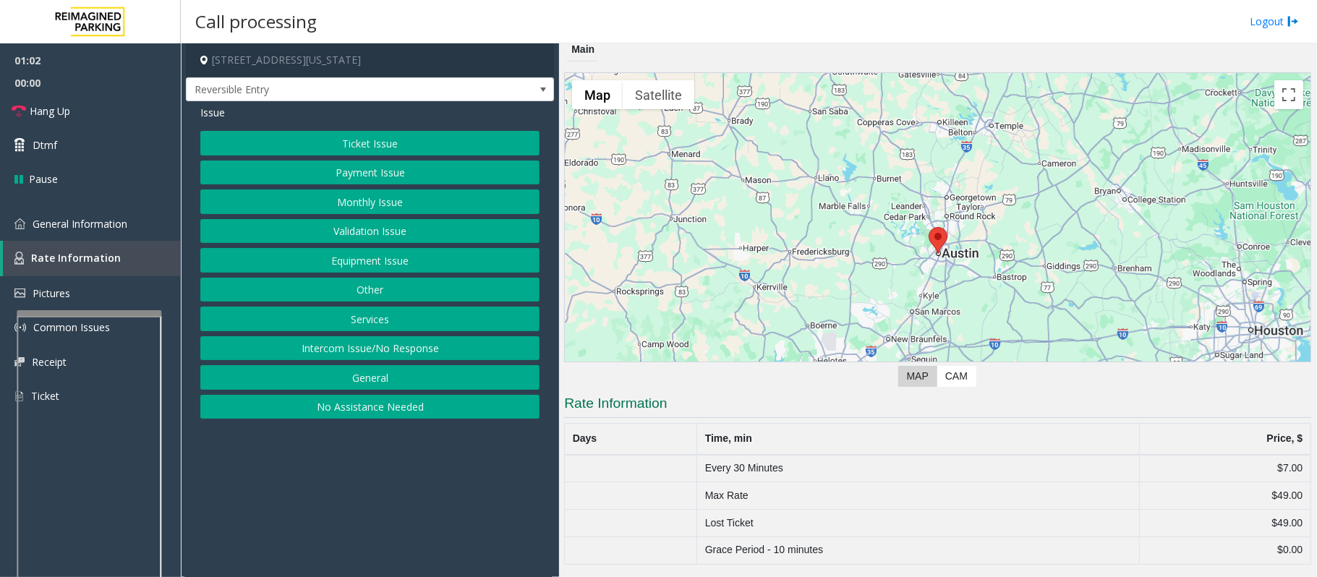
scroll to position [7, 0]
click at [50, 223] on span "General Information" at bounding box center [80, 224] width 95 height 14
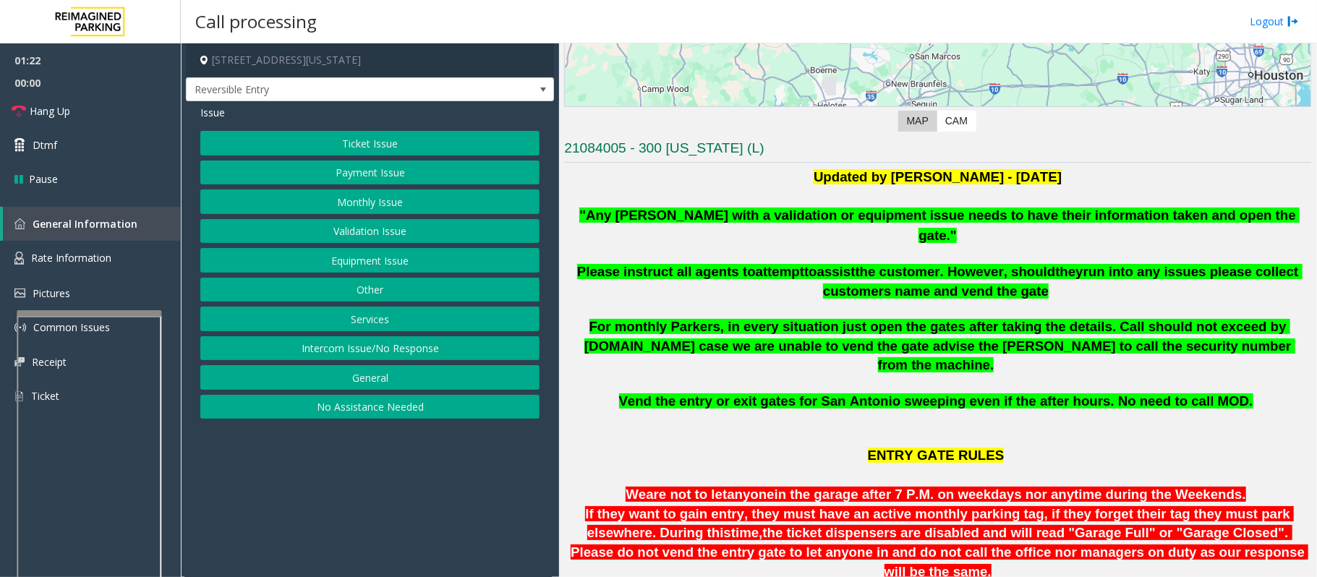
scroll to position [200, 0]
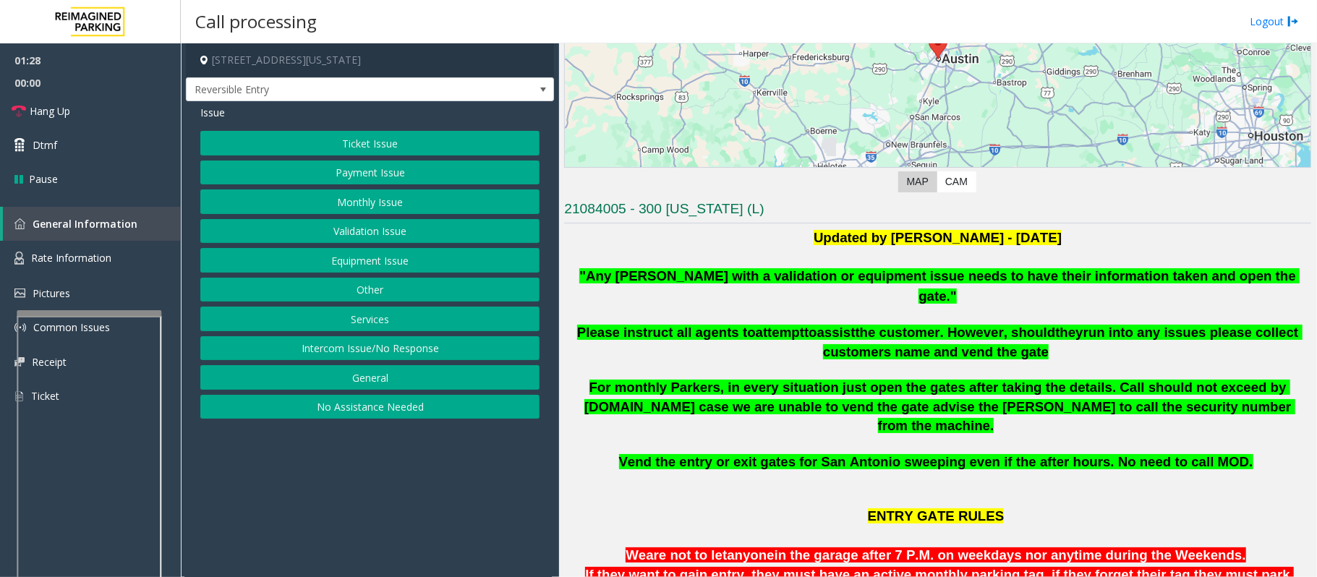
click at [397, 267] on button "Equipment Issue" at bounding box center [369, 260] width 339 height 25
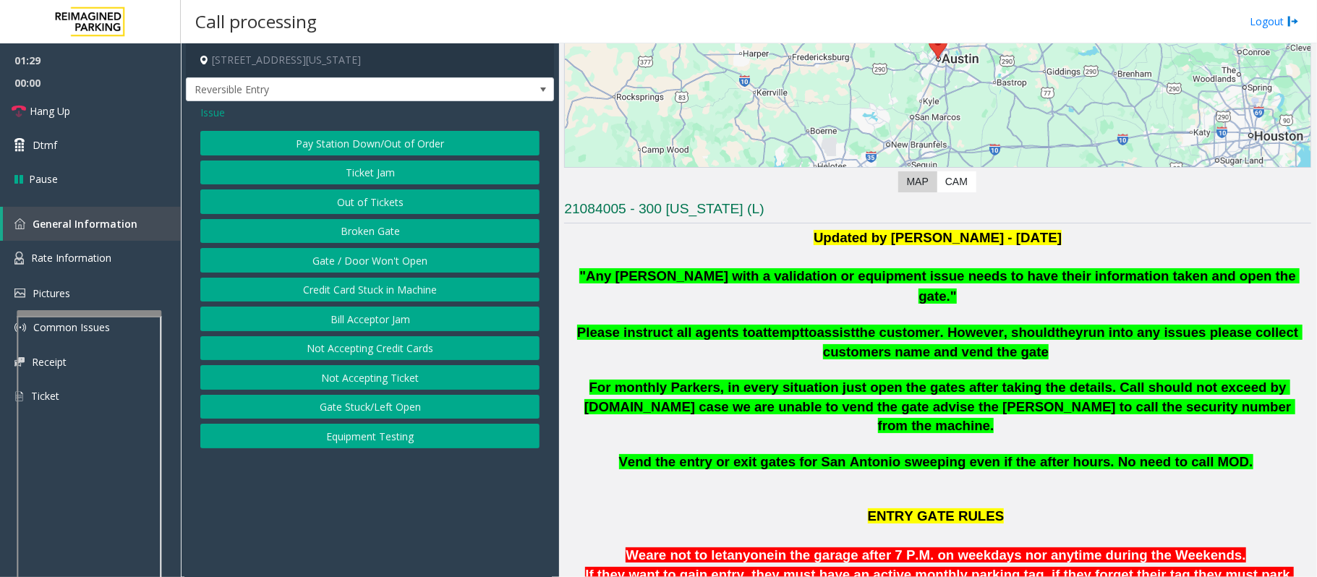
click at [397, 267] on button "Gate / Door Won't Open" at bounding box center [369, 260] width 339 height 25
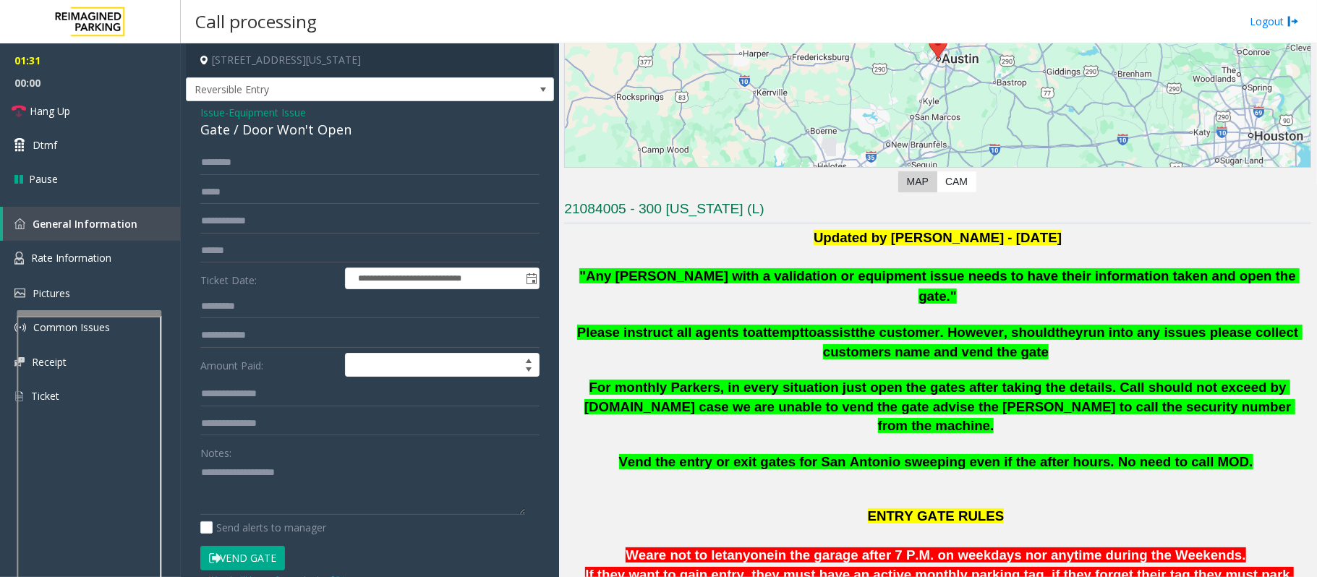
click at [253, 105] on span "Equipment Issue" at bounding box center [266, 112] width 77 height 15
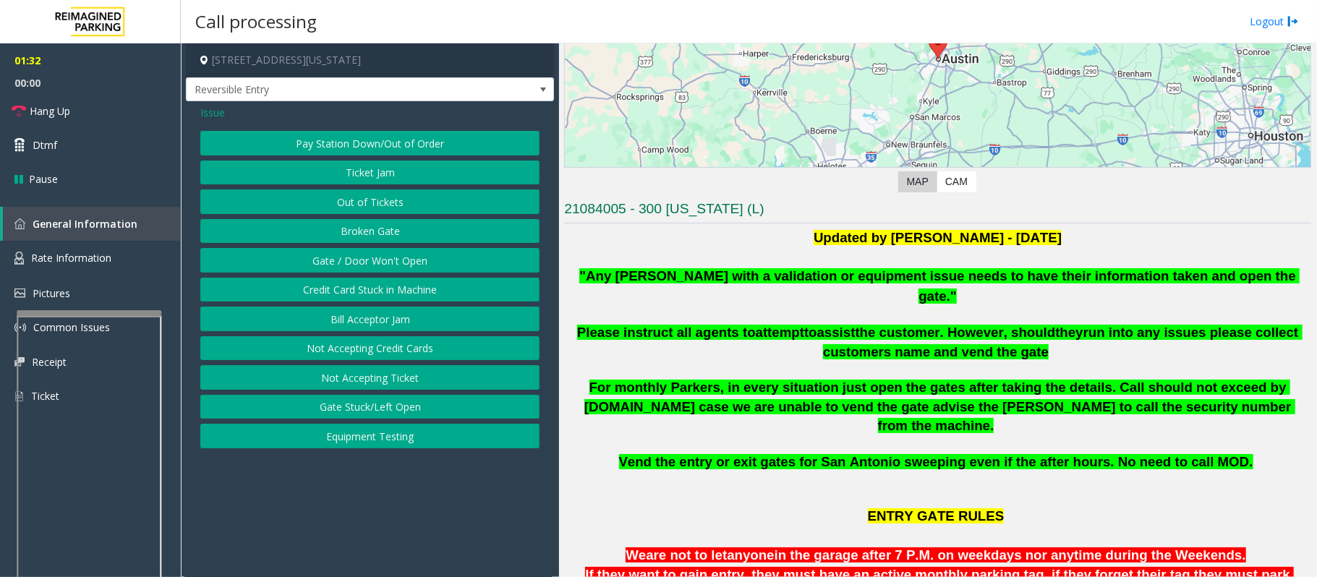
click at [213, 111] on span "Issue" at bounding box center [212, 112] width 25 height 15
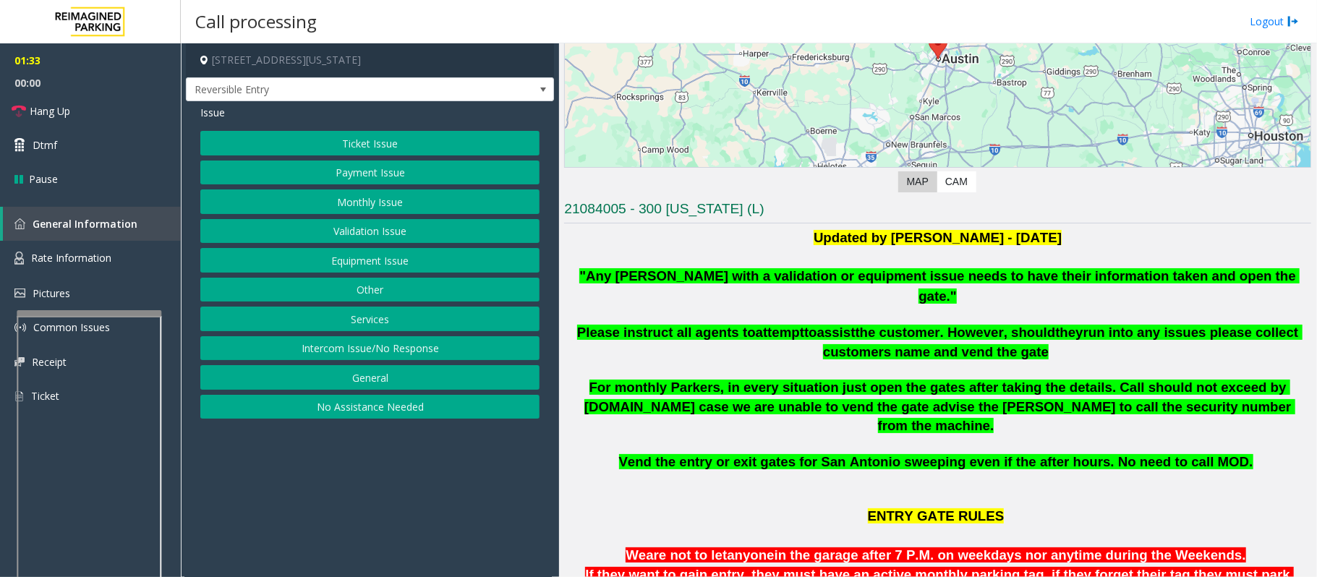
click at [370, 301] on button "Other" at bounding box center [369, 290] width 339 height 25
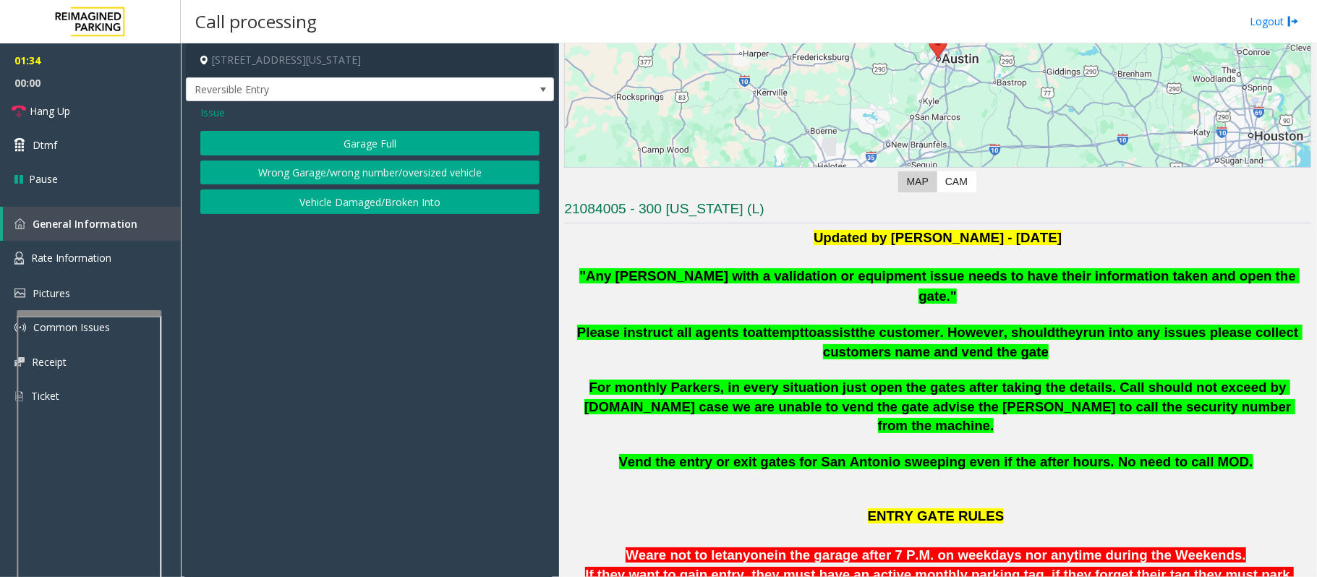
click at [393, 145] on button "Garage Full" at bounding box center [369, 143] width 339 height 25
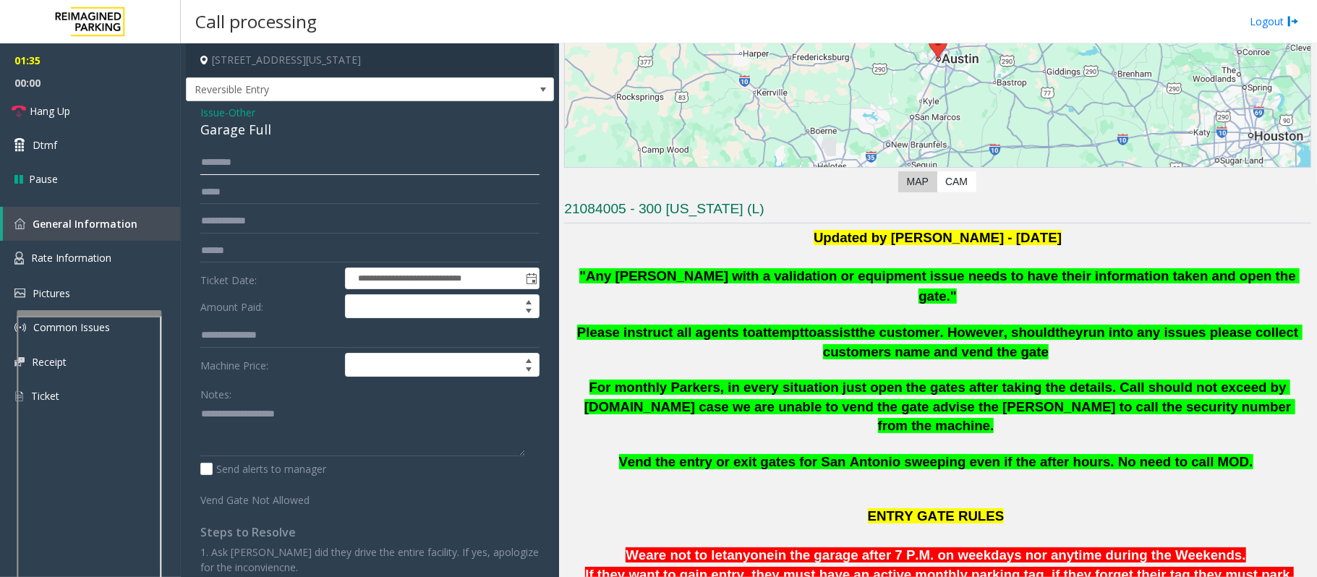
click at [249, 163] on input "text" at bounding box center [369, 162] width 339 height 25
click at [215, 127] on div "Garage Full" at bounding box center [369, 130] width 339 height 20
click at [244, 432] on textarea at bounding box center [362, 429] width 325 height 54
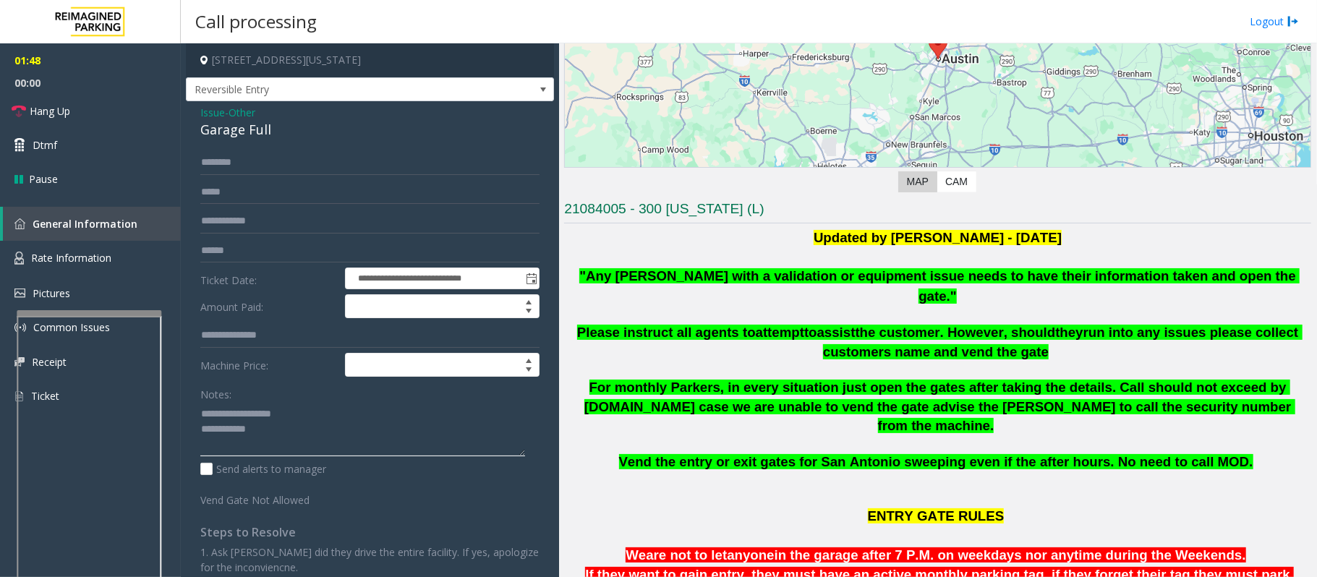
click at [292, 432] on textarea at bounding box center [362, 429] width 325 height 54
click at [293, 432] on textarea at bounding box center [362, 429] width 325 height 54
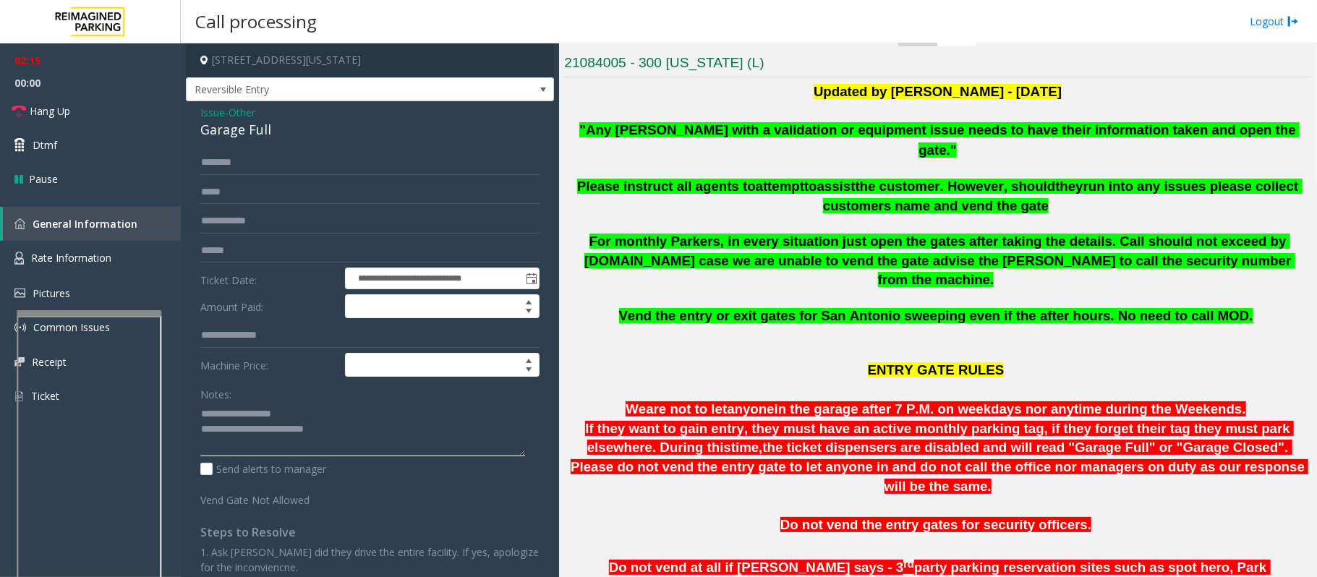
scroll to position [392, 0]
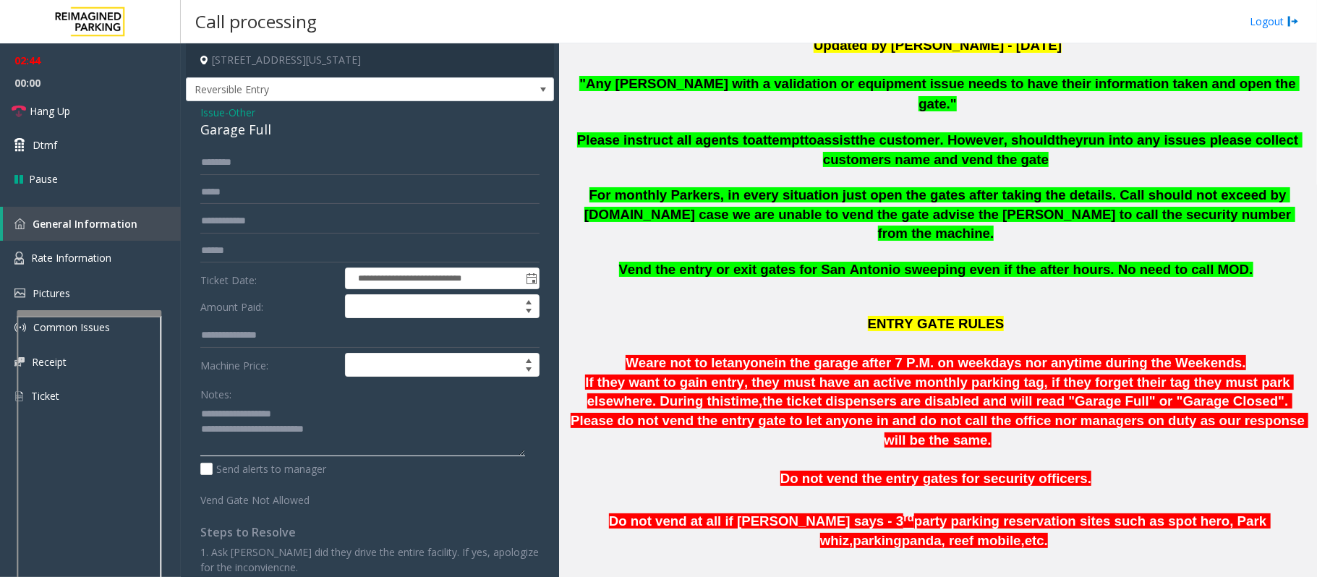
click at [359, 432] on textarea at bounding box center [362, 429] width 325 height 54
click at [379, 432] on textarea at bounding box center [362, 429] width 325 height 54
click at [122, 111] on link "Hang Up" at bounding box center [90, 111] width 181 height 34
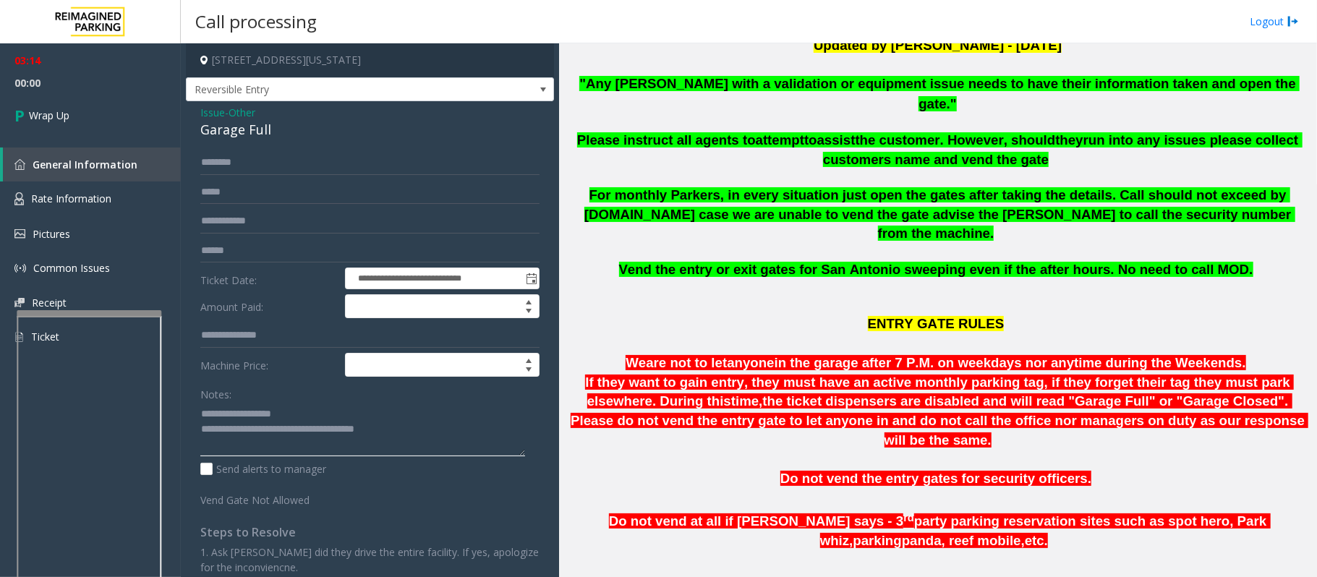
click at [448, 432] on textarea at bounding box center [362, 429] width 325 height 54
type textarea "**********"
click at [90, 101] on link "Wrap Up" at bounding box center [90, 115] width 181 height 43
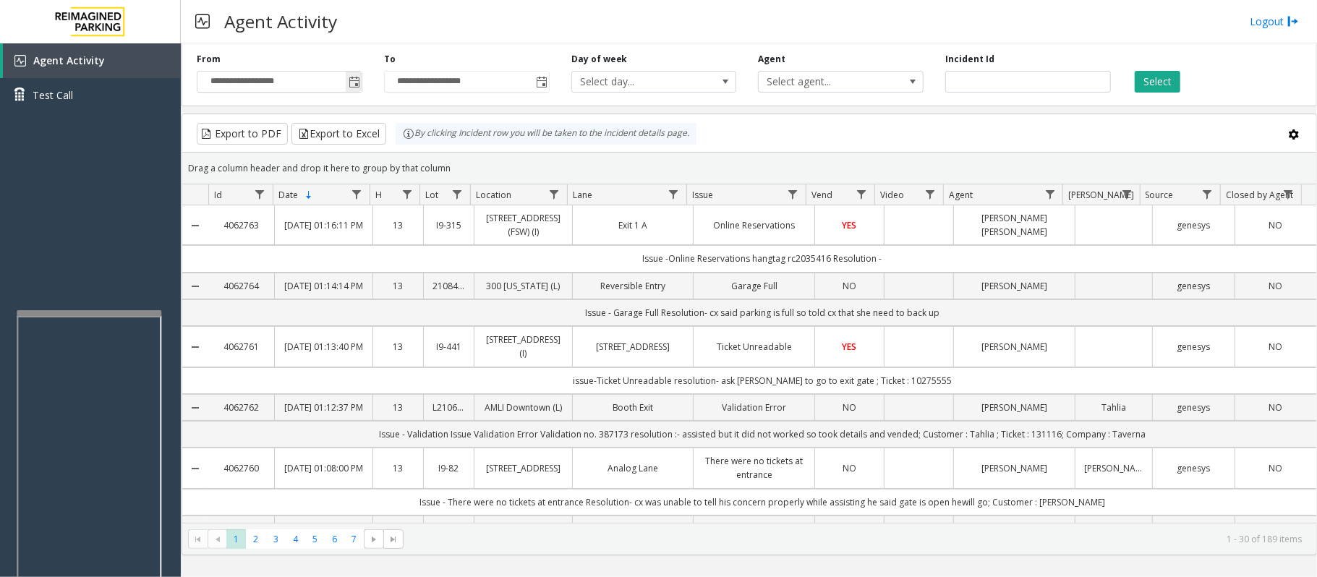
click at [351, 85] on span "Toggle popup" at bounding box center [354, 83] width 12 height 12
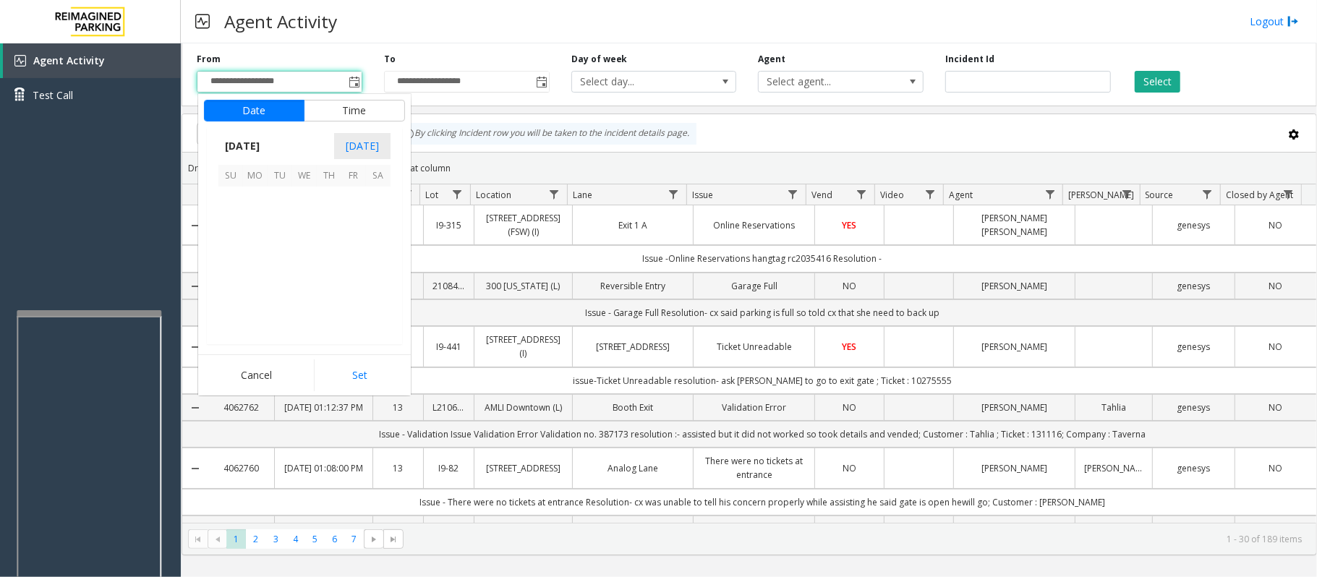
scroll to position [259308, 0]
click at [379, 275] on span "23" at bounding box center [378, 272] width 25 height 25
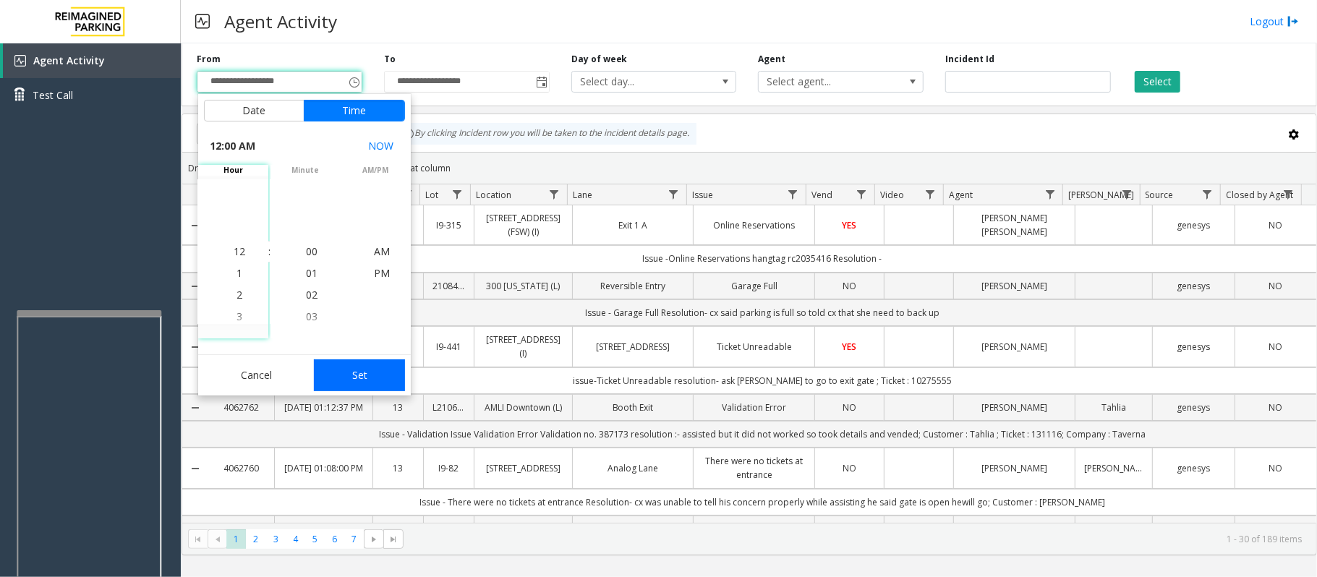
click at [374, 373] on button "Set" at bounding box center [359, 375] width 91 height 32
type input "**********"
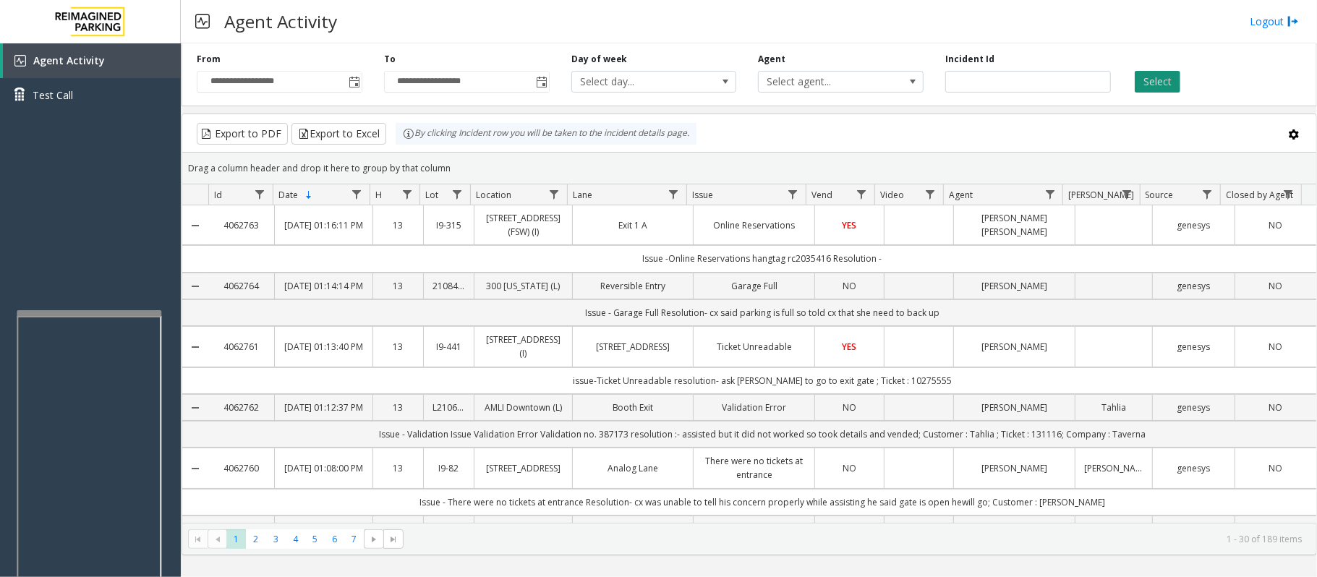
click at [987, 84] on button "Select" at bounding box center [1157, 82] width 46 height 22
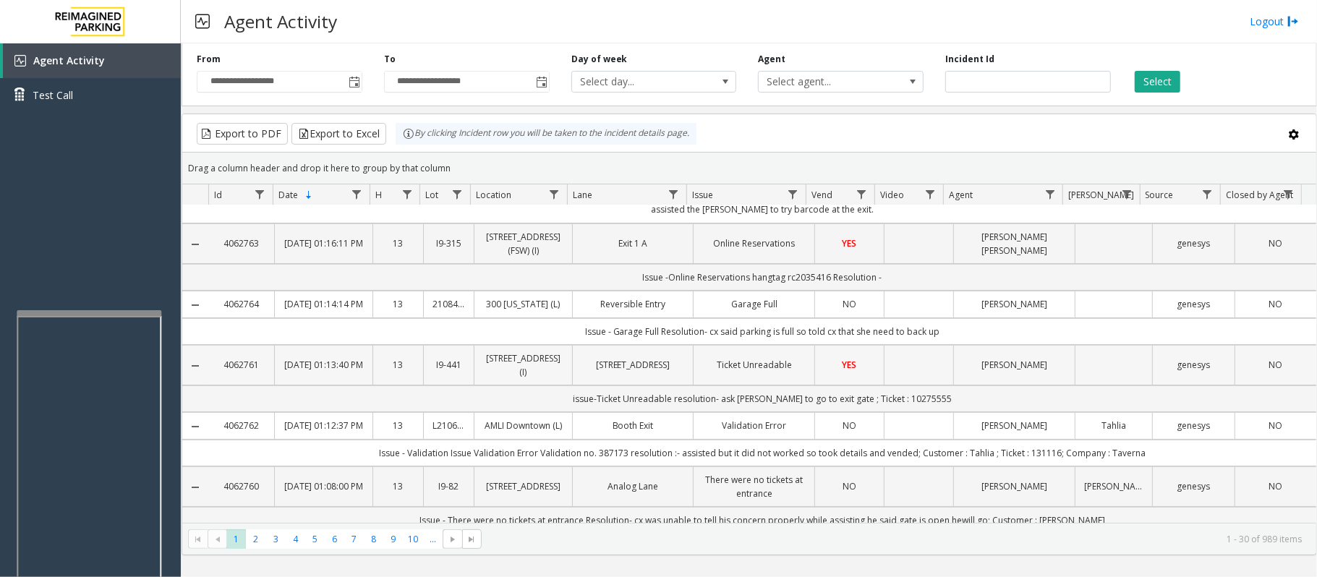
scroll to position [96, 0]
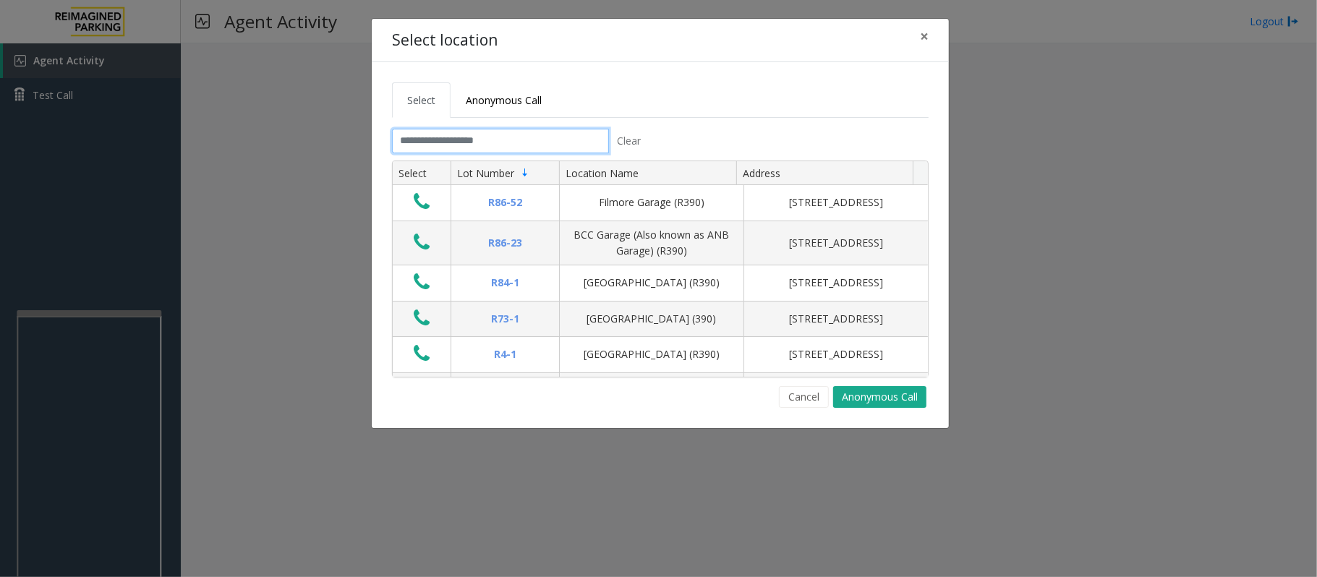
click at [507, 140] on input "text" at bounding box center [500, 141] width 217 height 25
click at [923, 40] on span "×" at bounding box center [924, 36] width 9 height 20
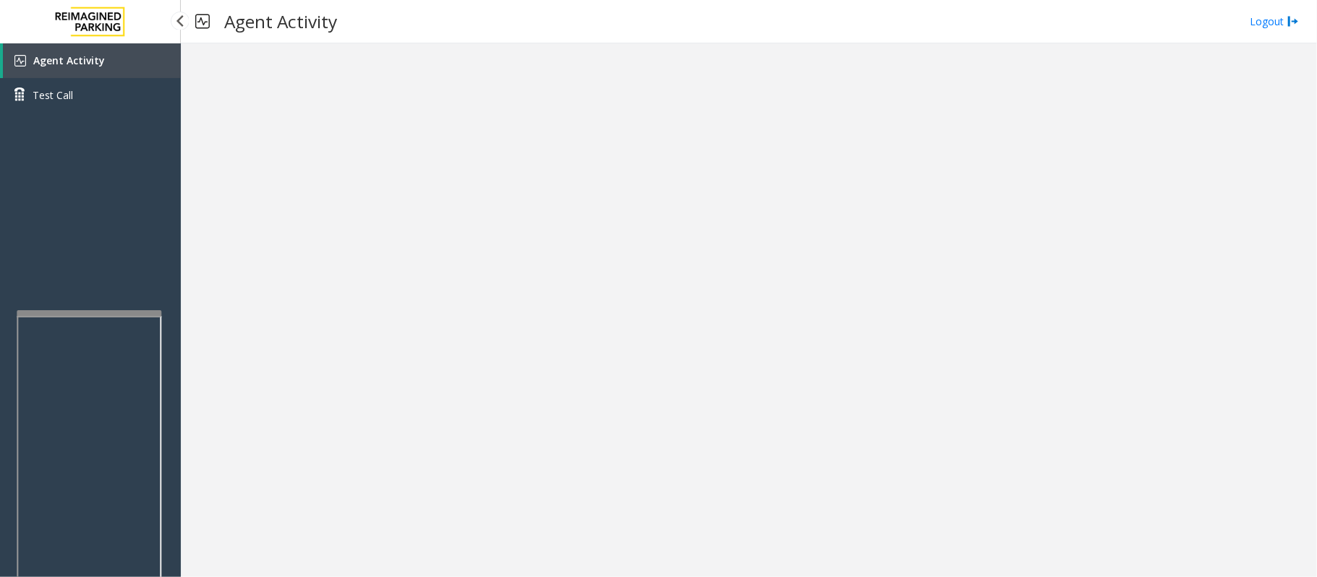
click at [152, 61] on link "Agent Activity" at bounding box center [92, 60] width 178 height 35
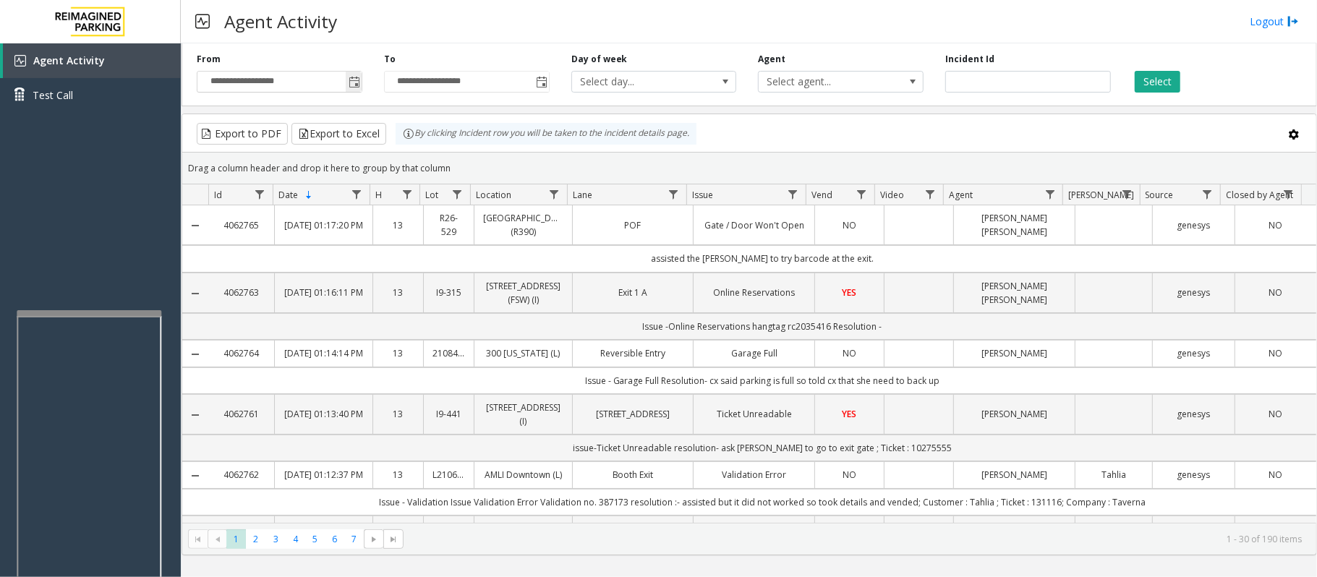
click at [354, 87] on span "Toggle popup" at bounding box center [354, 83] width 12 height 12
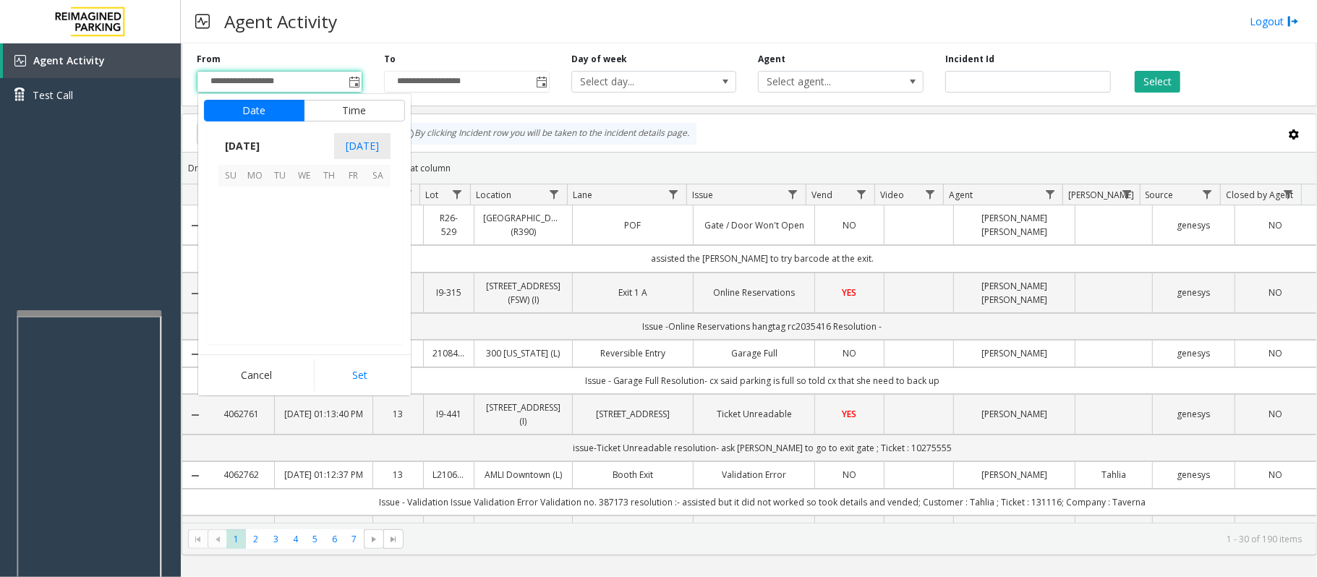
scroll to position [259308, 0]
